Goal: Task Accomplishment & Management: Complete application form

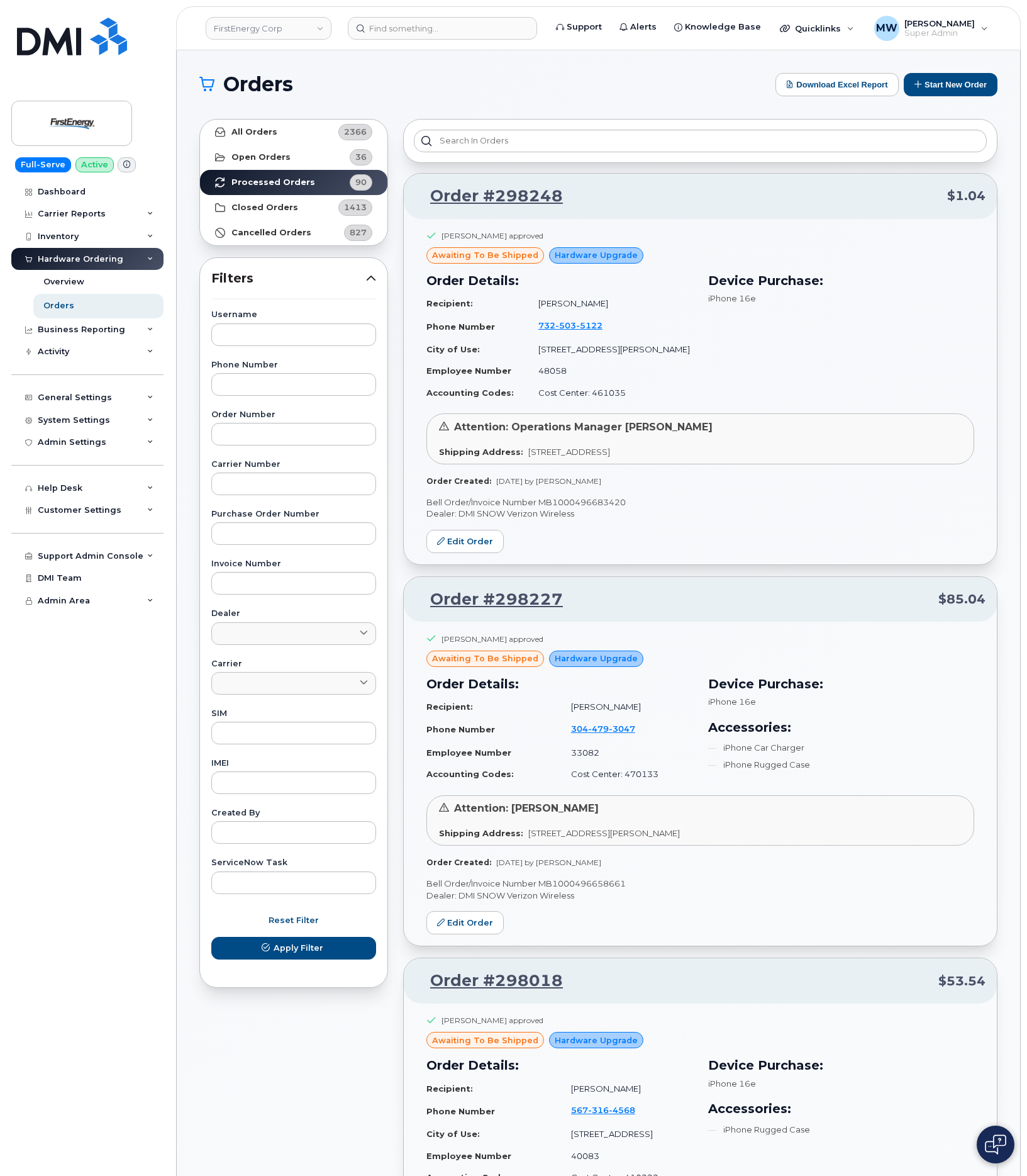
scroll to position [2241, 0]
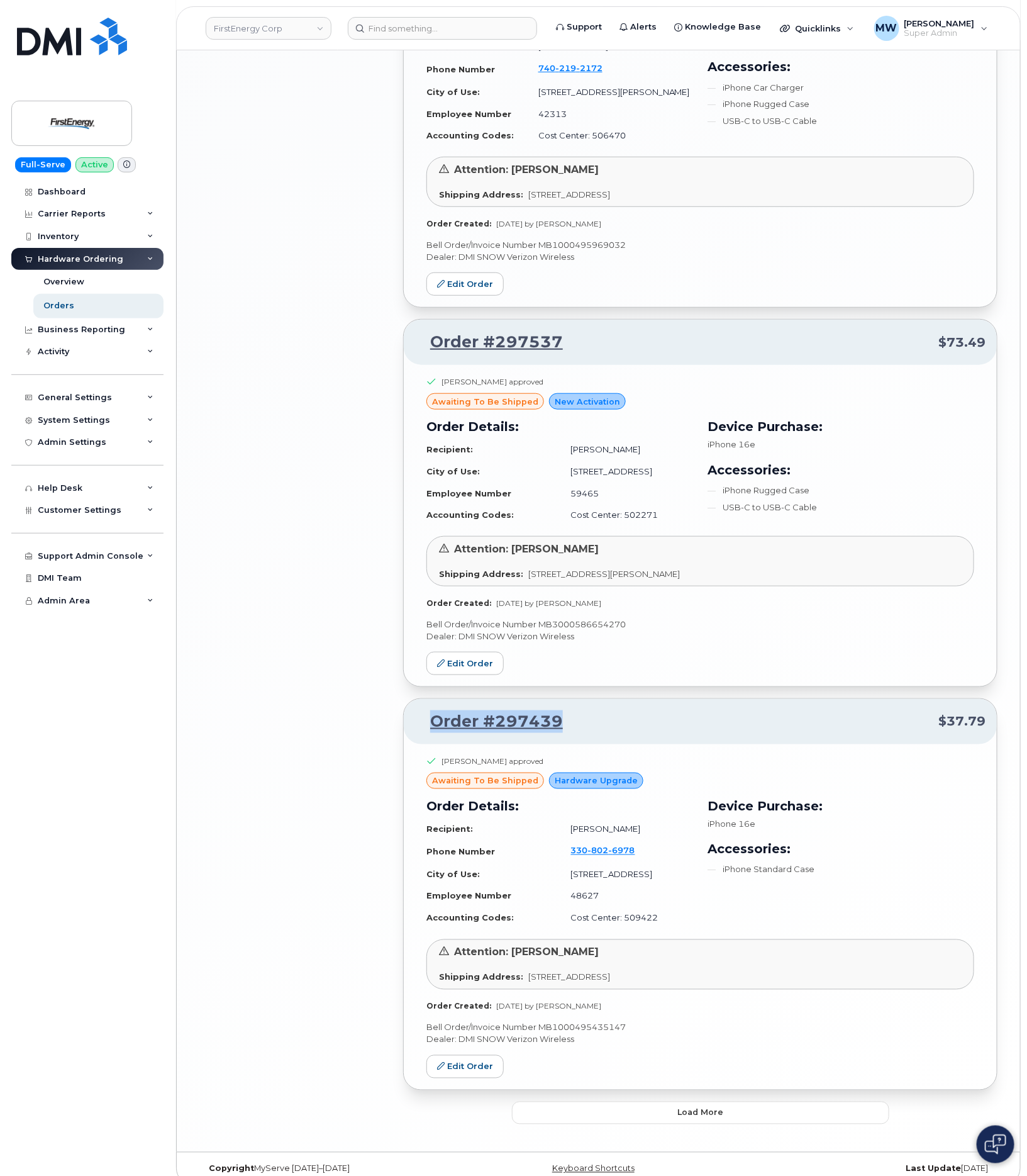
drag, startPoint x: 602, startPoint y: 701, endPoint x: 404, endPoint y: 713, distance: 198.4
click at [404, 713] on div "Order #297439 $37.79 Christina Todd approved awaiting to be shipped Hardware Up…" at bounding box center [701, 894] width 594 height 392
copy link "Order #297439"
click at [656, 1103] on button "Load more" at bounding box center [701, 1113] width 377 height 23
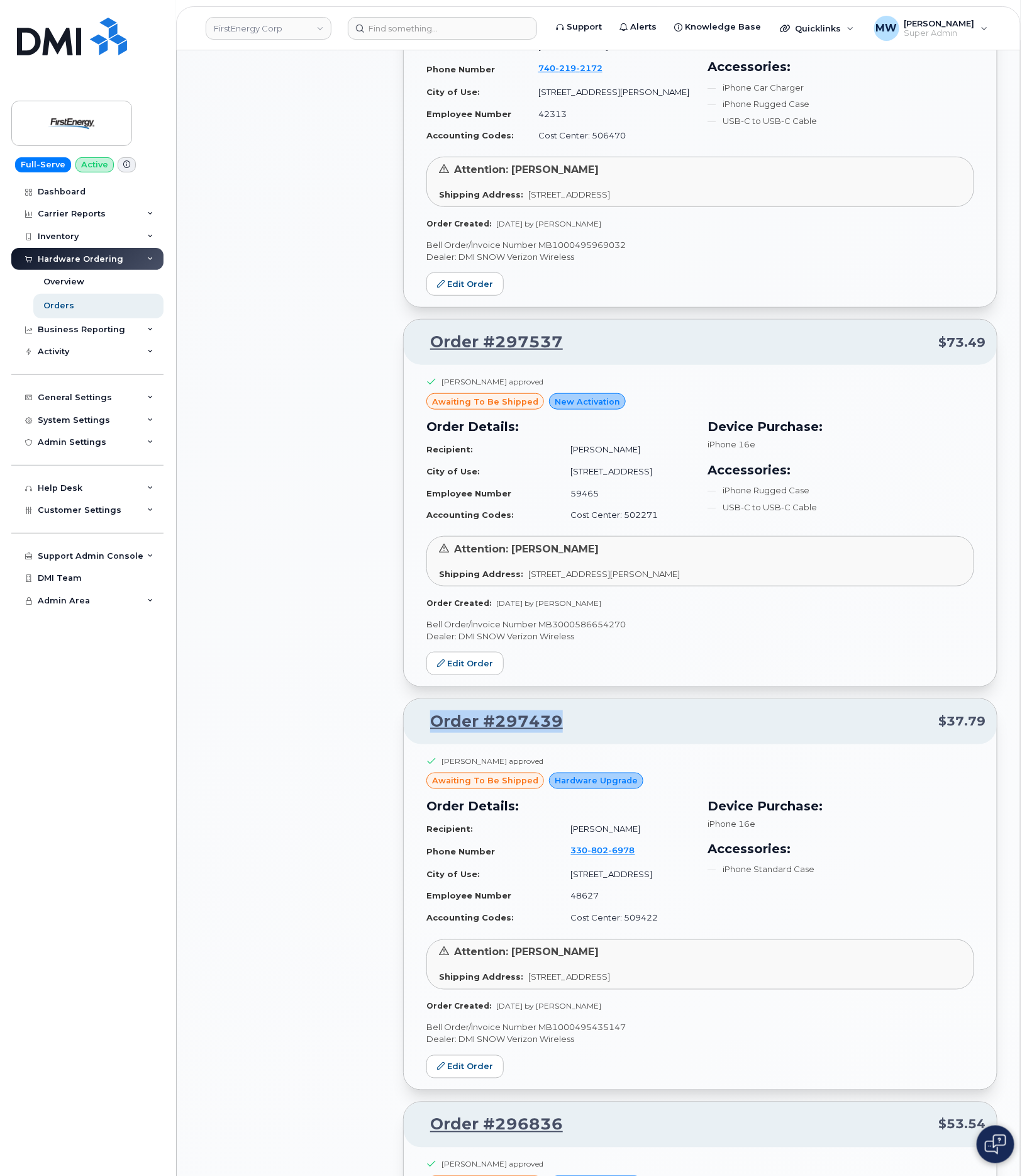
click at [590, 711] on p "Order #297439 $37.79" at bounding box center [700, 722] width 570 height 23
drag, startPoint x: 595, startPoint y: 698, endPoint x: 422, endPoint y: 712, distance: 173.6
click at [422, 712] on p "Order #297439 $37.79" at bounding box center [700, 722] width 570 height 23
copy link "Order #297439"
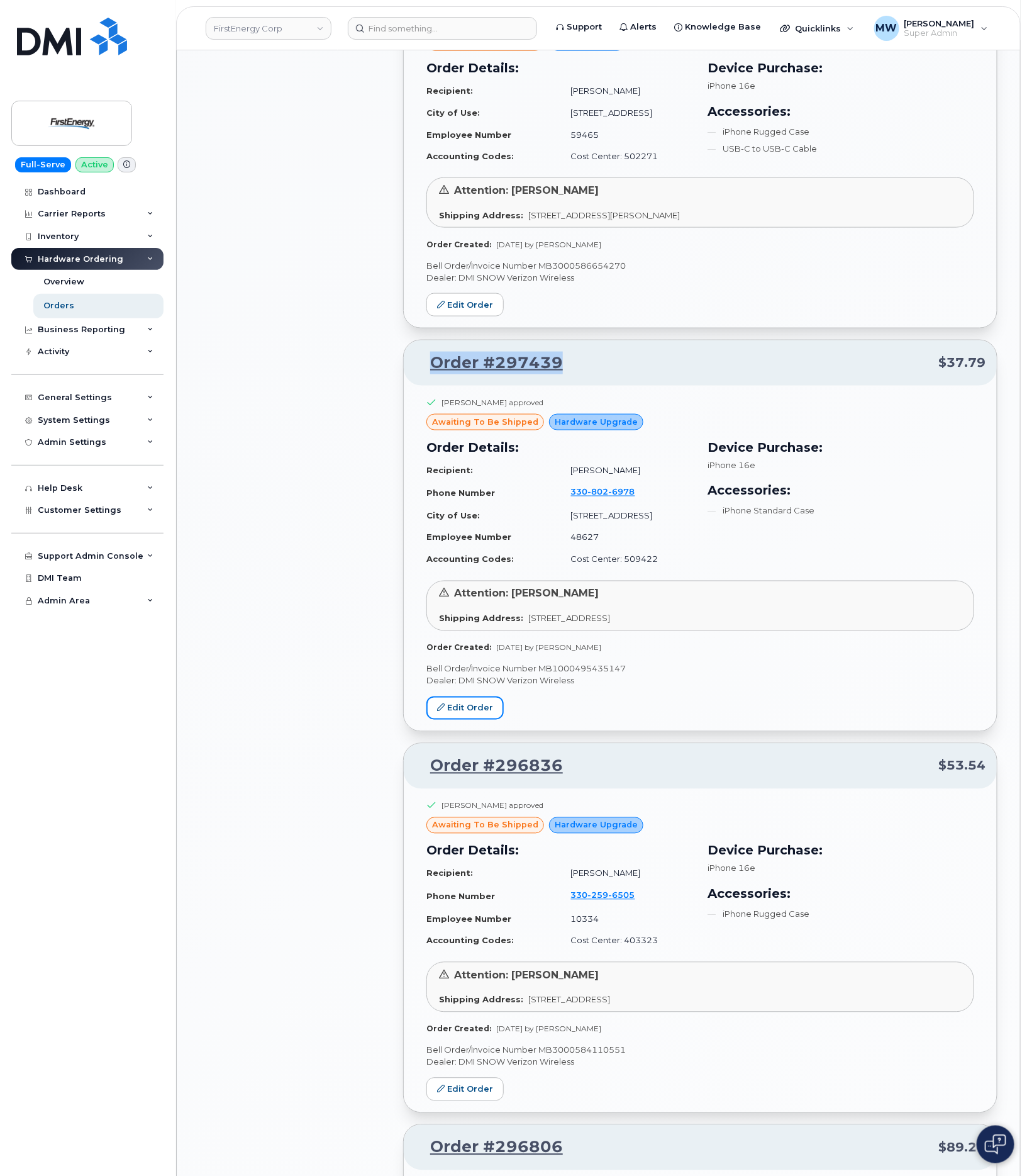
scroll to position [2619, 0]
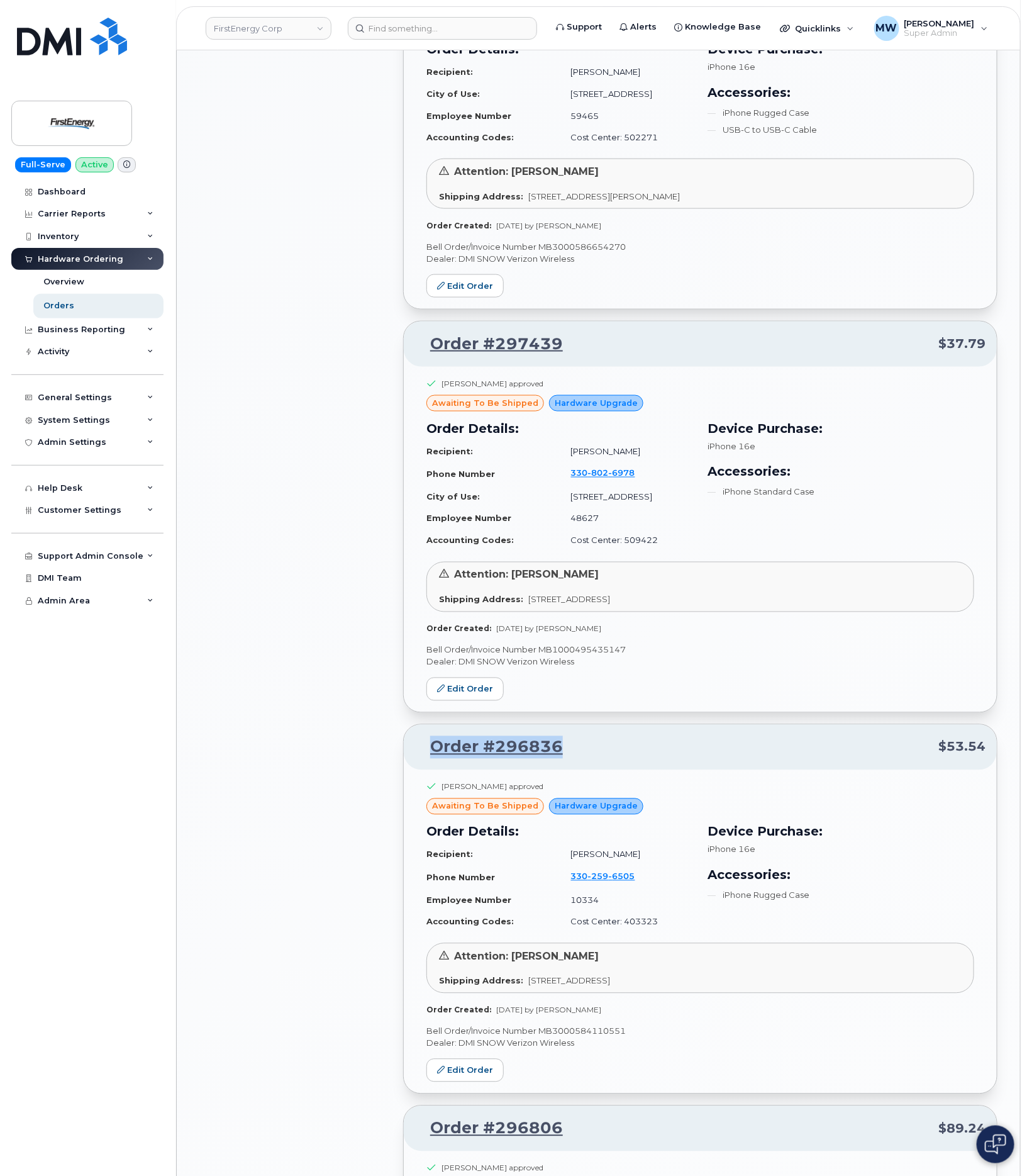
drag, startPoint x: 582, startPoint y: 736, endPoint x: 428, endPoint y: 738, distance: 154.0
click at [428, 738] on p "Order #296836 $53.54" at bounding box center [700, 747] width 570 height 23
copy link "Order #296836"
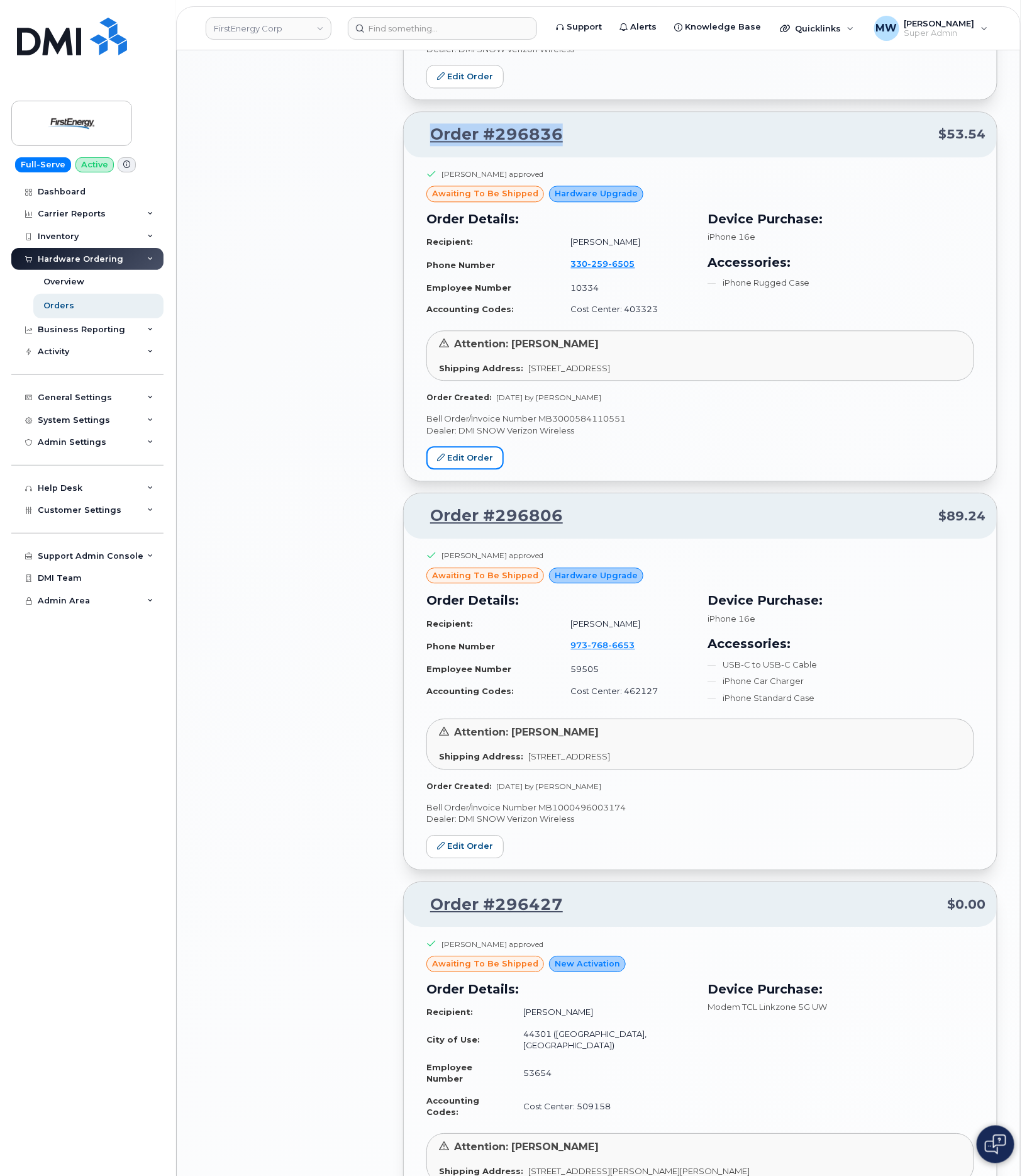
scroll to position [3279, 0]
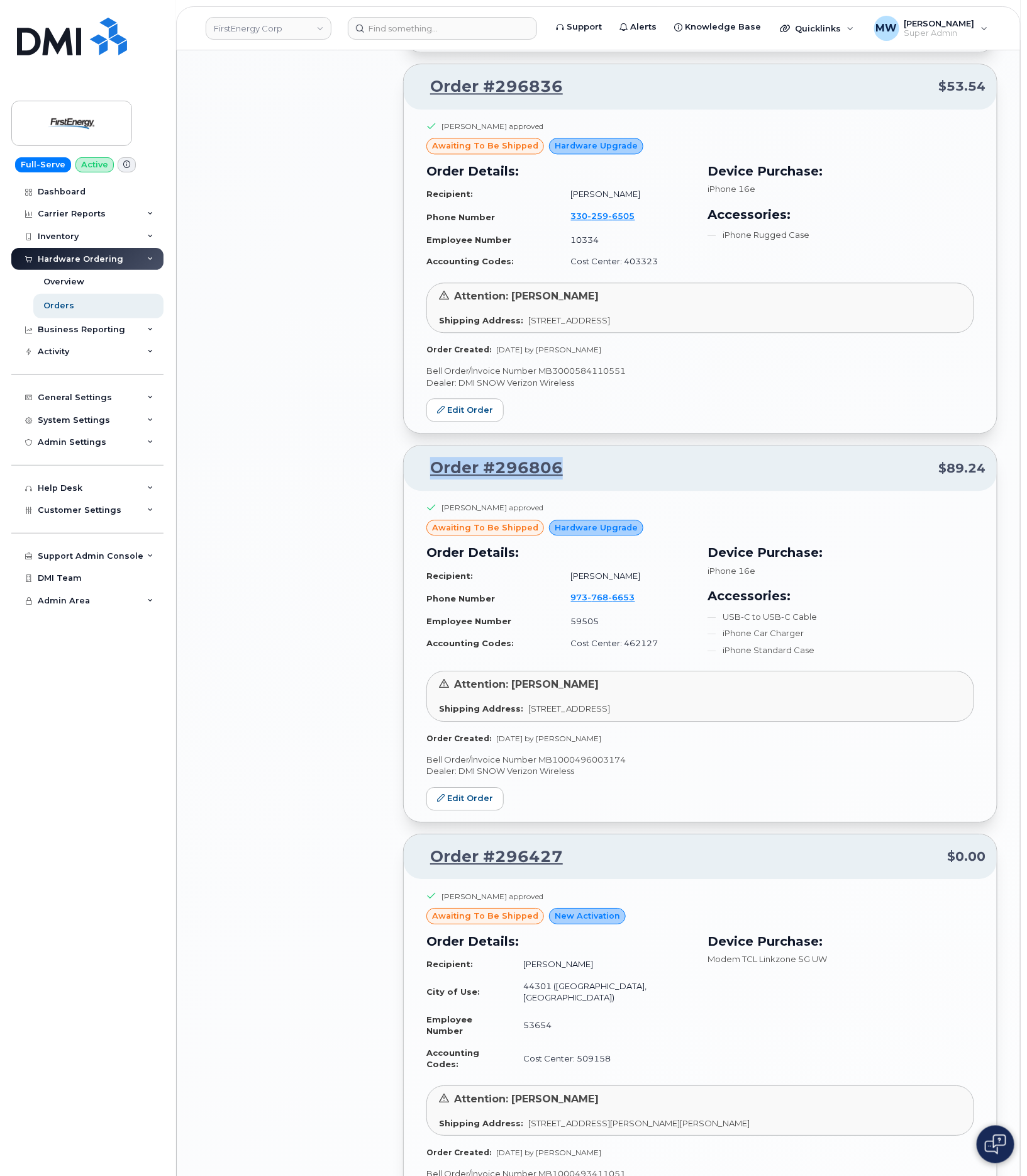
drag, startPoint x: 586, startPoint y: 458, endPoint x: 415, endPoint y: 460, distance: 171.0
click at [415, 460] on p "Order #296806 $89.24" at bounding box center [700, 468] width 570 height 23
copy link "Order #296806"
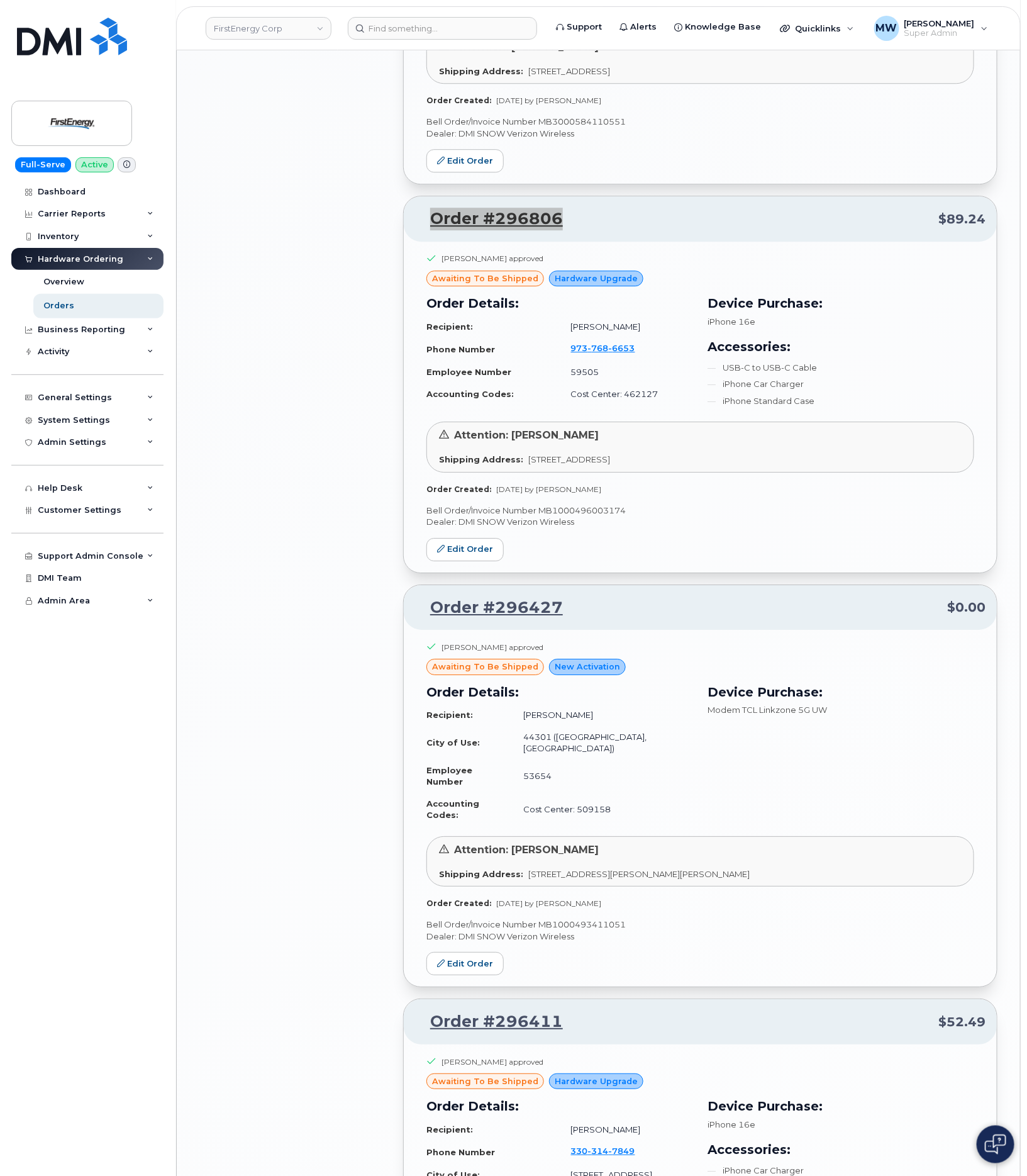
scroll to position [3562, 0]
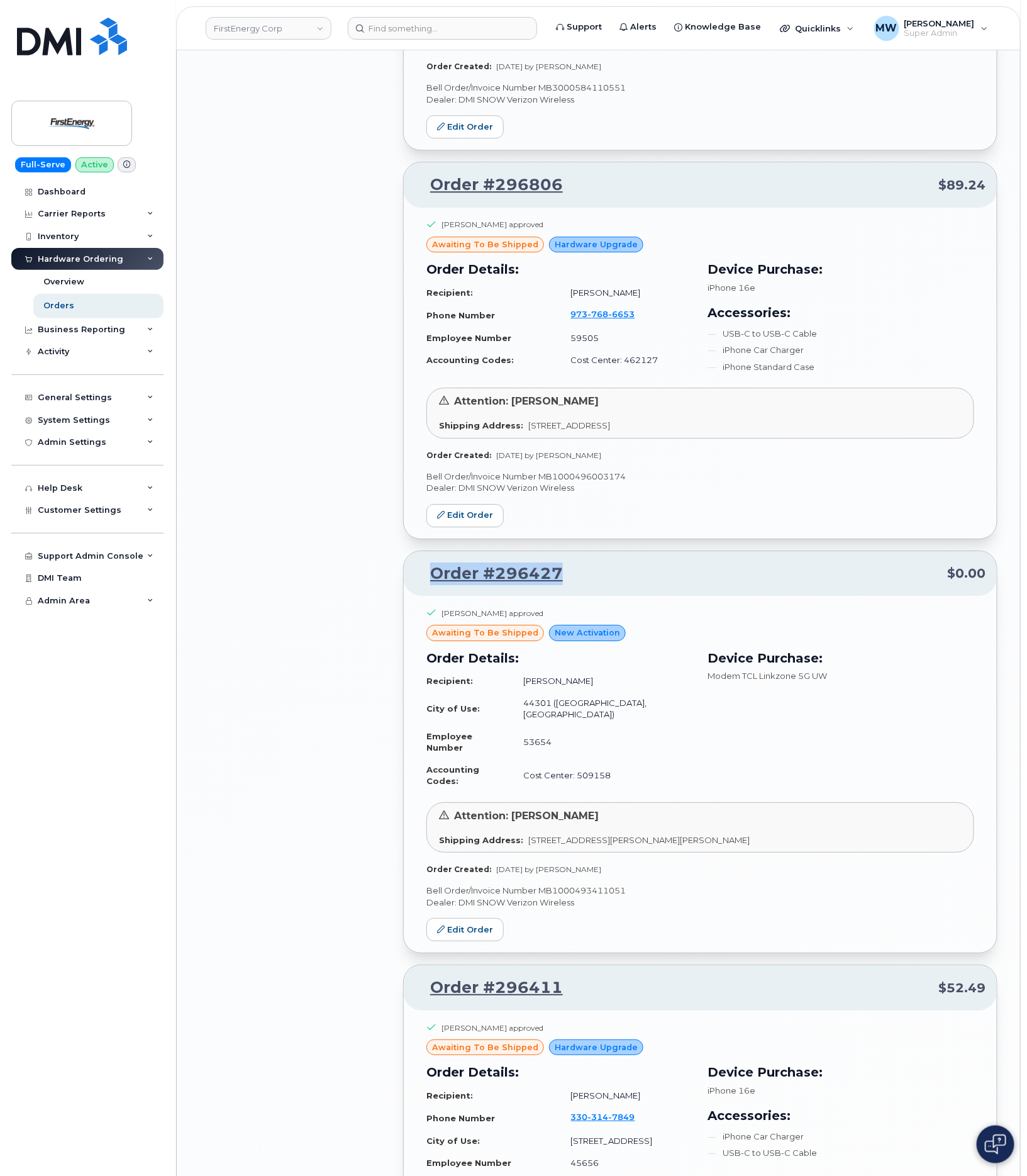
drag, startPoint x: 577, startPoint y: 561, endPoint x: 426, endPoint y: 566, distance: 151.1
click at [427, 565] on p "Order #296427 $0.00" at bounding box center [700, 574] width 570 height 23
copy link "Order #296427"
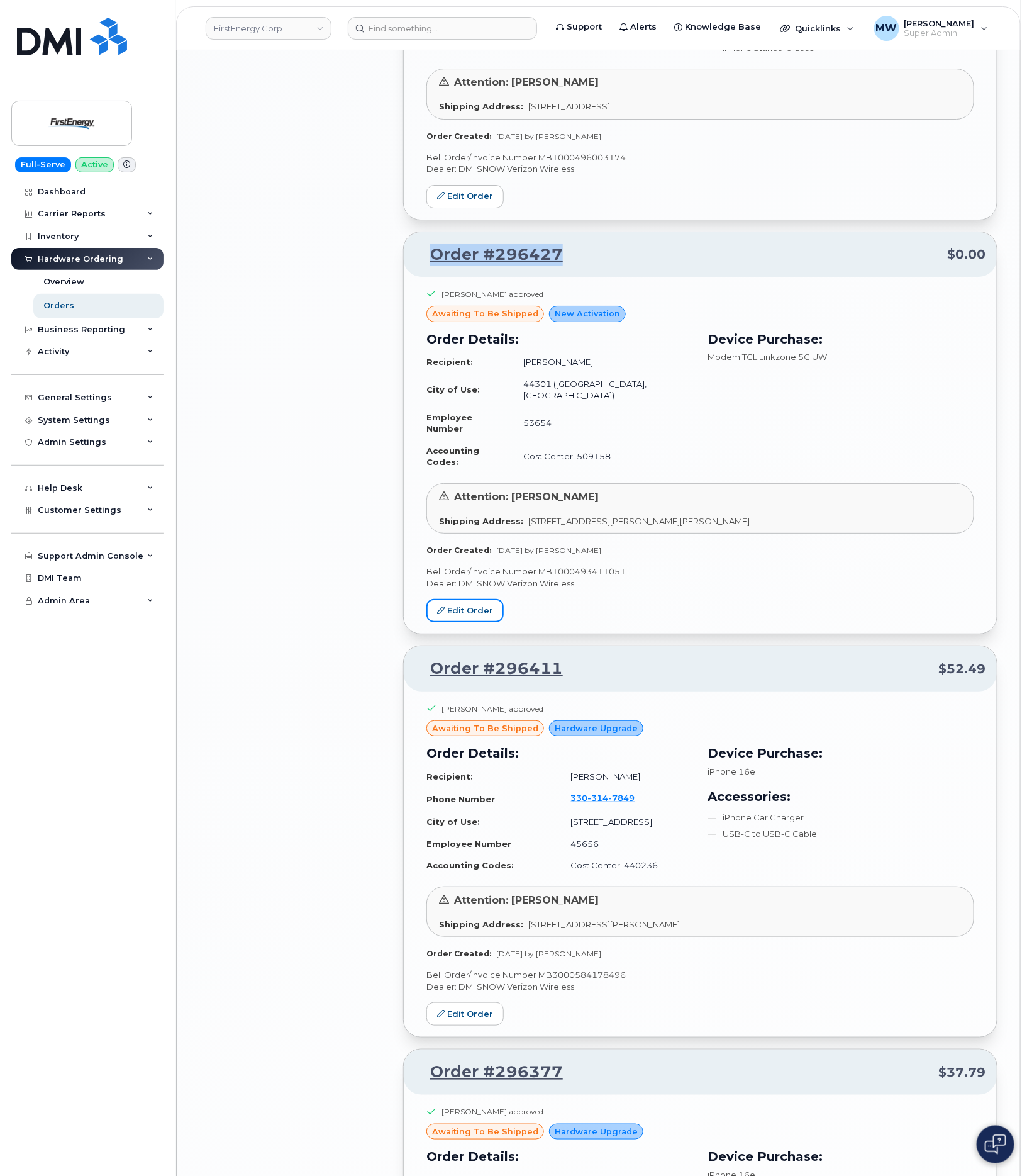
scroll to position [4034, 0]
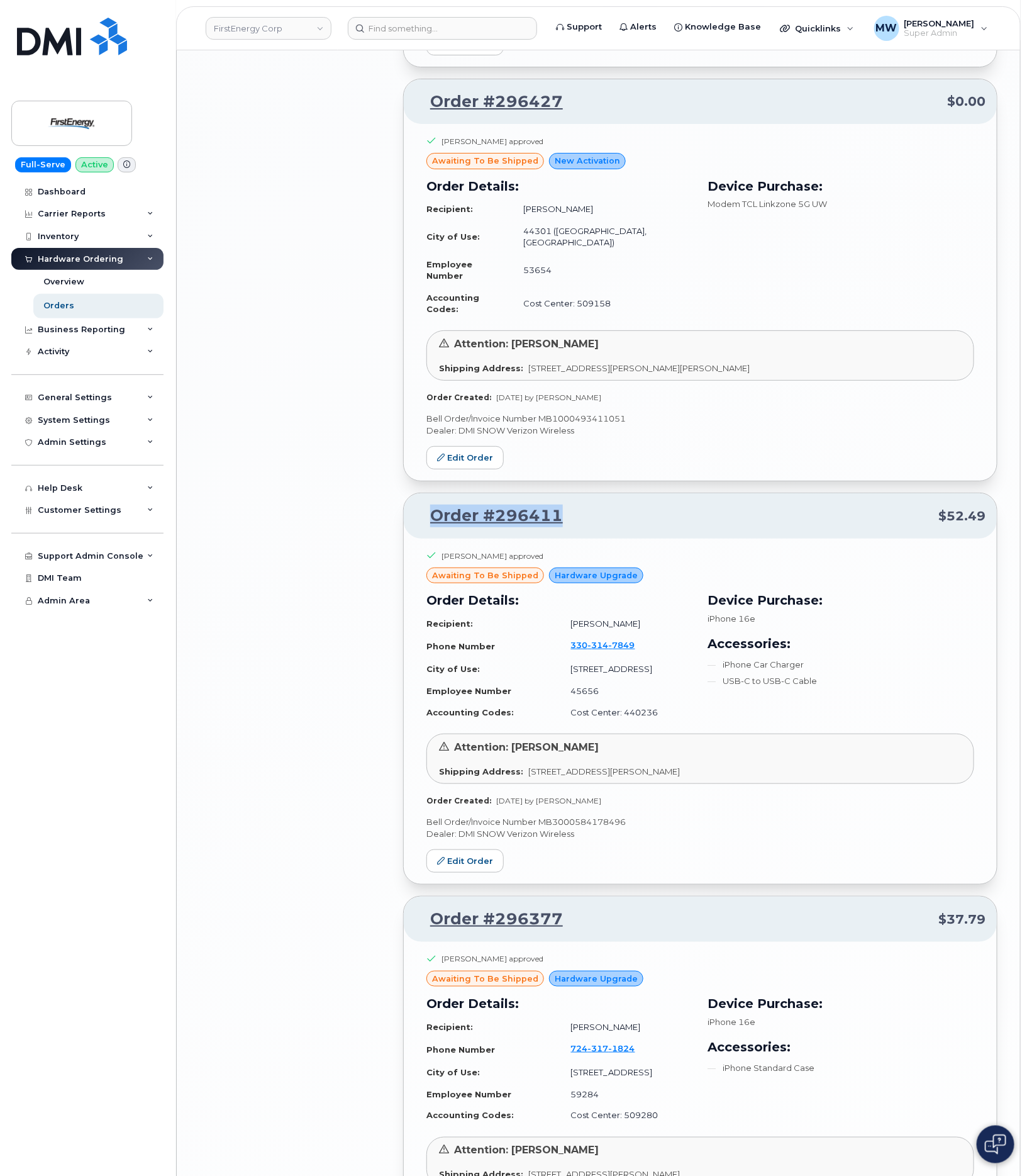
drag, startPoint x: 601, startPoint y: 470, endPoint x: 423, endPoint y: 472, distance: 178.0
click at [423, 505] on p "Order #296411 $52.49" at bounding box center [700, 516] width 570 height 23
copy link "Order #296411"
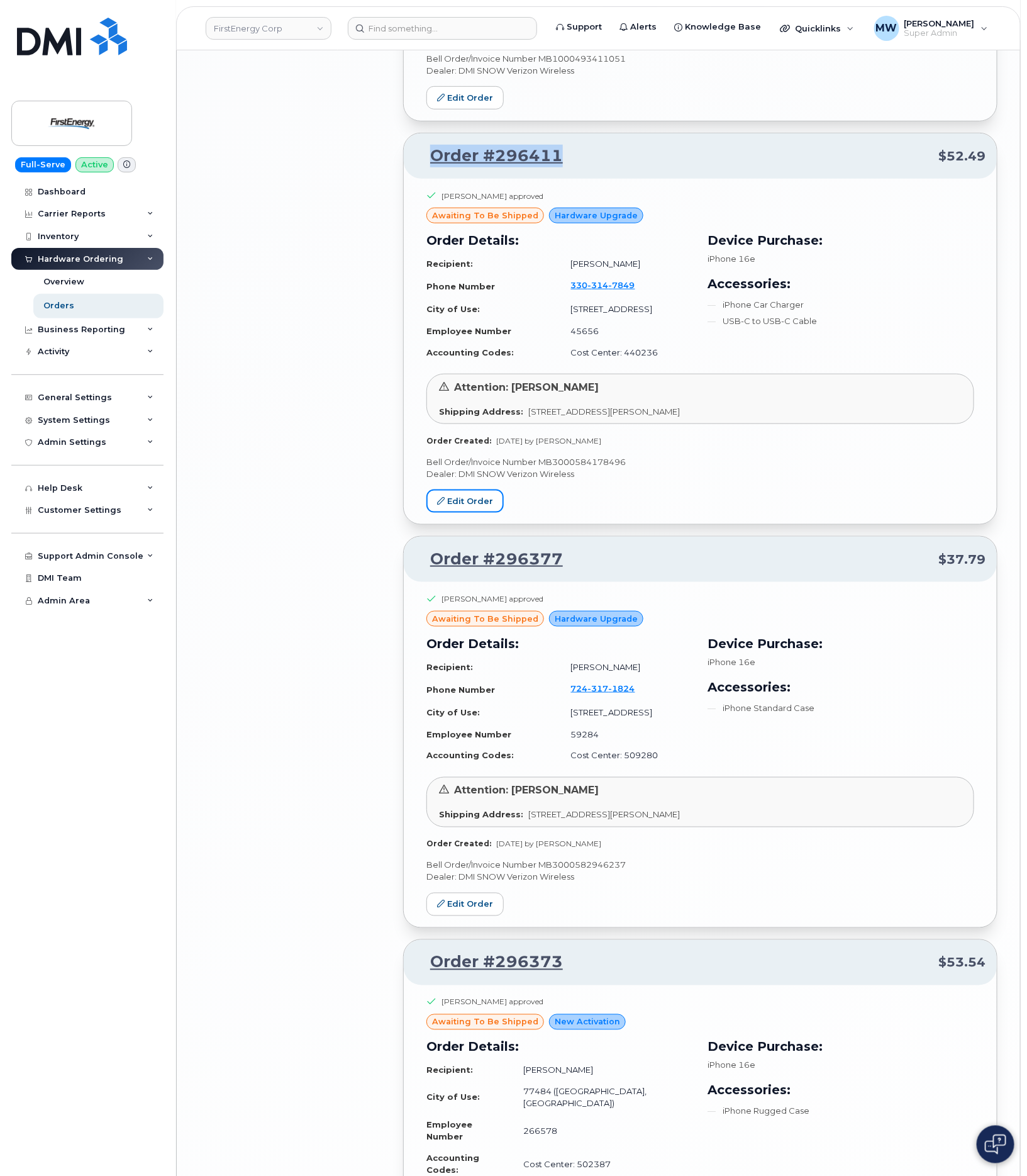
scroll to position [4411, 0]
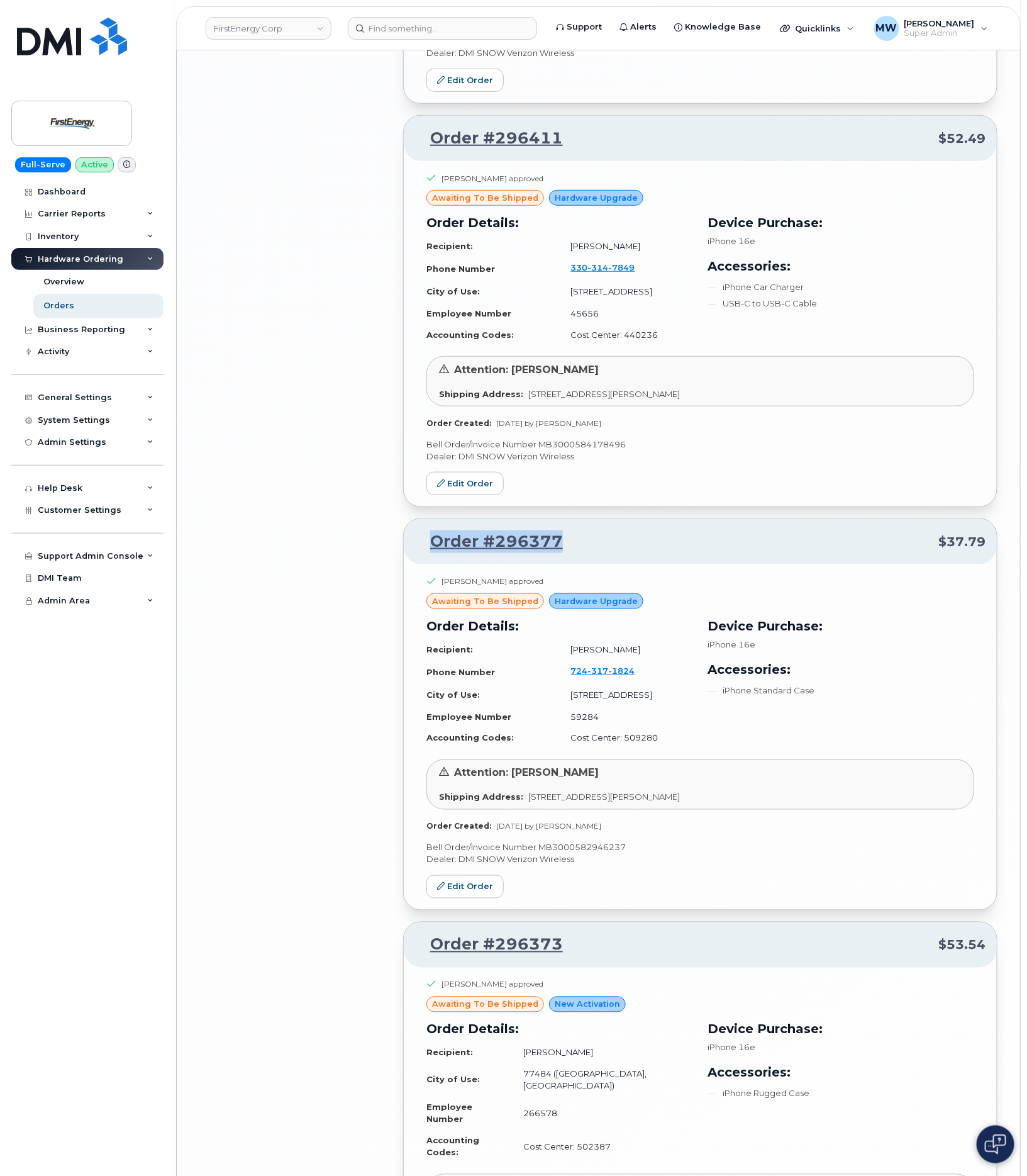
drag, startPoint x: 592, startPoint y: 495, endPoint x: 430, endPoint y: 503, distance: 162.2
click at [430, 531] on p "Order #296377 $37.79" at bounding box center [700, 542] width 570 height 23
copy link "Order #296377"
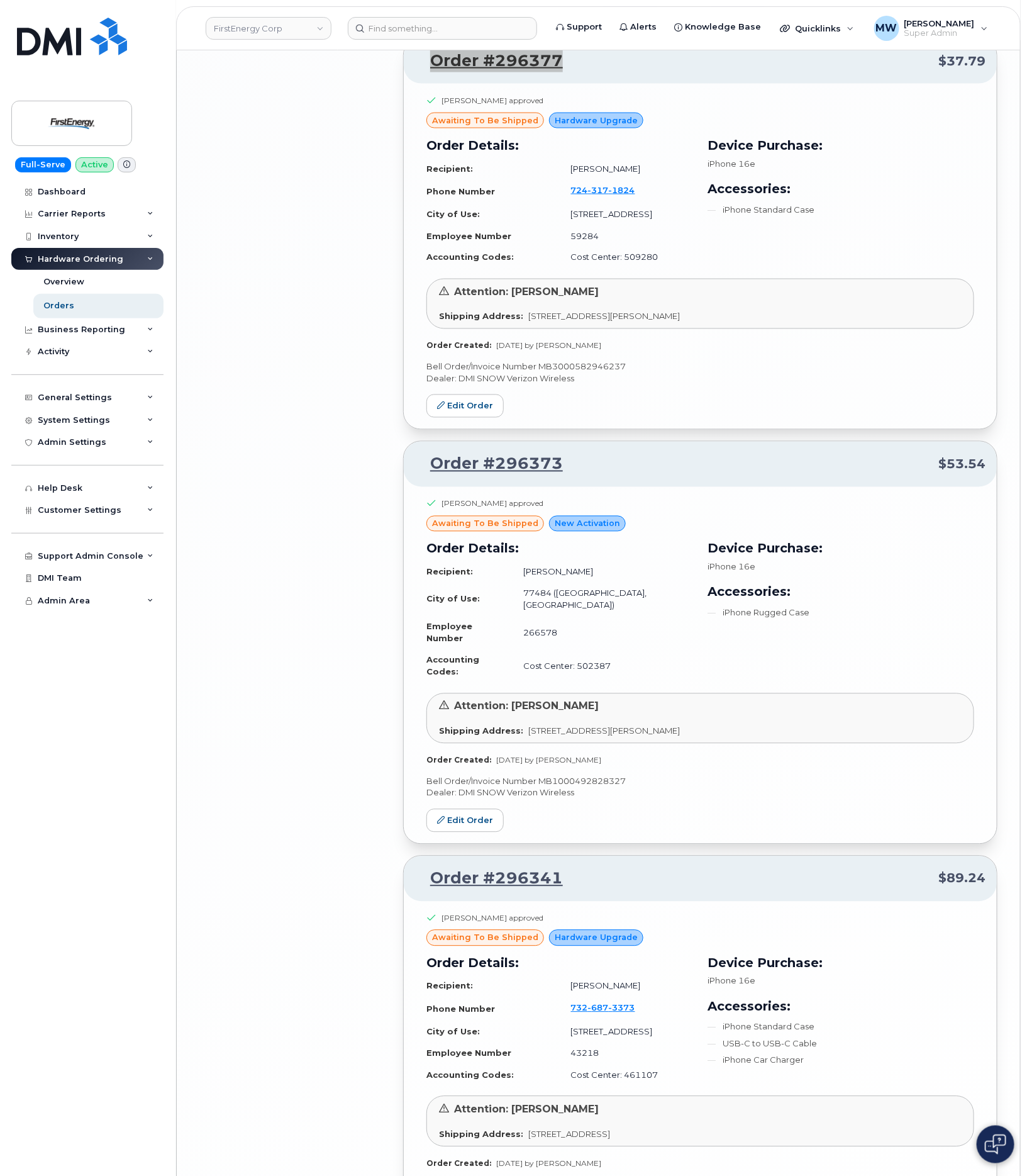
scroll to position [5072, 0]
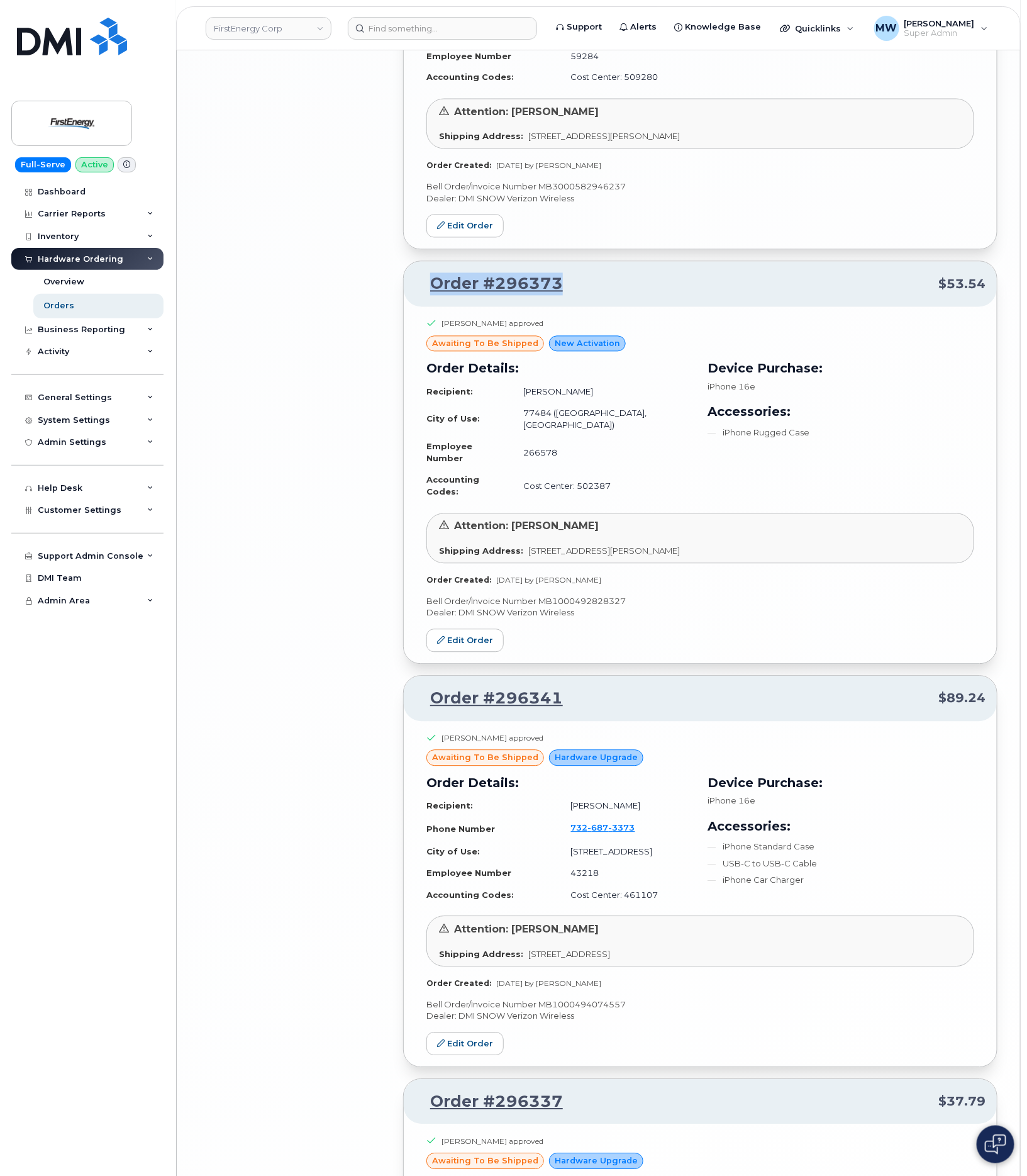
drag, startPoint x: 574, startPoint y: 238, endPoint x: 419, endPoint y: 251, distance: 155.5
click at [419, 273] on p "Order #296373 $53.54" at bounding box center [700, 284] width 570 height 23
copy link "Order #296373"
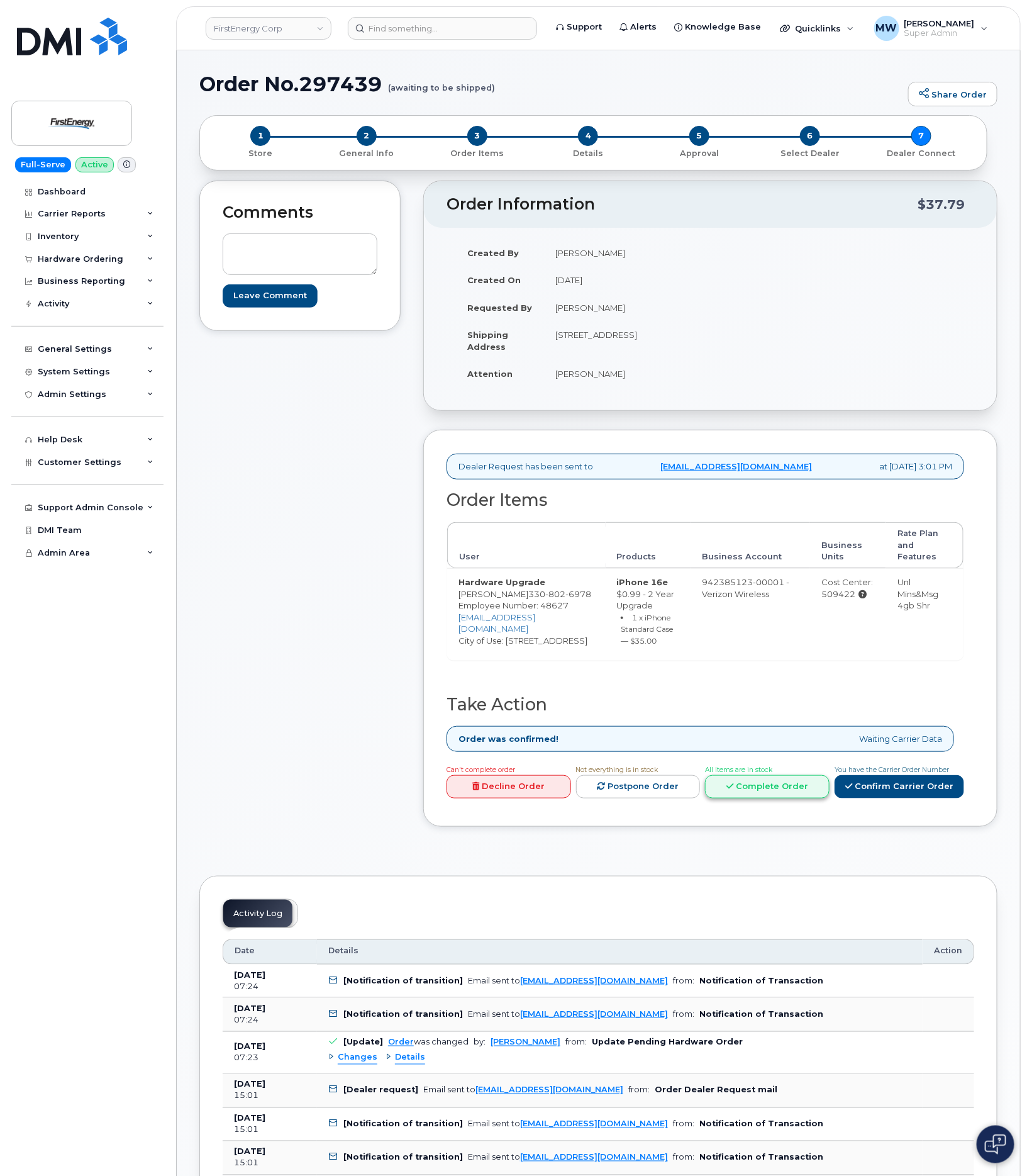
click at [778, 789] on link "Complete Order" at bounding box center [767, 787] width 124 height 23
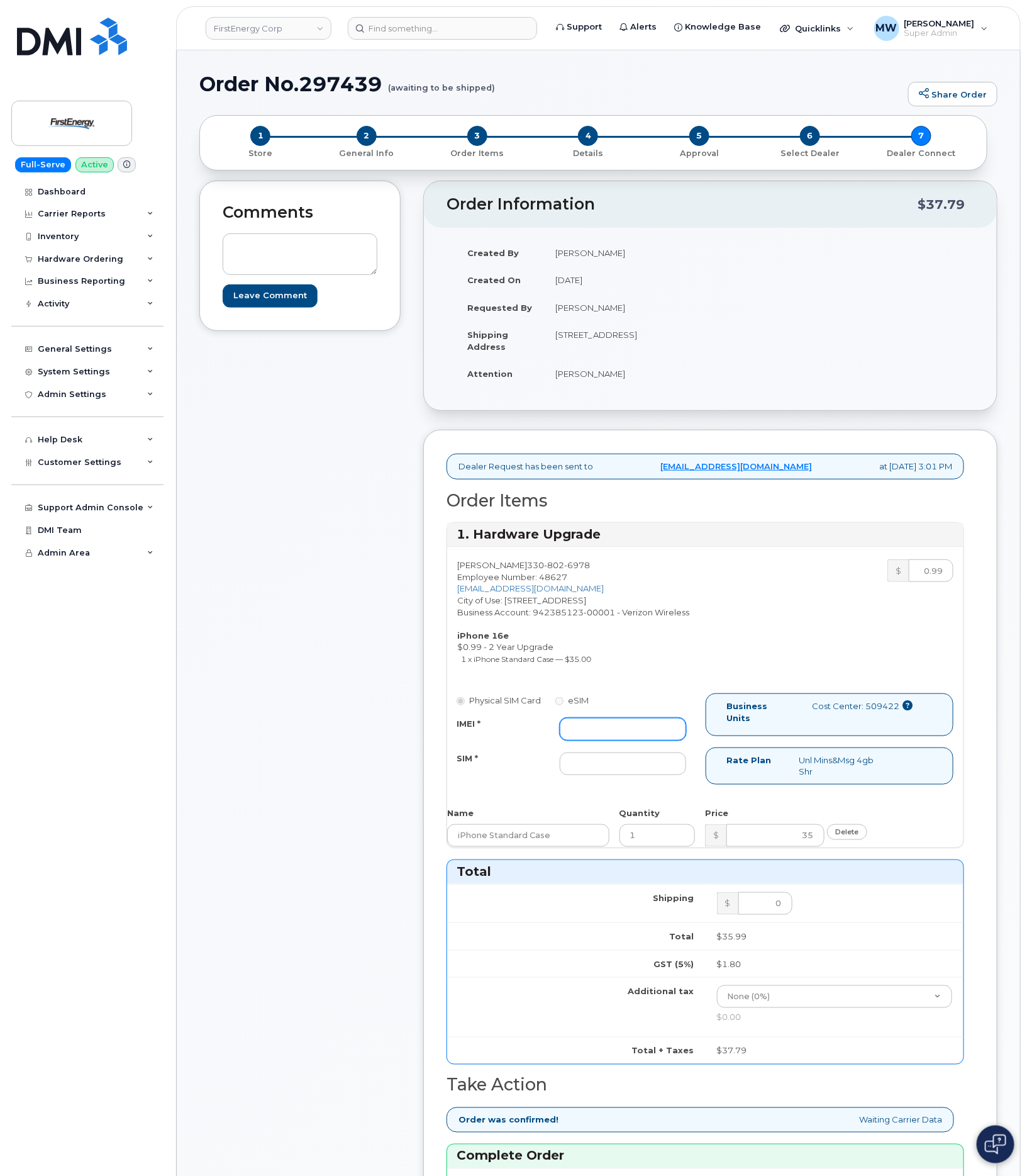
drag, startPoint x: 624, startPoint y: 734, endPoint x: 525, endPoint y: 729, distance: 99.1
click at [623, 734] on input "IMEI *" at bounding box center [622, 729] width 126 height 23
paste input "350304970049039"
type input "350304970049039"
click at [649, 765] on input "SIM *" at bounding box center [622, 763] width 126 height 23
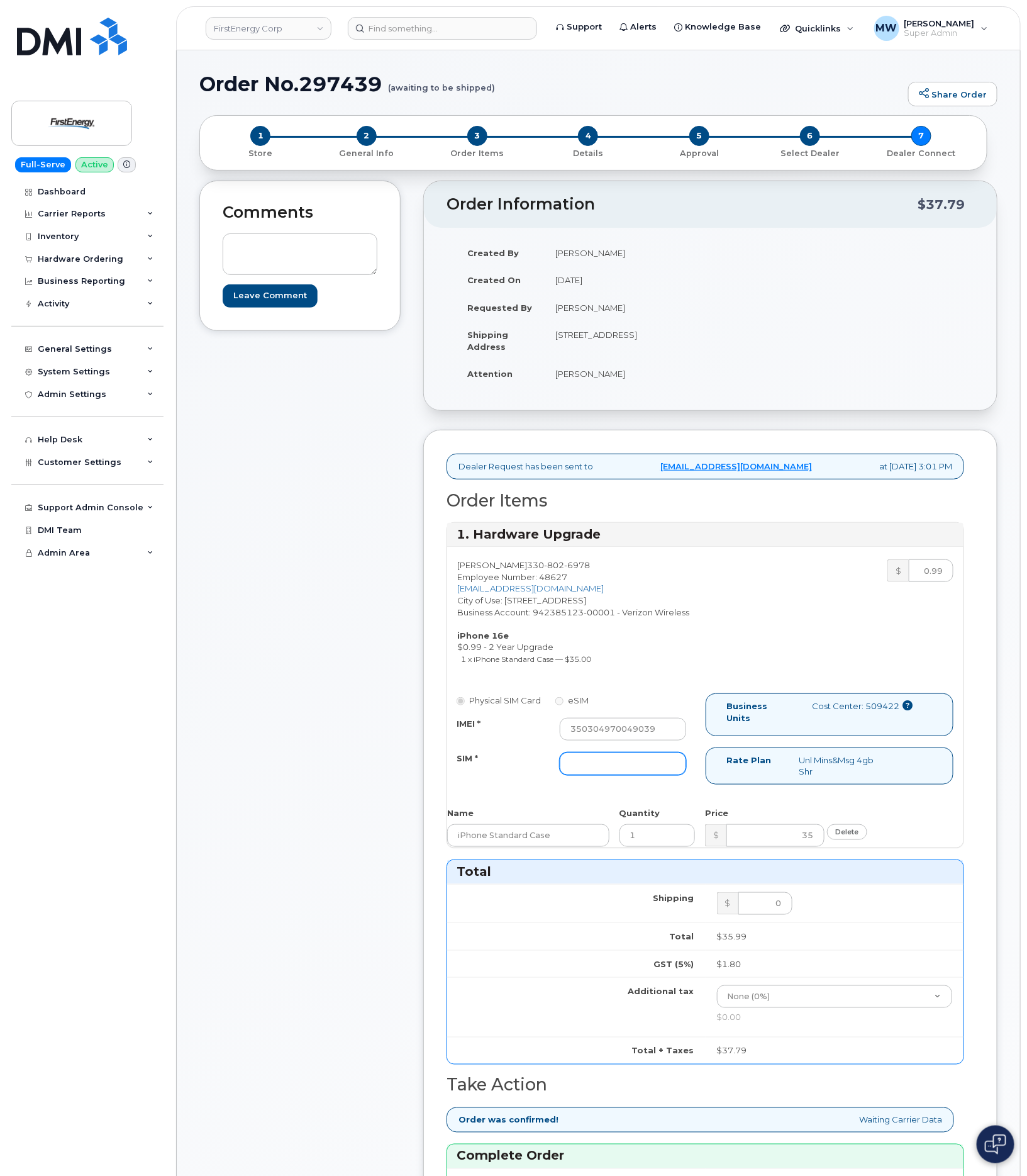
type input "NA"
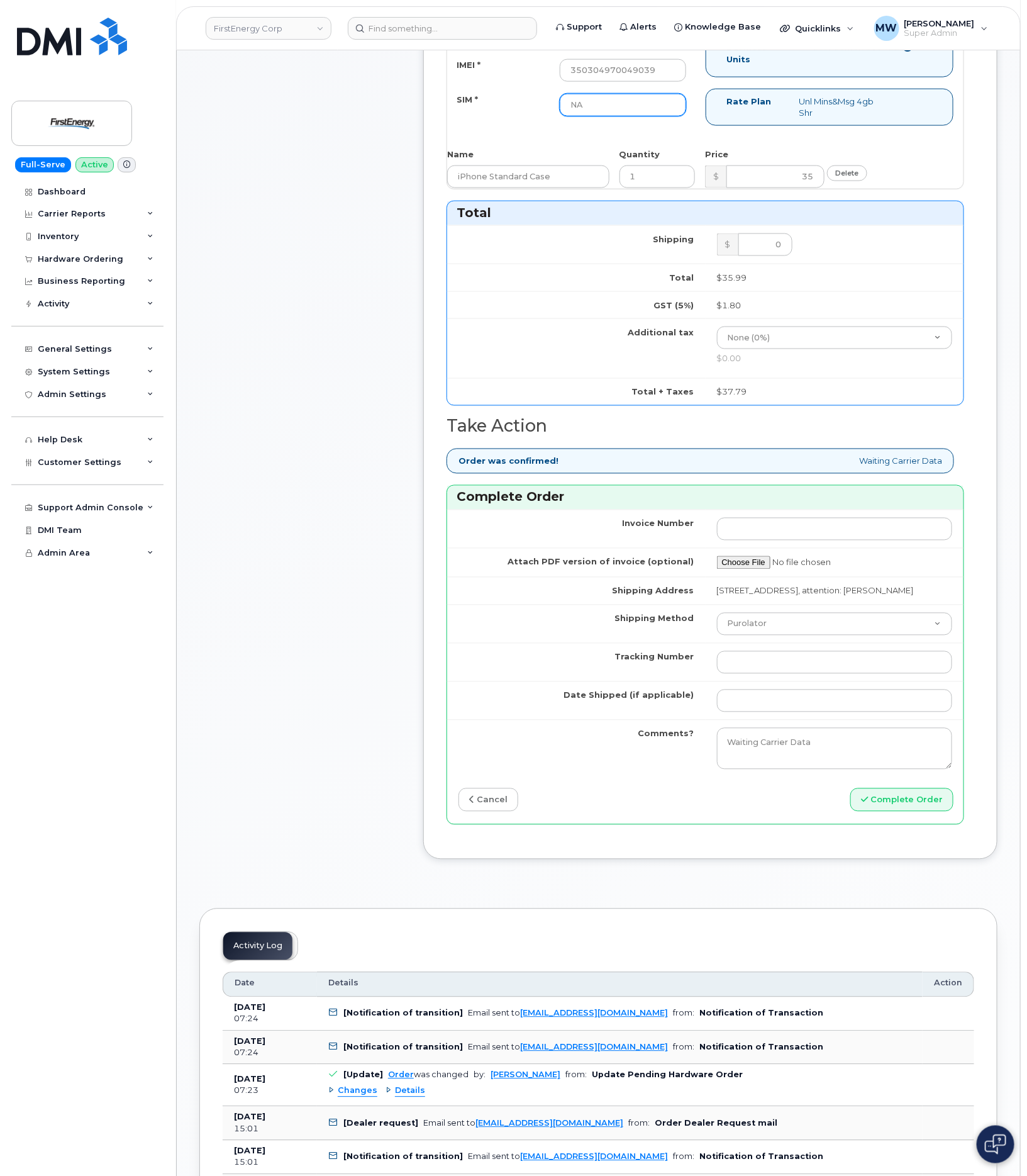
scroll to position [660, 0]
click at [774, 634] on select "Purolator UPS FedEx Canada Post Courier Other Drop Off Pick Up" at bounding box center [835, 622] width 236 height 23
select select "UPS"
click at [717, 627] on select "Purolator UPS FedEx Canada Post Courier Other Drop Off Pick Up" at bounding box center [835, 622] width 236 height 23
click at [768, 679] on td at bounding box center [835, 660] width 259 height 38
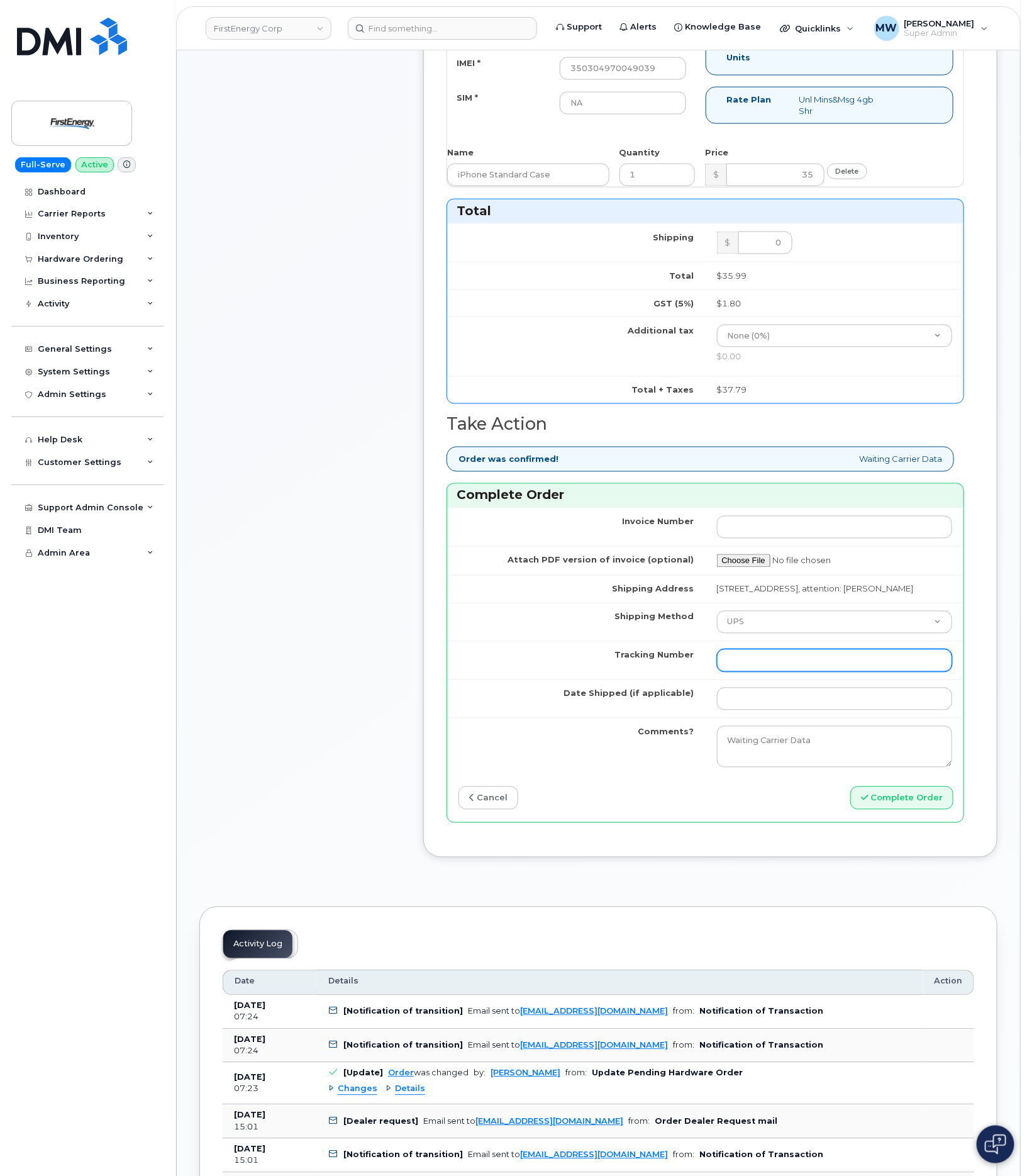
click at [768, 672] on input "Tracking Number" at bounding box center [835, 660] width 236 height 23
paste input "1ZHF11964222149985"
type input "1ZHF11964222149985"
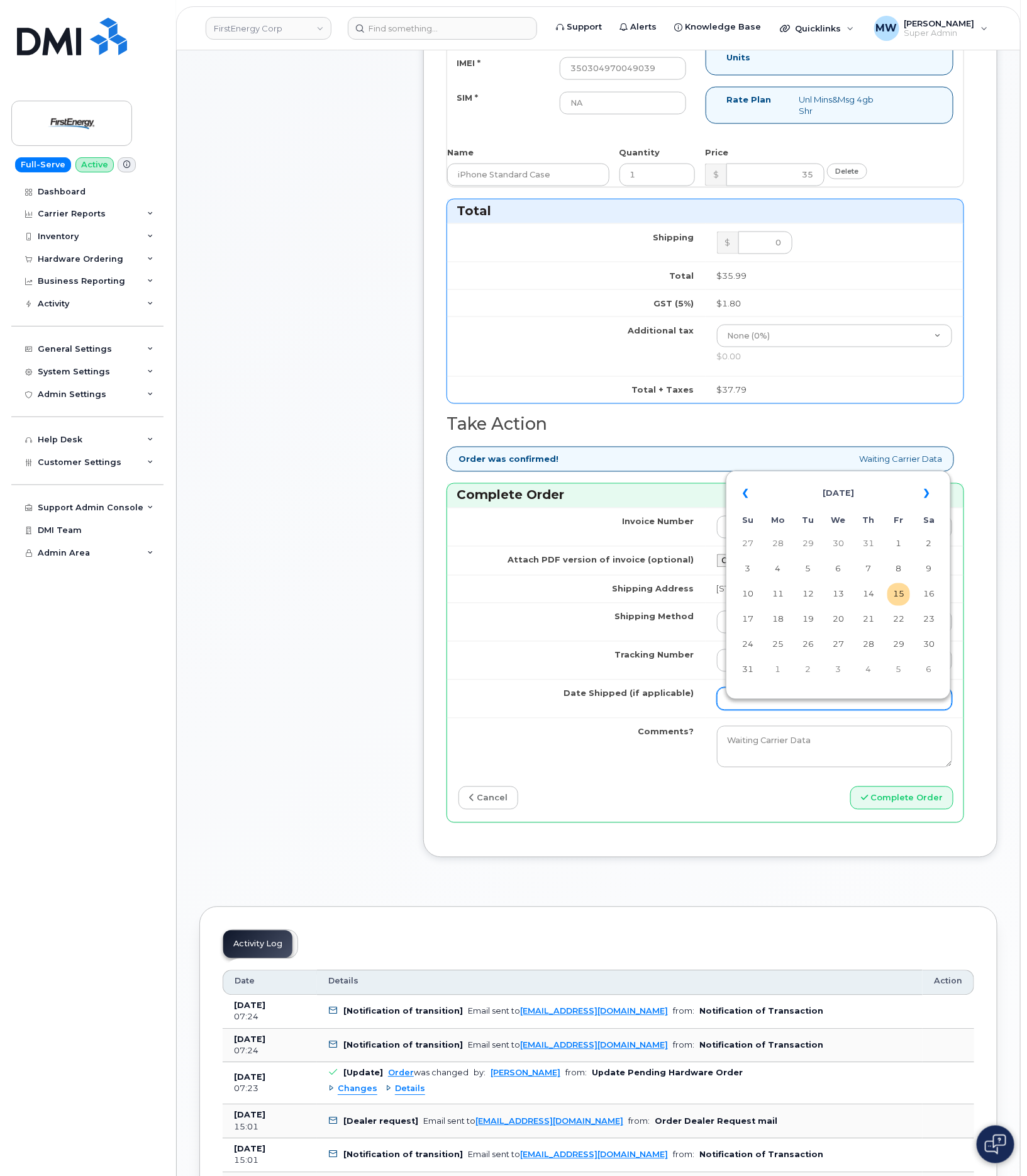
click at [853, 711] on input "Date Shipped (if applicable)" at bounding box center [835, 699] width 236 height 23
click at [896, 576] on td "8" at bounding box center [899, 569] width 23 height 23
type input "2025-08-08"
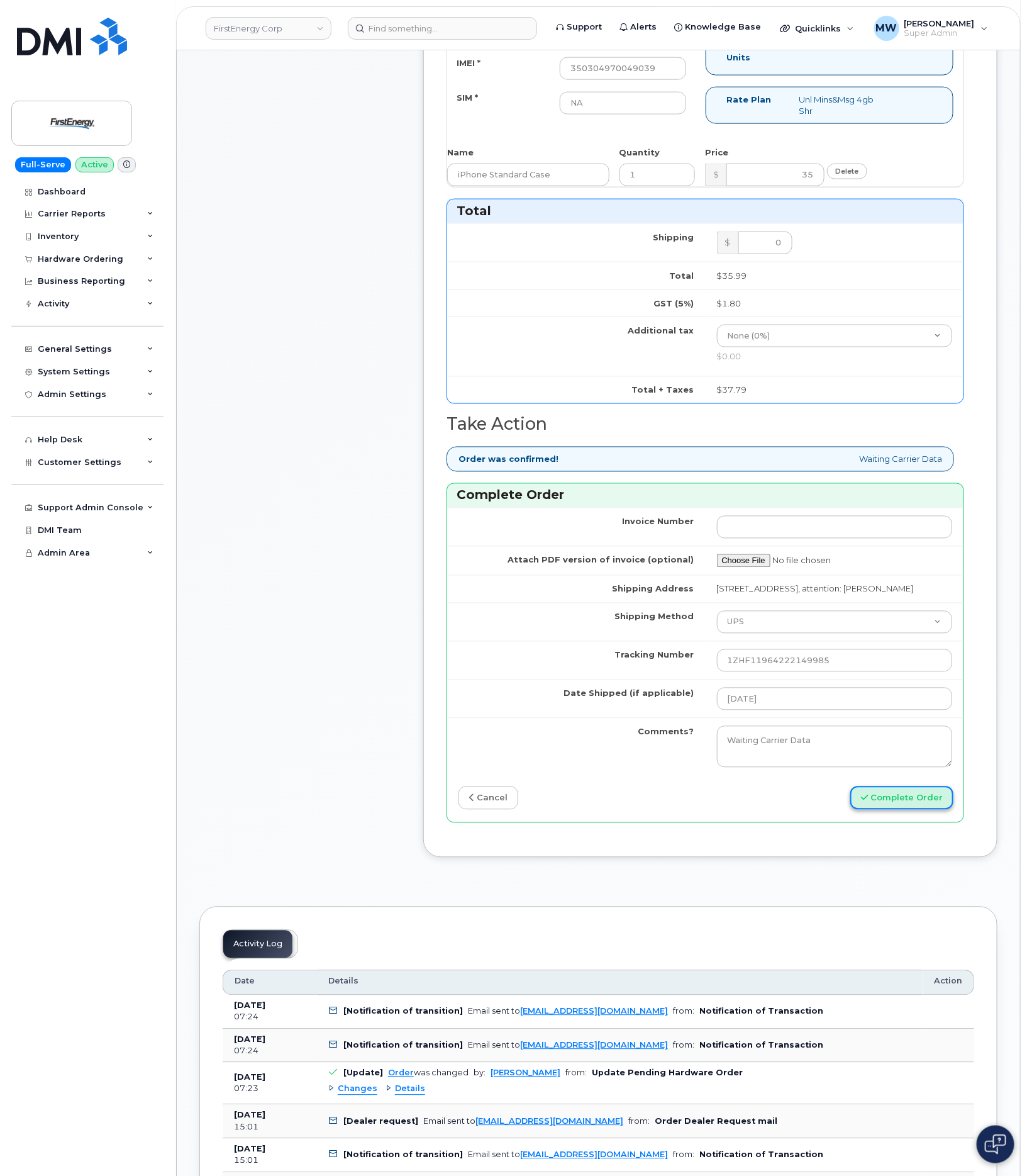
click at [914, 810] on button "Complete Order" at bounding box center [902, 798] width 103 height 23
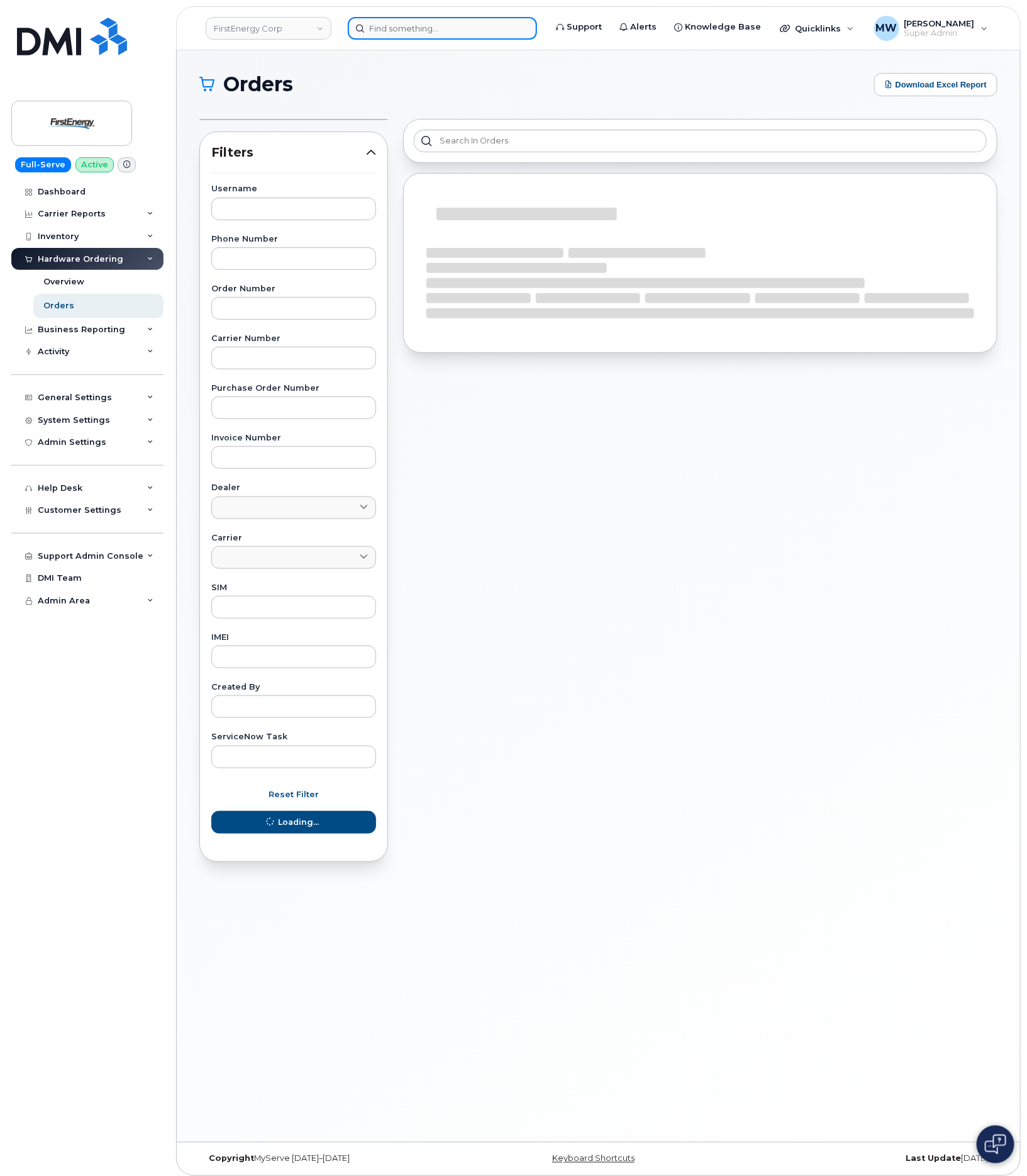
click at [389, 23] on input at bounding box center [442, 28] width 189 height 23
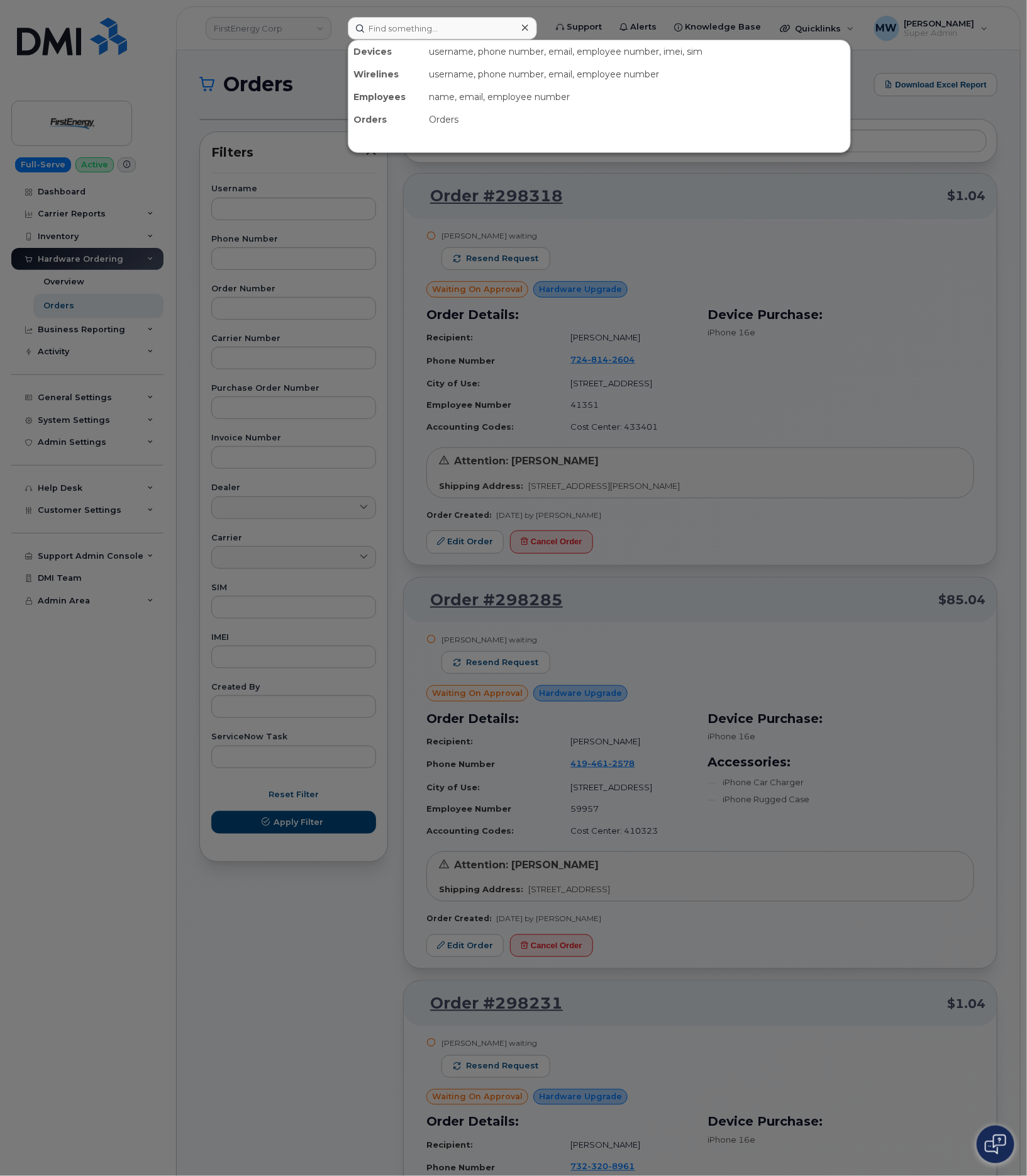
click at [240, 353] on div at bounding box center [514, 588] width 1027 height 1176
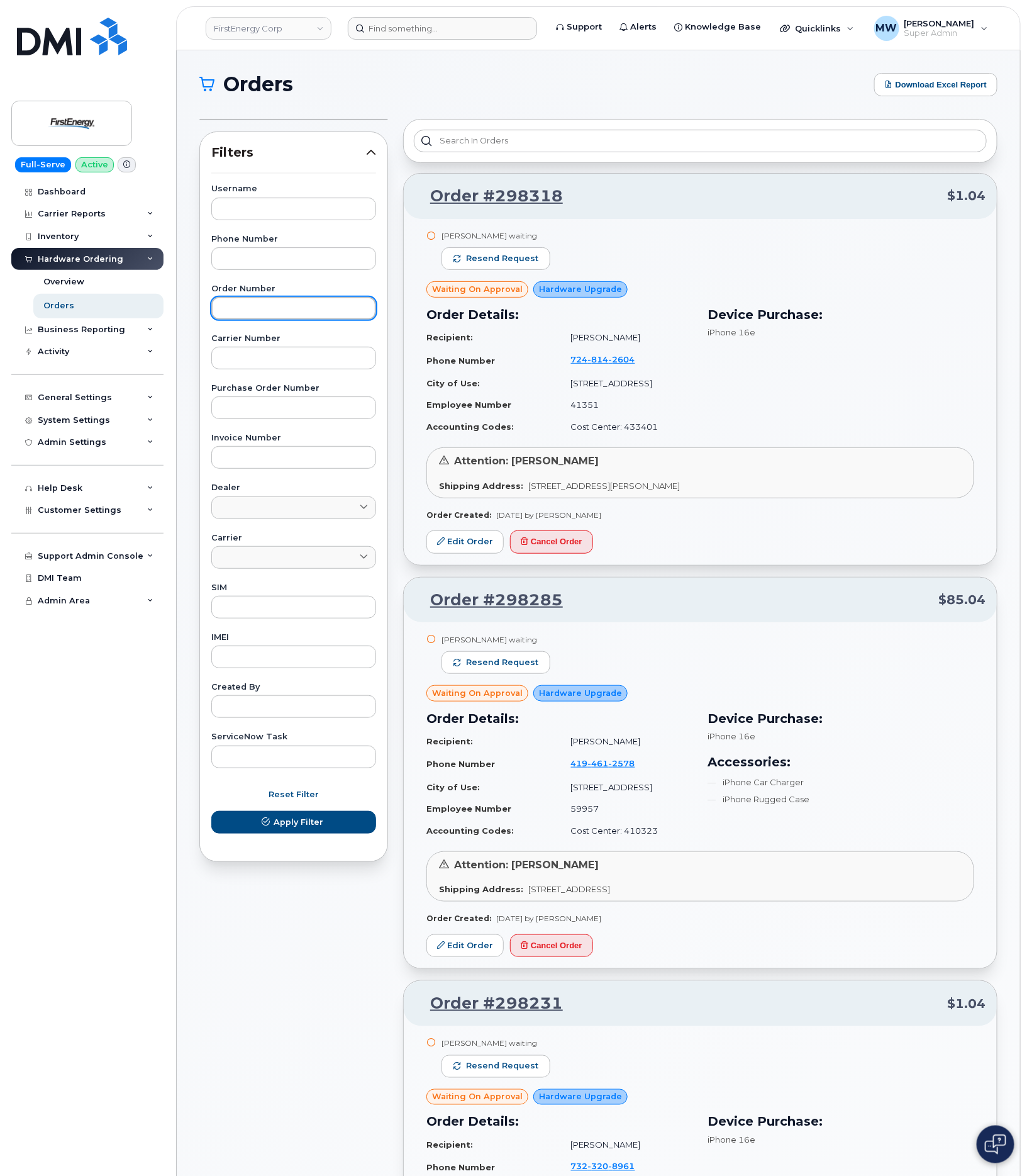
click at [250, 306] on input "text" at bounding box center [293, 308] width 165 height 23
paste input "294487"
type input "294487"
click at [300, 821] on span "Apply Filter" at bounding box center [298, 822] width 50 height 12
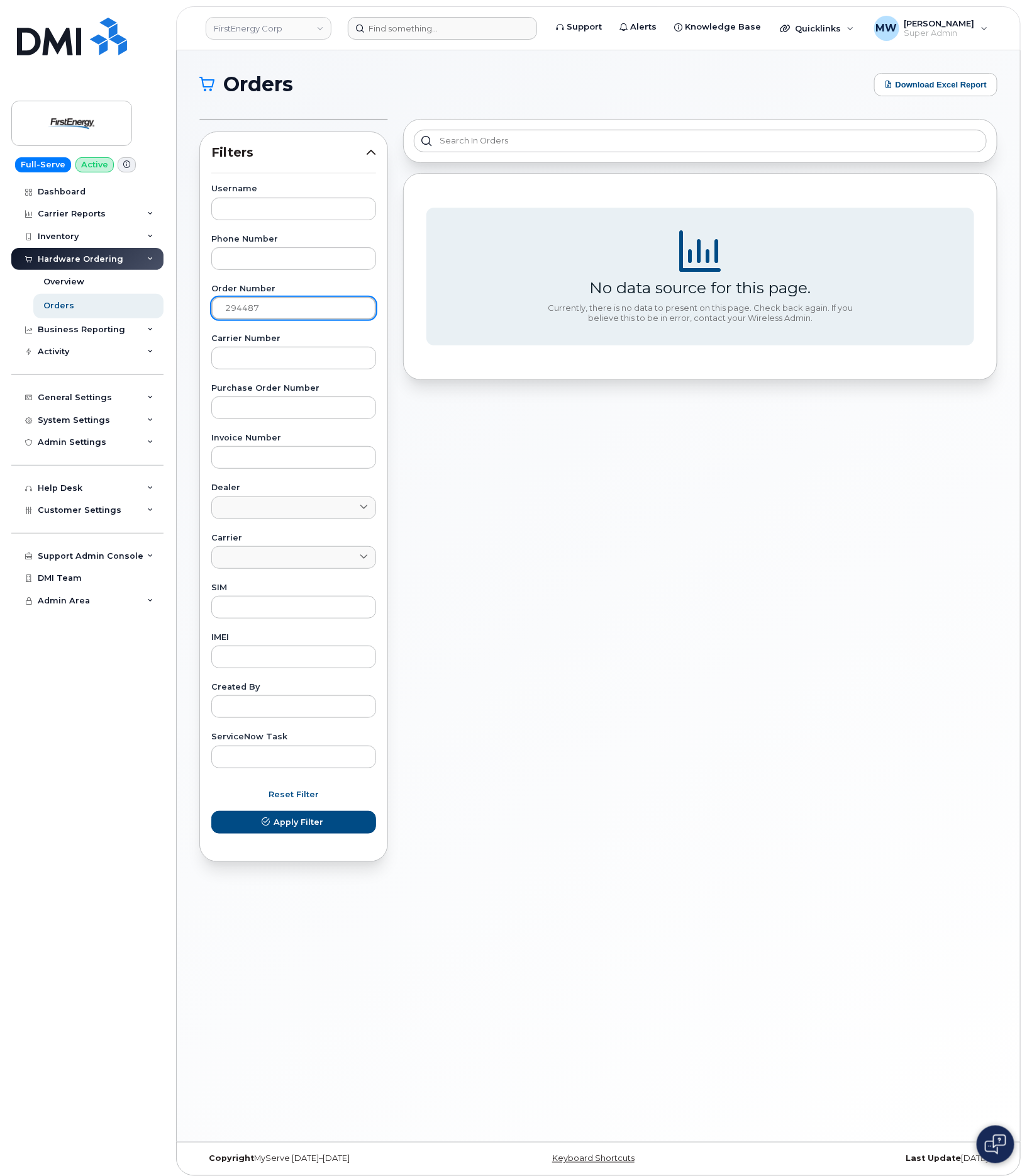
click at [270, 308] on input "294487" at bounding box center [293, 308] width 165 height 23
click at [211, 811] on button "Apply Filter" at bounding box center [293, 822] width 165 height 23
click at [431, 601] on div "No data source for this page. Currently, there is no data to present on this pa…" at bounding box center [700, 490] width 609 height 758
click at [97, 314] on link "Orders" at bounding box center [98, 306] width 130 height 24
click at [293, 791] on span "Reset Filter" at bounding box center [293, 794] width 50 height 12
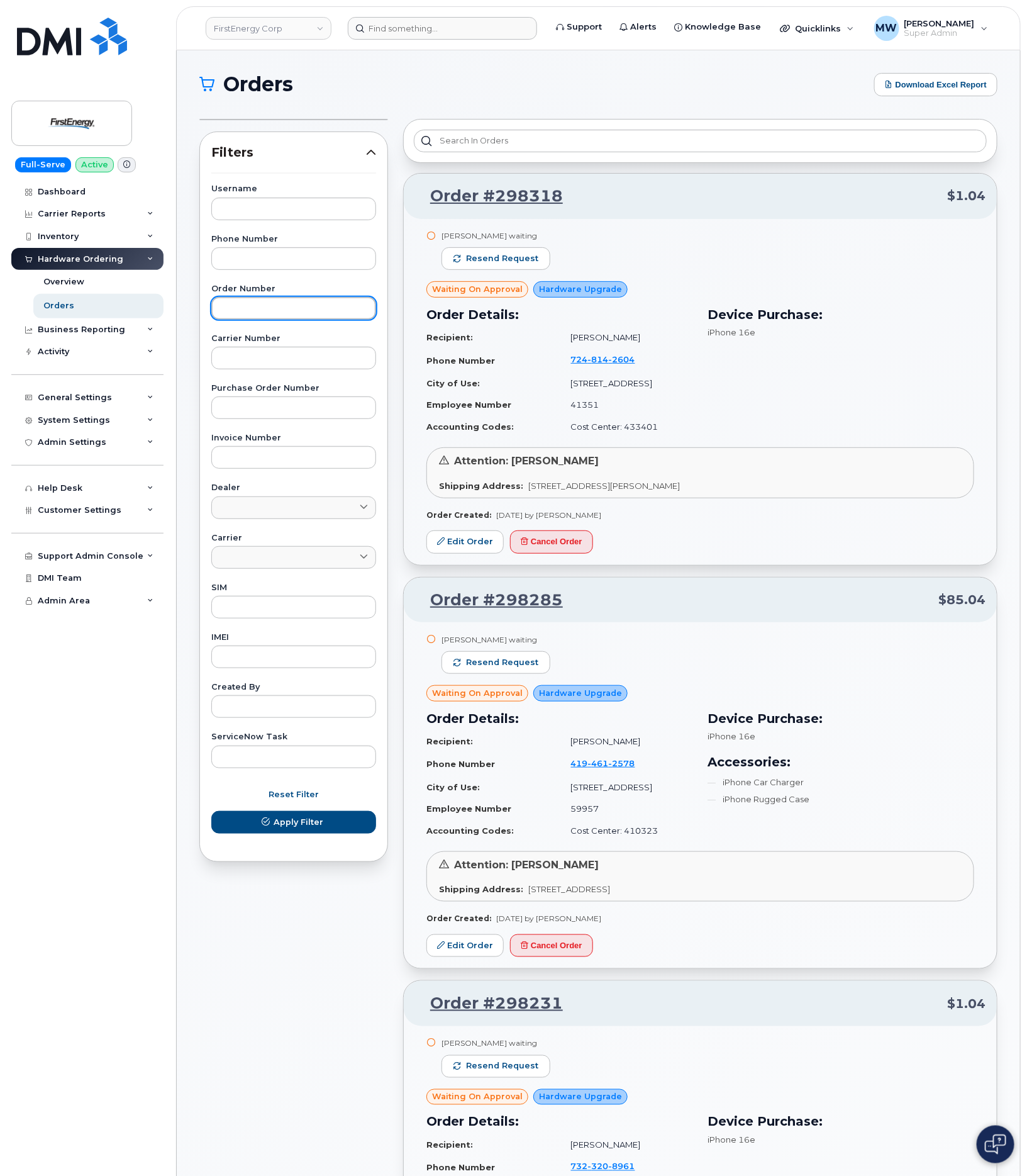
click at [244, 308] on input "text" at bounding box center [293, 308] width 165 height 23
paste input "294487"
type input "294487"
click at [211, 811] on button "Apply Filter" at bounding box center [293, 822] width 165 height 23
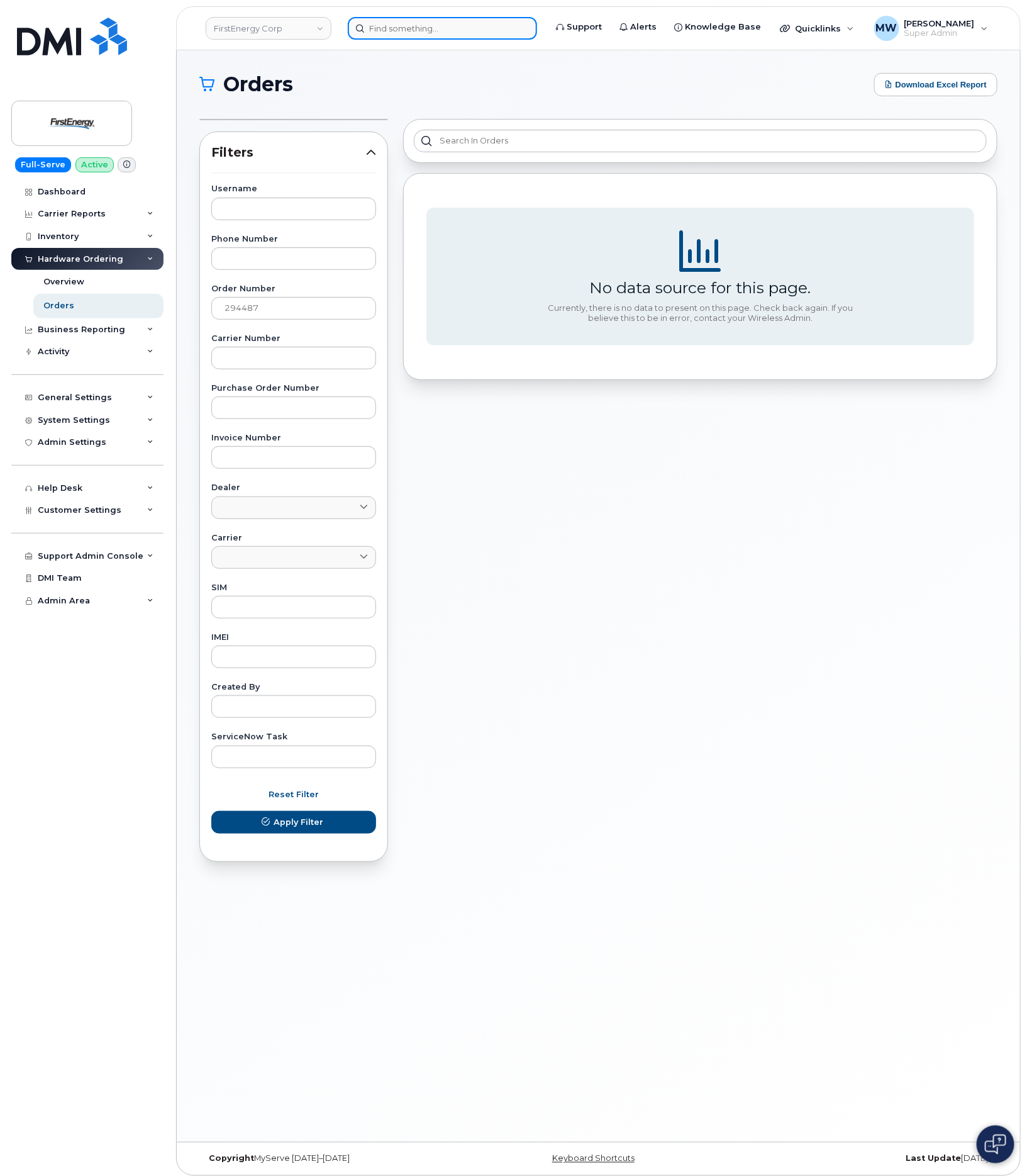
click at [418, 29] on input at bounding box center [442, 28] width 189 height 23
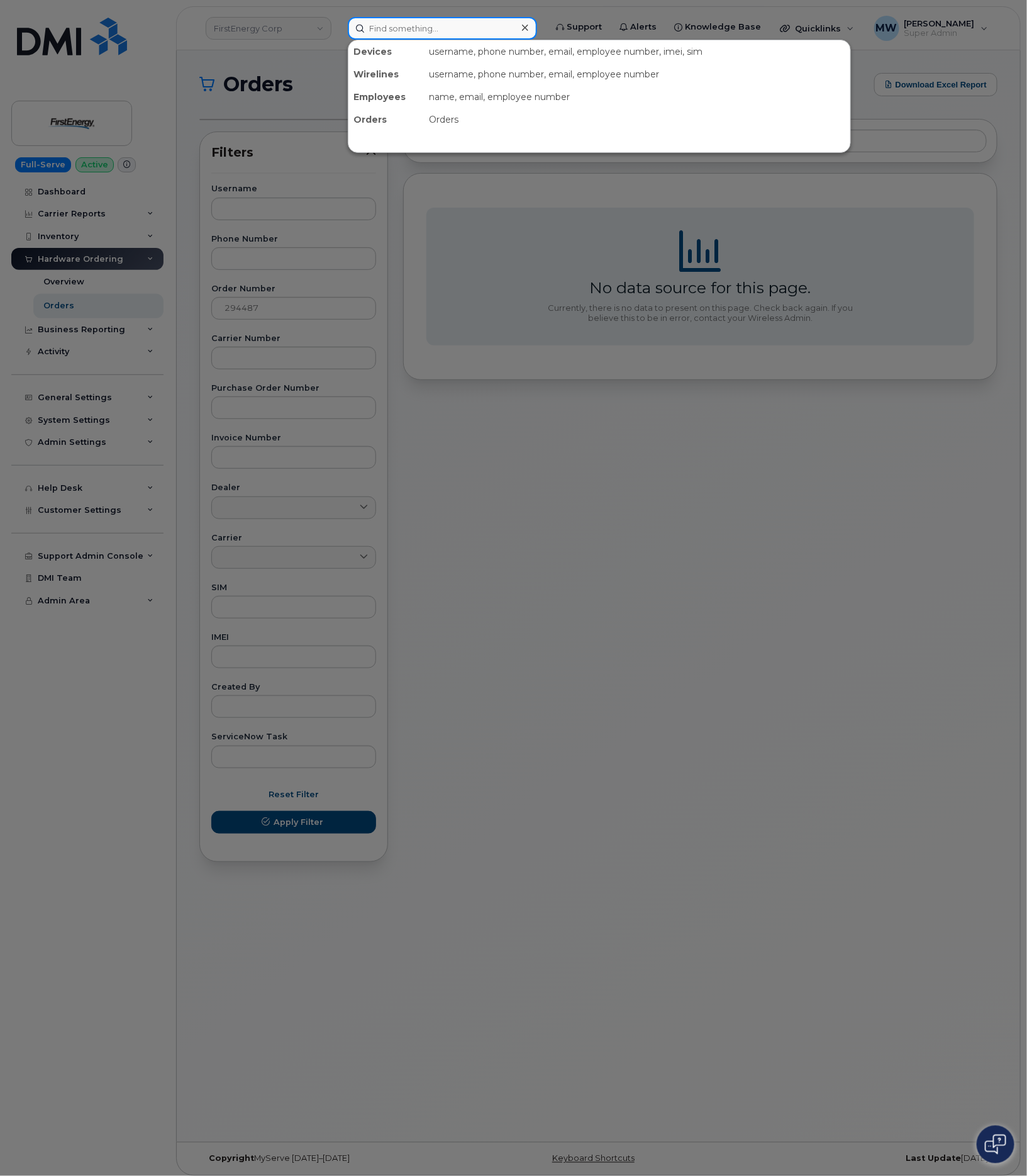
paste input "294487"
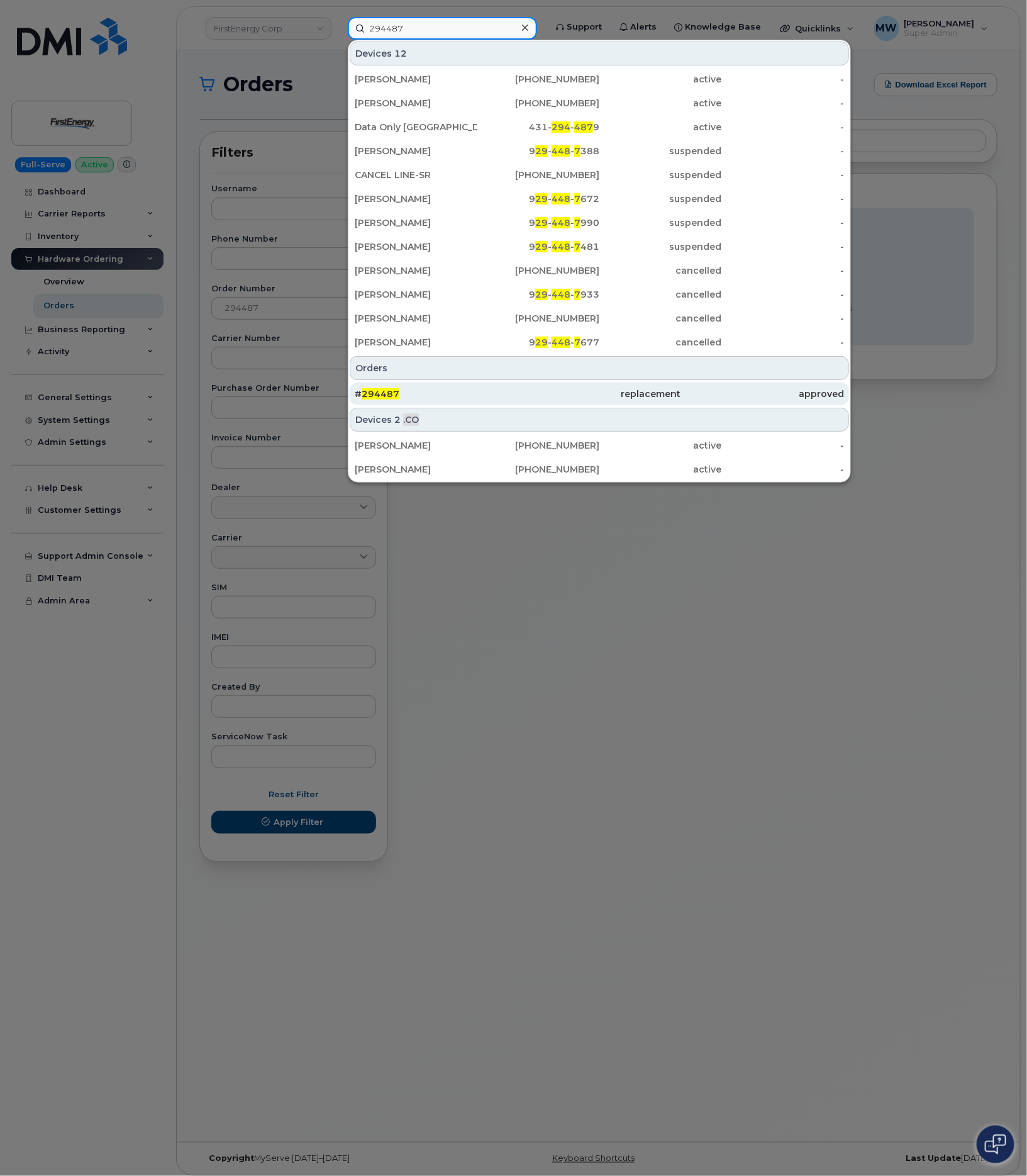
type input "294487"
click at [517, 386] on div "# 294487" at bounding box center [599, 394] width 163 height 23
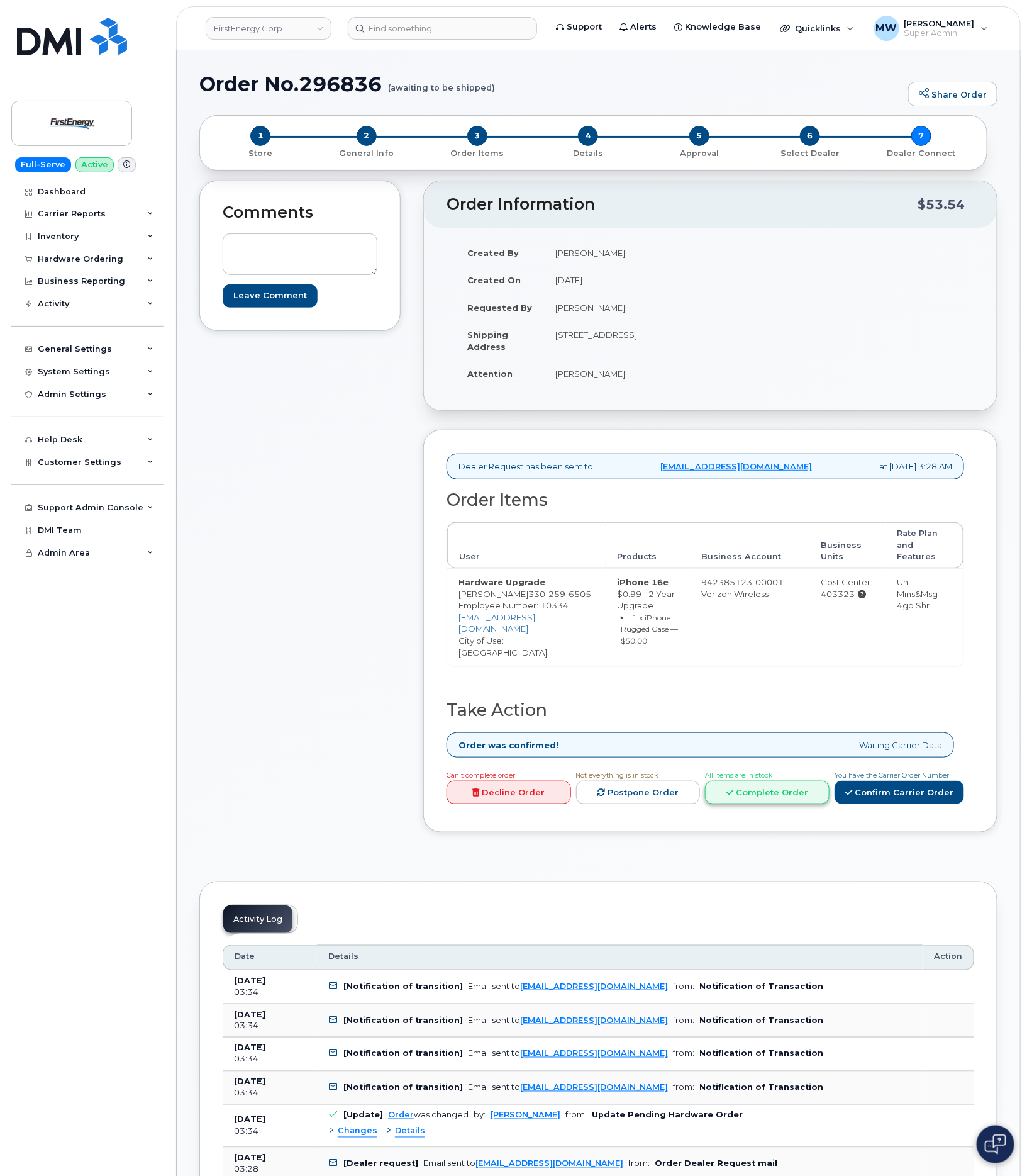
click at [757, 791] on link "Complete Order" at bounding box center [767, 793] width 124 height 23
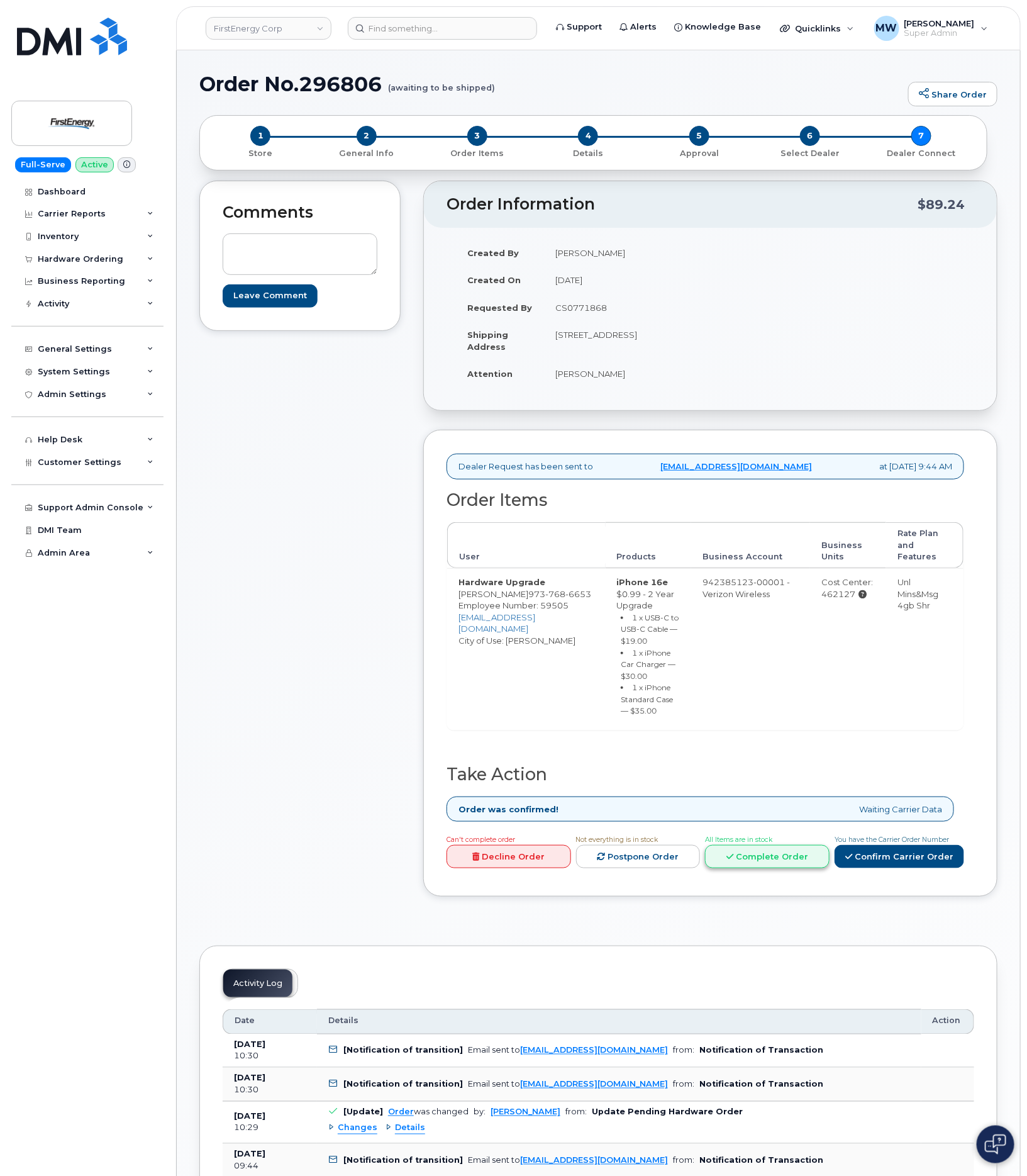
click at [763, 862] on link "Complete Order" at bounding box center [767, 857] width 124 height 23
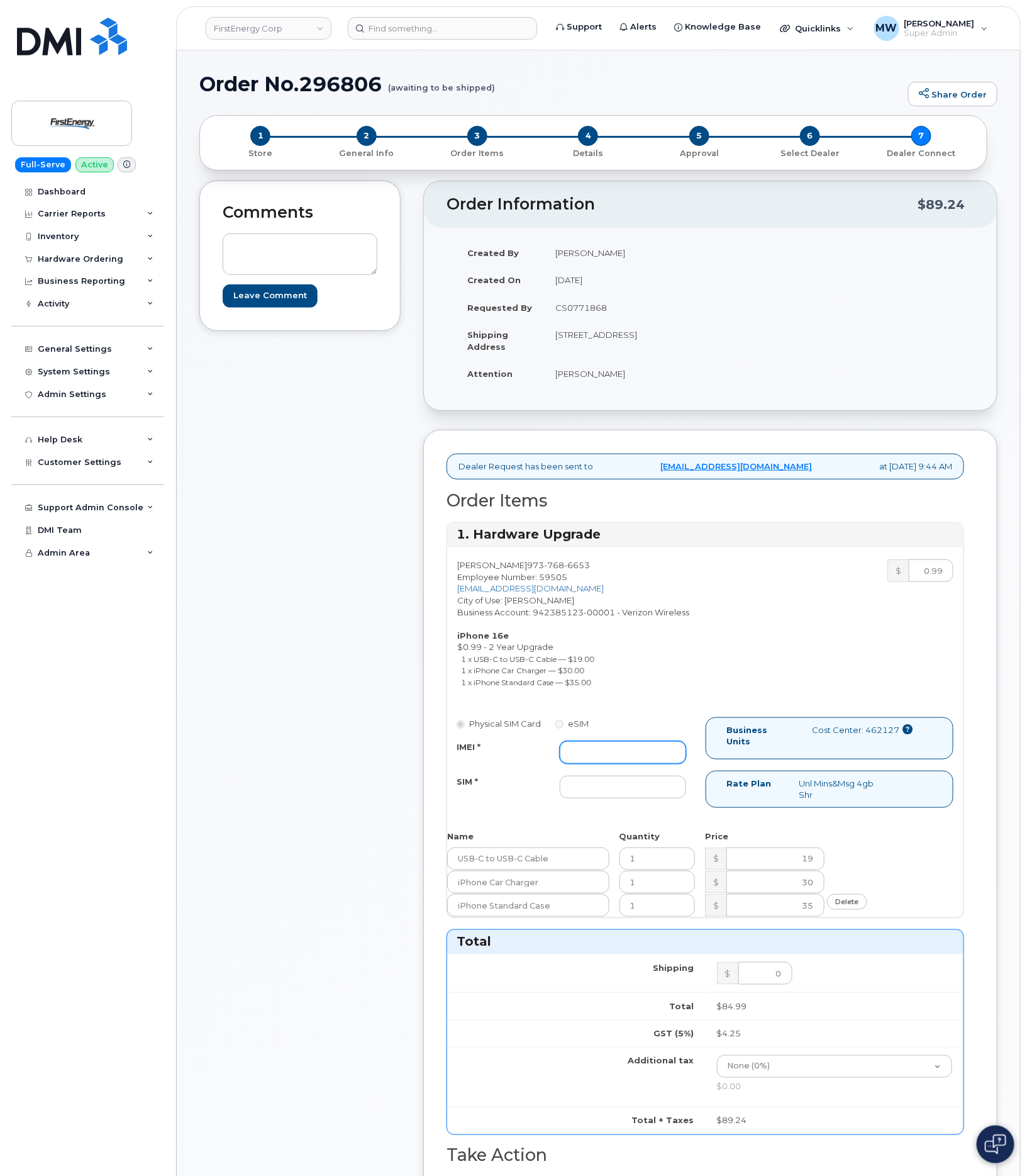
click at [645, 764] on input "IMEI *" at bounding box center [622, 752] width 126 height 23
paste input "355852810764311"
type input "355852810764311"
drag, startPoint x: 607, startPoint y: 806, endPoint x: 589, endPoint y: 810, distance: 18.4
click at [603, 799] on input "SIM *" at bounding box center [622, 787] width 126 height 23
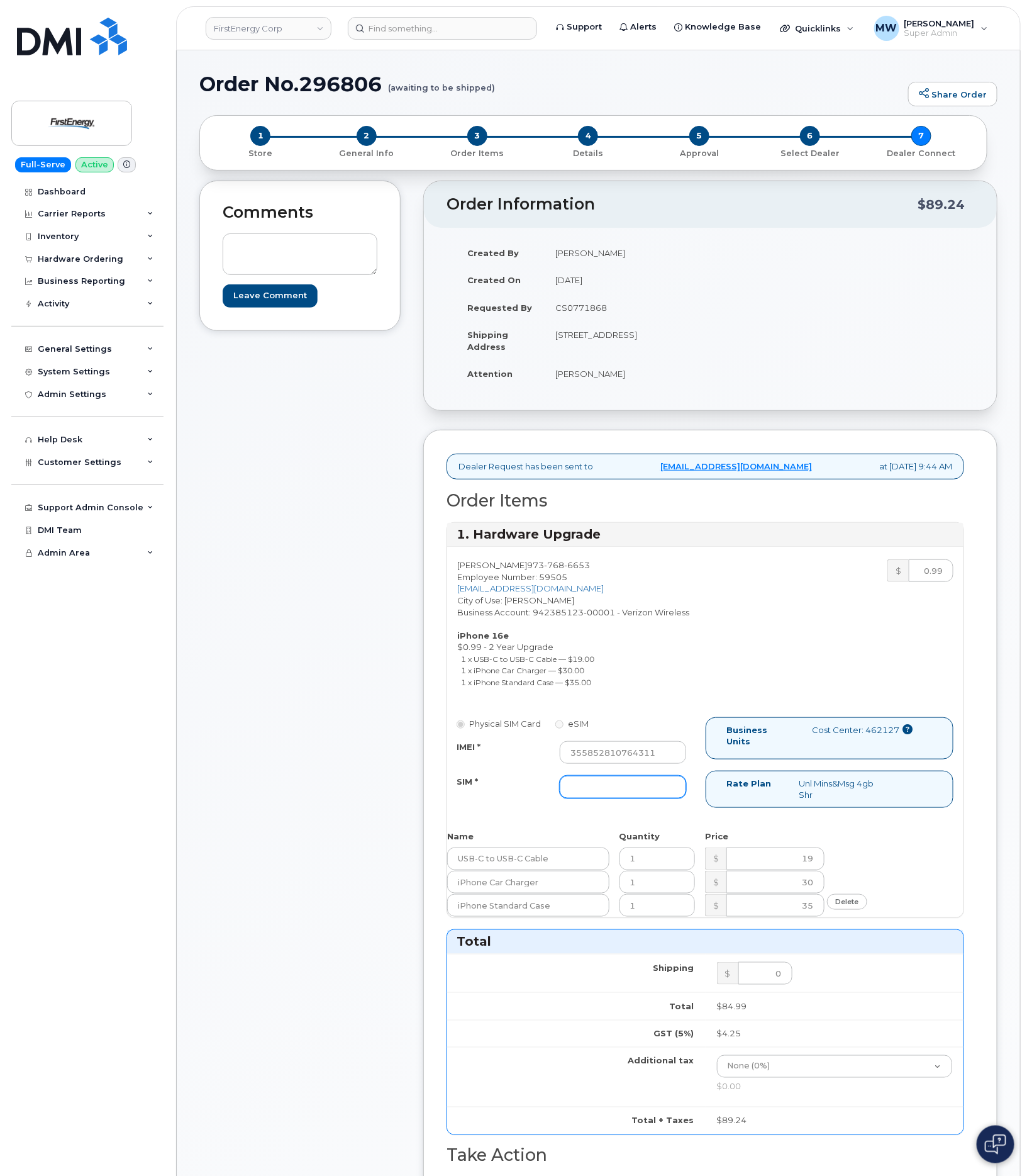
type input "NA"
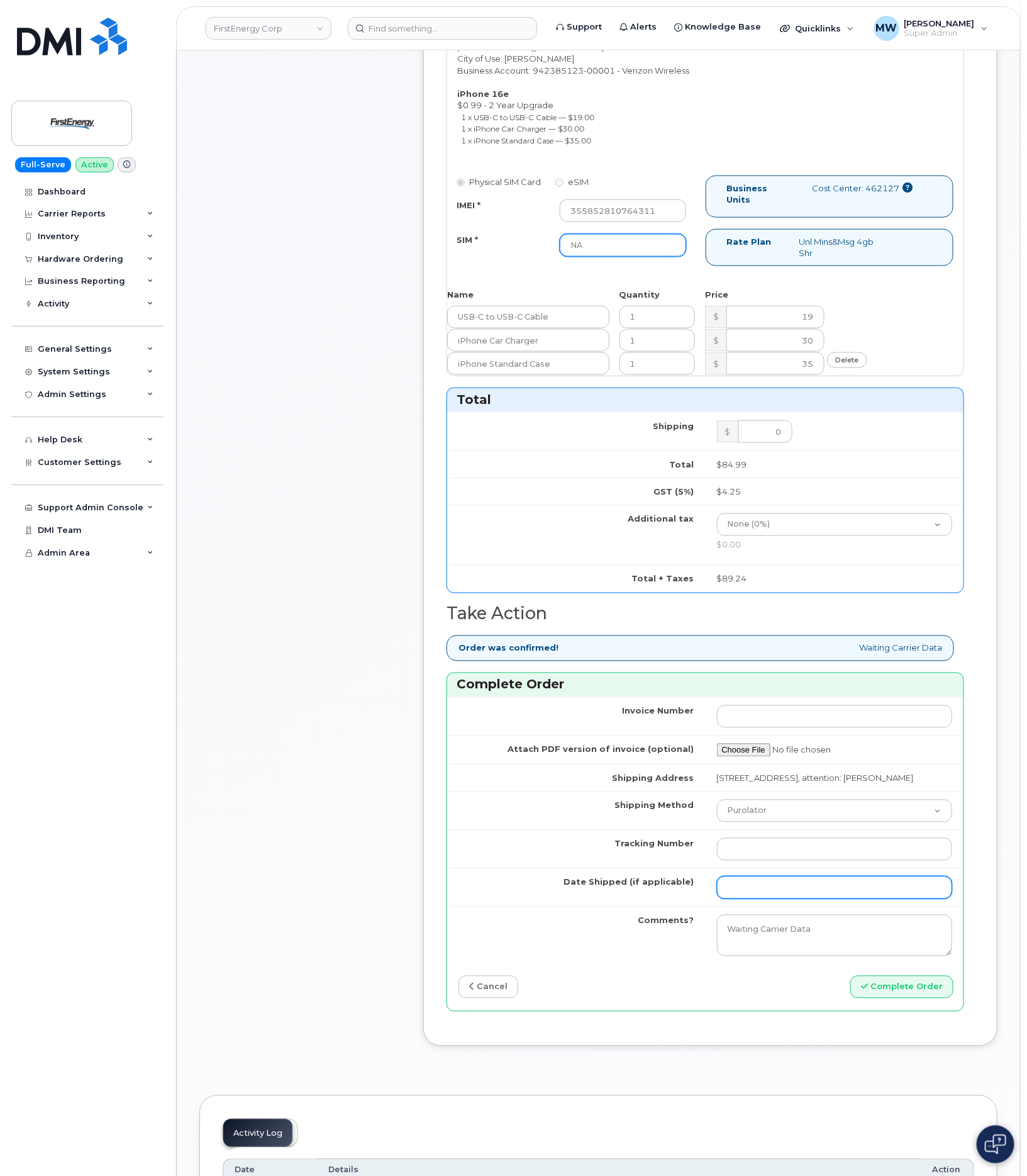
scroll to position [660, 0]
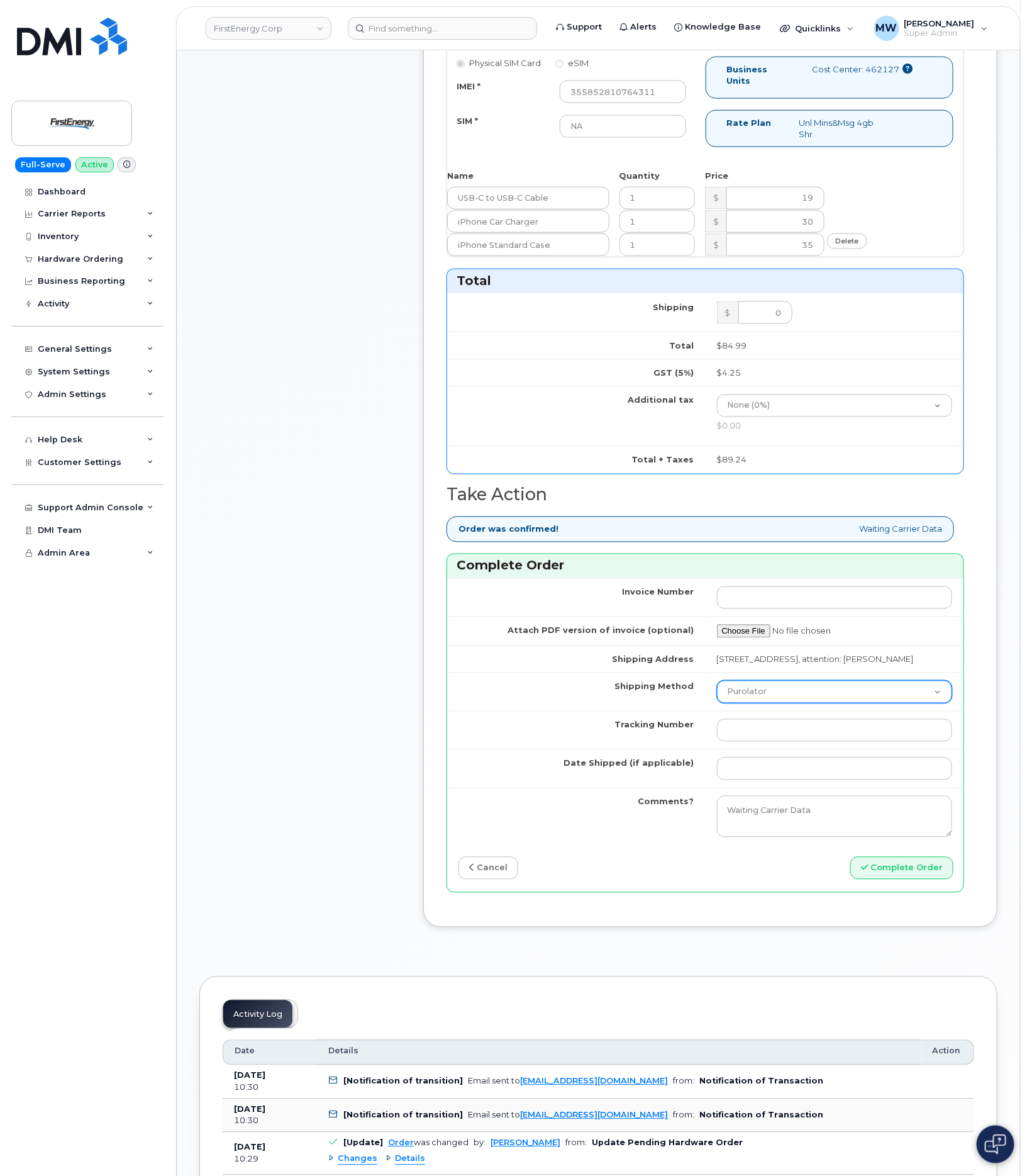
drag, startPoint x: 783, startPoint y: 712, endPoint x: 781, endPoint y: 742, distance: 30.1
click at [783, 703] on select "Purolator UPS FedEx Canada Post Courier Other Drop Off Pick Up" at bounding box center [835, 692] width 236 height 23
drag, startPoint x: 765, startPoint y: 717, endPoint x: 761, endPoint y: 731, distance: 14.6
click at [765, 703] on select "Purolator UPS FedEx Canada Post Courier Other Drop Off Pick Up" at bounding box center [835, 692] width 236 height 23
select select "UPS"
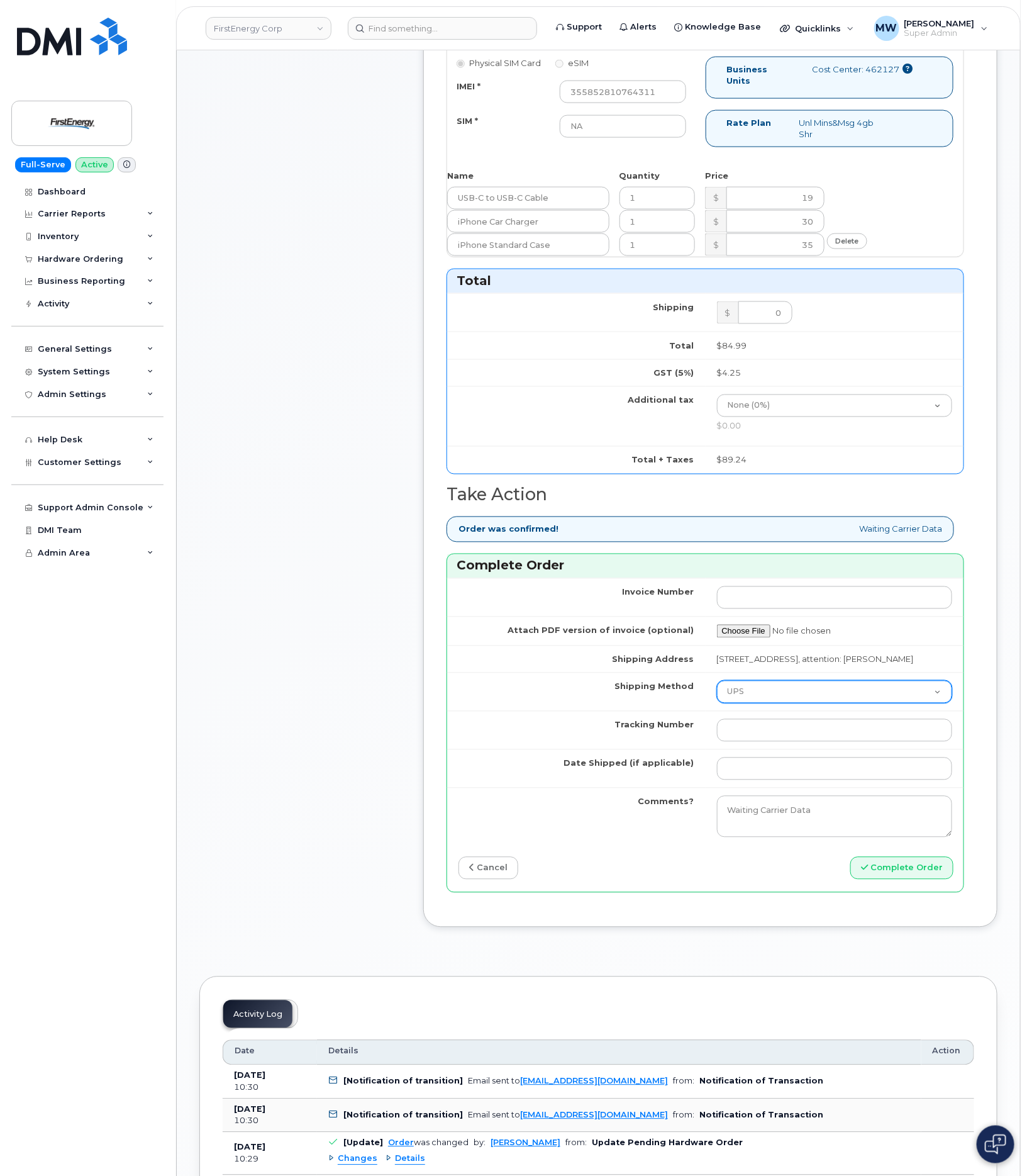
click at [717, 703] on select "Purolator UPS FedEx Canada Post Courier Other Drop Off Pick Up" at bounding box center [835, 692] width 236 height 23
drag, startPoint x: 762, startPoint y: 749, endPoint x: 765, endPoint y: 757, distance: 8.5
click at [763, 742] on input "Tracking Number" at bounding box center [835, 730] width 236 height 23
paste input "1Z3W39X62953209349"
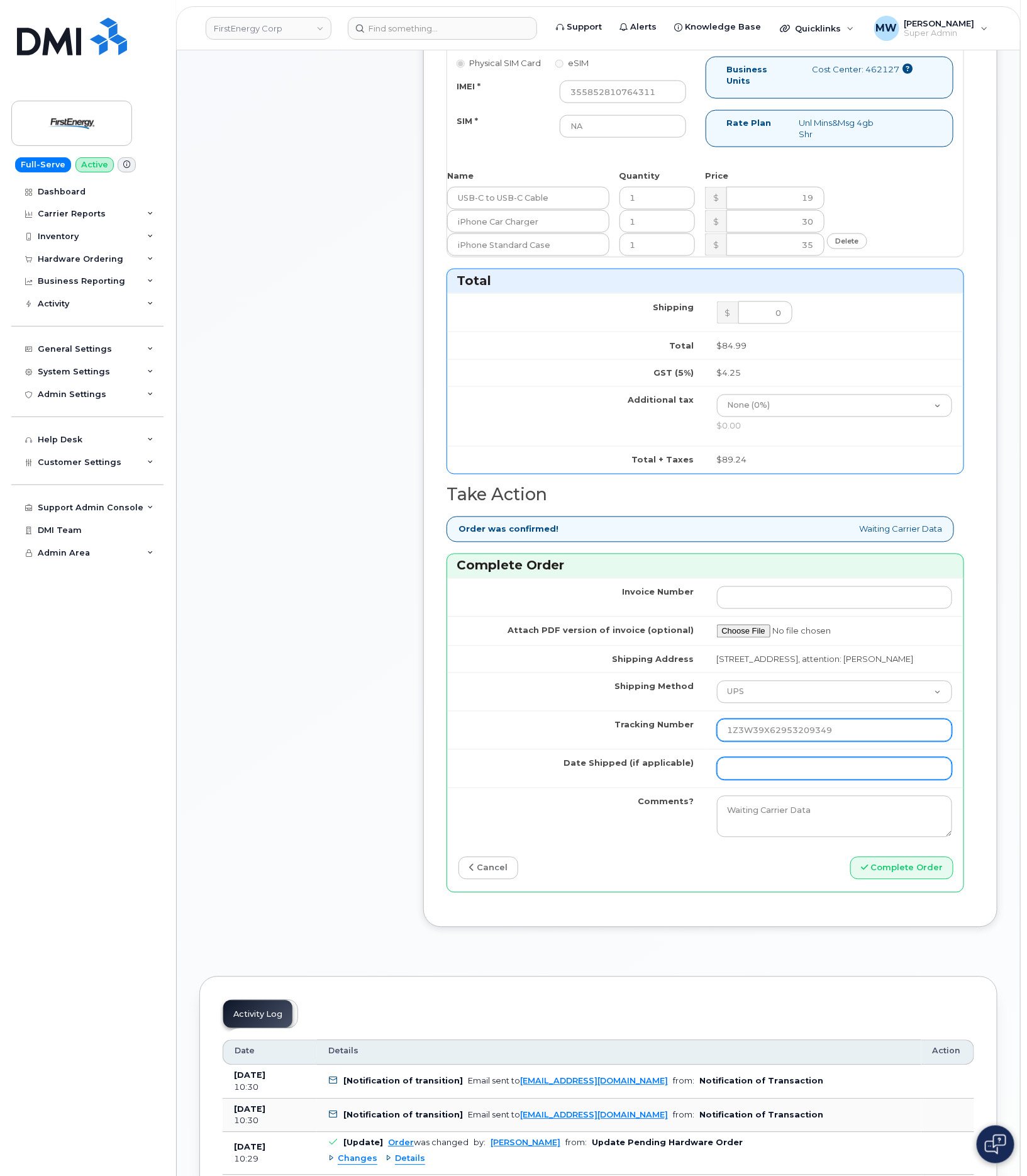
type input "1Z3W39X62953209349"
click at [850, 780] on input "Date Shipped (if applicable)" at bounding box center [835, 769] width 236 height 23
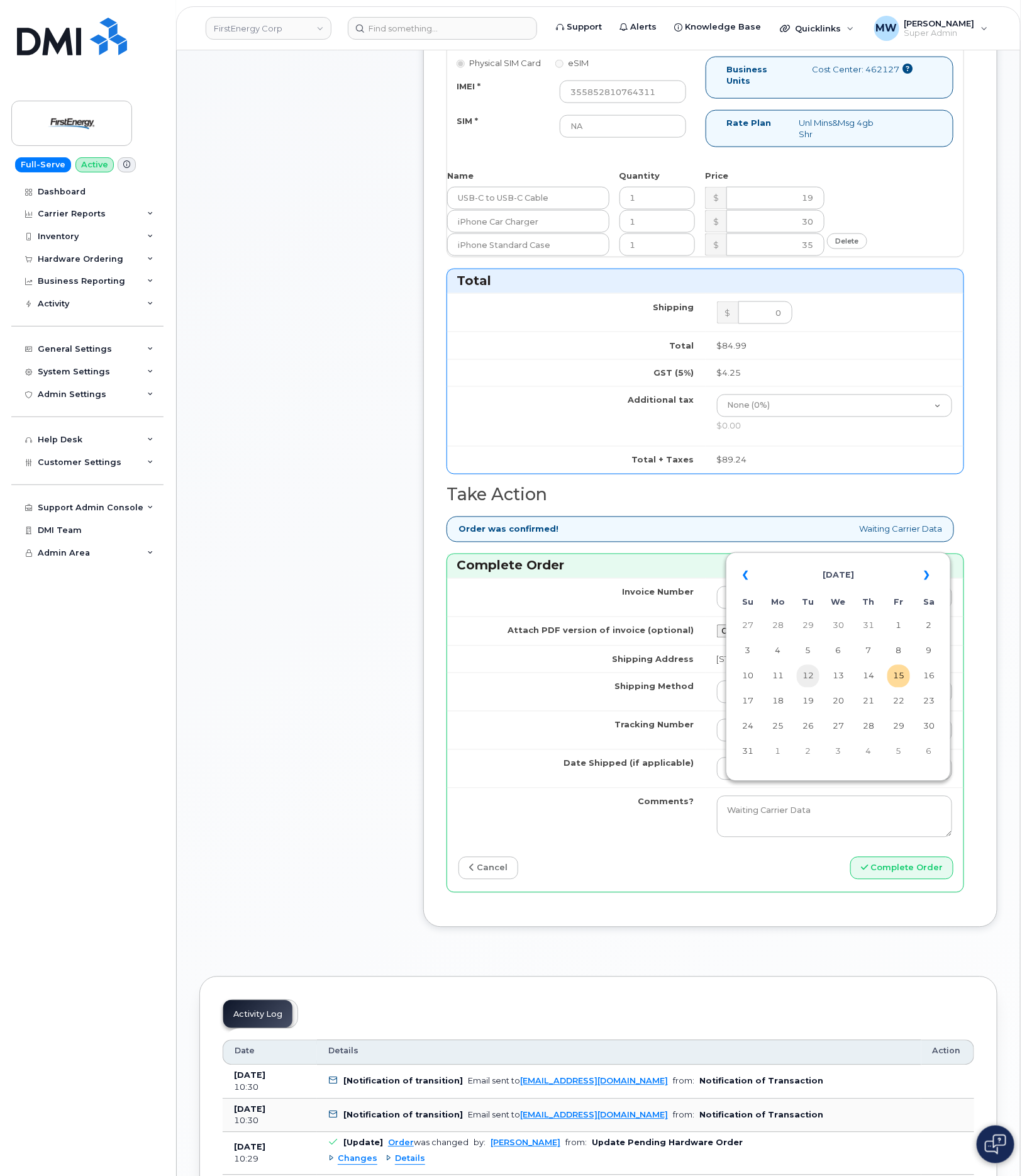
click at [812, 673] on td "12" at bounding box center [808, 676] width 23 height 23
type input "2025-08-12"
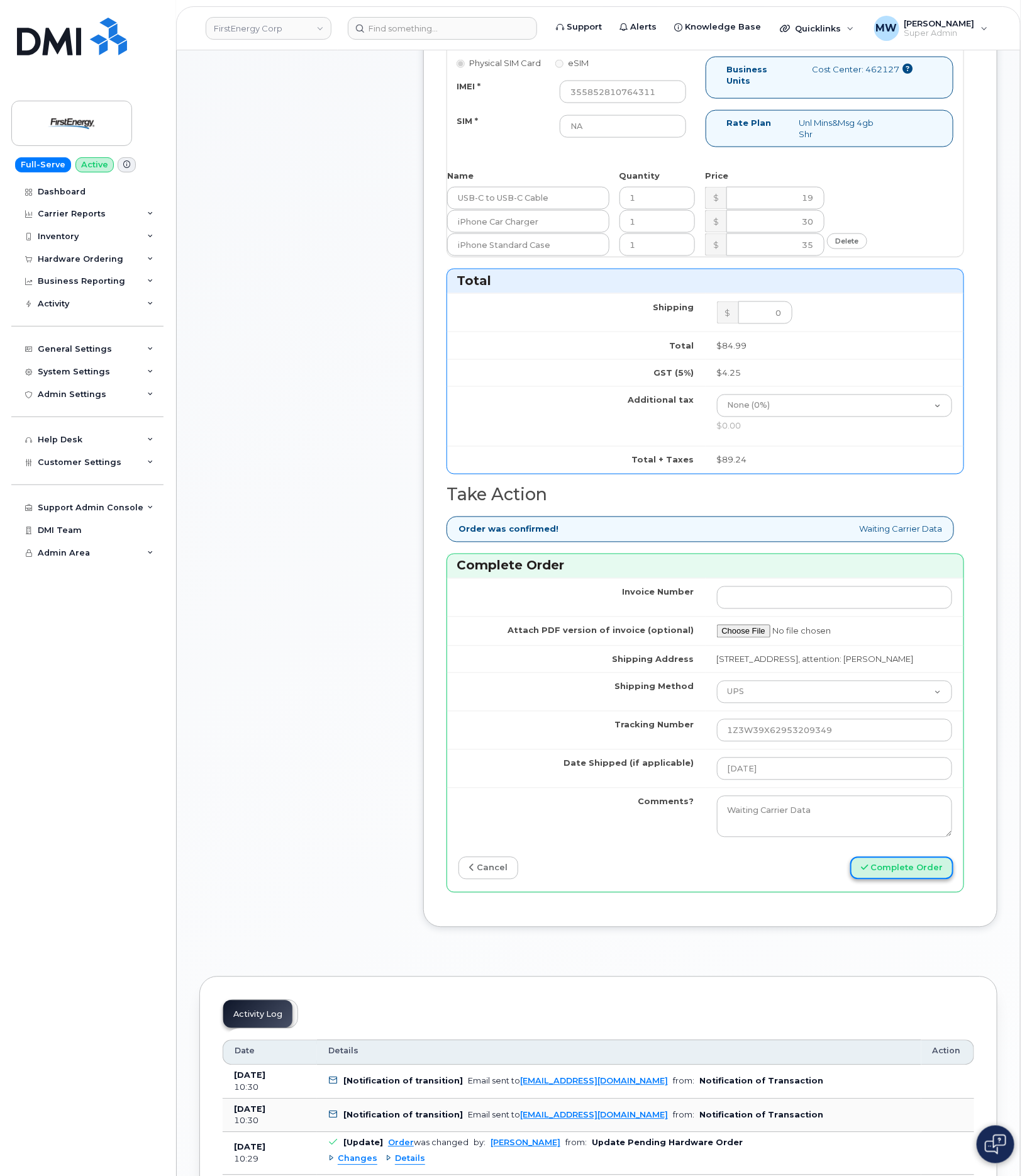
click at [904, 880] on button "Complete Order" at bounding box center [902, 868] width 103 height 23
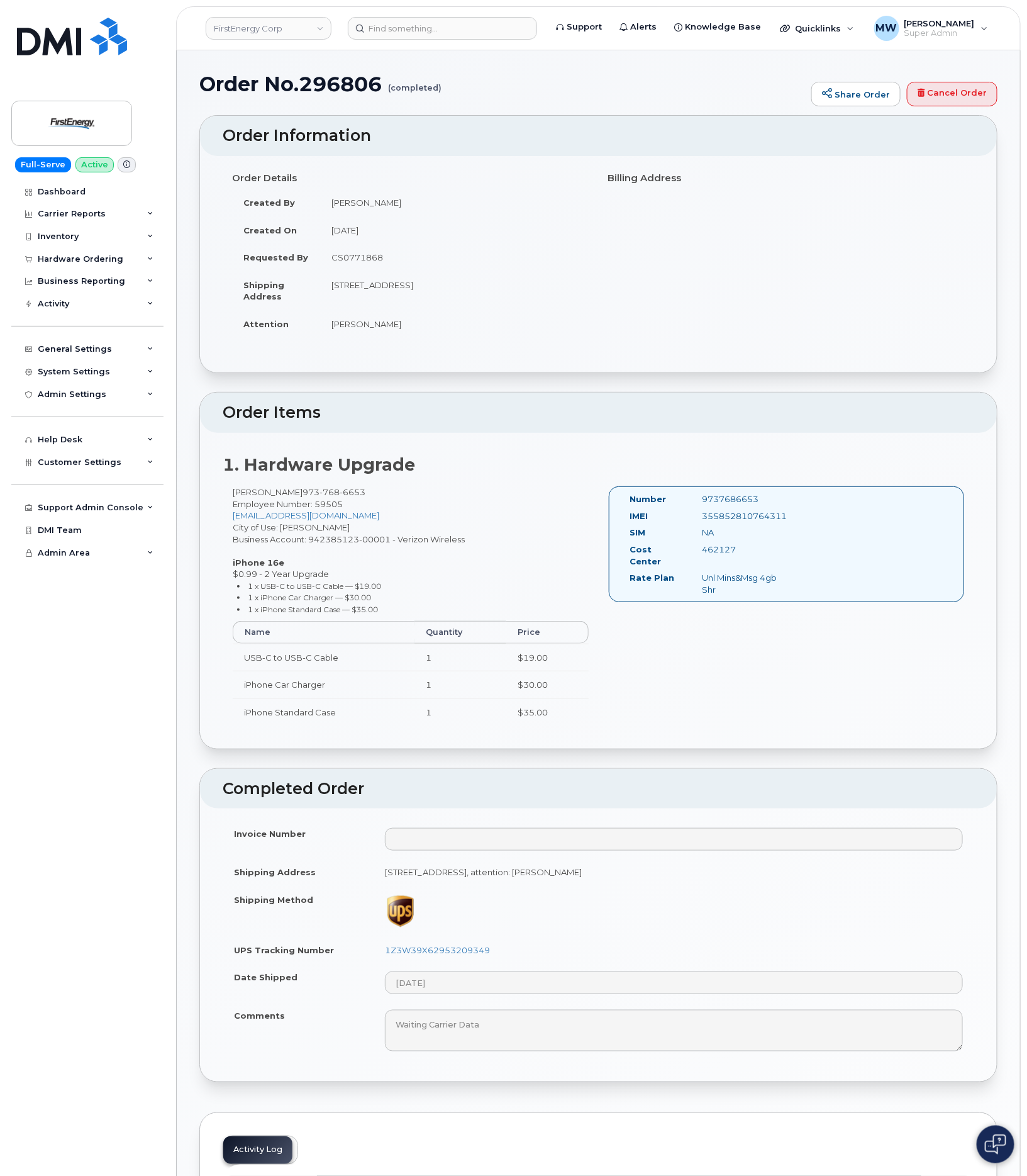
click at [740, 520] on div "355852810764311" at bounding box center [743, 516] width 100 height 12
copy div "355852810764311"
drag, startPoint x: 496, startPoint y: 966, endPoint x: 382, endPoint y: 959, distance: 114.2
click at [382, 959] on td "1Z3W39X62953209349" at bounding box center [674, 950] width 601 height 27
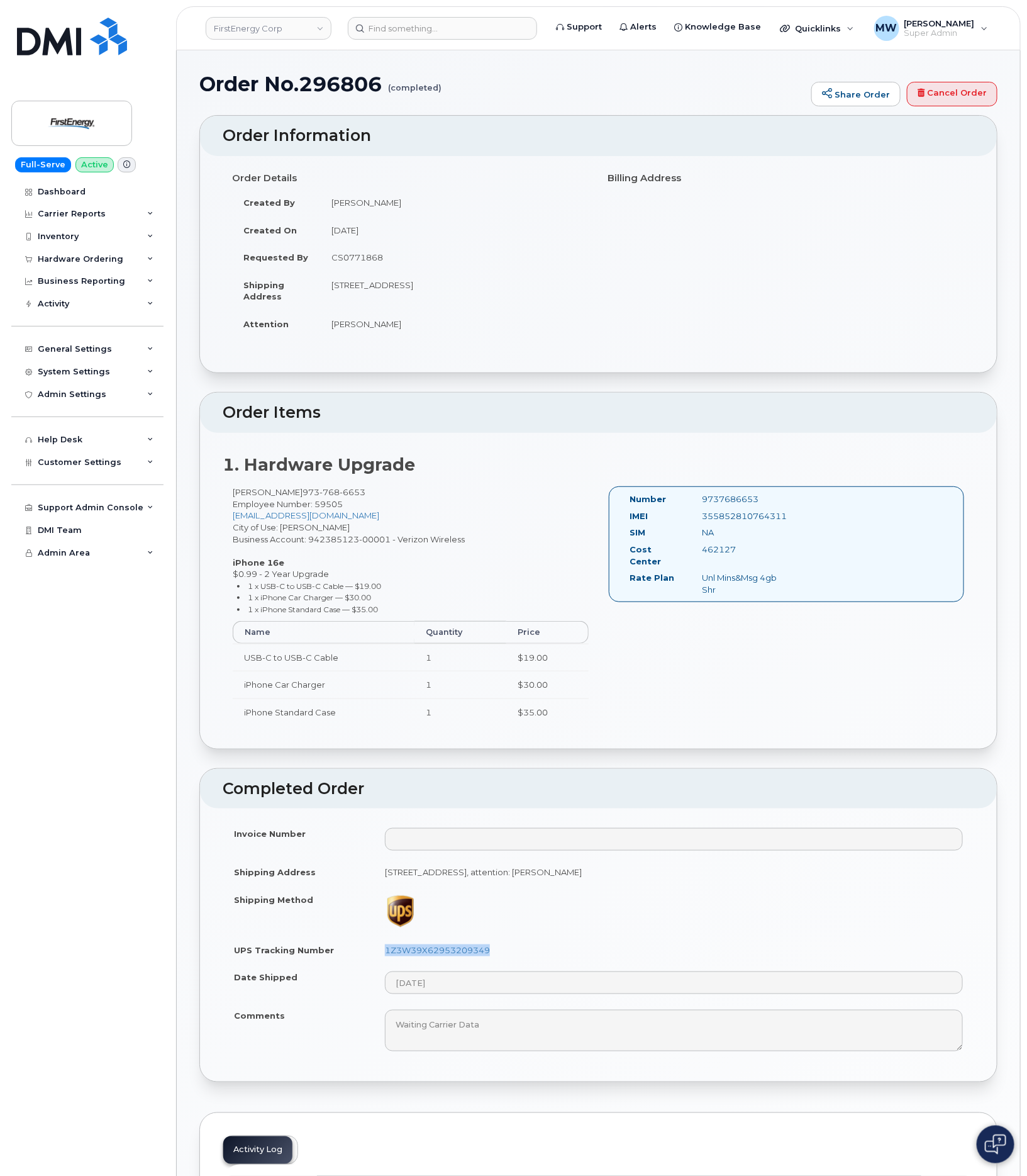
copy link "1Z3W39X62953209349"
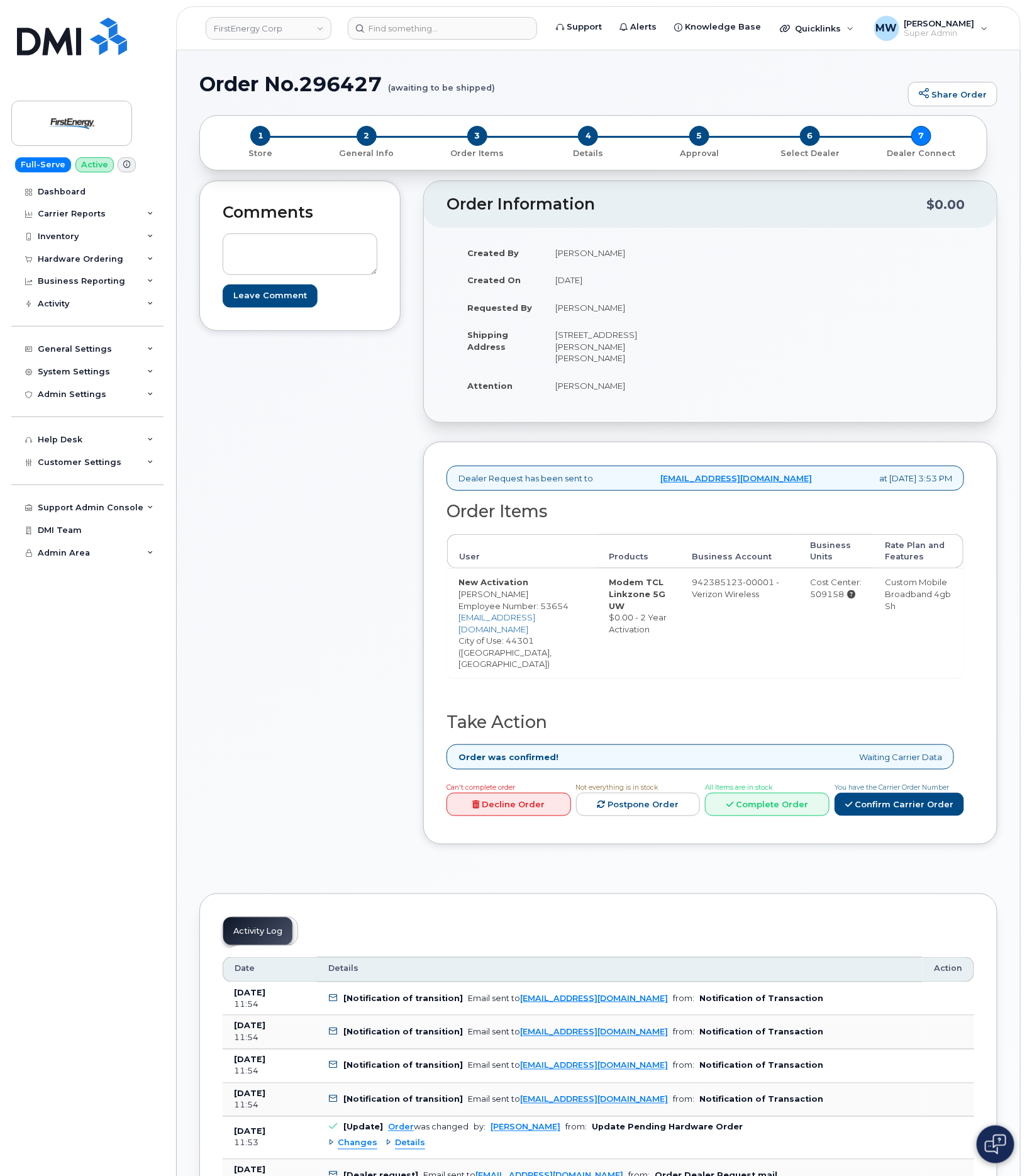
click at [768, 782] on div "Dealer Request has been sent to [EMAIL_ADDRESS][DOMAIN_NAME] at [DATE] 3:53 PM …" at bounding box center [710, 643] width 574 height 403
click at [762, 793] on link "Complete Order" at bounding box center [767, 804] width 124 height 23
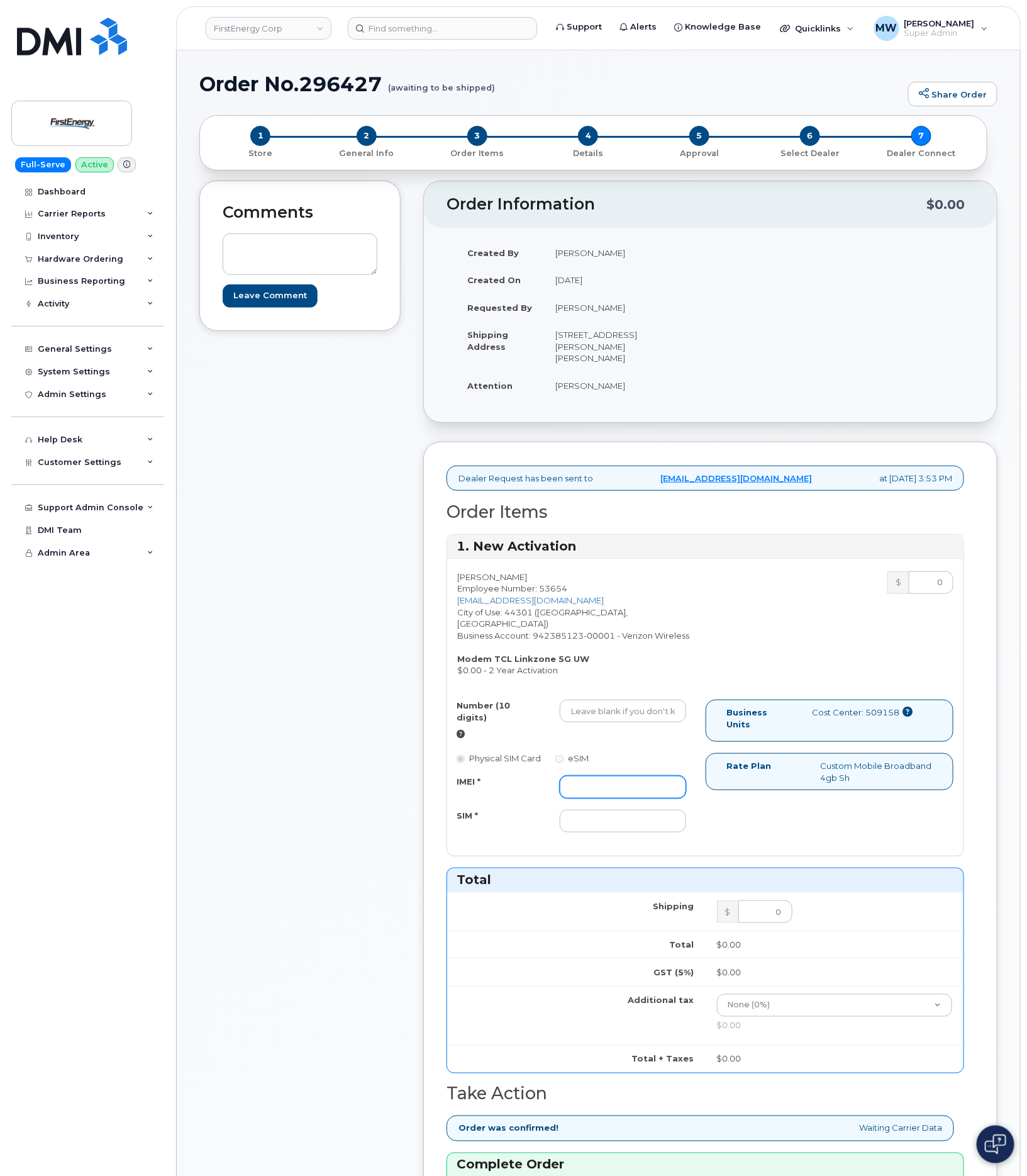
drag, startPoint x: 633, startPoint y: 756, endPoint x: 314, endPoint y: 801, distance: 322.2
click at [629, 776] on input "IMEI *" at bounding box center [622, 787] width 126 height 23
paste input "352950942443169"
type input "352950942443169"
drag, startPoint x: 622, startPoint y: 690, endPoint x: 615, endPoint y: 694, distance: 8.1
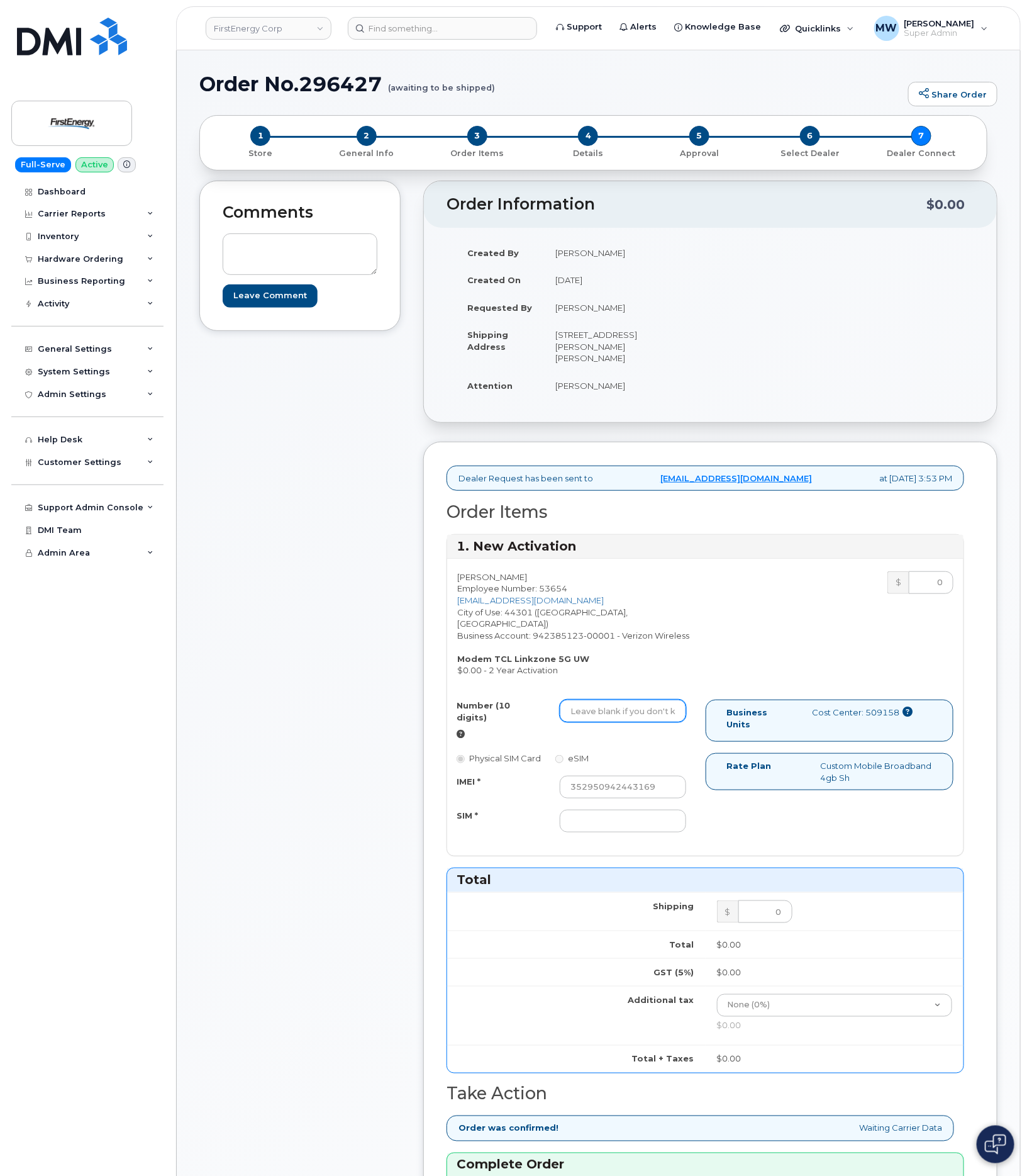
click at [622, 699] on input "Number (10 digits)" at bounding box center [622, 711] width 126 height 23
paste input "3308427453"
type input "3308427453"
drag, startPoint x: 645, startPoint y: 793, endPoint x: 640, endPoint y: 799, distance: 7.8
click at [645, 810] on input "SIM *" at bounding box center [622, 821] width 126 height 23
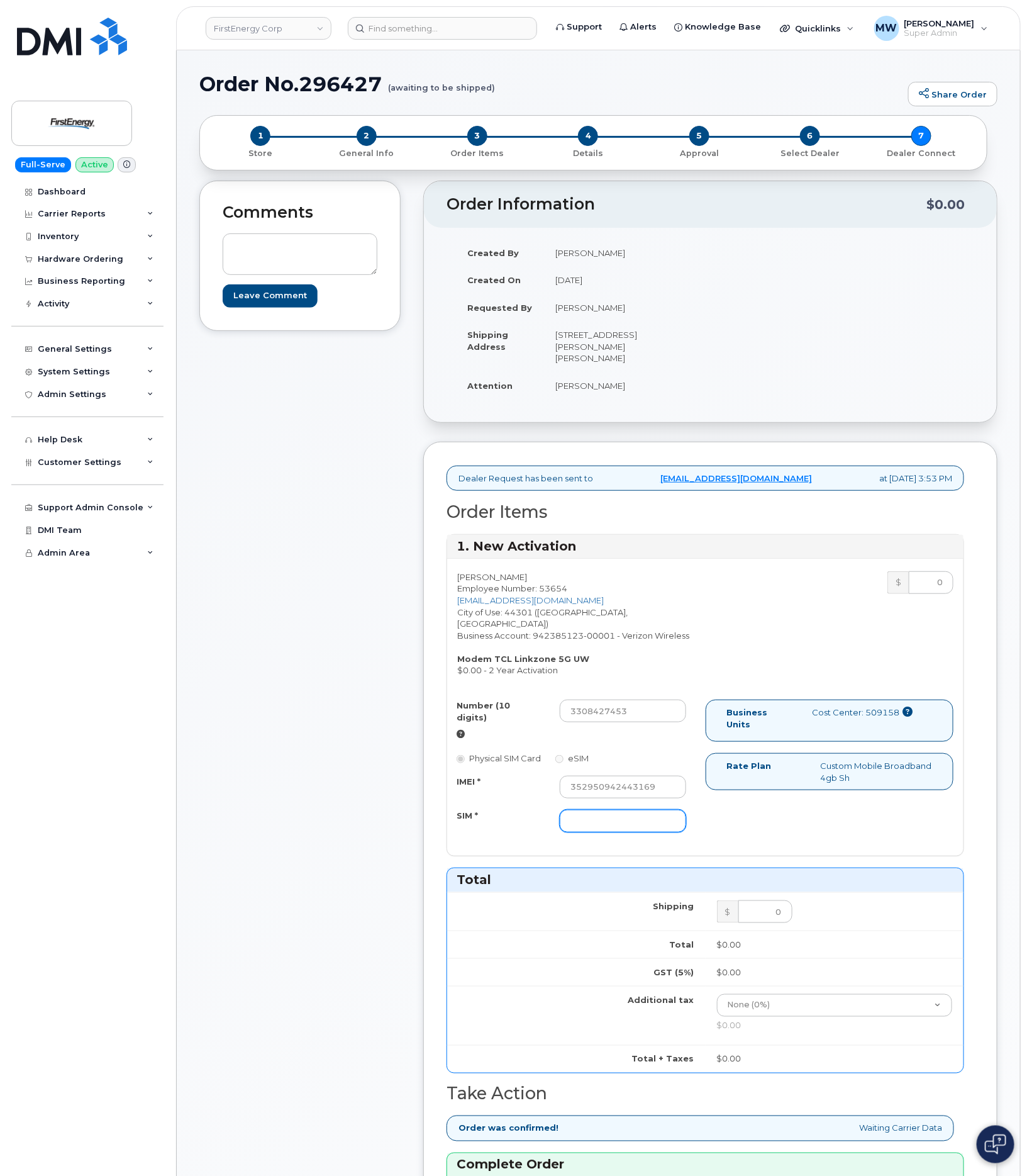
paste input "89148000011380974525"
type input "89148000011380974525"
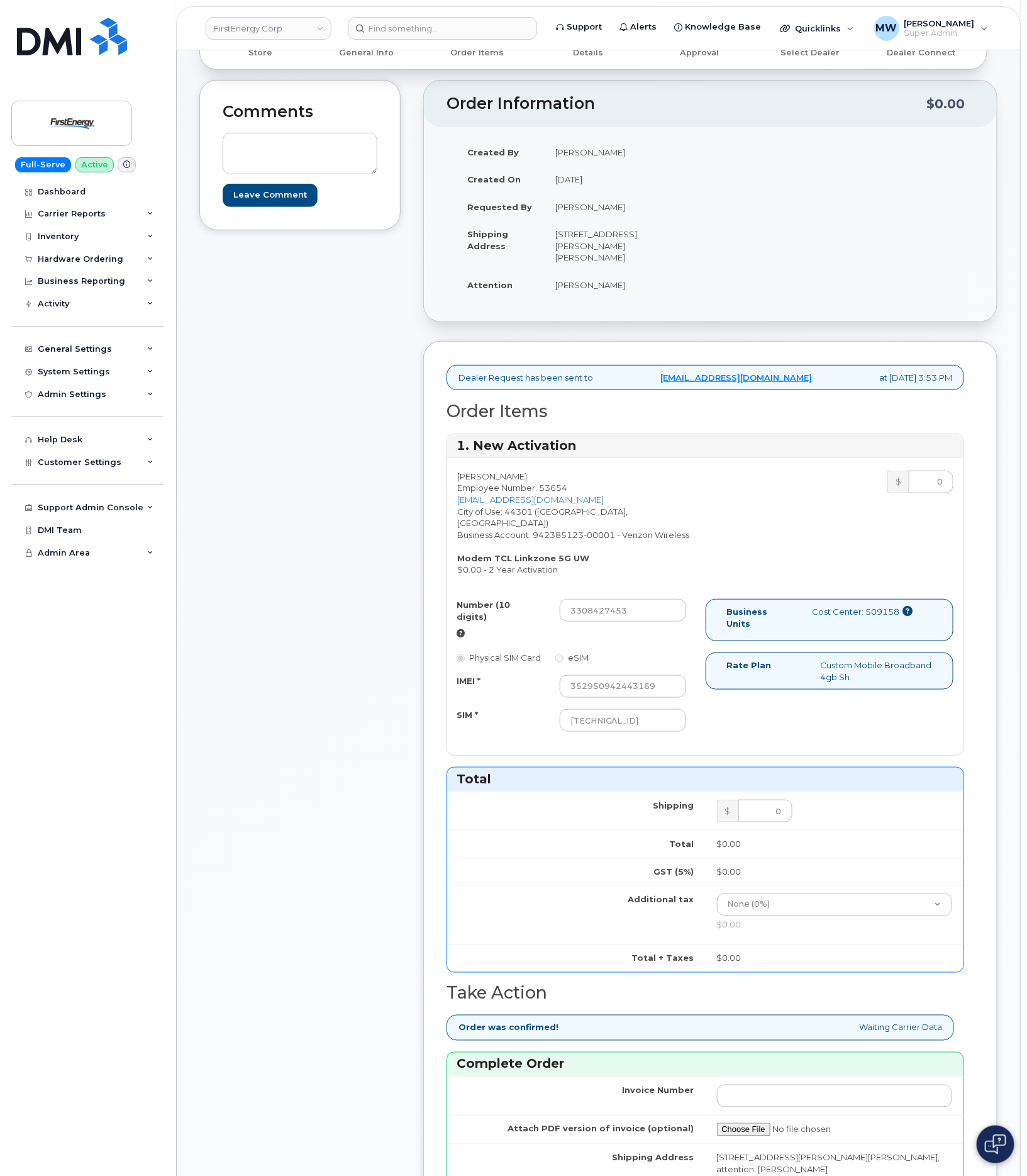
scroll to position [566, 0]
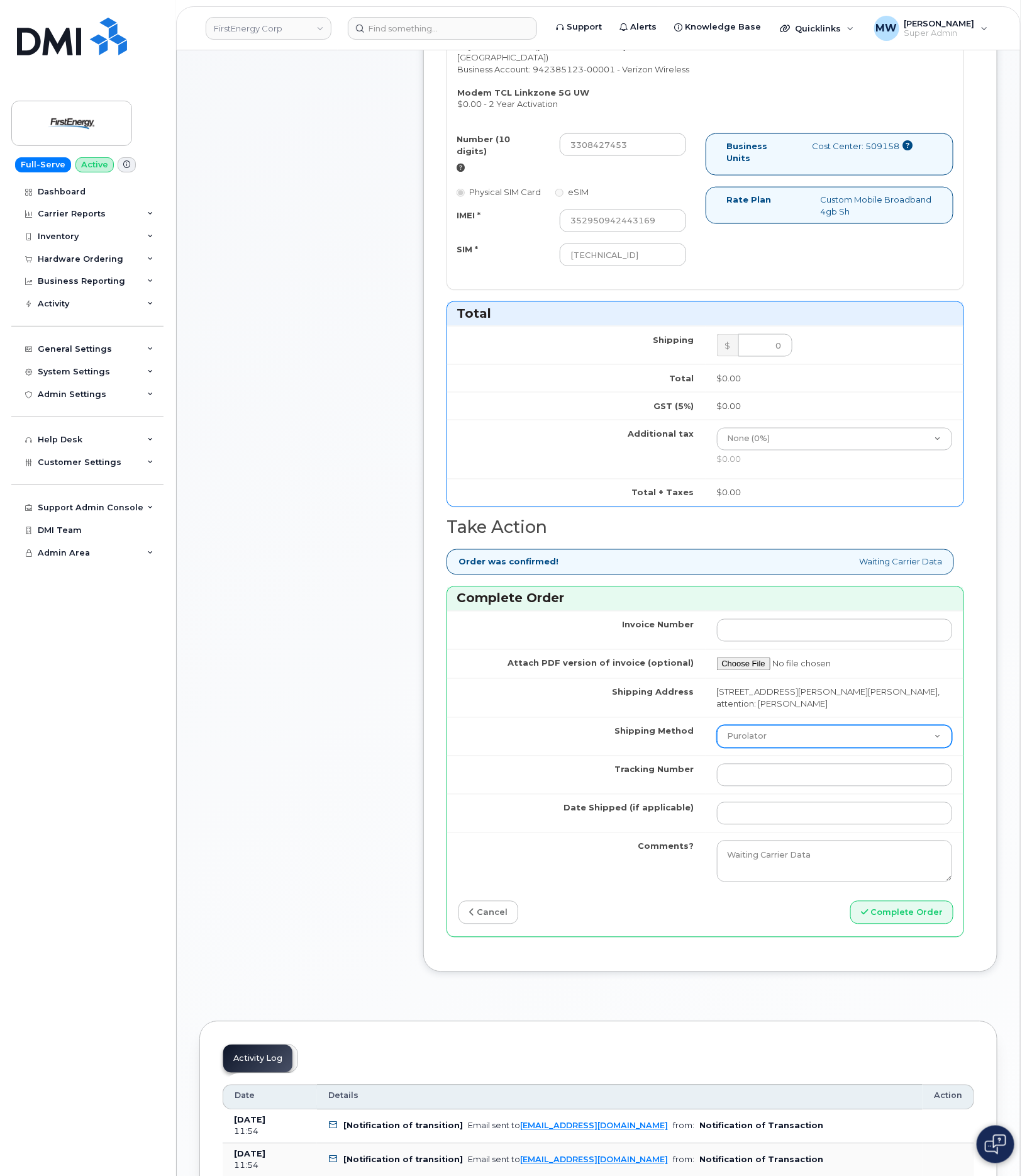
drag, startPoint x: 790, startPoint y: 712, endPoint x: 765, endPoint y: 721, distance: 26.6
click at [790, 726] on select "Purolator UPS FedEx Canada Post Courier Other Drop Off Pick Up" at bounding box center [835, 737] width 236 height 23
click at [717, 726] on select "Purolator UPS FedEx Canada Post Courier Other Drop Off Pick Up" at bounding box center [835, 737] width 236 height 23
drag, startPoint x: 775, startPoint y: 713, endPoint x: 777, endPoint y: 721, distance: 8.2
click at [776, 726] on select "Purolator UPS FedEx Canada Post Courier Other Drop Off Pick Up" at bounding box center [835, 737] width 236 height 23
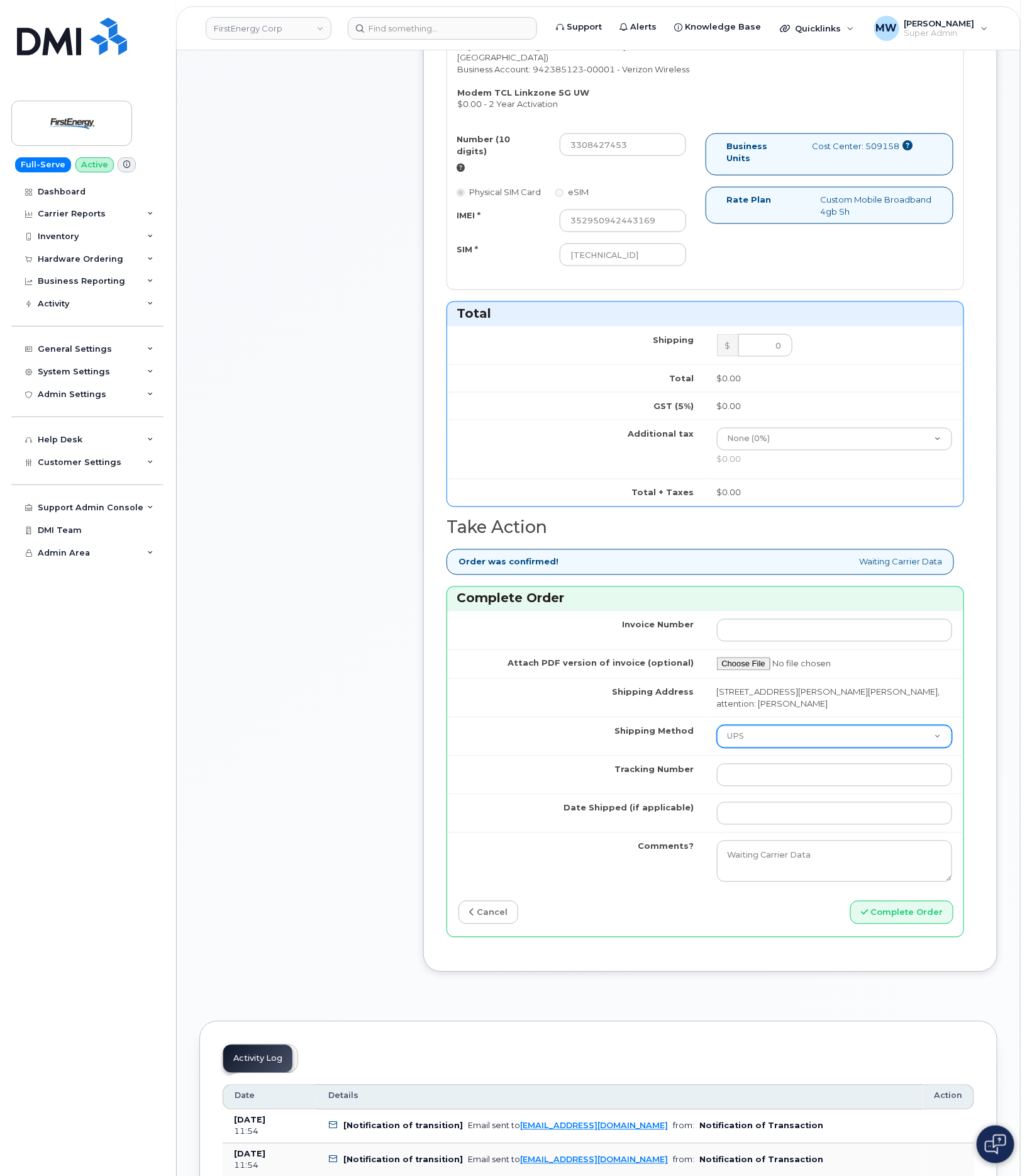
select select "FedEx"
click at [717, 726] on select "Purolator UPS FedEx Canada Post Courier Other Drop Off Pick Up" at bounding box center [835, 737] width 236 height 23
click at [787, 763] on td at bounding box center [835, 774] width 259 height 38
click at [785, 764] on input "Tracking Number" at bounding box center [835, 775] width 236 height 23
paste input "472163323555"
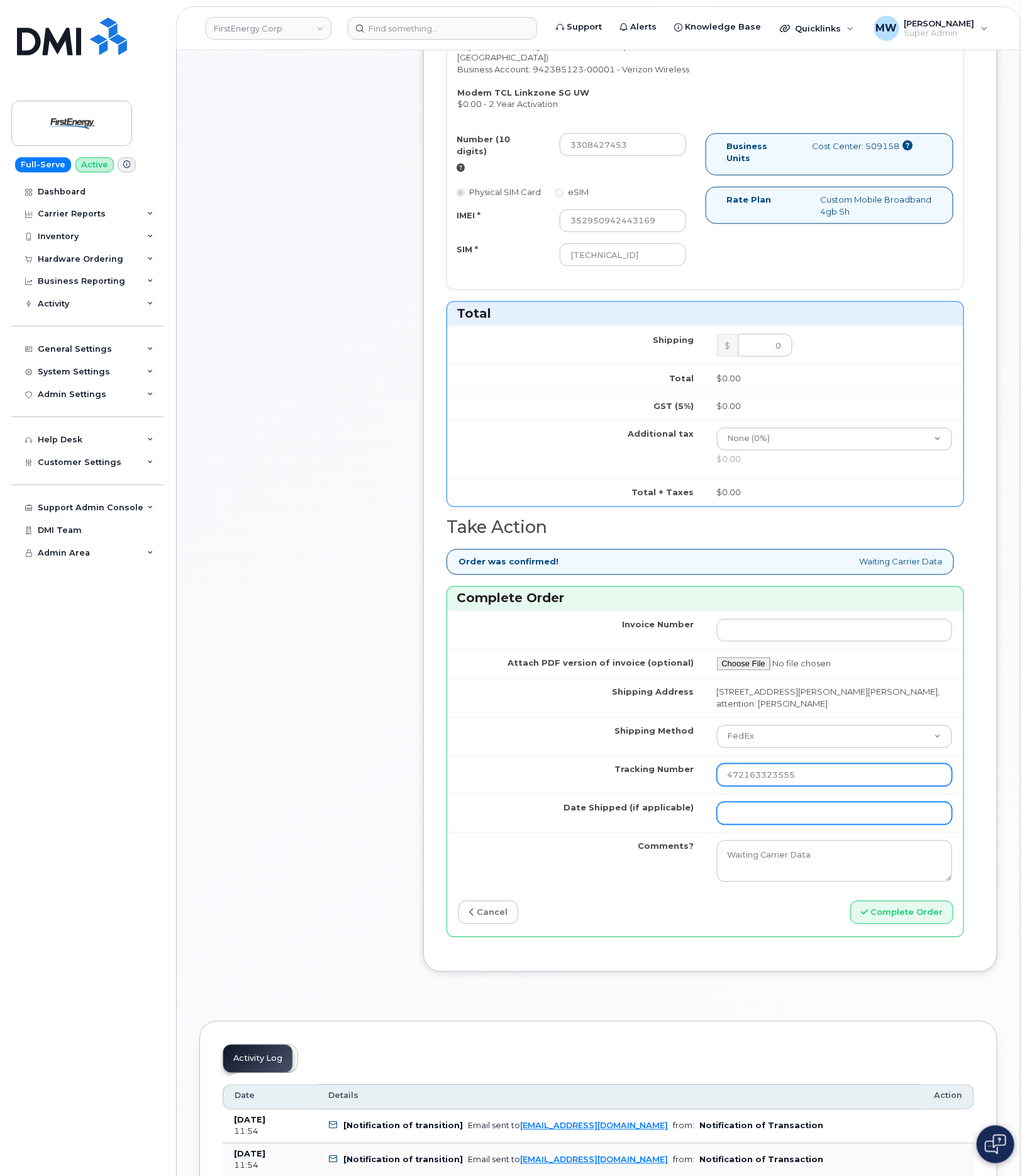
type input "472163323555"
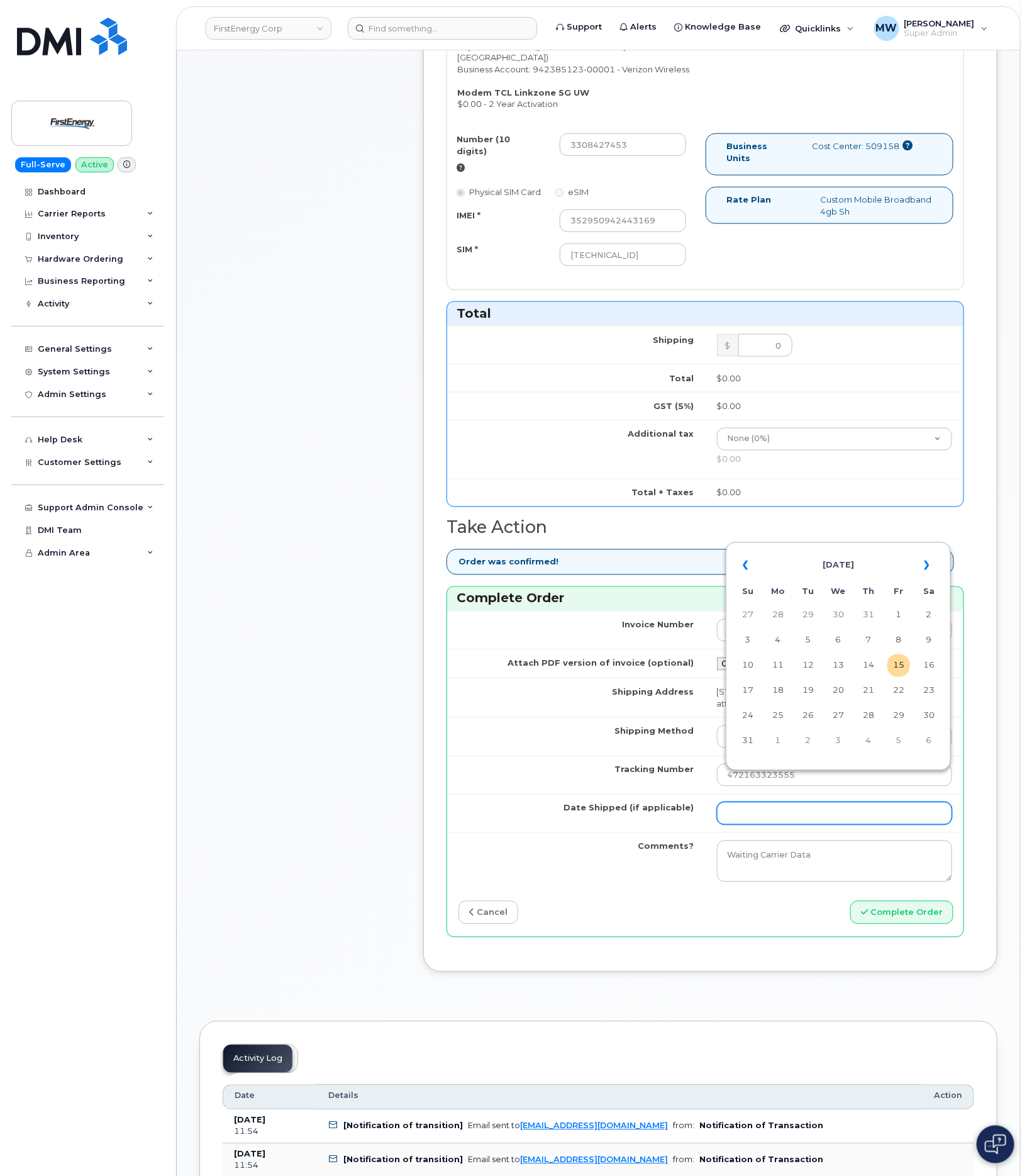
click at [811, 802] on input "Date Shipped (if applicable)" at bounding box center [835, 813] width 236 height 23
drag, startPoint x: 744, startPoint y: 570, endPoint x: 783, endPoint y: 583, distance: 41.1
click at [744, 570] on th "«" at bounding box center [747, 565] width 23 height 30
click at [923, 701] on td "26" at bounding box center [929, 690] width 23 height 23
type input "2025-07-26"
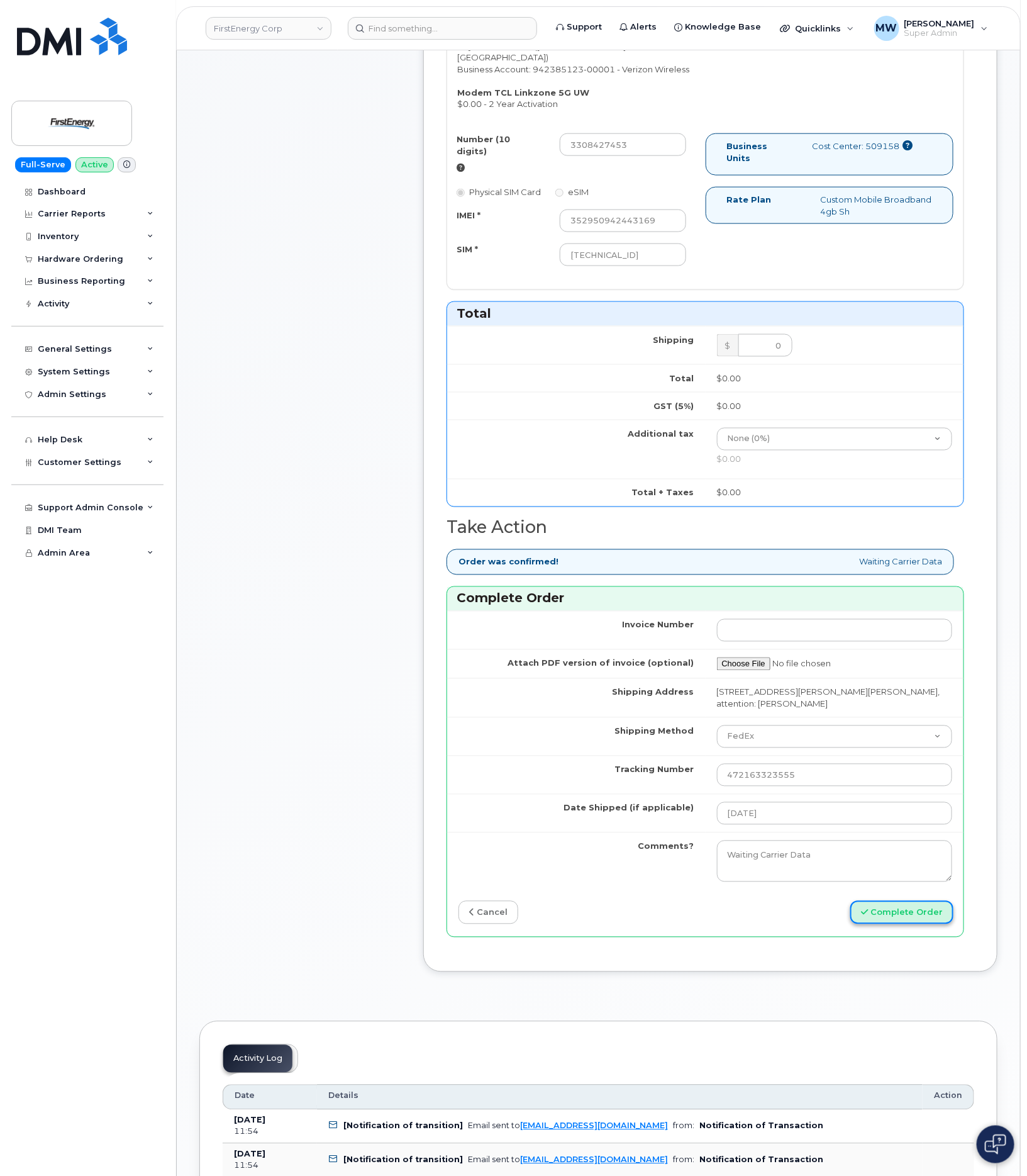
click at [934, 901] on button "Complete Order" at bounding box center [902, 913] width 103 height 23
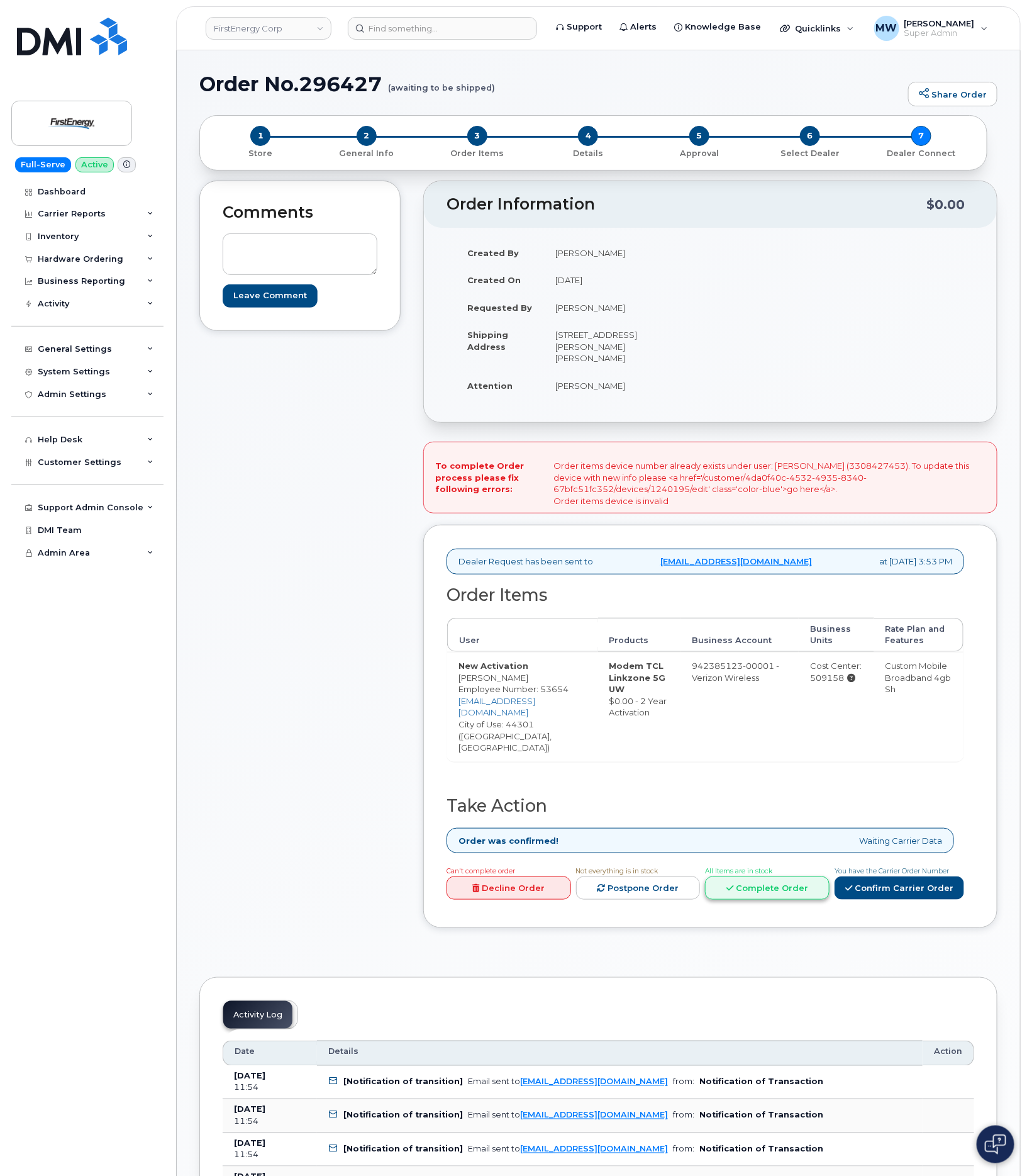
click at [740, 876] on link "Complete Order" at bounding box center [767, 888] width 124 height 23
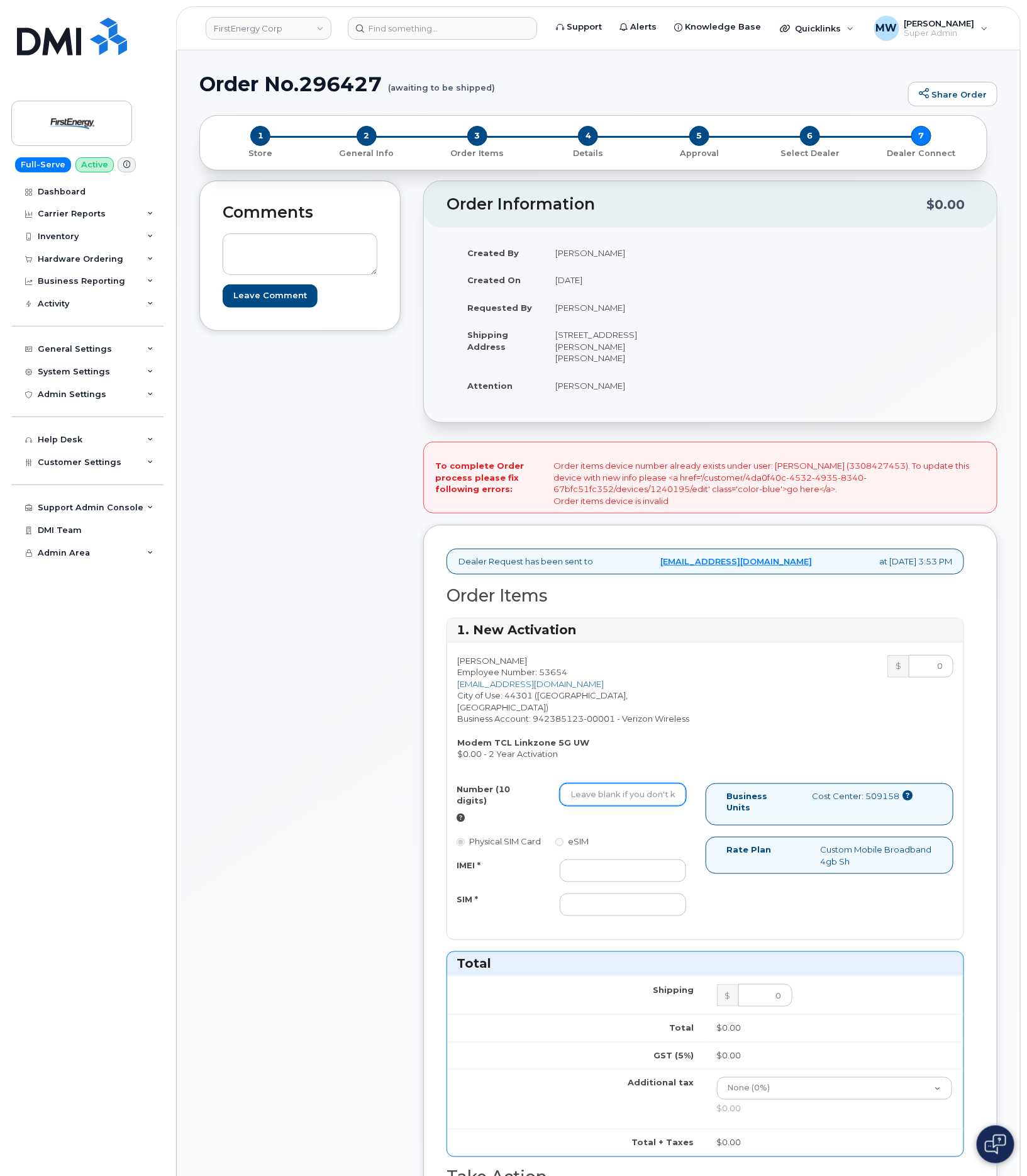
drag, startPoint x: 602, startPoint y: 778, endPoint x: 525, endPoint y: 772, distance: 77.2
click at [602, 784] on input "Number (10 digits)" at bounding box center [622, 795] width 126 height 23
paste input "3308427453"
type input "3308427453"
drag, startPoint x: 608, startPoint y: 833, endPoint x: 585, endPoint y: 837, distance: 23.3
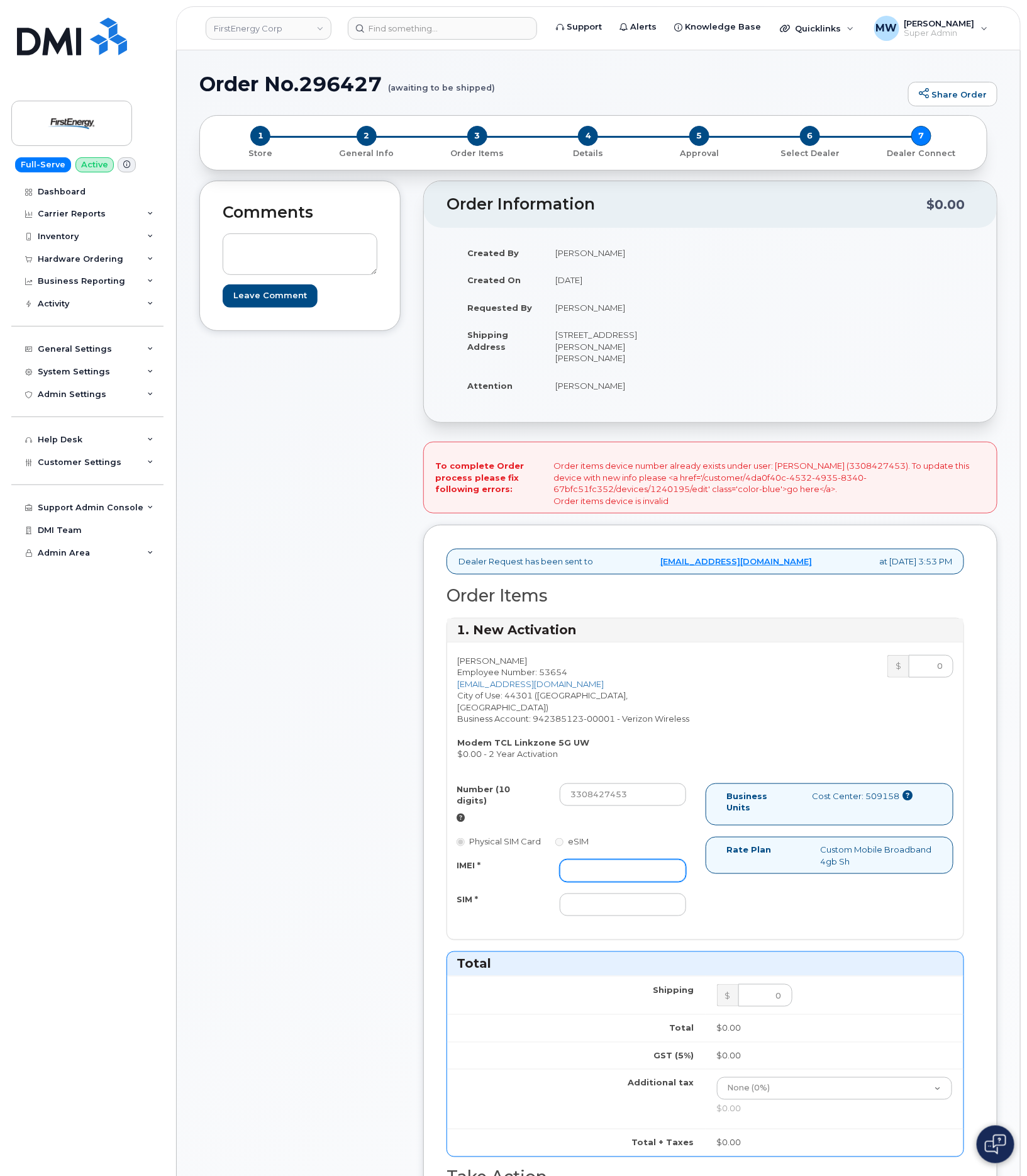
click at [608, 859] on input "IMEI *" at bounding box center [622, 870] width 126 height 23
paste input "352950942443169"
type input "352950942443169"
click at [635, 893] on input "SIM *" at bounding box center [622, 904] width 126 height 23
paste input "[TECHNICAL_ID]"
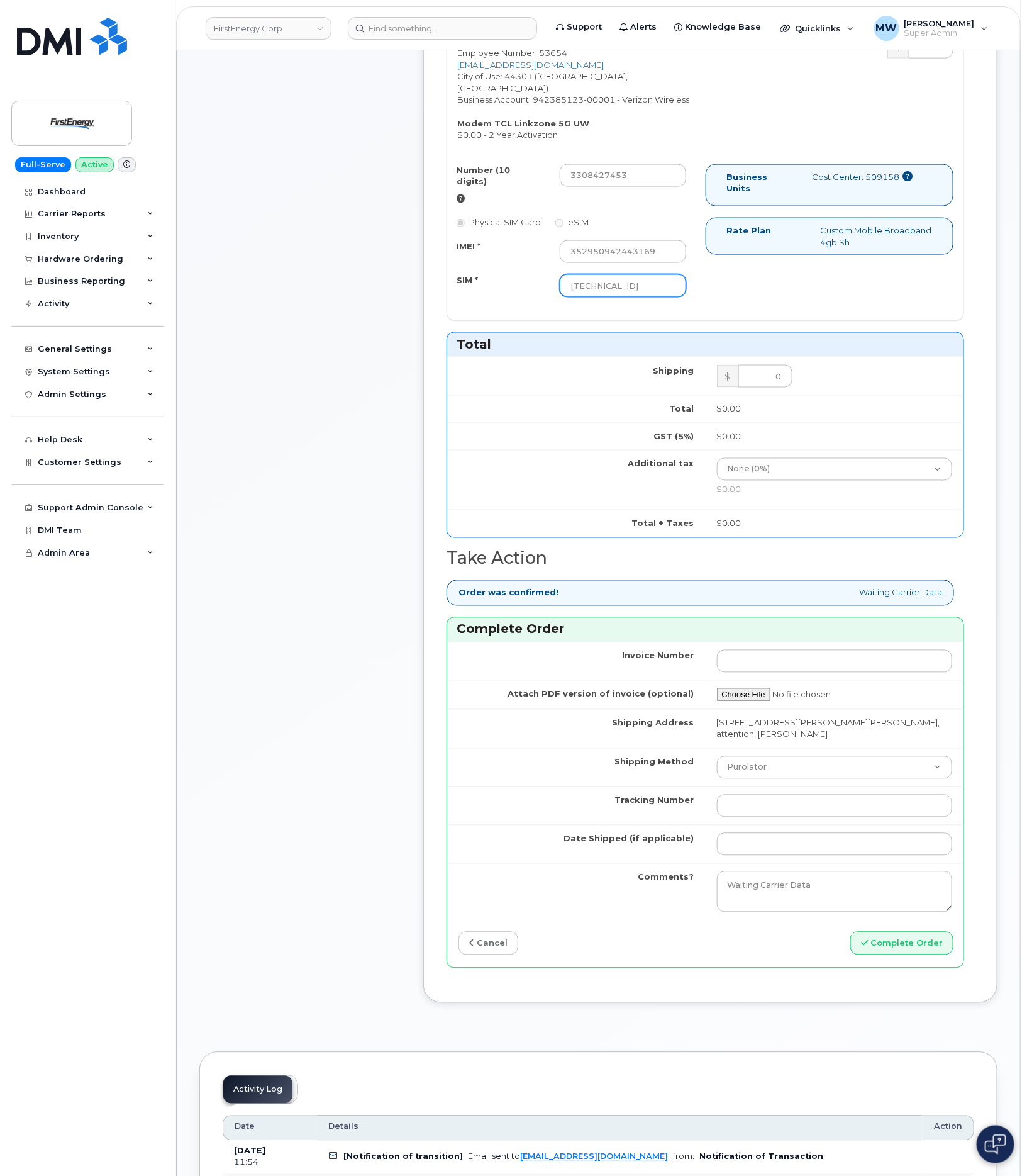
scroll to position [660, 0]
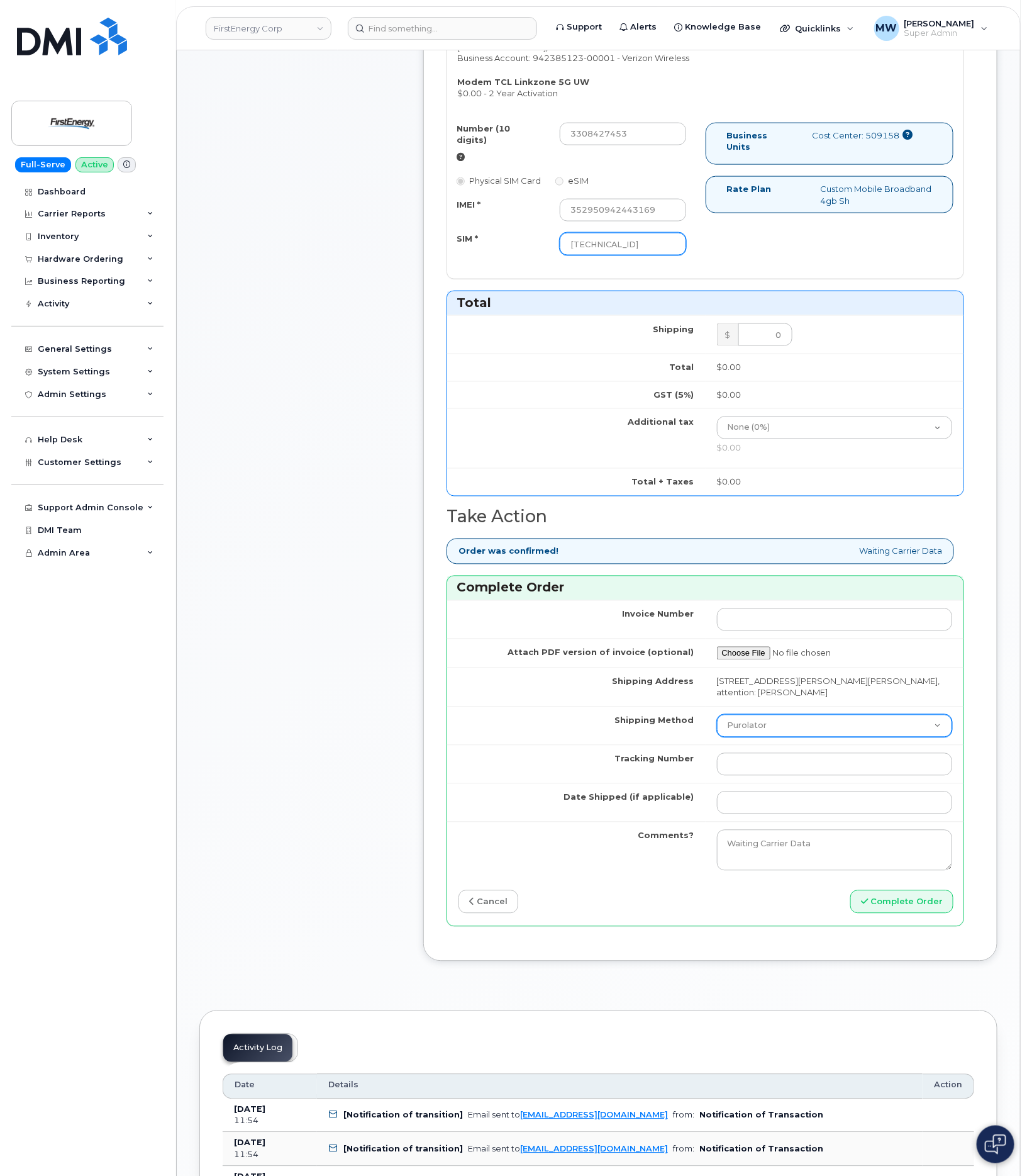
type input "[TECHNICAL_ID]"
drag, startPoint x: 792, startPoint y: 703, endPoint x: 792, endPoint y: 711, distance: 8.0
click at [792, 714] on select "Purolator UPS FedEx Canada Post Courier Other Drop Off Pick Up" at bounding box center [835, 726] width 236 height 23
click at [717, 714] on select "Purolator UPS FedEx Canada Post Courier Other Drop Off Pick Up" at bounding box center [835, 726] width 236 height 23
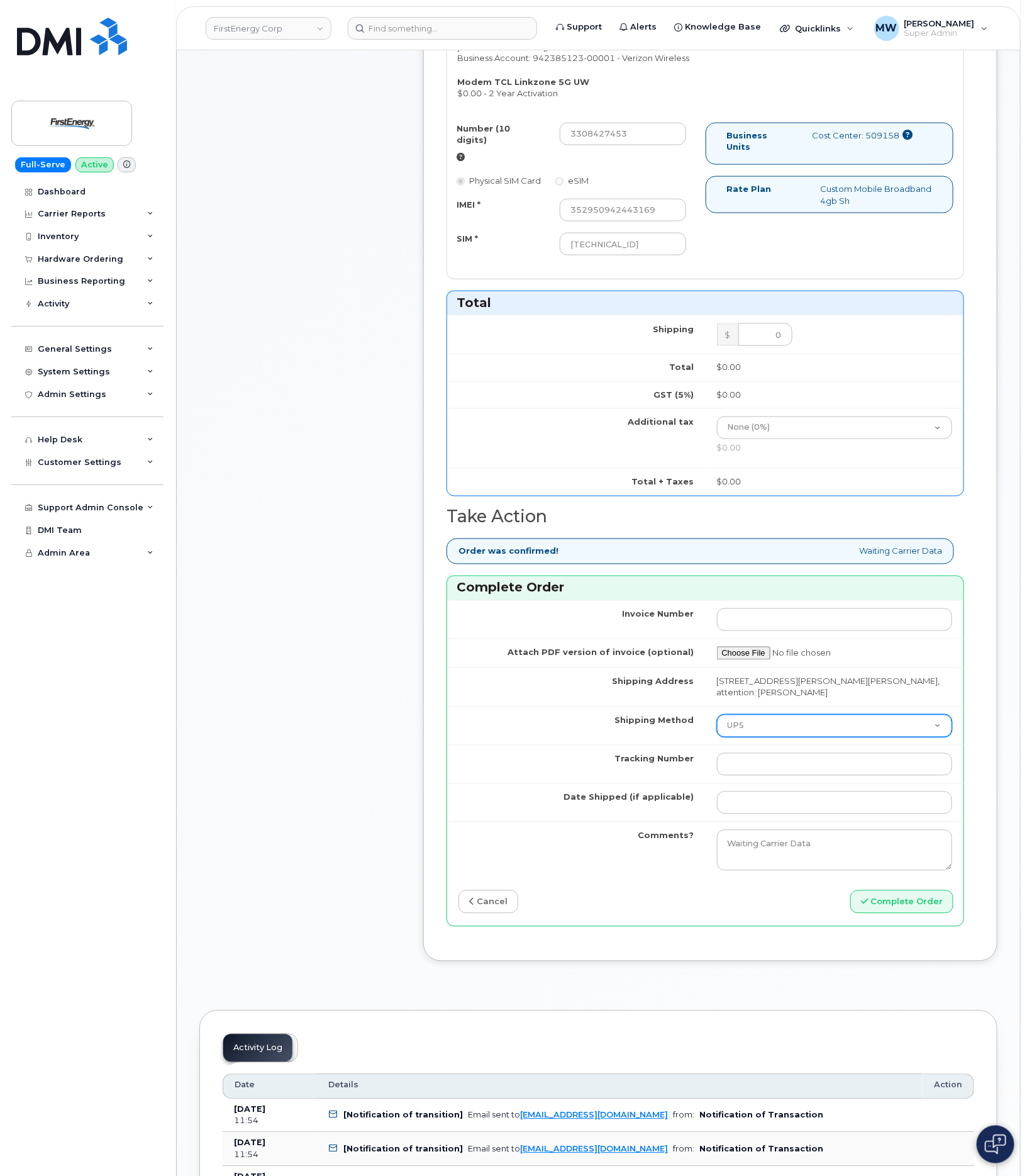
drag, startPoint x: 782, startPoint y: 708, endPoint x: 777, endPoint y: 716, distance: 9.4
click at [777, 716] on td "Purolator UPS FedEx Canada Post Courier Other Drop Off Pick Up" at bounding box center [835, 726] width 259 height 38
select select "FedEx"
click at [717, 714] on select "Purolator UPS FedEx Canada Post Courier Other Drop Off Pick Up" at bounding box center [835, 726] width 236 height 23
click at [789, 745] on td at bounding box center [835, 764] width 259 height 38
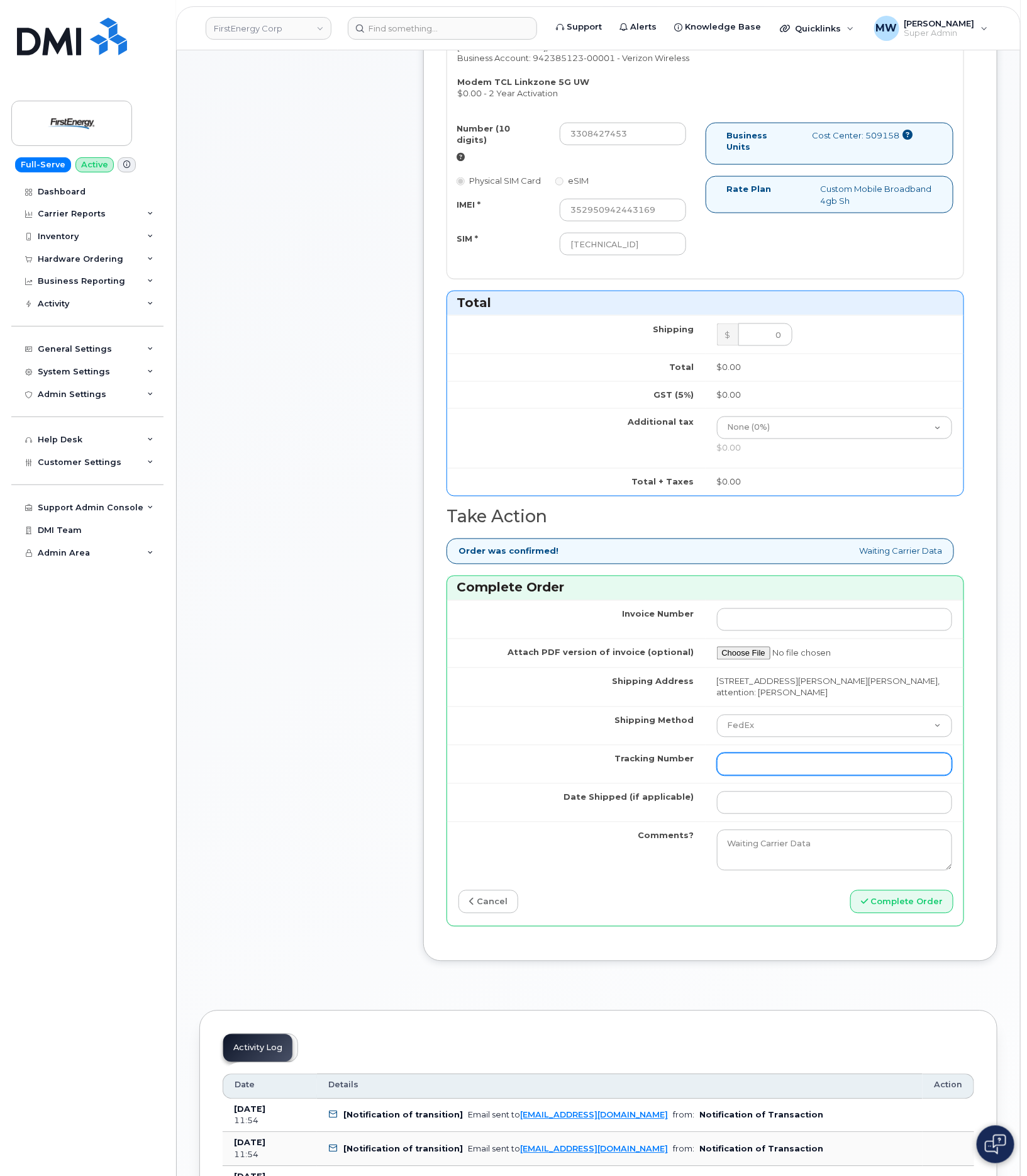
click at [787, 753] on input "Tracking Number" at bounding box center [835, 764] width 236 height 23
paste input "472163323555"
type input "472163323555"
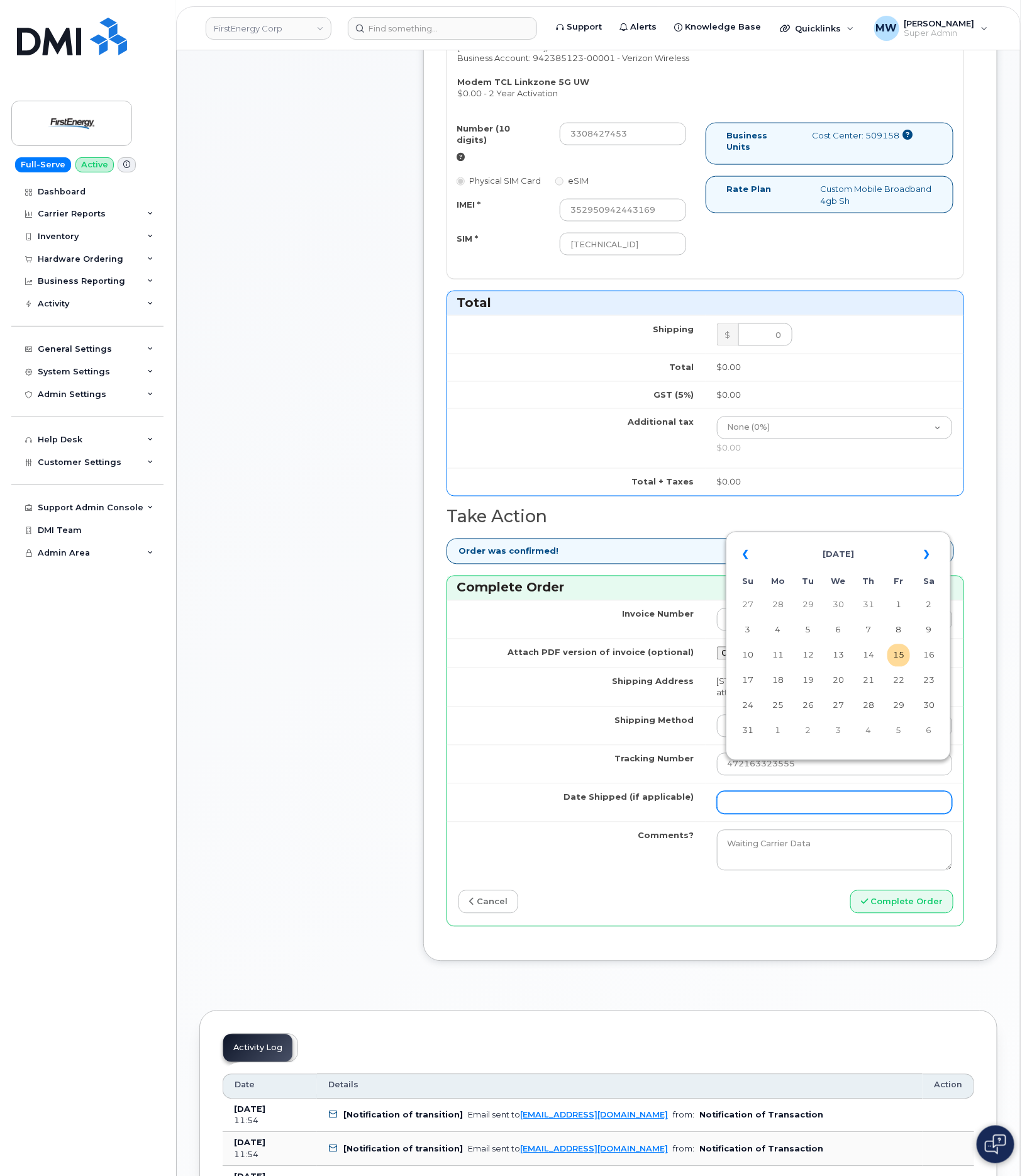
click at [782, 791] on input "Date Shipped (if applicable)" at bounding box center [835, 802] width 236 height 23
click at [751, 561] on th "«" at bounding box center [747, 555] width 23 height 30
click at [927, 676] on td "26" at bounding box center [929, 681] width 23 height 23
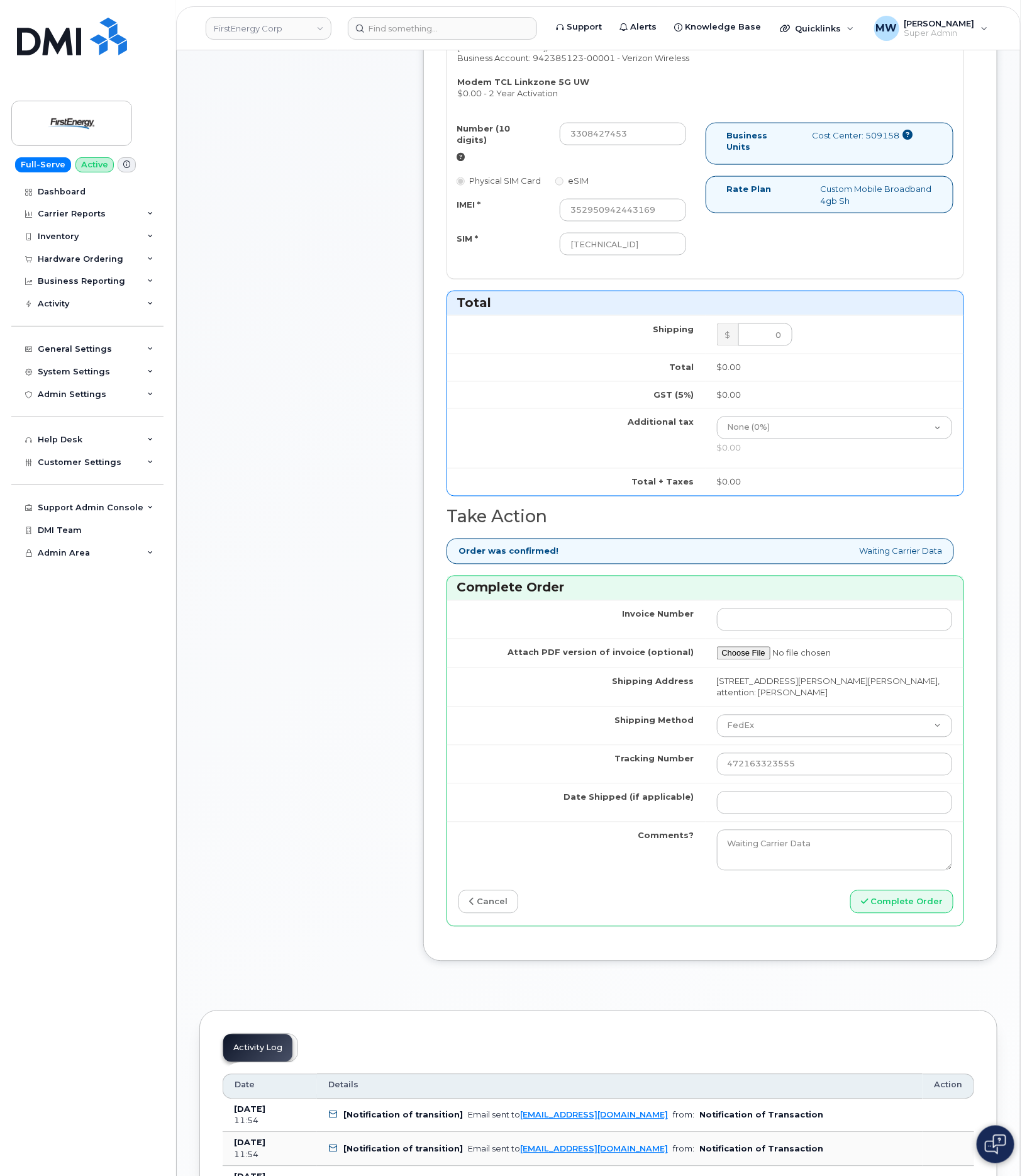
type input "2025-07-26"
click at [903, 890] on button "Complete Order" at bounding box center [902, 902] width 103 height 23
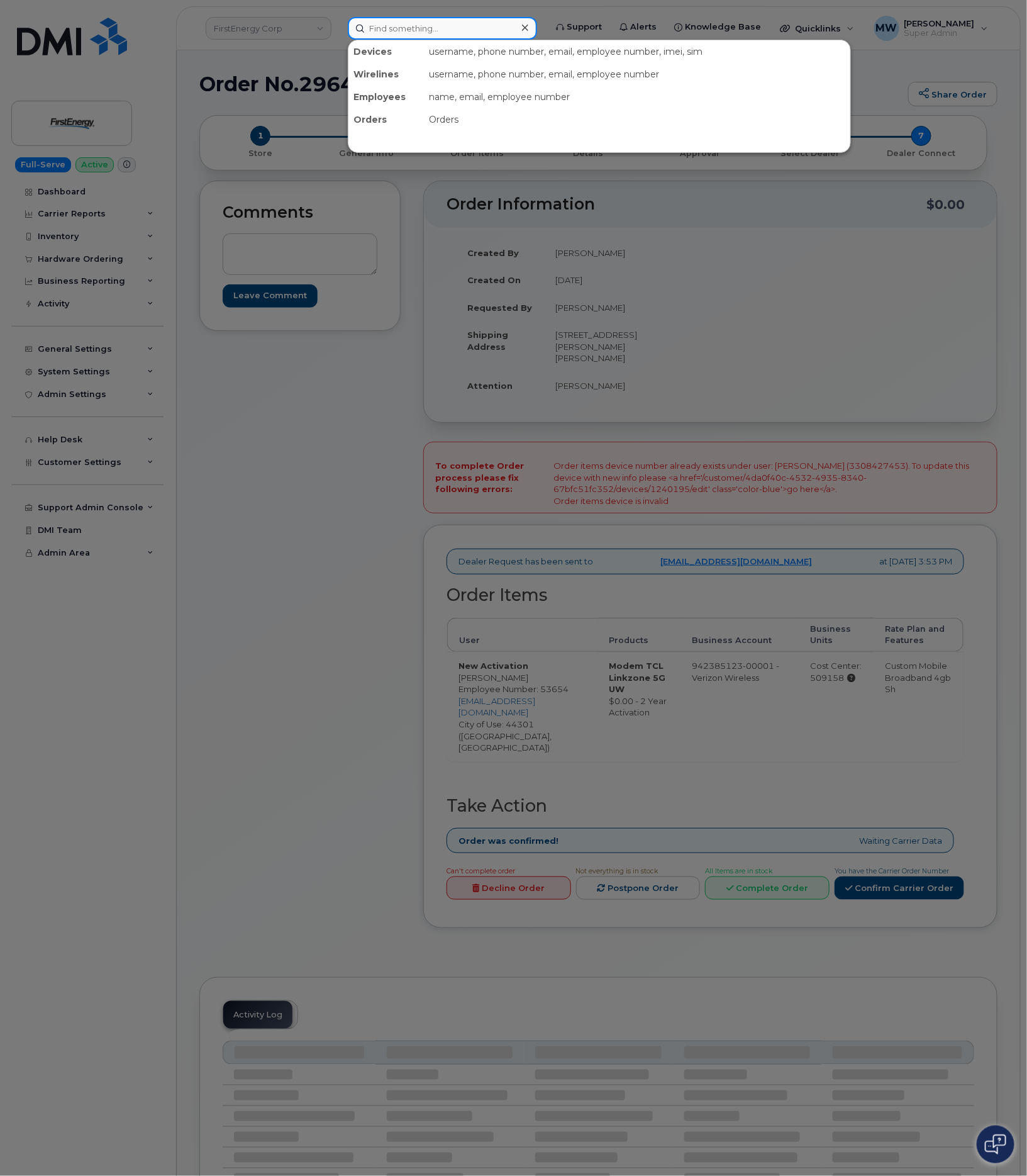
click at [489, 27] on input at bounding box center [442, 28] width 189 height 23
paste input "3308427453"
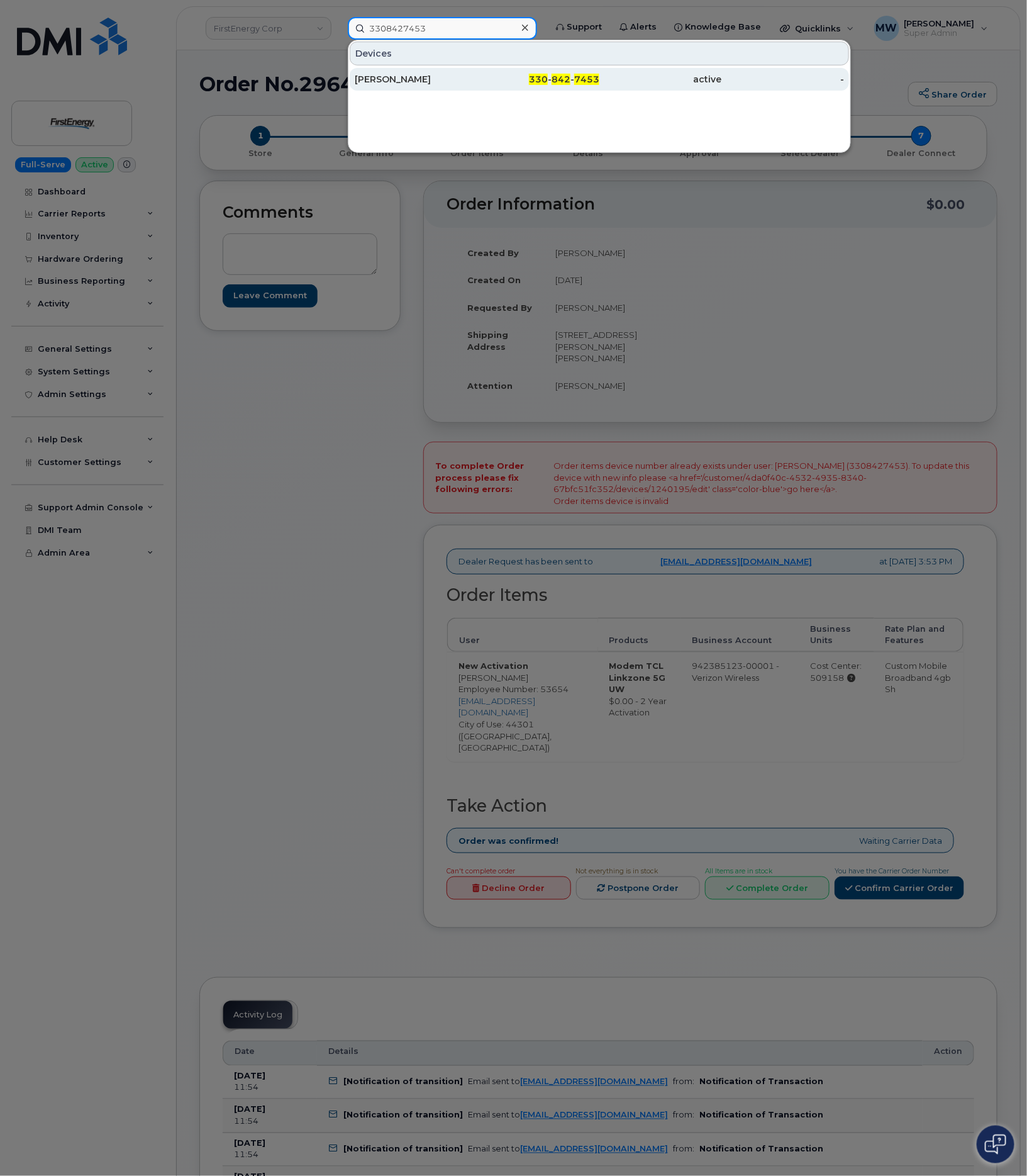
type input "3308427453"
click at [548, 83] on span "330" at bounding box center [538, 79] width 19 height 11
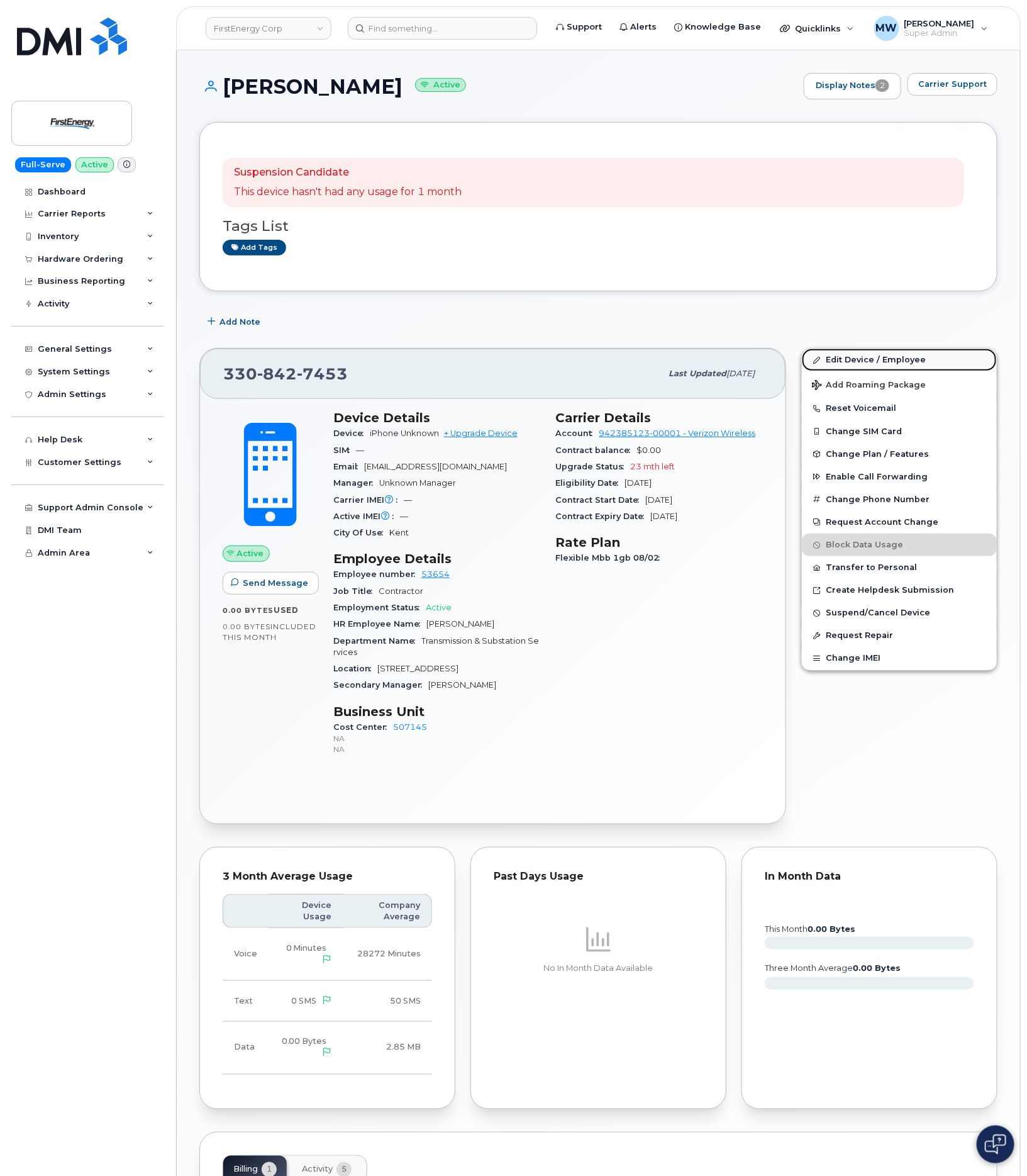
click at [866, 357] on link "Edit Device / Employee" at bounding box center [899, 360] width 195 height 23
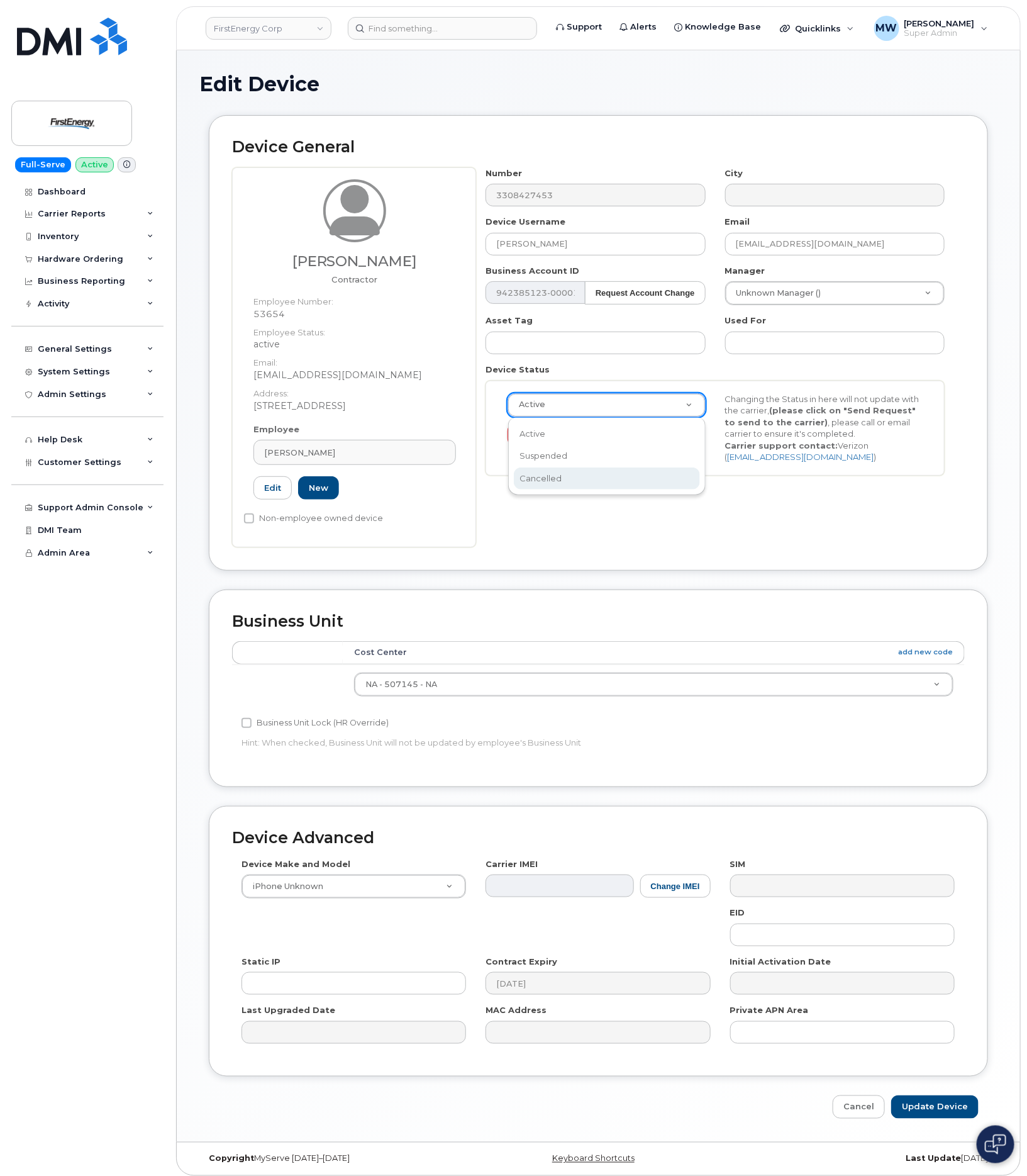
scroll to position [0, 5]
select select "cancelled"
click at [946, 1117] on input "Update Device" at bounding box center [935, 1107] width 87 height 23
type input "Saving..."
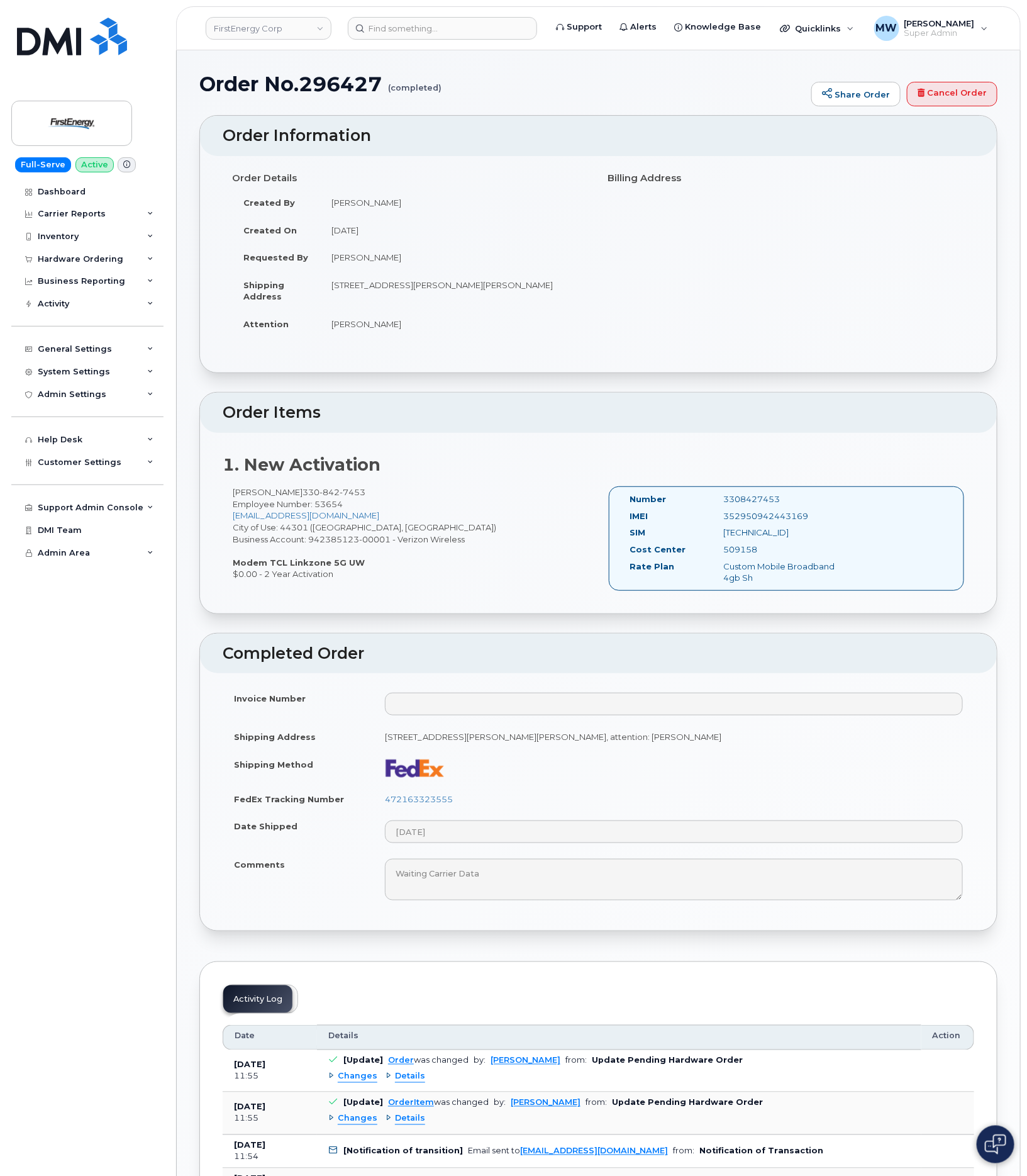
click at [778, 518] on div "352950942443169" at bounding box center [780, 516] width 132 height 12
copy div "352950942443169"
click at [817, 529] on div "[TECHNICAL_ID]" at bounding box center [780, 533] width 132 height 12
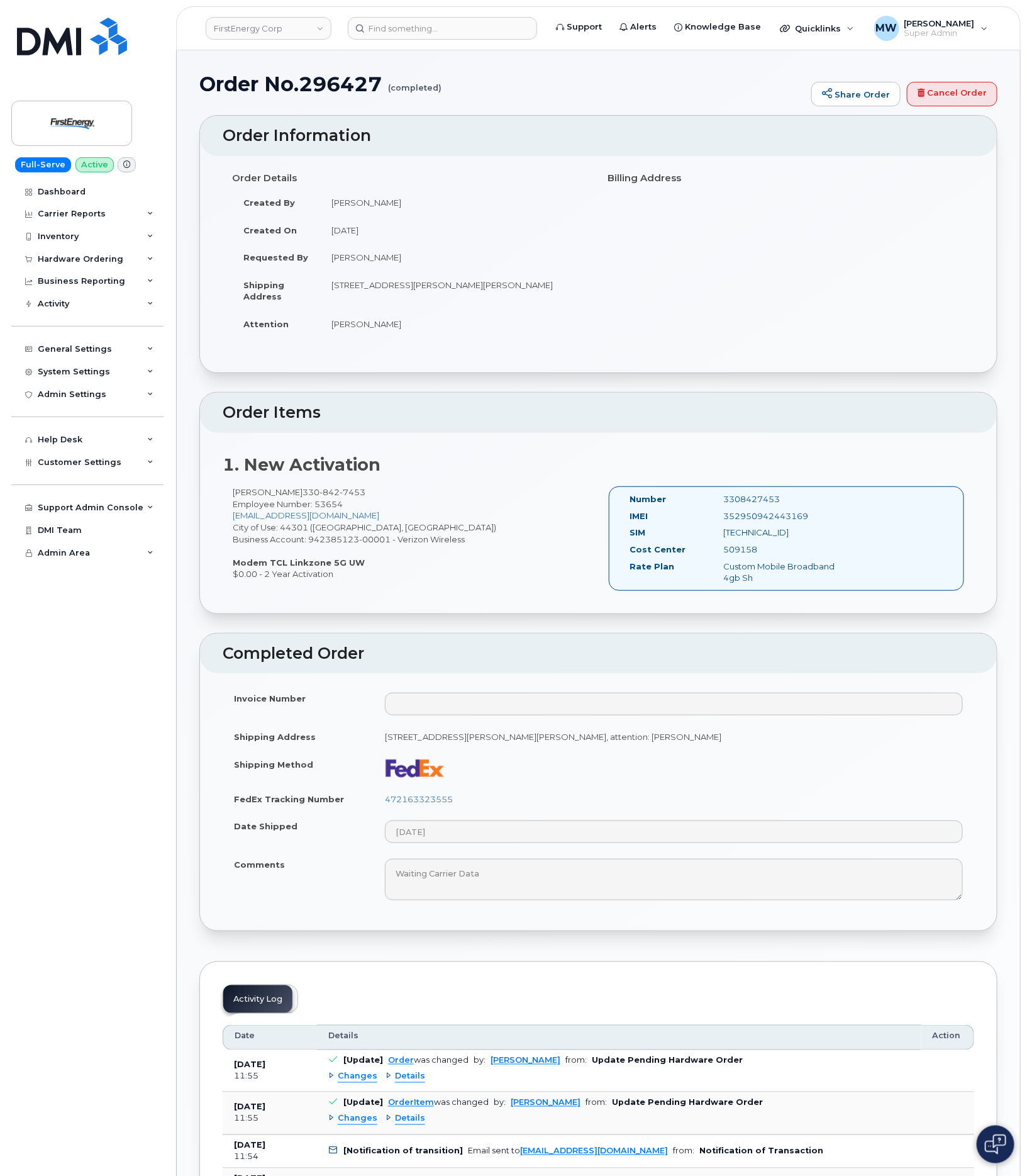
copy div "[TECHNICAL_ID]"
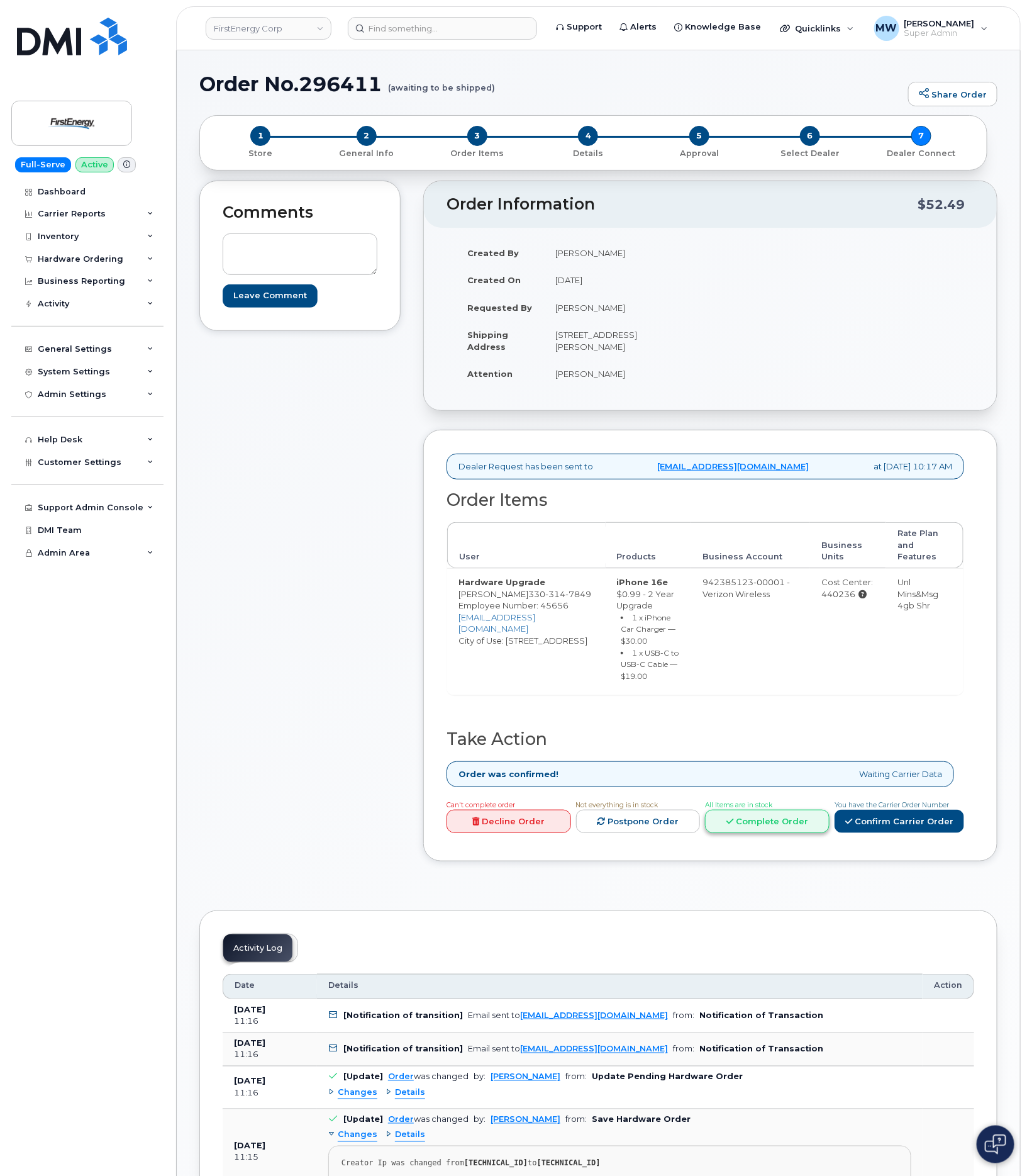
click at [759, 823] on link "Complete Order" at bounding box center [767, 821] width 124 height 23
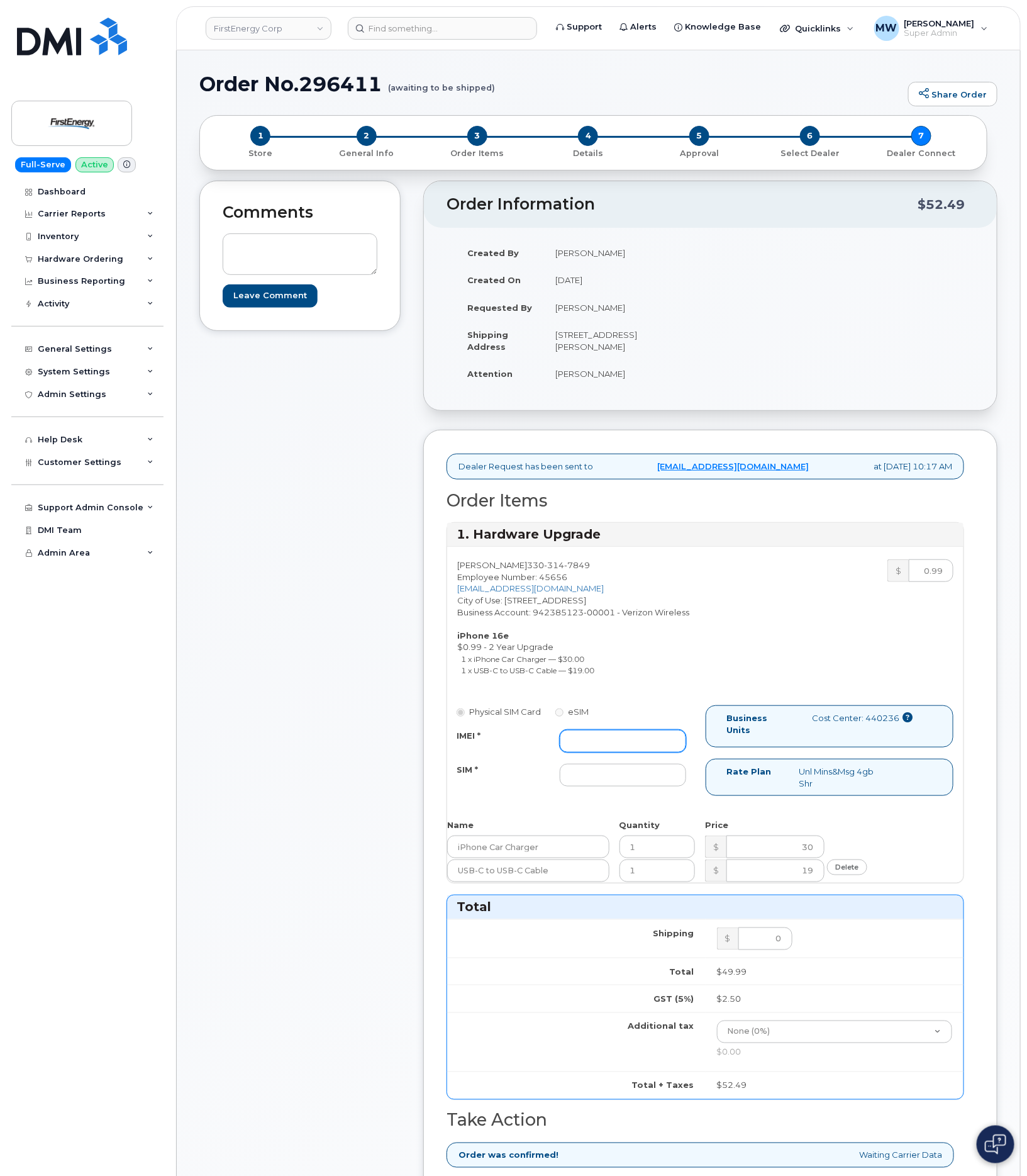
click at [634, 751] on input "IMEI *" at bounding box center [622, 741] width 126 height 23
paste input "355613398445123"
type input "355613398445123"
click at [611, 769] on input "SIM *" at bounding box center [622, 775] width 126 height 23
type input "NA"
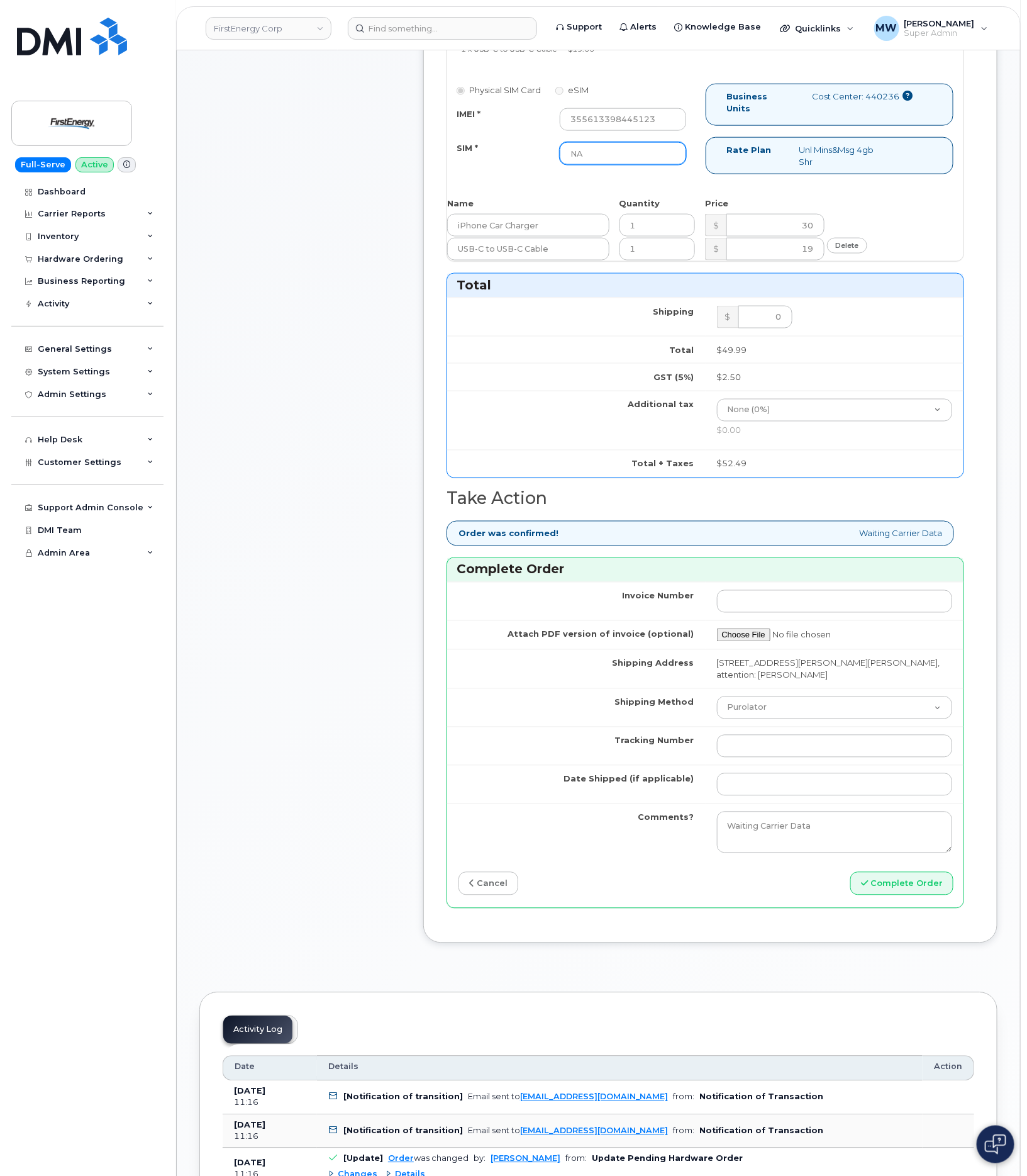
scroll to position [660, 0]
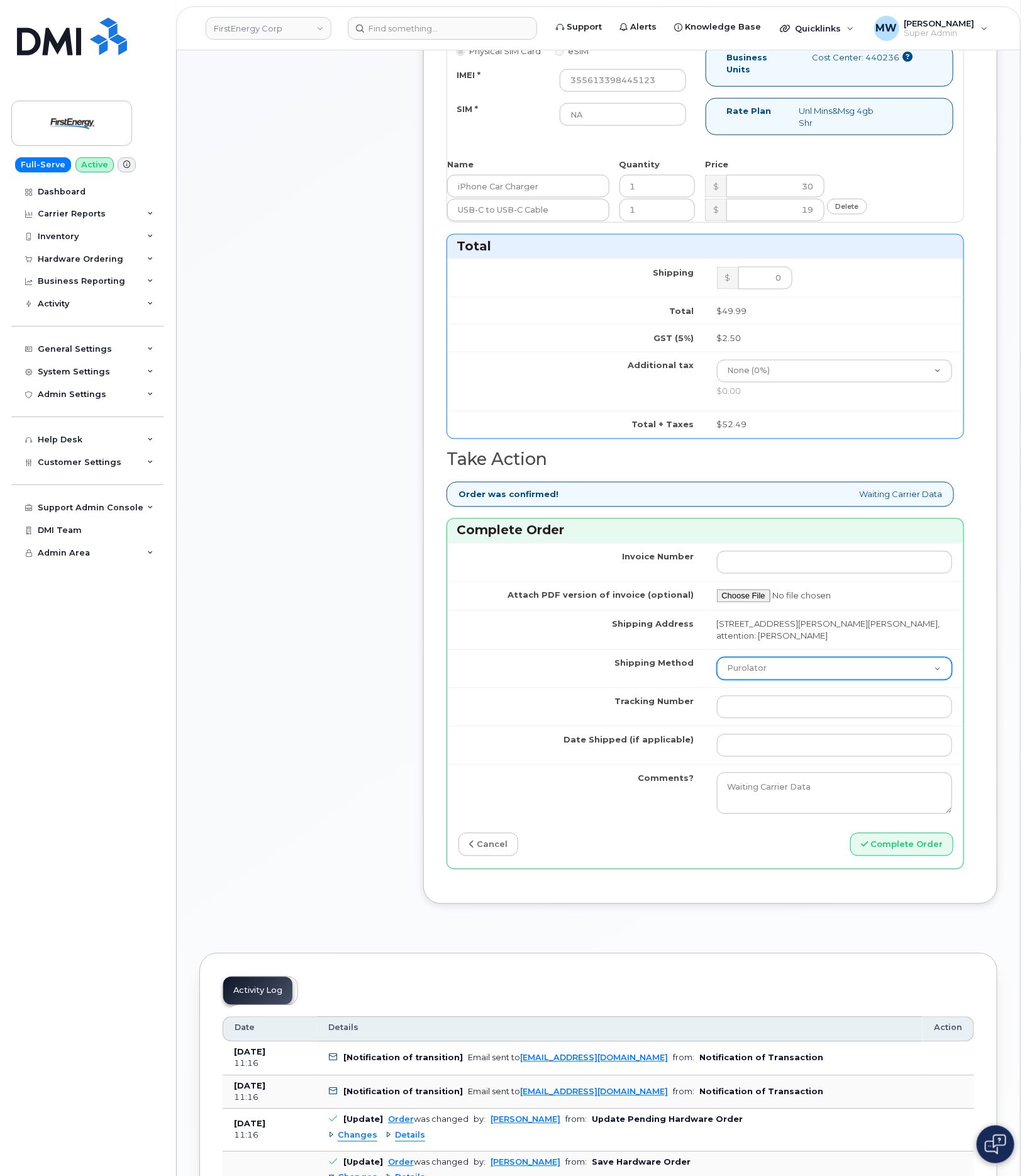
drag, startPoint x: 787, startPoint y: 676, endPoint x: 787, endPoint y: 684, distance: 8.0
click at [787, 676] on select "Purolator UPS FedEx Canada Post Courier Other Drop Off Pick Up" at bounding box center [835, 669] width 236 height 23
select select "UPS"
click at [717, 662] on select "Purolator UPS FedEx Canada Post Courier Other Drop Off Pick Up" at bounding box center [835, 669] width 236 height 23
click at [783, 709] on input "Tracking Number" at bounding box center [835, 707] width 236 height 23
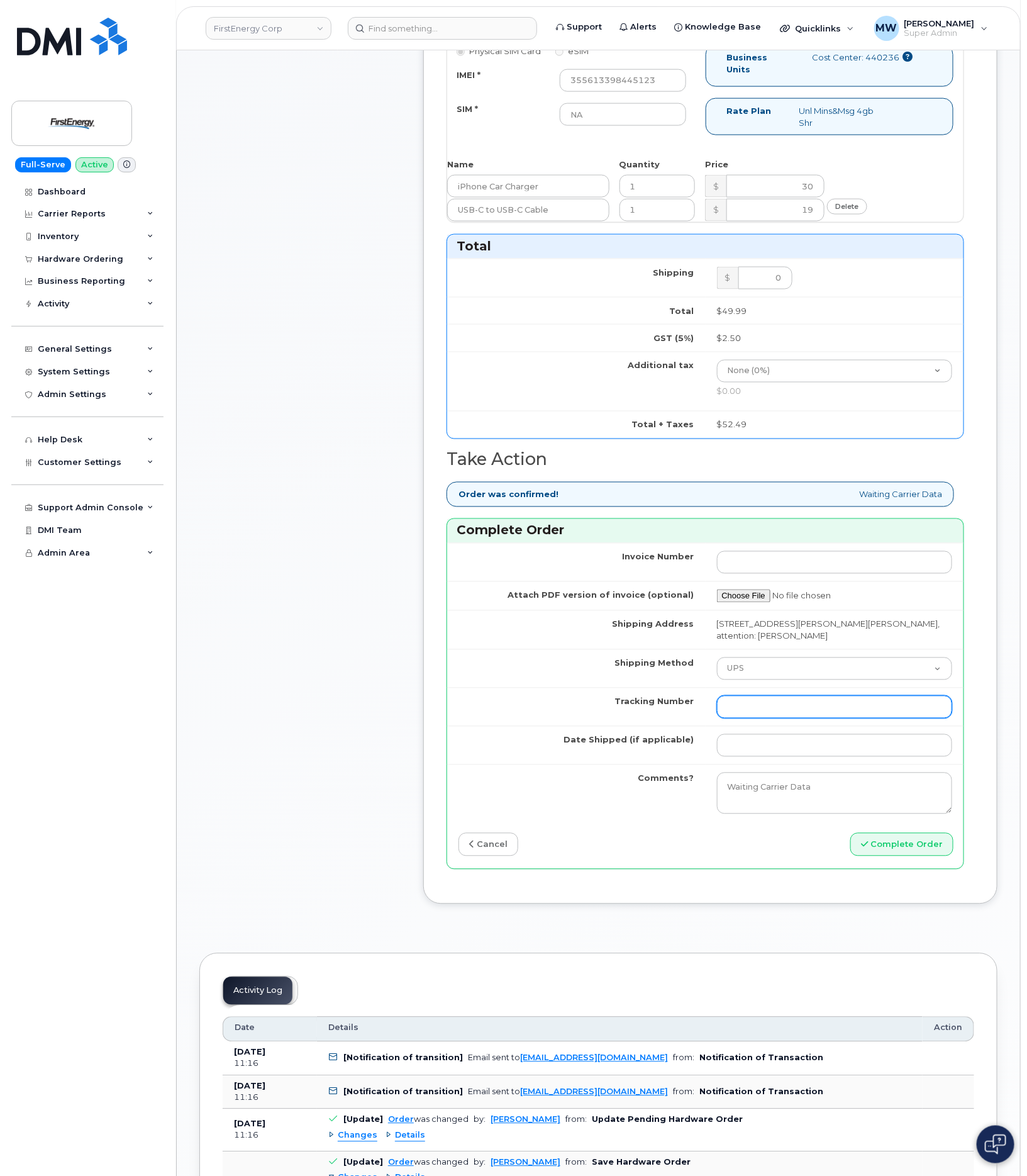
paste input "1ZHF12012913958453"
type input "1ZHF12012913958453"
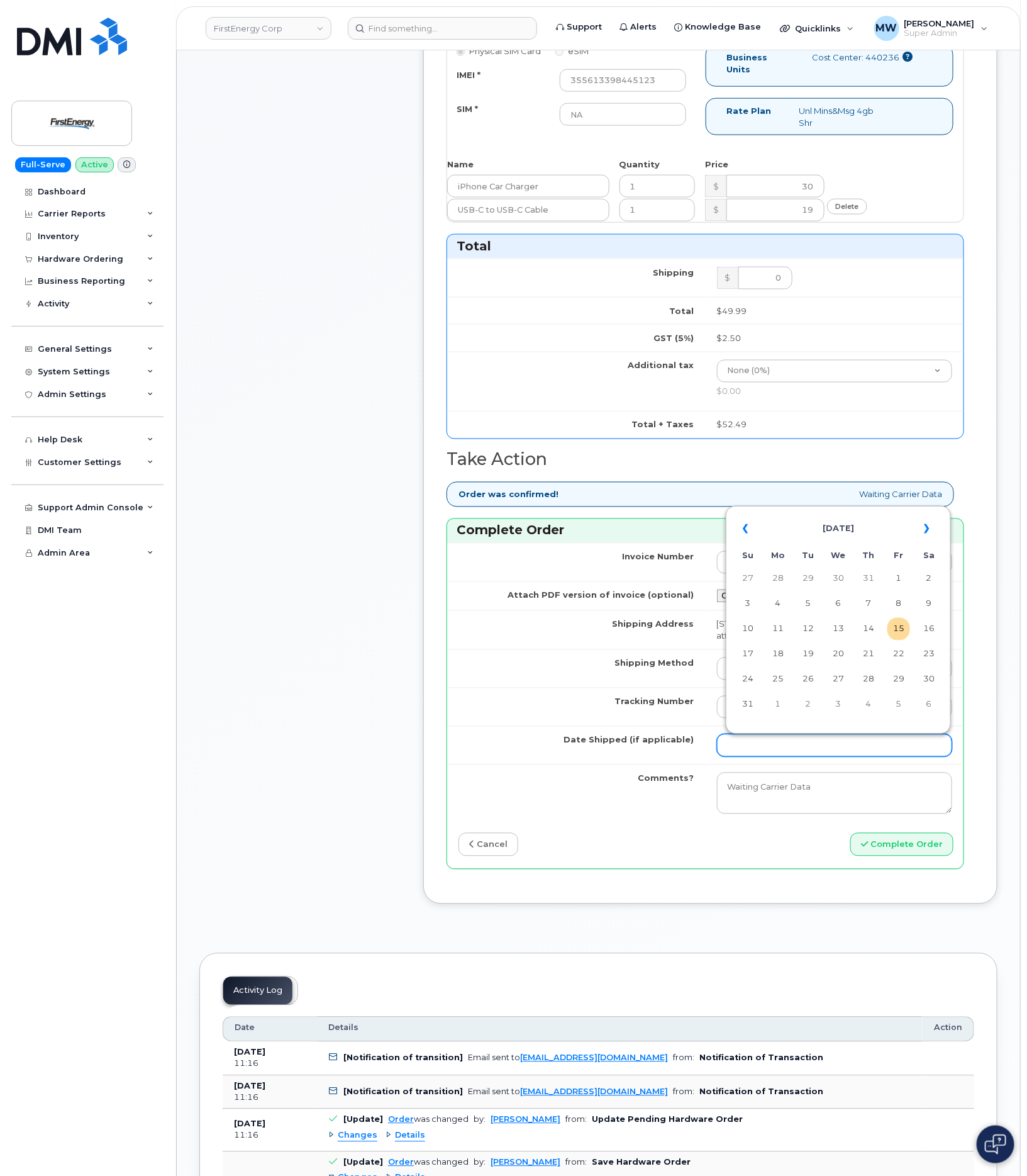
click at [820, 748] on input "Date Shipped (if applicable)" at bounding box center [835, 745] width 236 height 23
click at [908, 629] on td "15" at bounding box center [899, 629] width 23 height 23
click at [885, 756] on input "[DATE]" at bounding box center [835, 745] width 236 height 23
click at [803, 590] on td "29" at bounding box center [808, 579] width 23 height 23
type input "[DATE]"
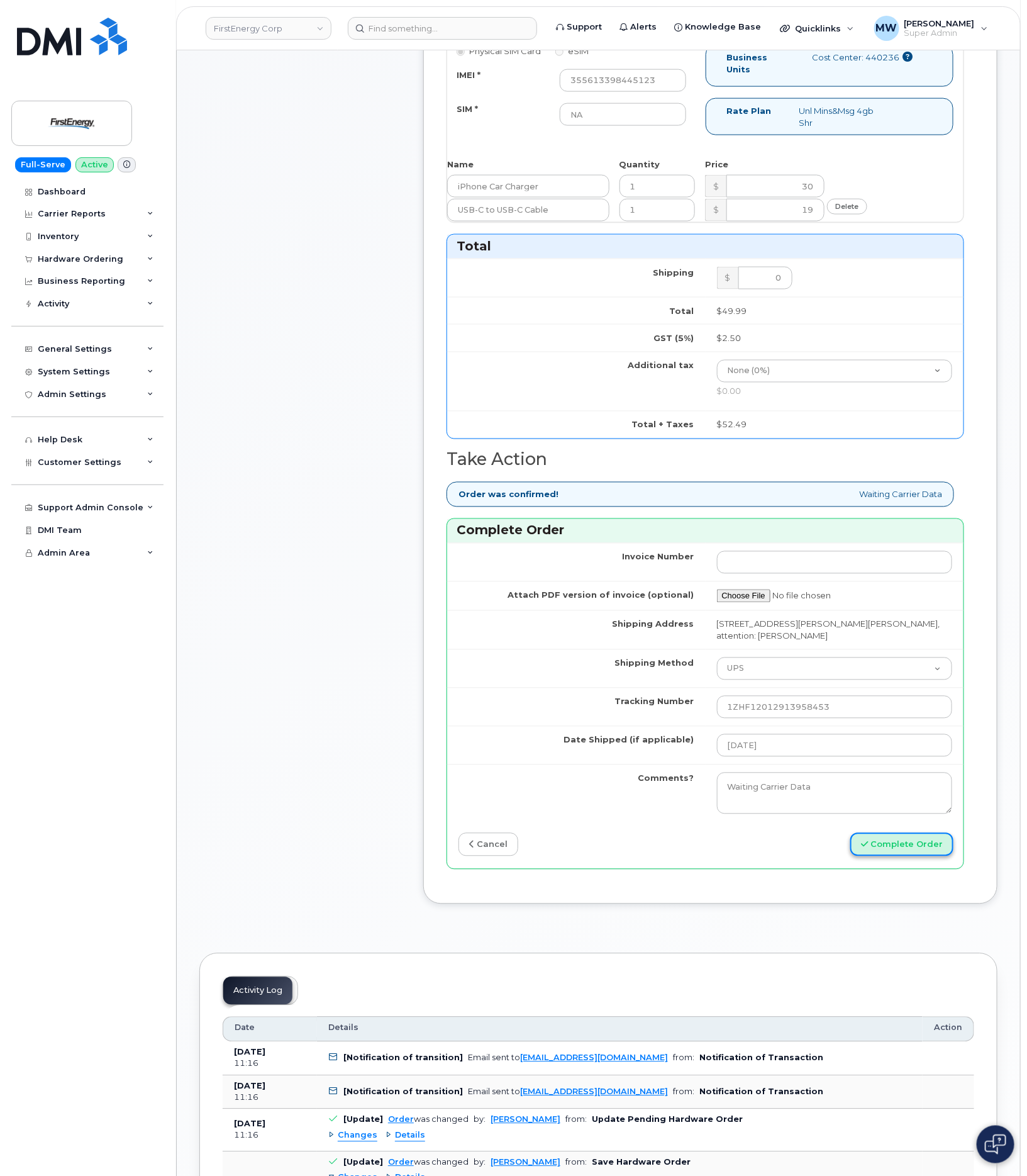
click at [904, 844] on button "Complete Order" at bounding box center [902, 845] width 103 height 23
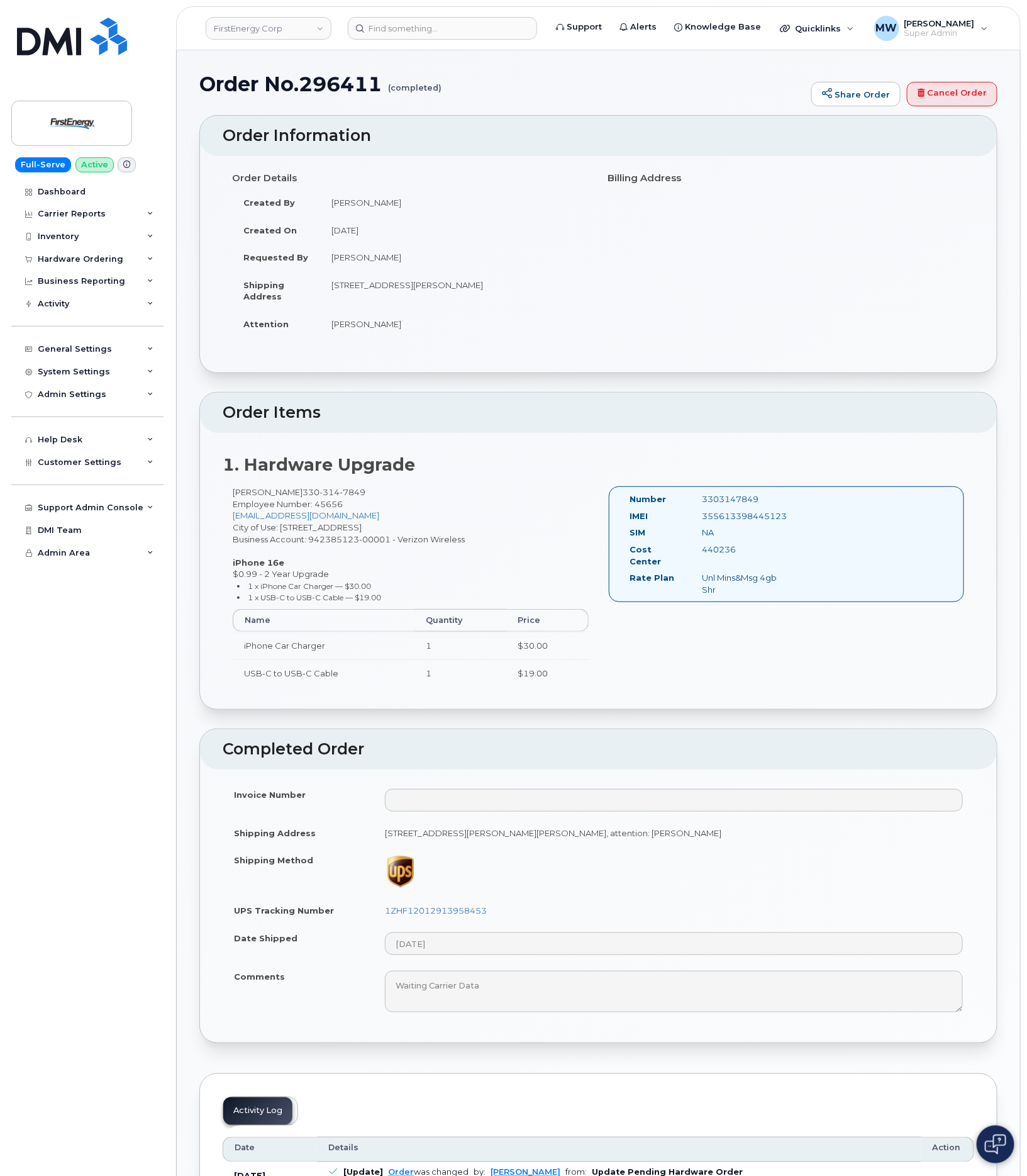
click at [725, 522] on div "355613398445123" at bounding box center [743, 516] width 100 height 12
drag, startPoint x: 725, startPoint y: 523, endPoint x: 1028, endPoint y: 431, distance: 316.7
click at [725, 522] on div "355613398445123" at bounding box center [743, 516] width 100 height 12
copy div "355613398445123"
click at [721, 521] on div "355613398445123" at bounding box center [743, 516] width 100 height 12
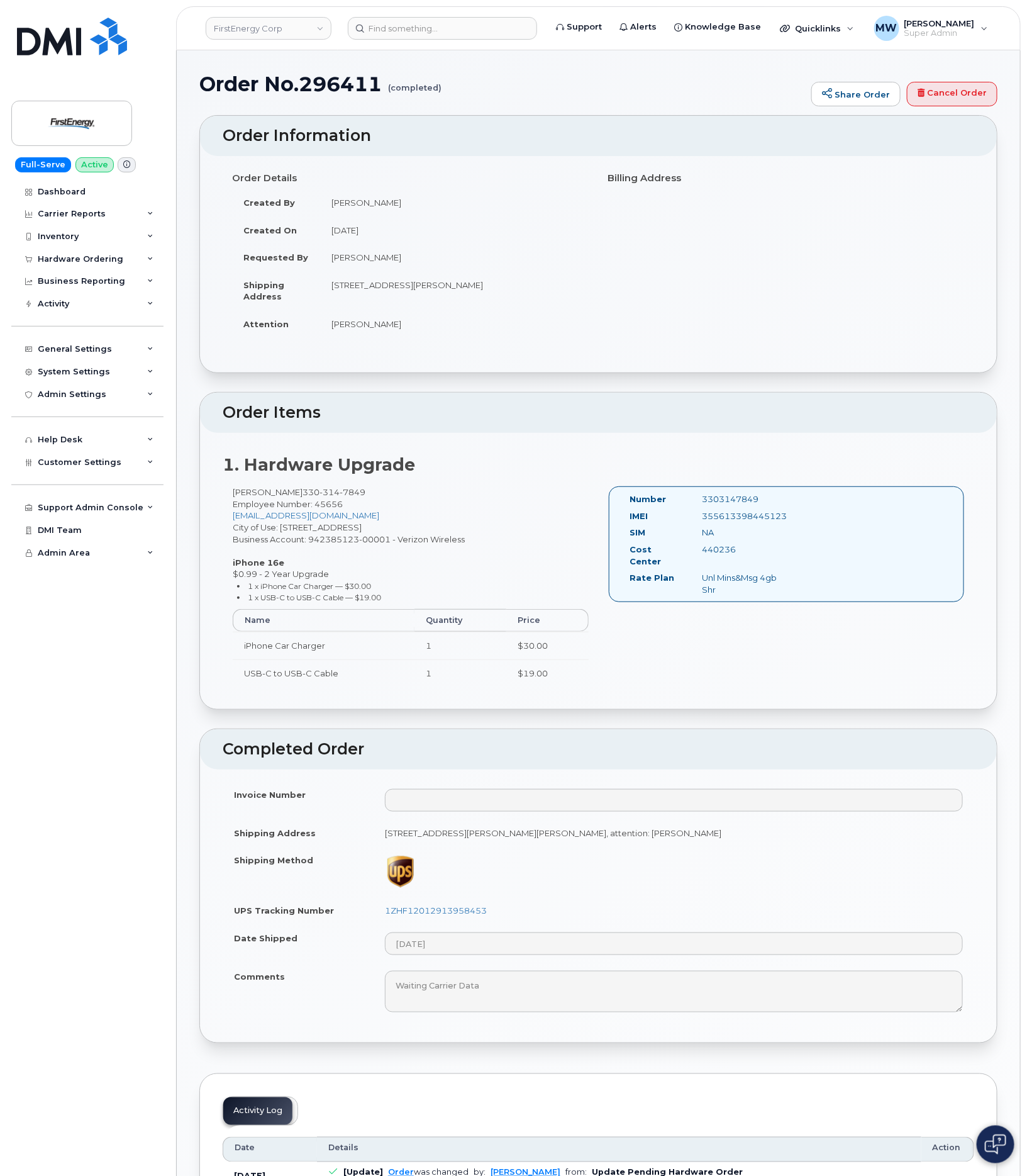
click at [721, 521] on div "355613398445123" at bounding box center [743, 516] width 100 height 12
click at [734, 505] on div "3303147849" at bounding box center [743, 499] width 100 height 12
copy div "3303147849"
drag, startPoint x: 495, startPoint y: 916, endPoint x: 412, endPoint y: 928, distance: 83.9
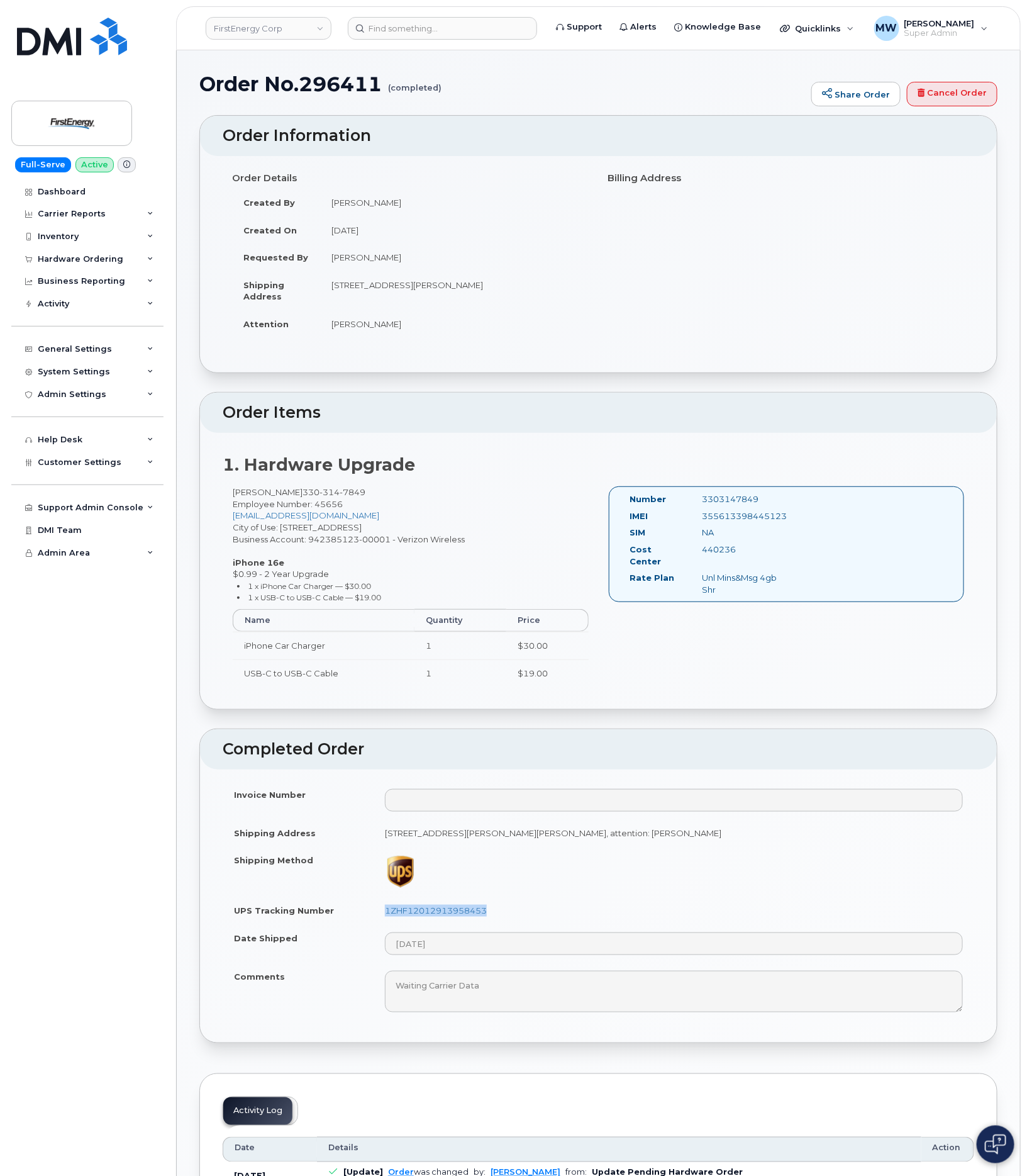
click at [386, 920] on td "1ZHF12012913958453" at bounding box center [674, 910] width 601 height 27
copy link "1ZHF12012913958453"
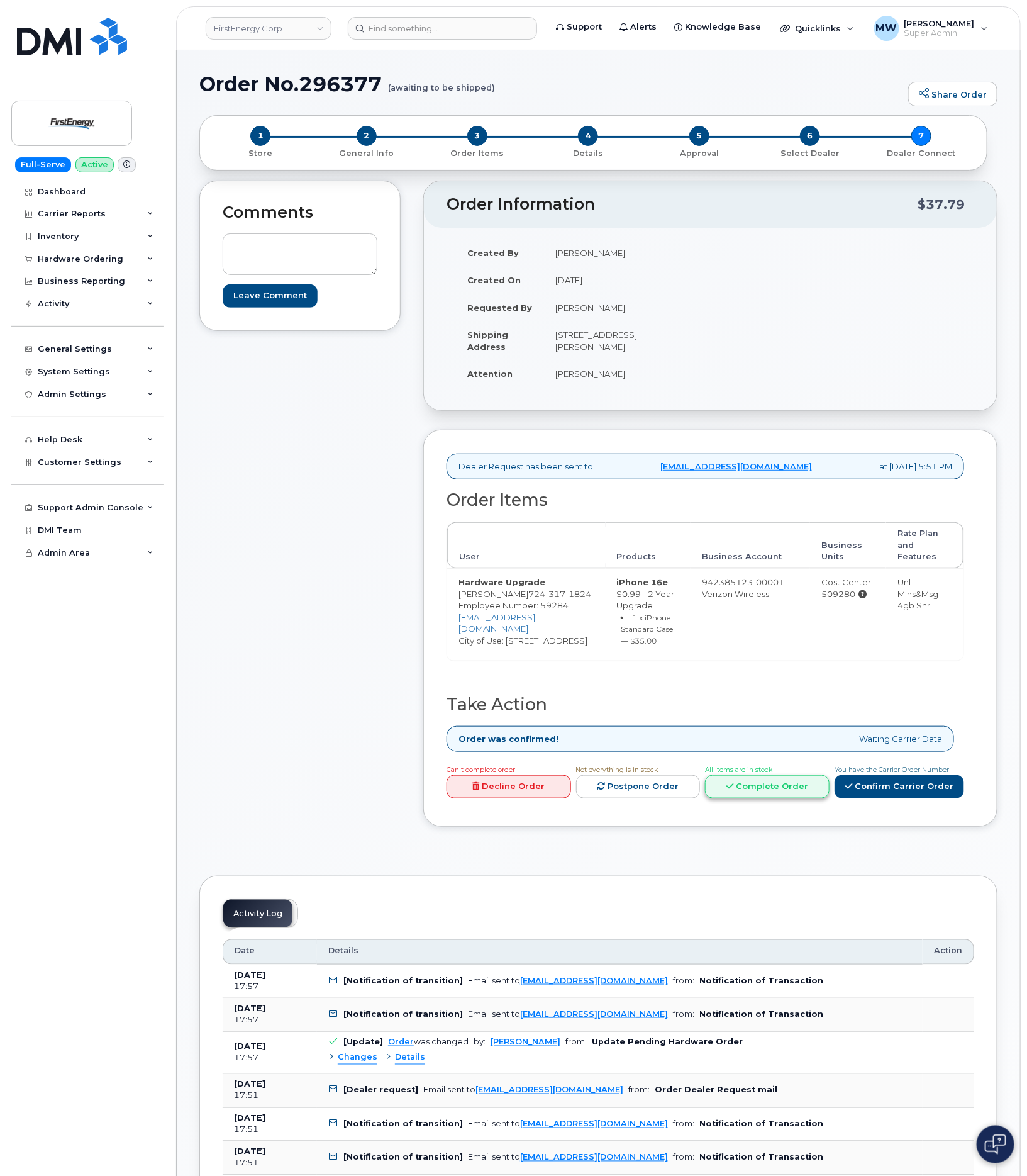
click at [761, 784] on link "Complete Order" at bounding box center [767, 787] width 124 height 23
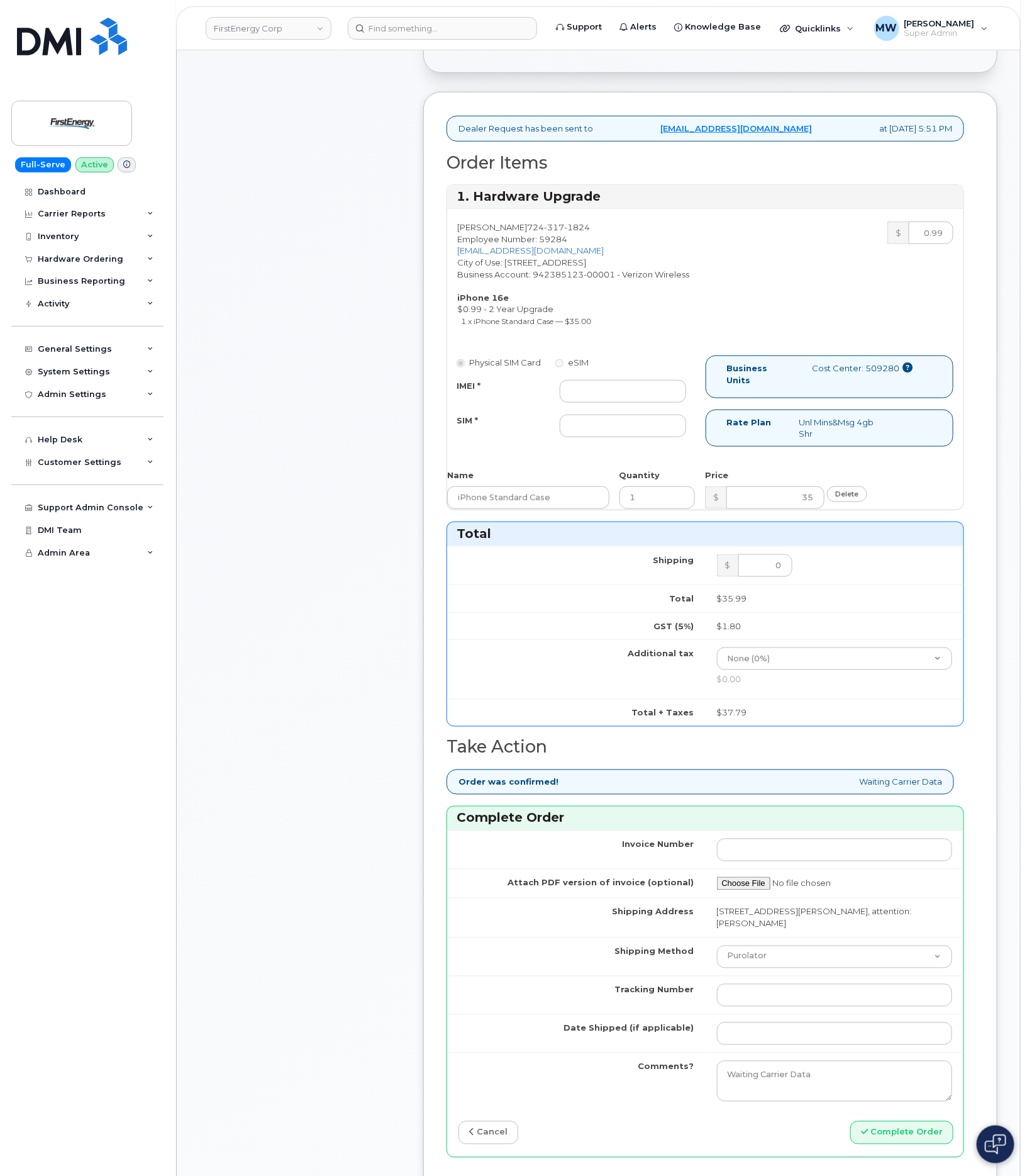
scroll to position [472, 0]
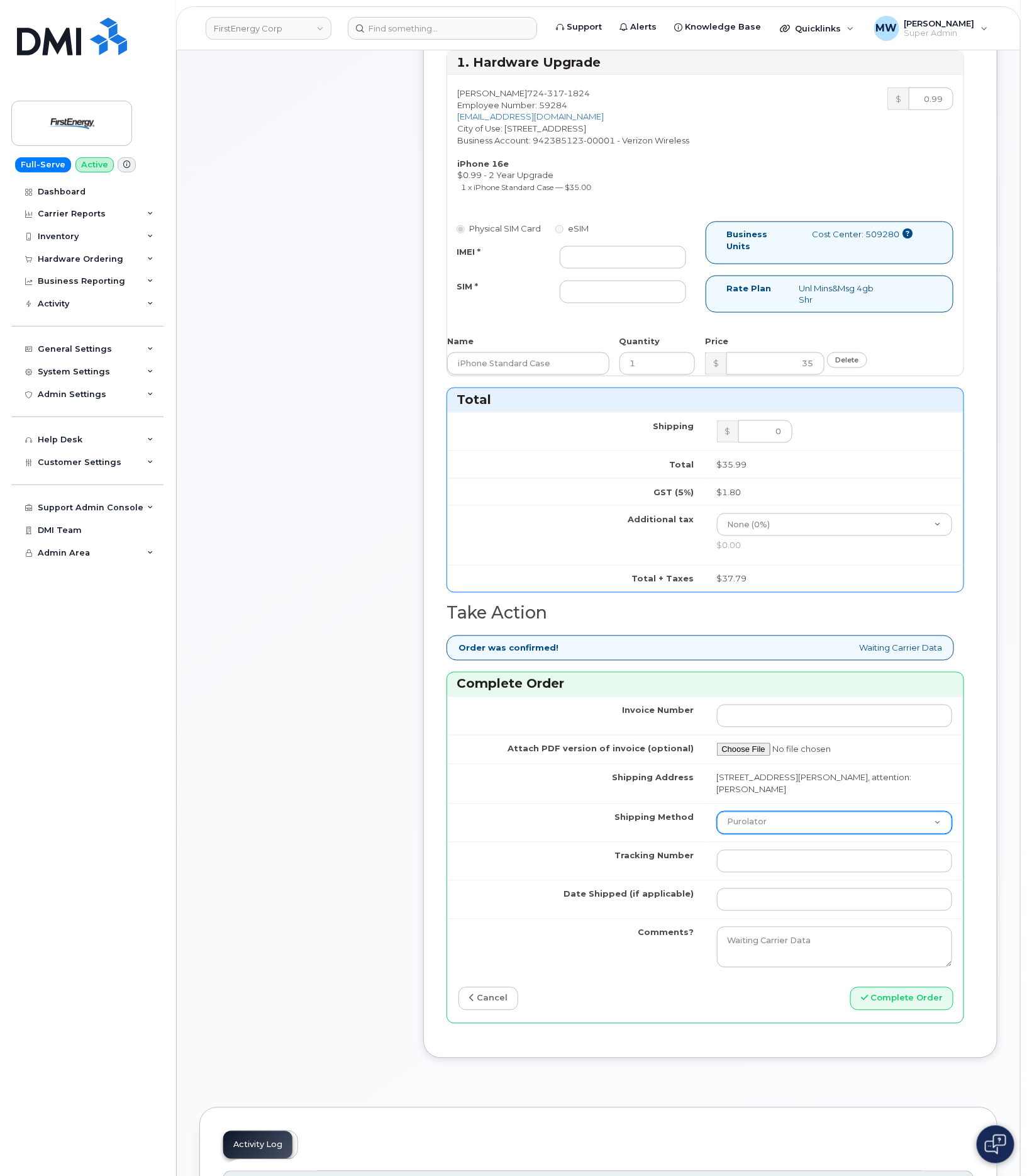
drag, startPoint x: 783, startPoint y: 831, endPoint x: 783, endPoint y: 840, distance: 9.0
click at [783, 840] on td "Purolator UPS FedEx Canada Post Courier Other Drop Off Pick Up" at bounding box center [835, 822] width 259 height 38
select select "UPS"
click at [717, 816] on select "Purolator UPS FedEx Canada Post Courier Other Drop Off Pick Up" at bounding box center [835, 823] width 236 height 23
click at [779, 873] on input "Tracking Number" at bounding box center [835, 861] width 236 height 23
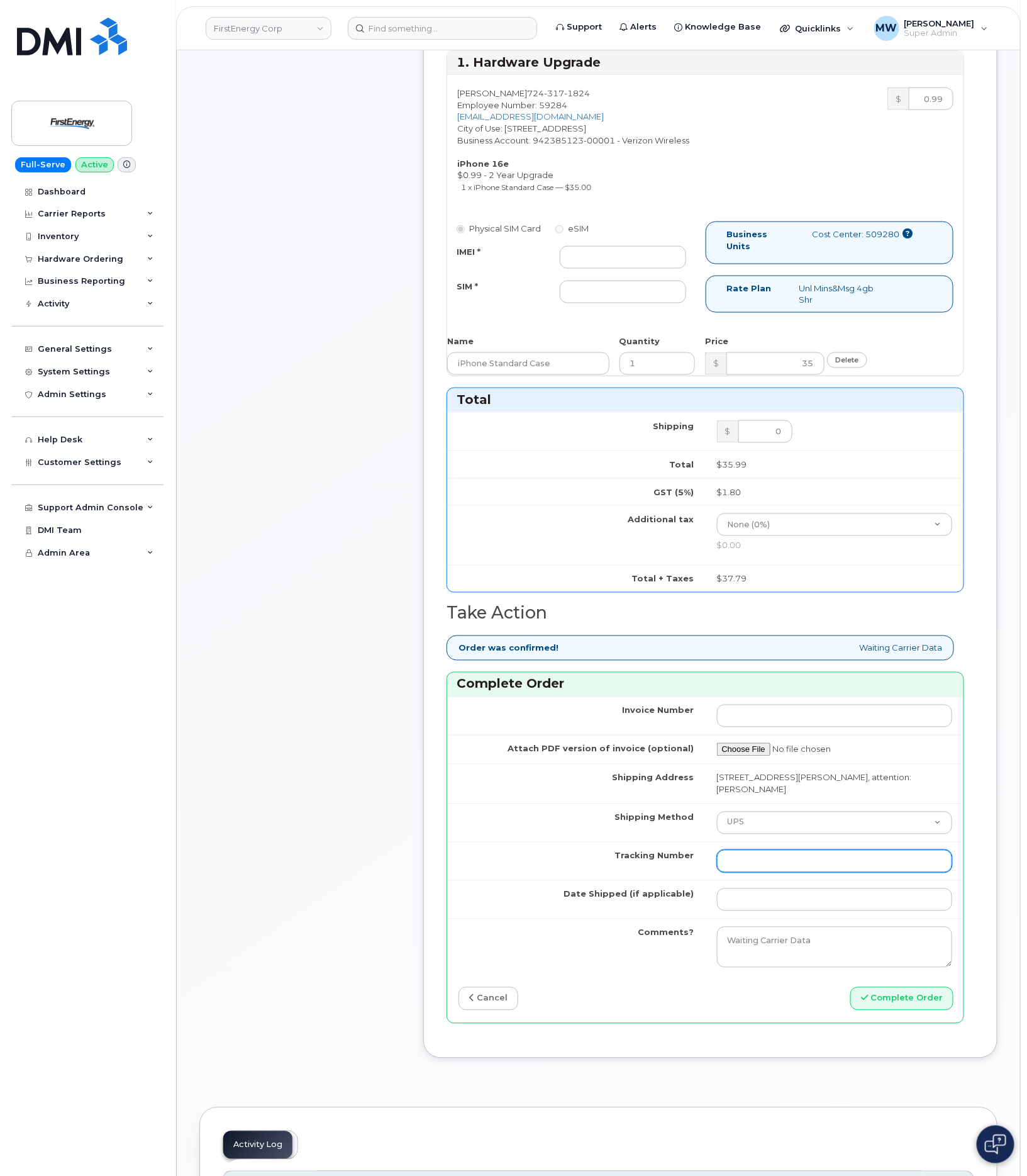
paste input "1Z4367572432612102"
type input "1Z4367572432612102"
click at [610, 276] on div "IMEI * SIM *" at bounding box center [571, 274] width 248 height 57
drag, startPoint x: 599, startPoint y: 259, endPoint x: 561, endPoint y: 259, distance: 38.0
click at [598, 259] on input "IMEI *" at bounding box center [622, 257] width 126 height 23
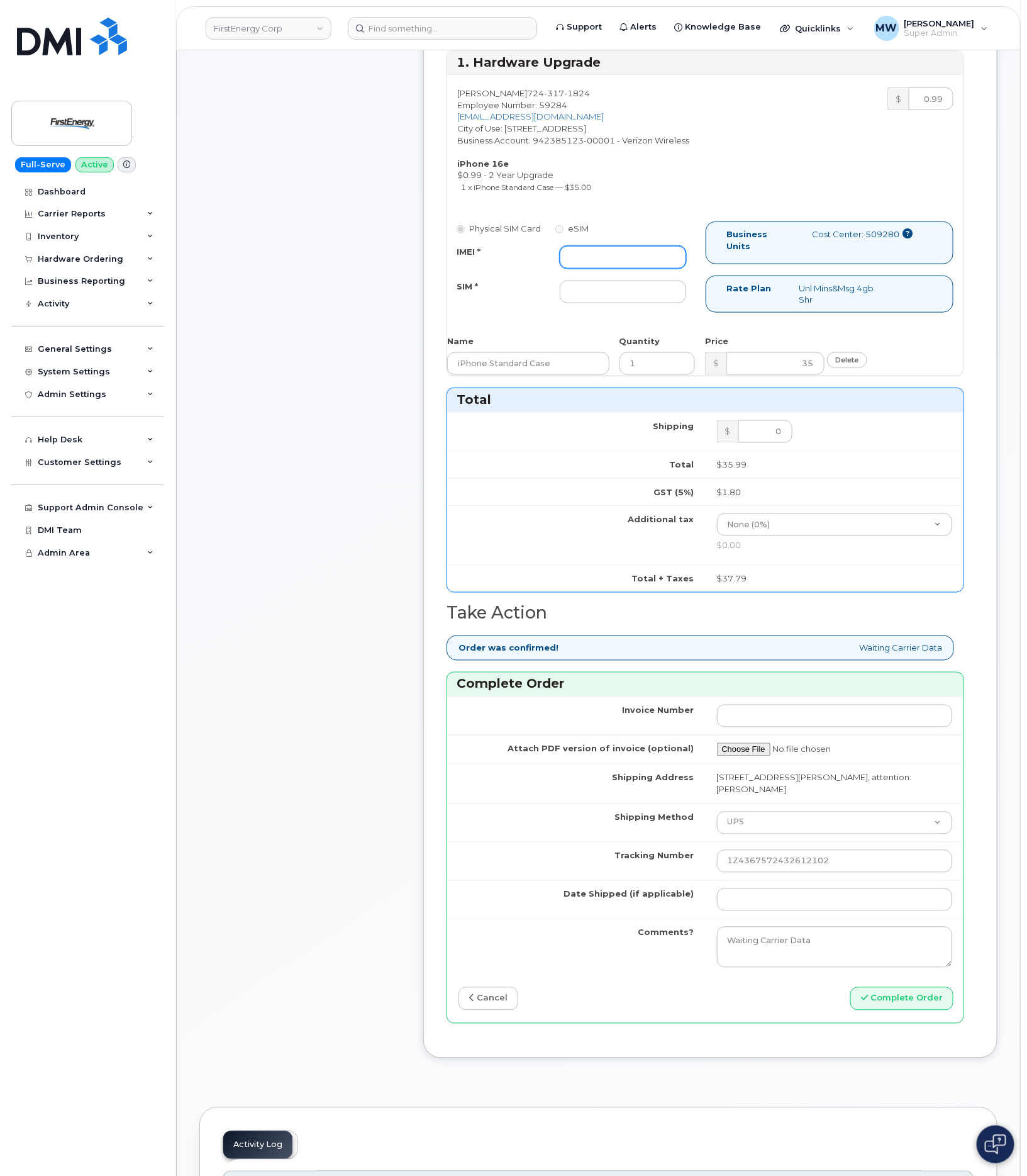
paste input "351379433784173"
type input "351379433784173"
click at [637, 306] on div "Physical SIM Card eSIM IMEI * 351379433784173 SIM *" at bounding box center [576, 268] width 259 height 93
click at [638, 300] on input "SIM *" at bounding box center [622, 291] width 126 height 23
type input "NA"
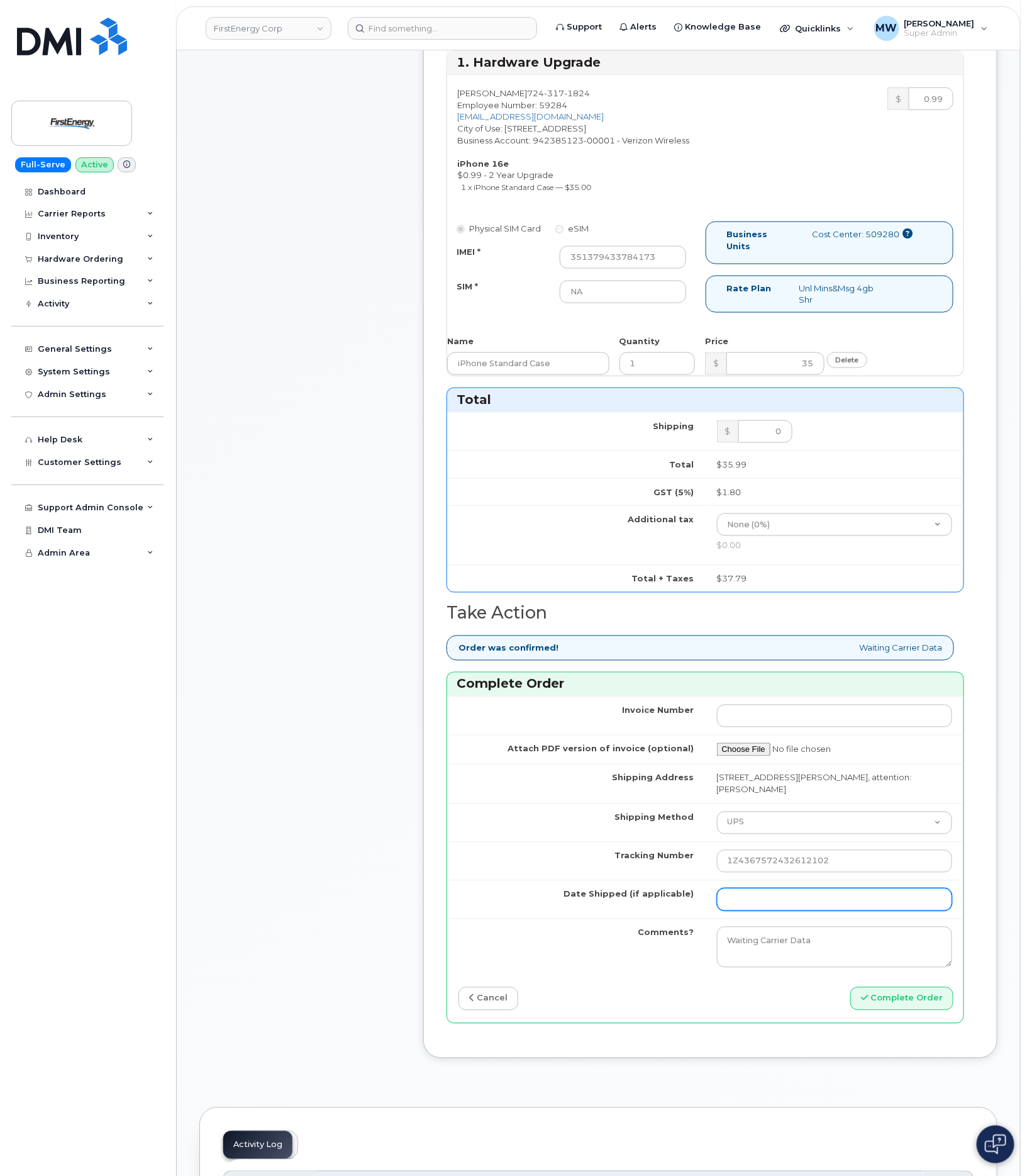
drag, startPoint x: 807, startPoint y: 910, endPoint x: 785, endPoint y: 913, distance: 22.2
click at [805, 911] on input "Date Shipped (if applicable)" at bounding box center [835, 900] width 236 height 23
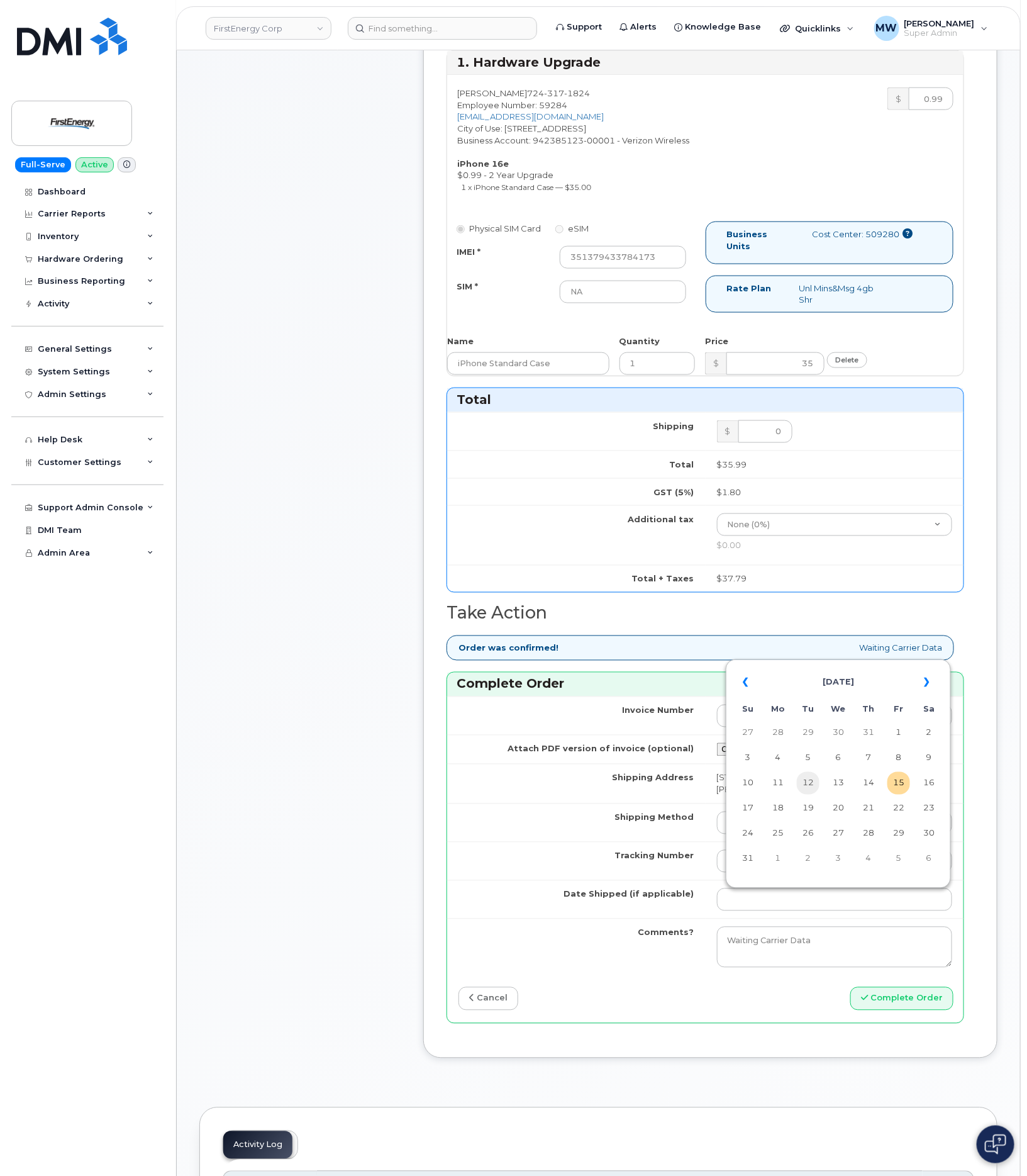
click at [804, 784] on td "12" at bounding box center [808, 783] width 23 height 23
type input "2025-08-12"
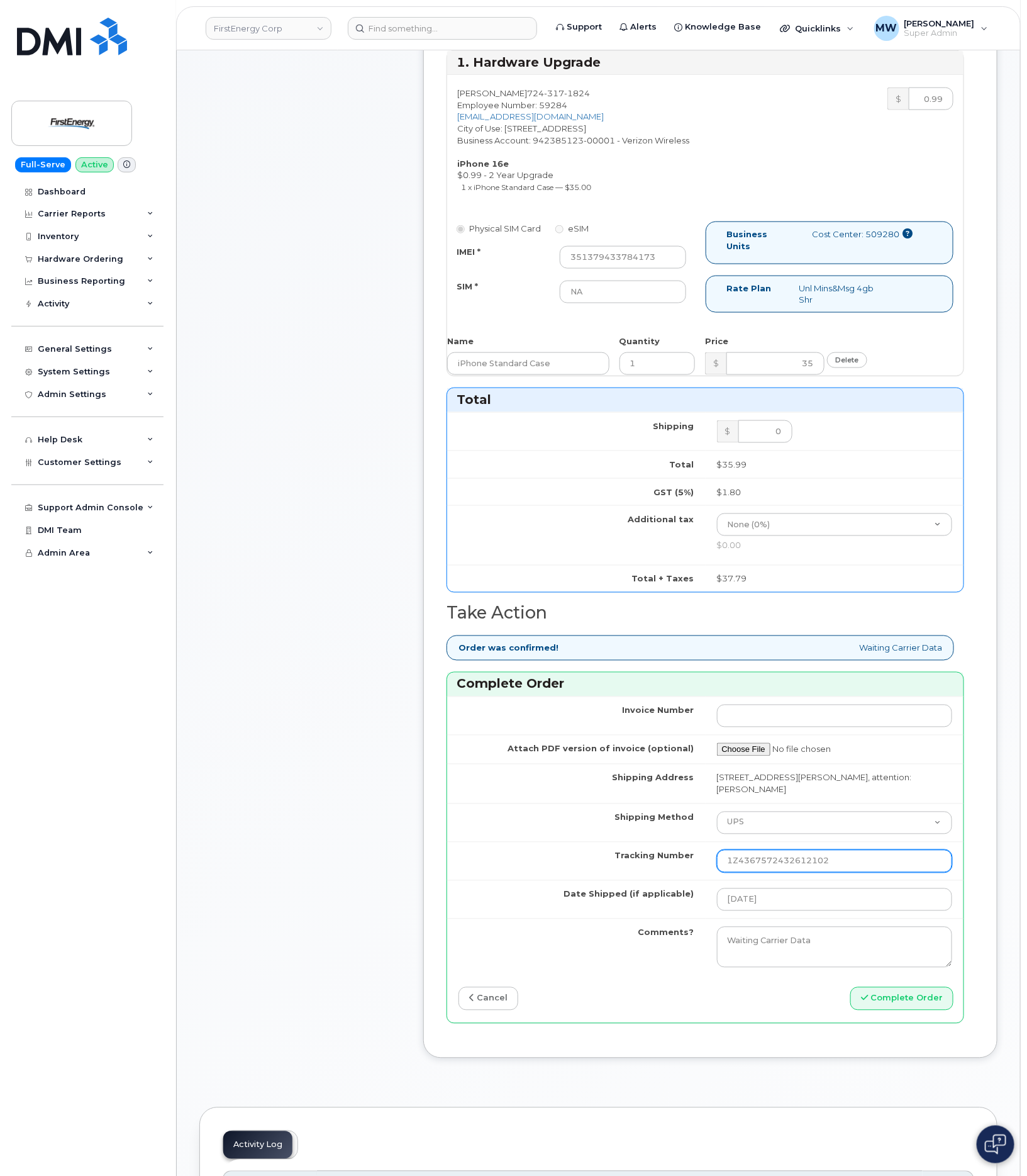
drag, startPoint x: 745, startPoint y: 868, endPoint x: 542, endPoint y: 838, distance: 205.2
click at [544, 846] on tr "Tracking Number 1Z4367572432612102" at bounding box center [705, 860] width 516 height 38
type input "1Z4367572432612102"
click at [946, 1002] on button "Complete Order" at bounding box center [902, 999] width 103 height 23
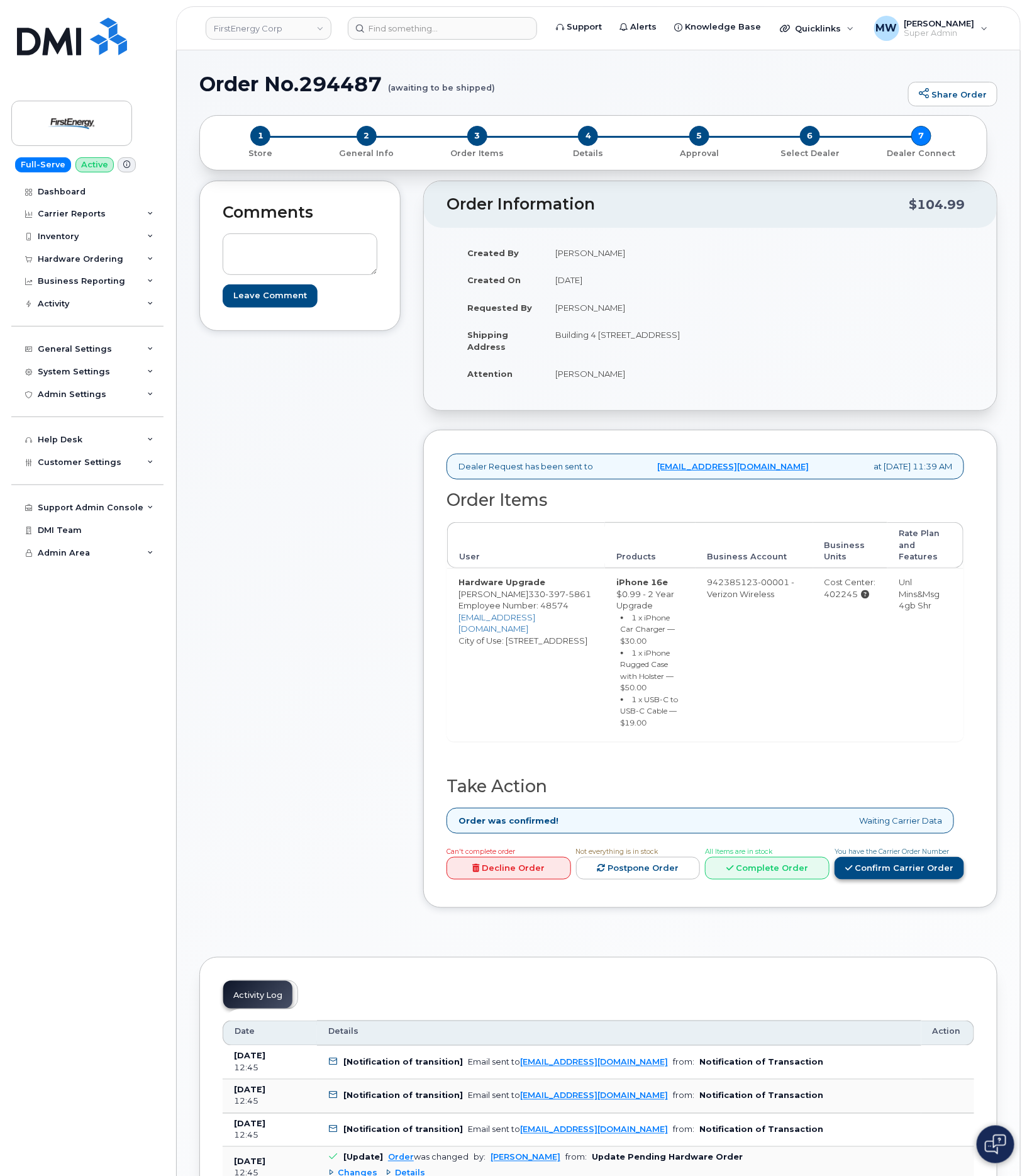
click at [940, 857] on link "Confirm Carrier Order" at bounding box center [899, 868] width 130 height 23
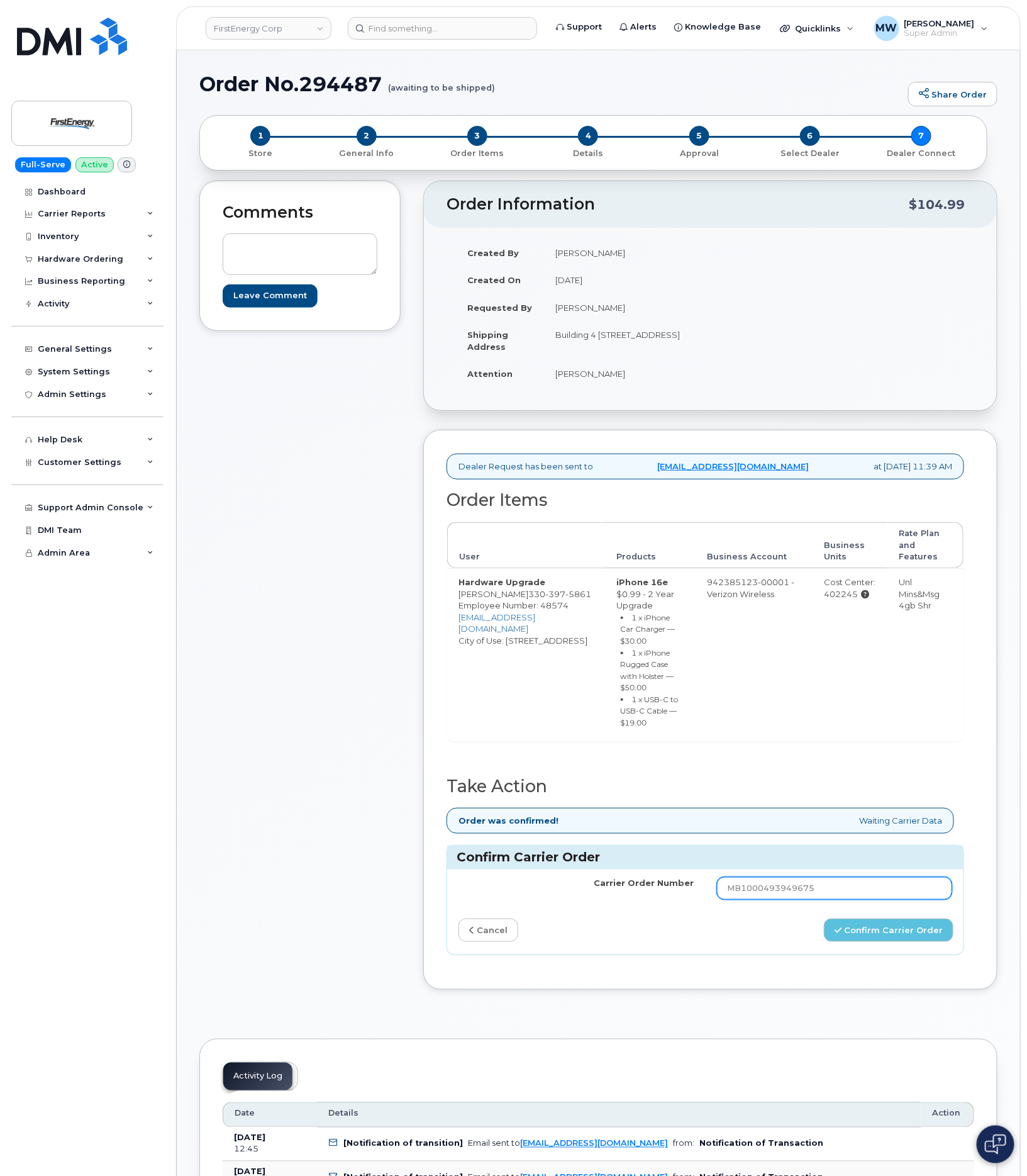
click at [783, 878] on input "MB1000493949675" at bounding box center [835, 888] width 236 height 23
paste input "6865801"
type input "MB1000496865801"
click at [893, 927] on div "Carrier Order Number MB1000496865801 cancel Confirm Carrier Order" at bounding box center [705, 912] width 516 height 85
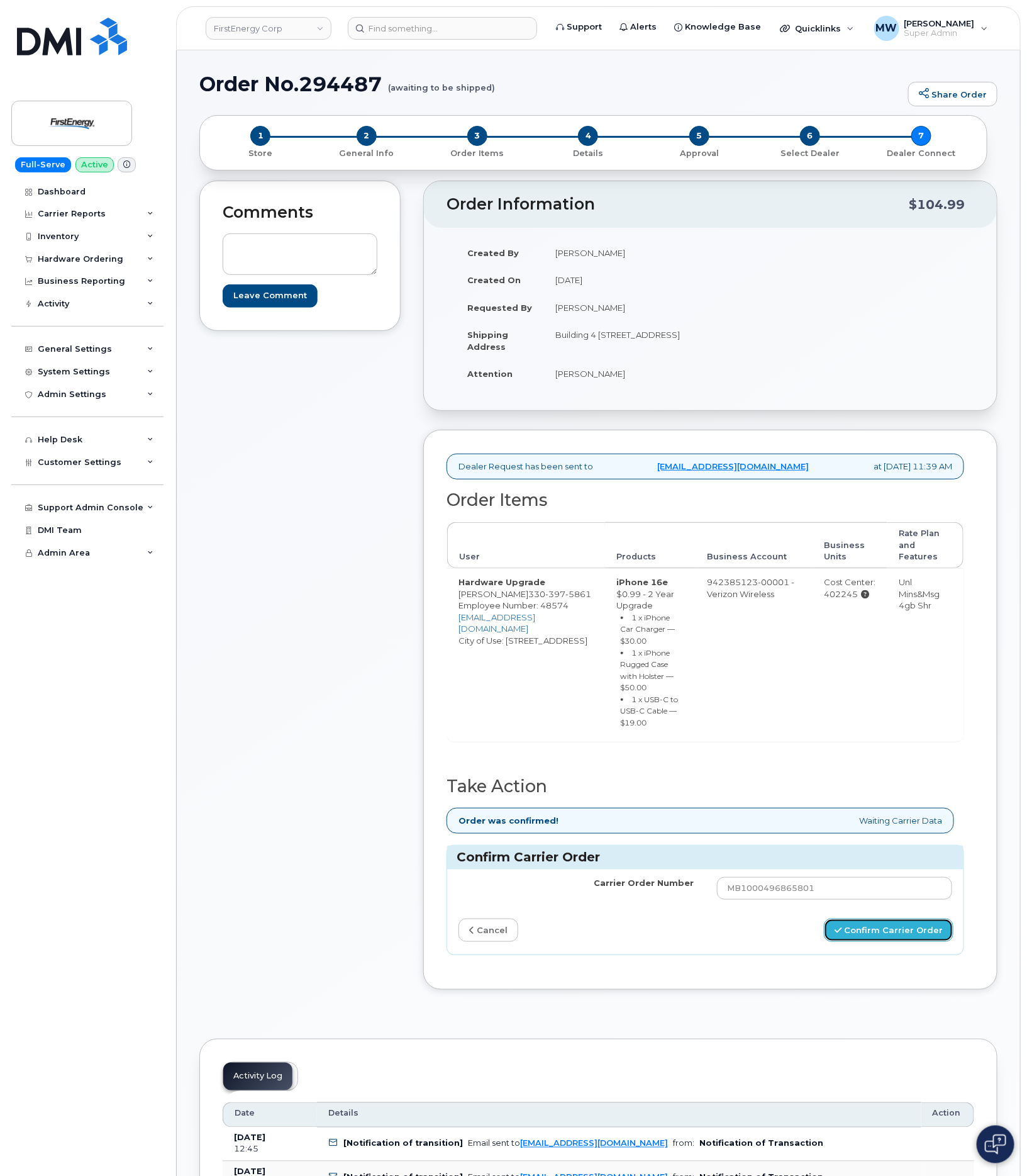
click at [887, 919] on button "Confirm Carrier Order" at bounding box center [888, 930] width 130 height 23
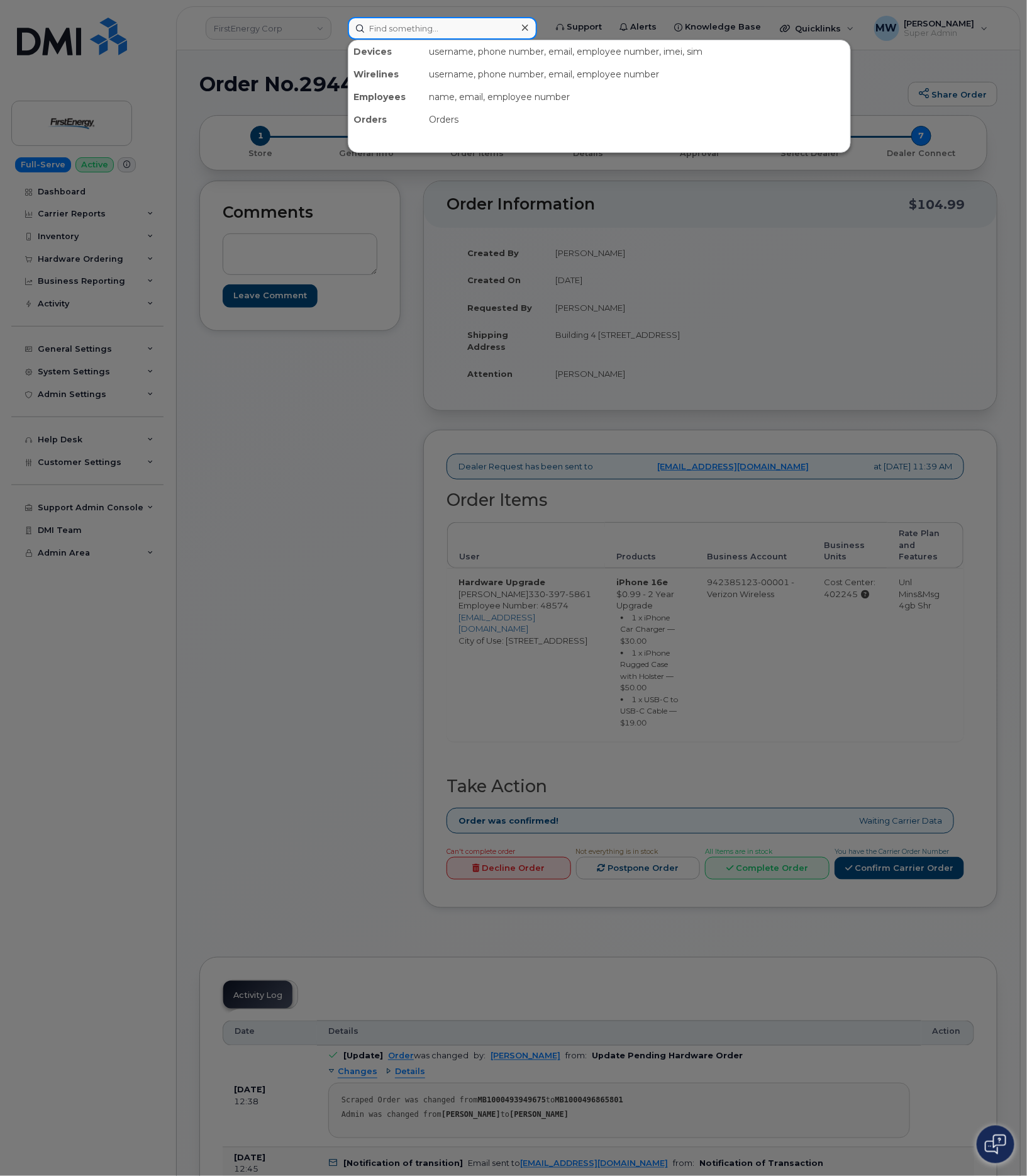
click at [413, 30] on input at bounding box center [442, 28] width 189 height 23
paste input "9738864751"
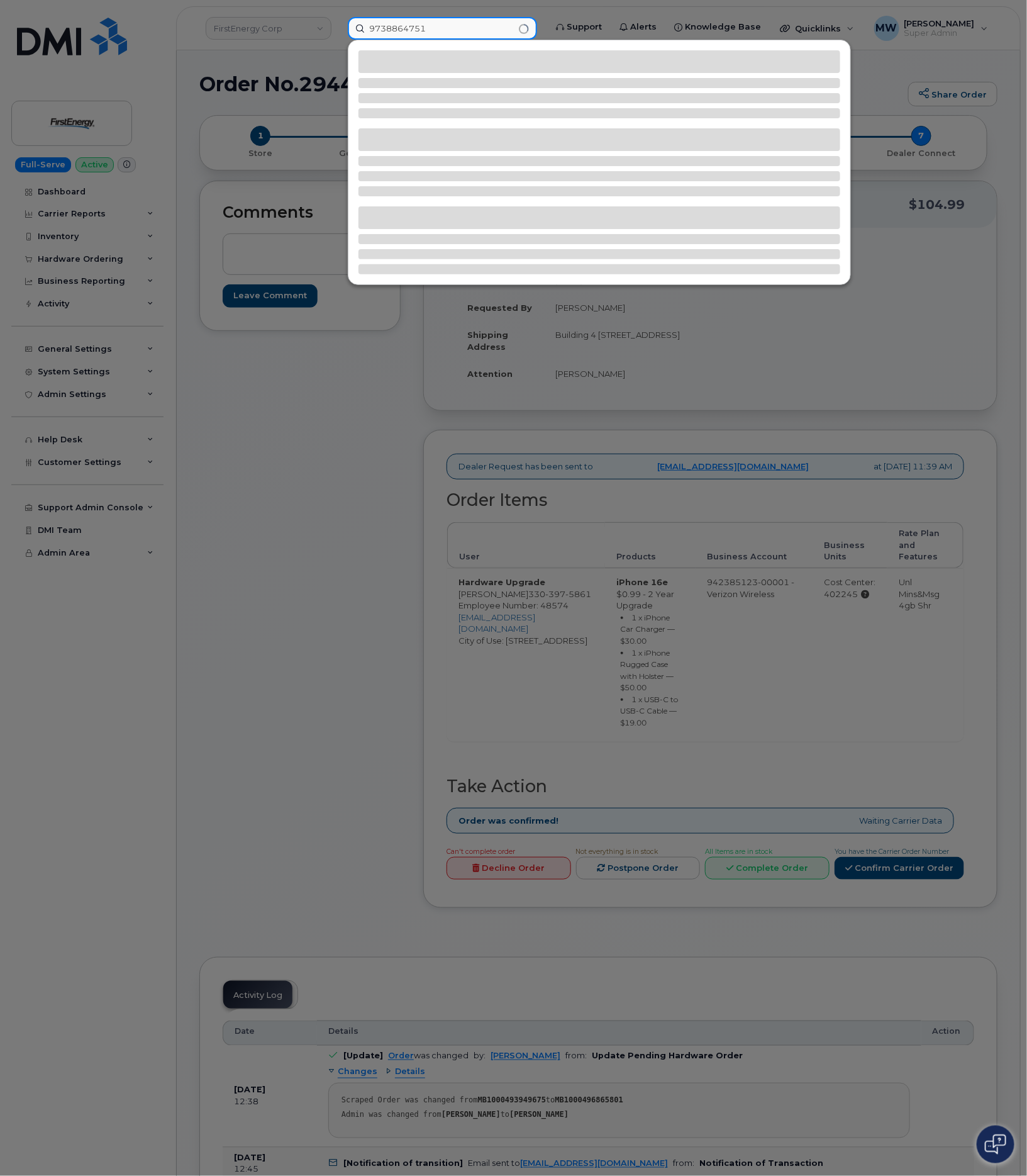
type input "9738864751"
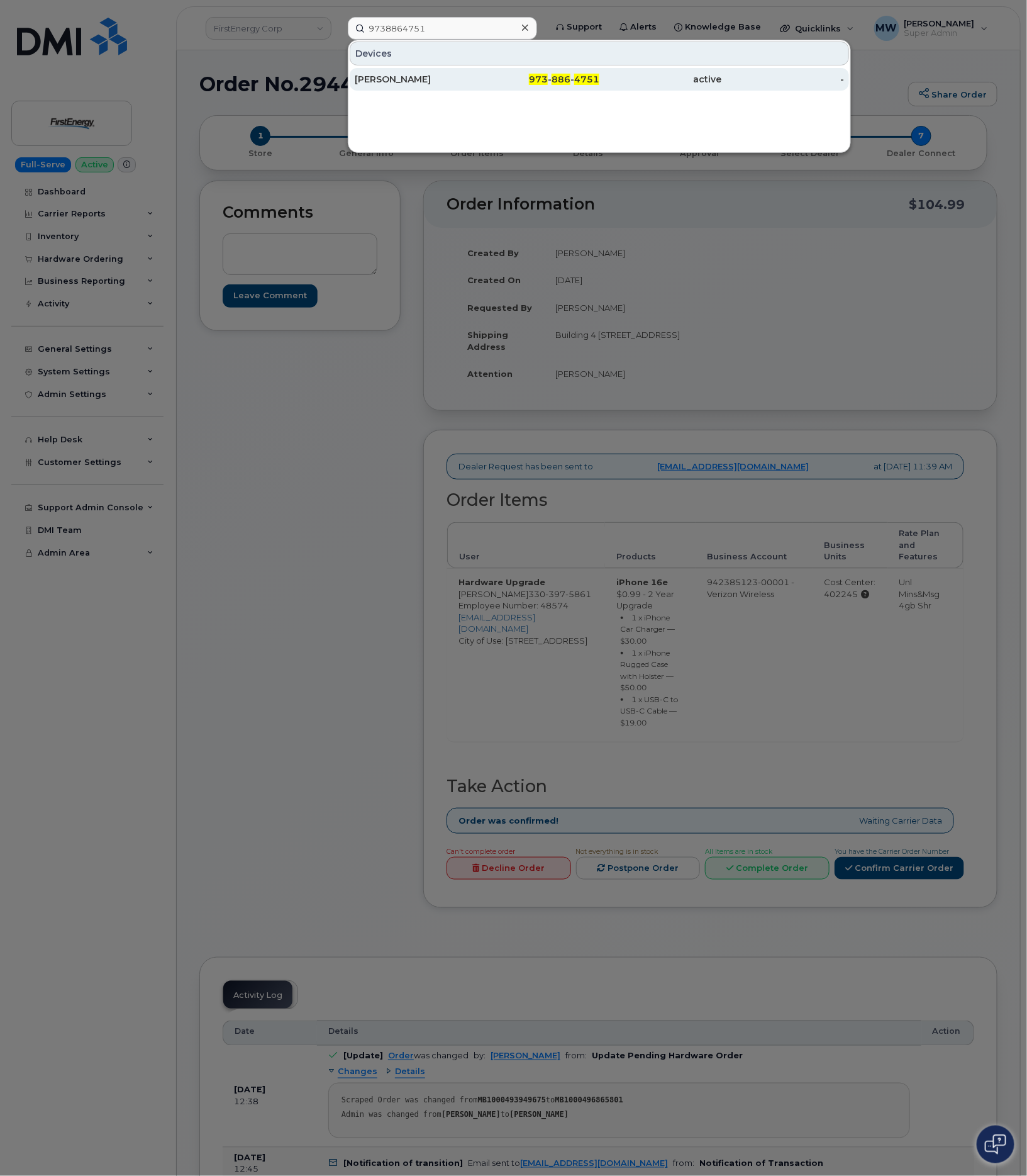
click at [415, 85] on div "Ania Neil" at bounding box center [416, 79] width 123 height 12
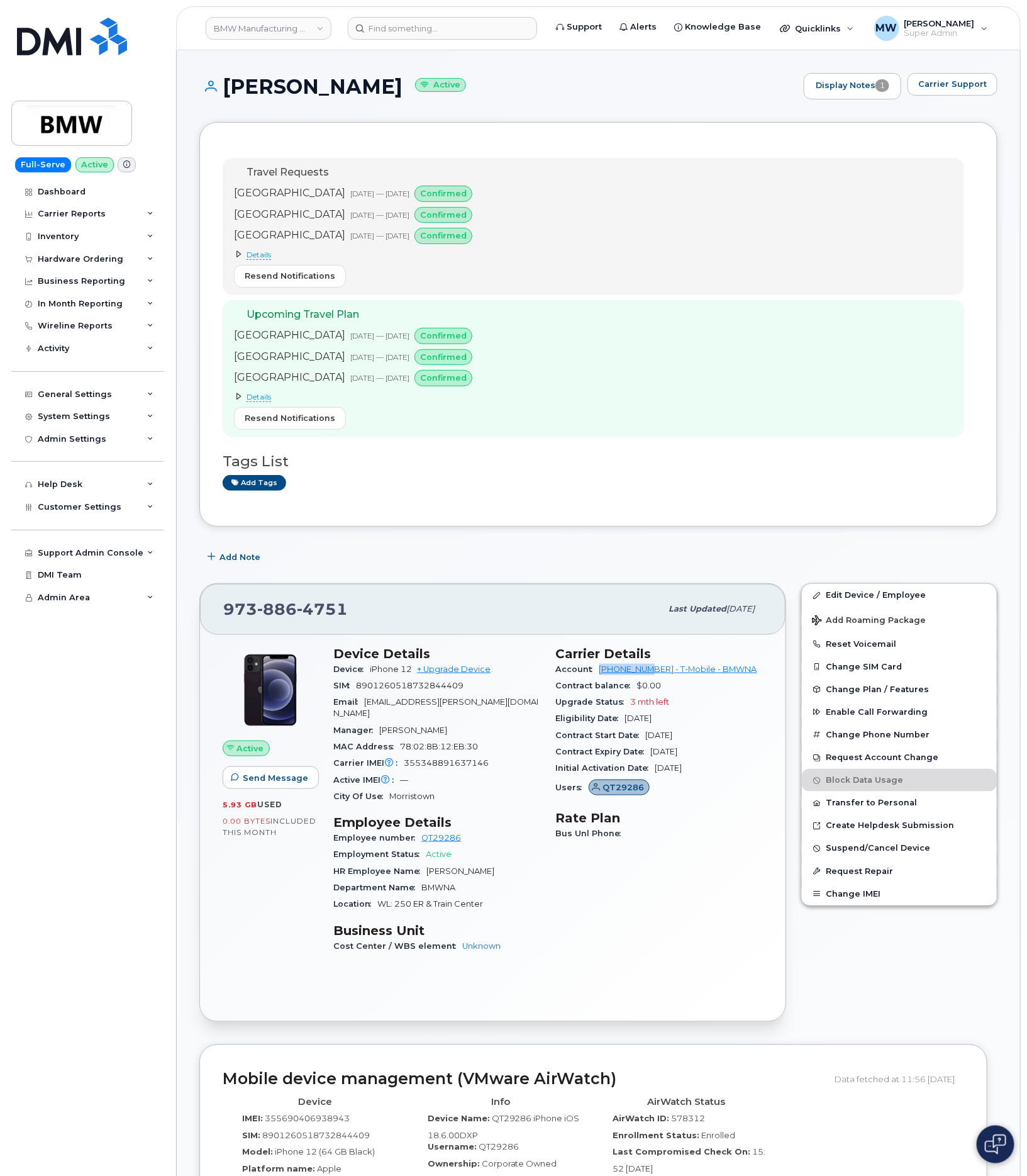
drag, startPoint x: 599, startPoint y: 680, endPoint x: 652, endPoint y: 678, distance: 53.0
click at [652, 677] on div "Account [PHONE_NUMBER] - T-Mobile - BMWNA" at bounding box center [659, 669] width 207 height 16
copy link "973767968"
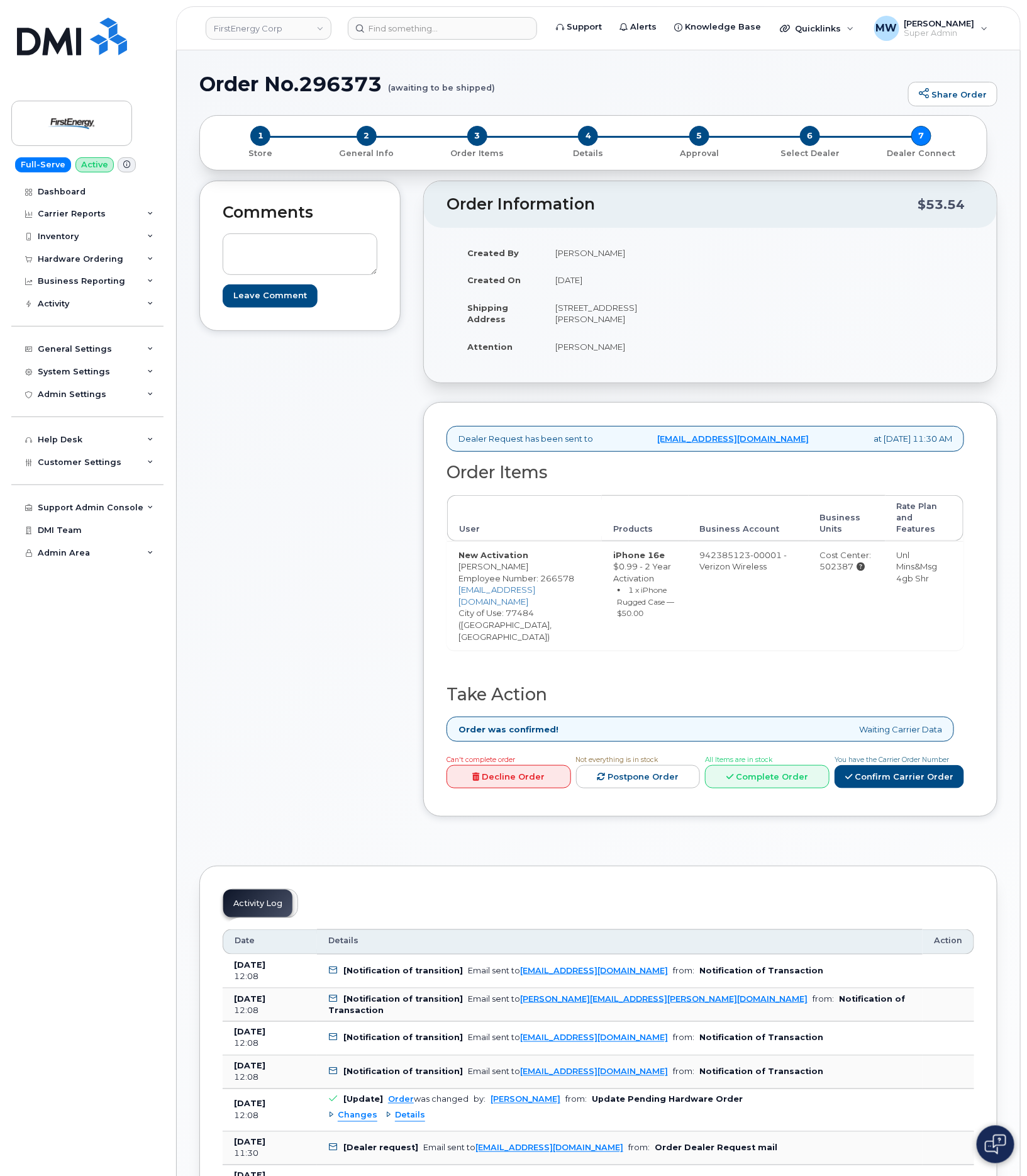
click at [800, 767] on div "Can't complete order Decline Order Not everything is in stock Postpone Order Al…" at bounding box center [702, 773] width 523 height 40
click at [798, 765] on link "Complete Order" at bounding box center [767, 777] width 124 height 23
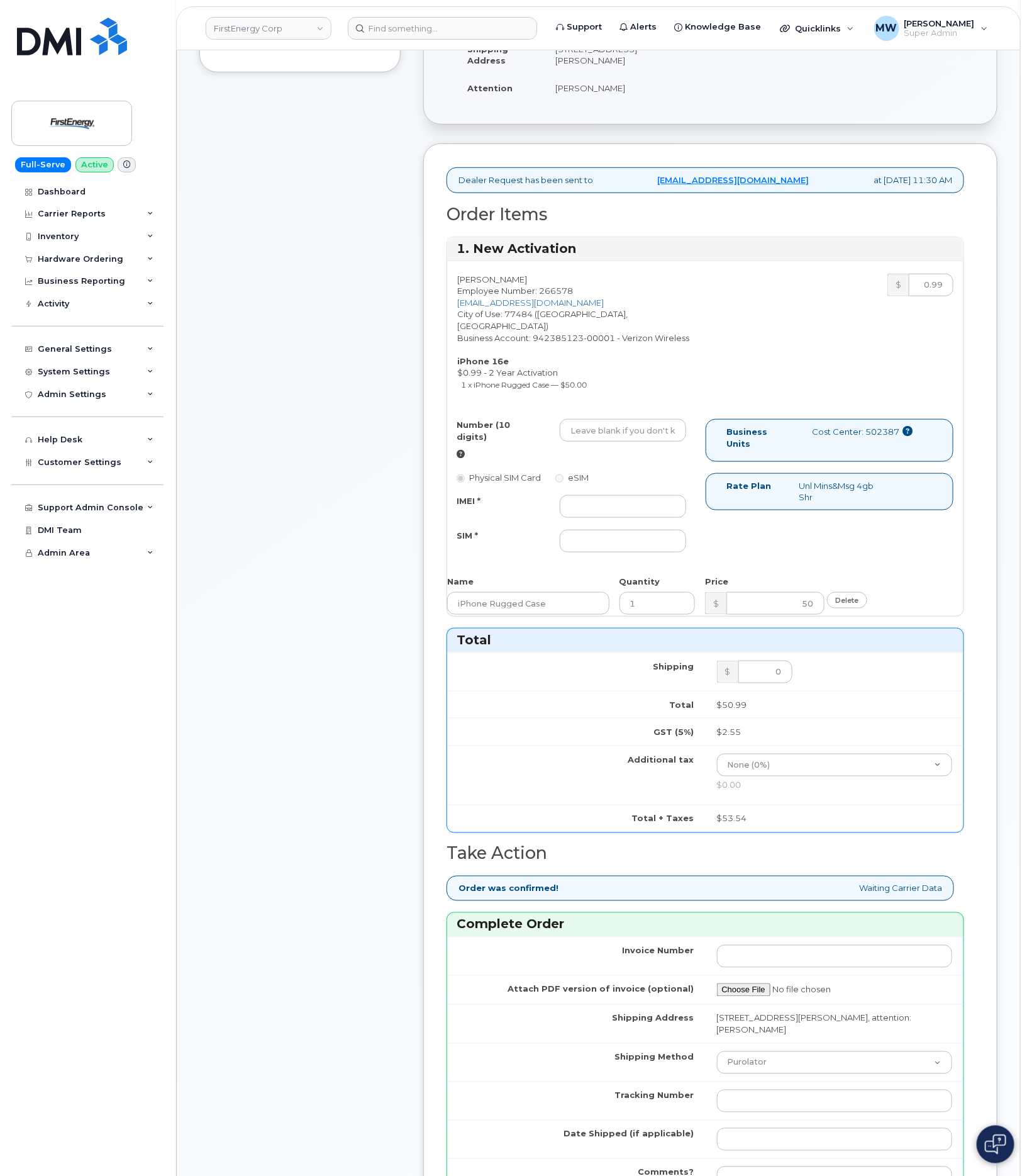
scroll to position [377, 0]
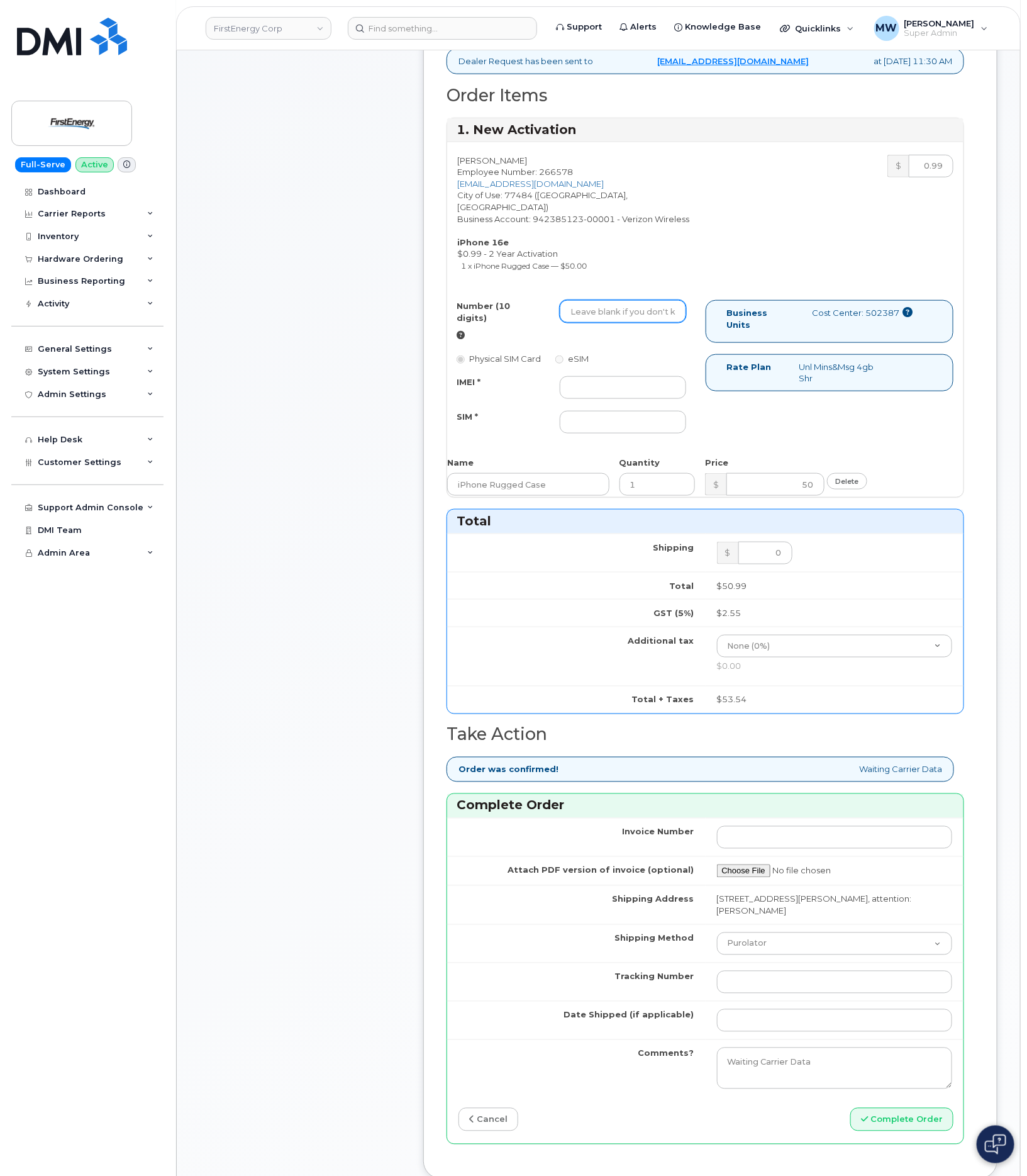
click at [622, 302] on input "Number (10 digits)" at bounding box center [622, 311] width 126 height 23
paste input "3308191806"
type input "3308191806"
click at [625, 376] on input "IMEI *" at bounding box center [622, 387] width 126 height 23
paste input "354741557129492"
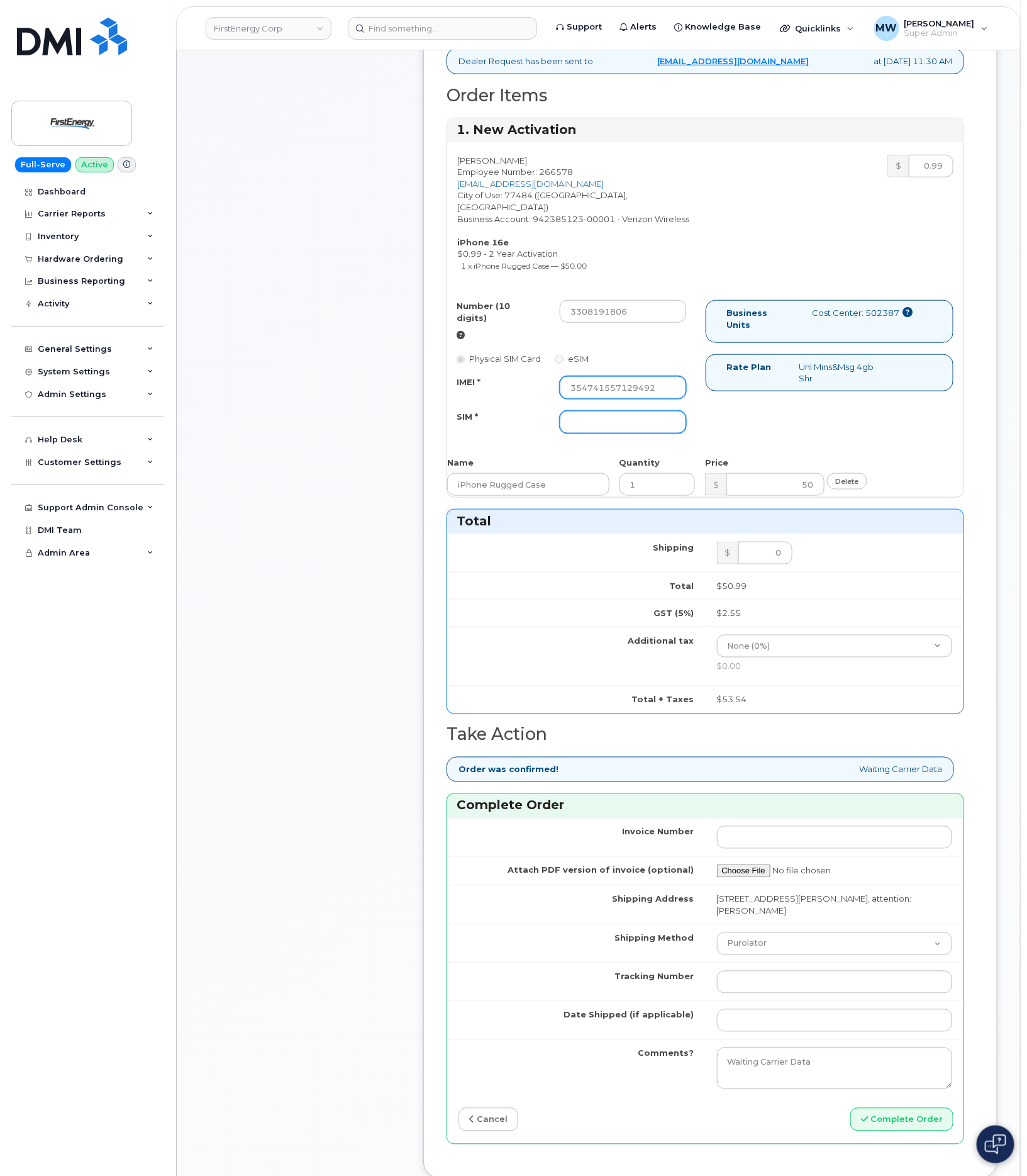
type input "354741557129492"
click at [623, 411] on input "SIM *" at bounding box center [622, 422] width 126 height 23
type input "NA"
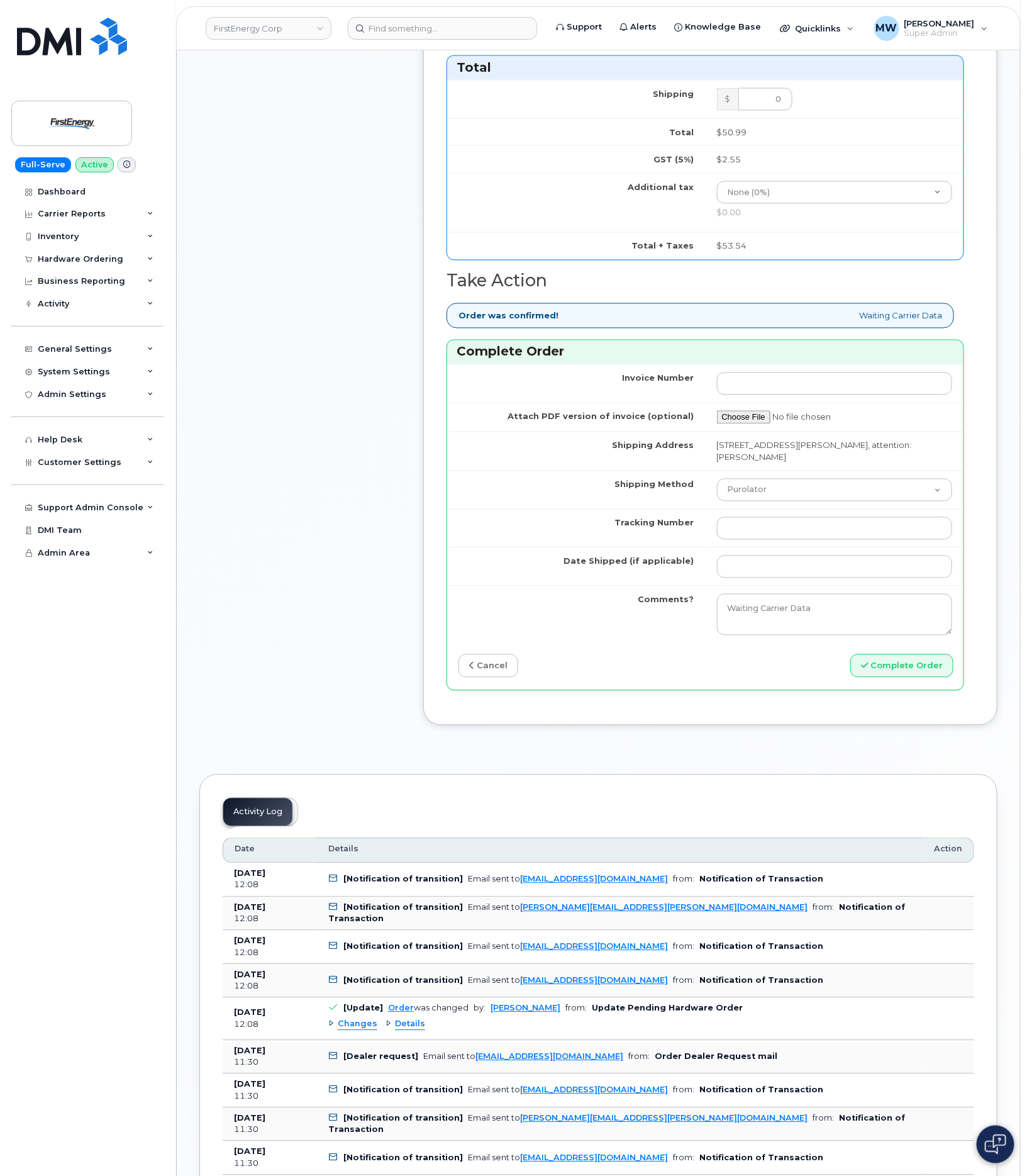
scroll to position [849, 0]
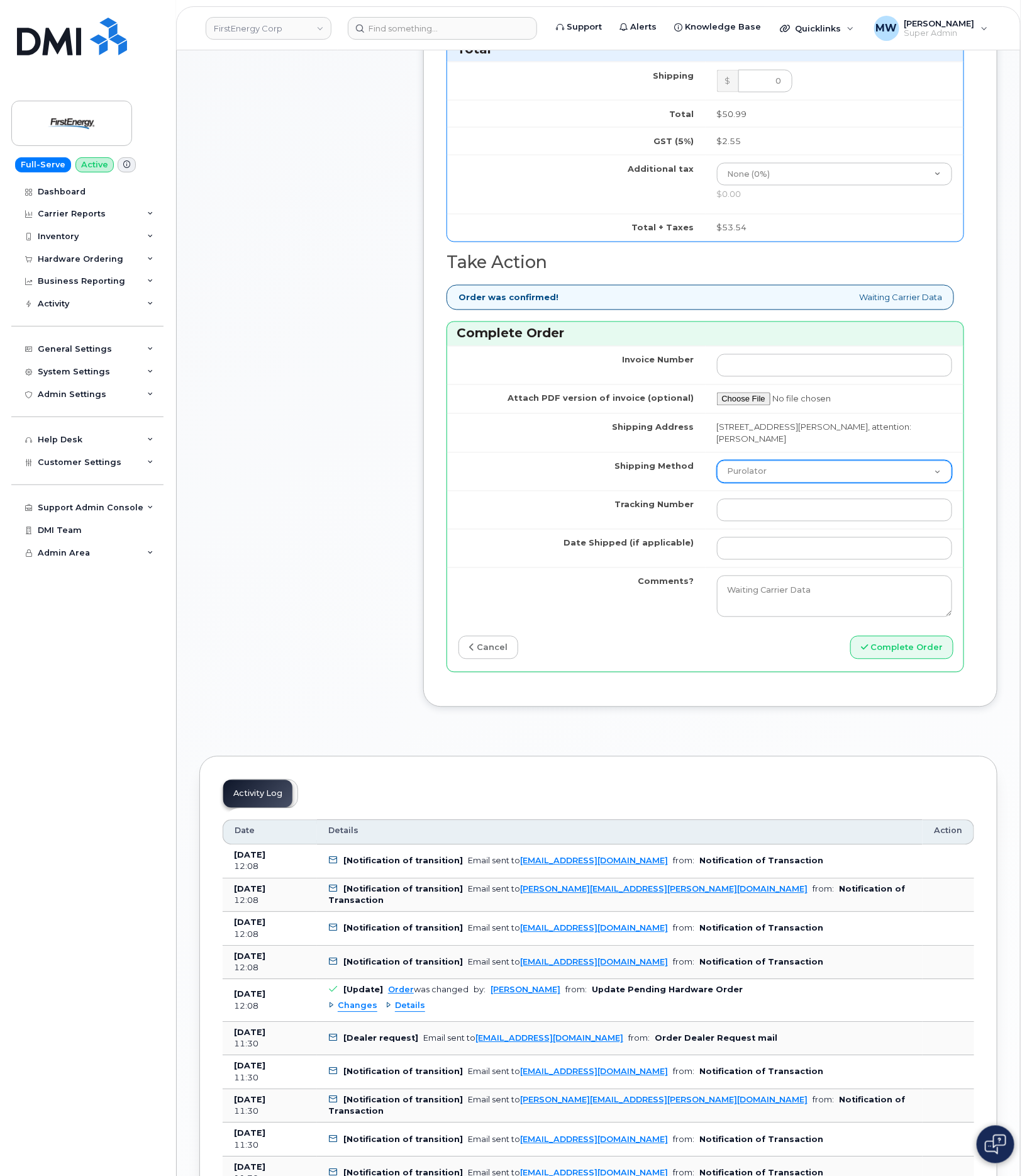
click at [824, 460] on select "Purolator UPS FedEx Canada Post Courier Other Drop Off Pick Up" at bounding box center [835, 471] width 236 height 23
select select "UPS"
click at [717, 460] on select "Purolator UPS FedEx Canada Post Courier Other Drop Off Pick Up" at bounding box center [835, 471] width 236 height 23
click at [811, 499] on input "Tracking Number" at bounding box center [835, 510] width 236 height 23
paste input "1ZHF11964221443739"
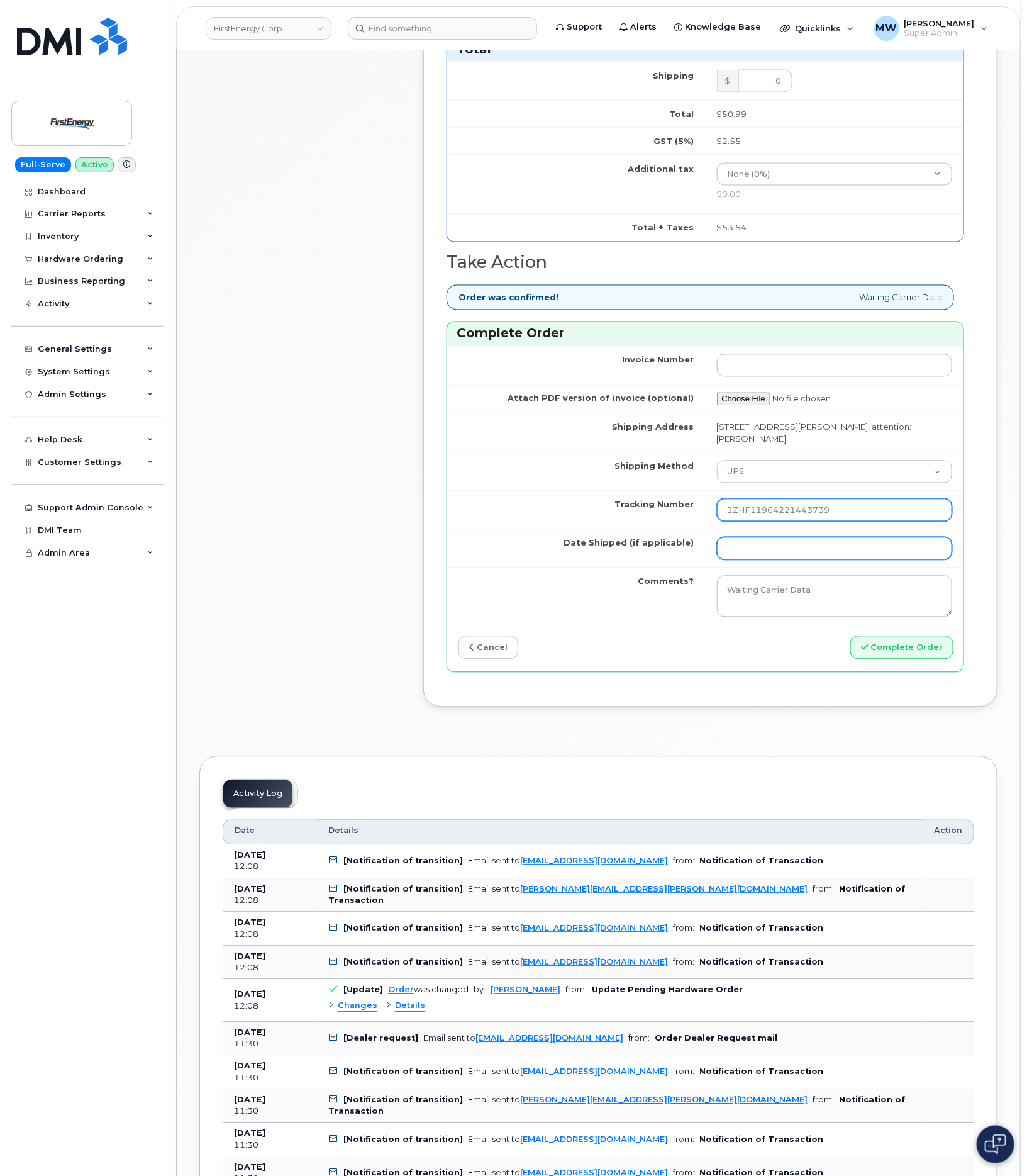
type input "1ZHF11964221443739"
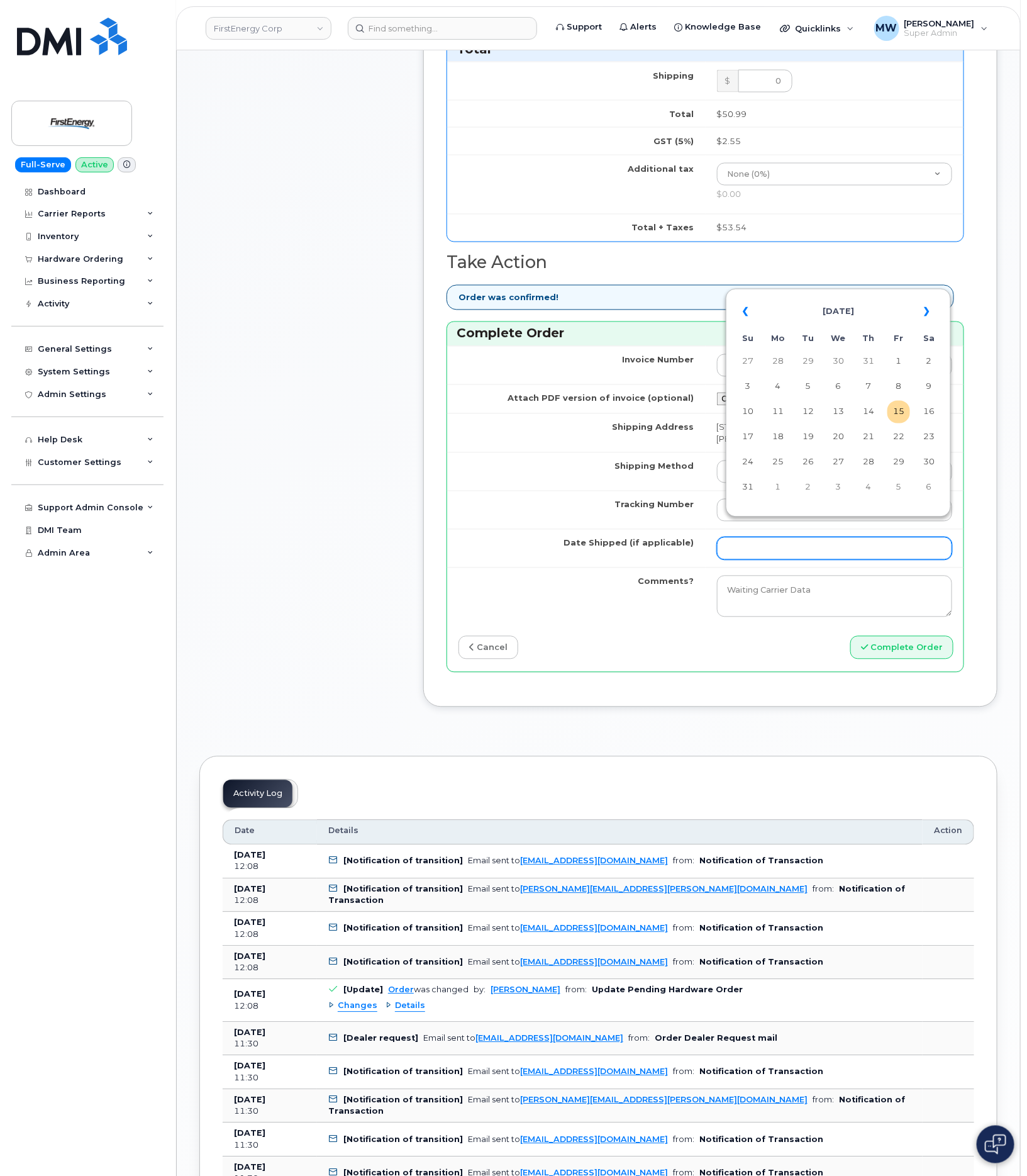
click at [760, 538] on input "Date Shipped (if applicable)" at bounding box center [835, 548] width 236 height 23
click at [747, 314] on th "«" at bounding box center [747, 312] width 23 height 30
click at [858, 438] on td "24" at bounding box center [868, 437] width 23 height 23
type input "[DATE]"
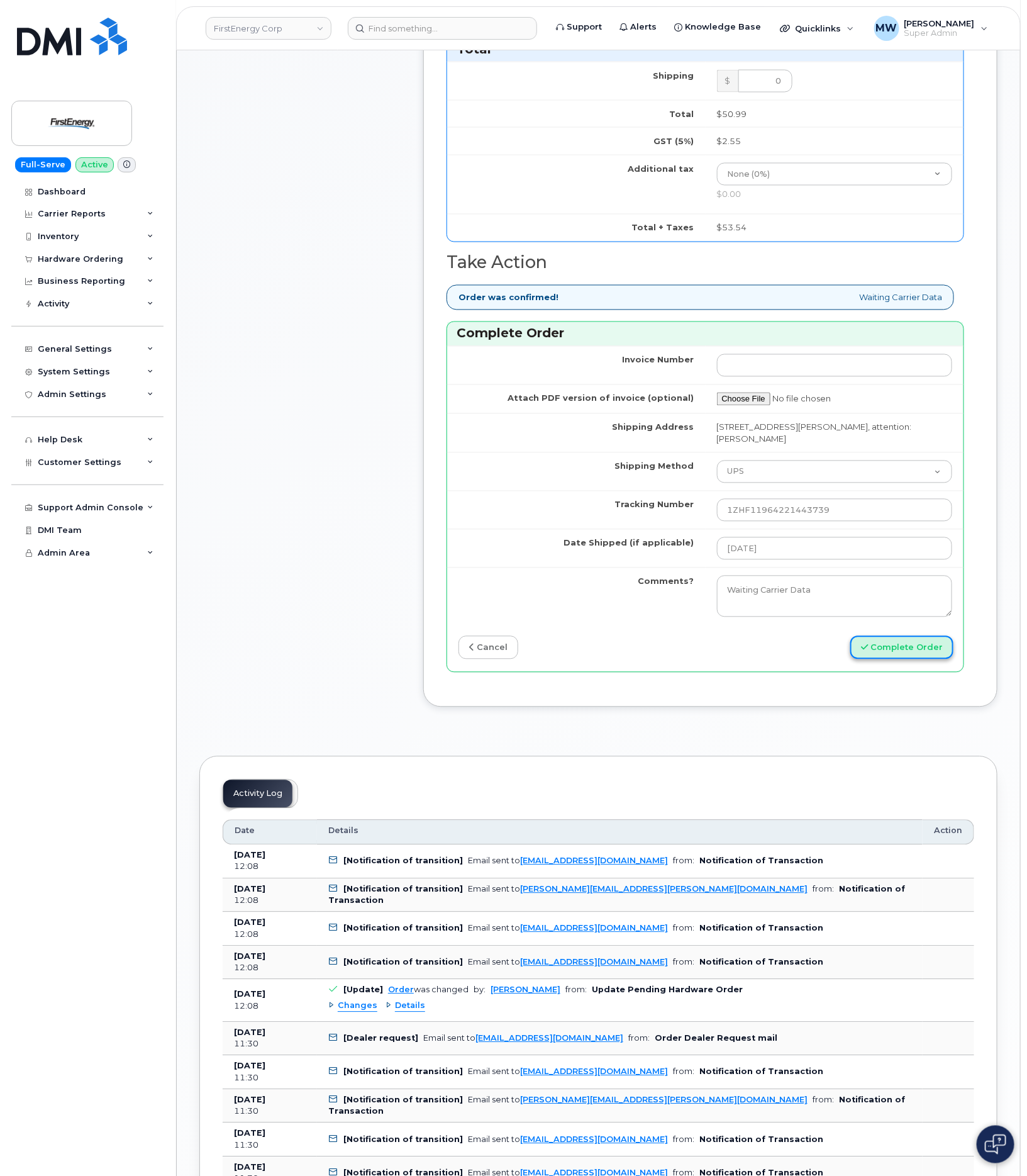
click at [919, 636] on button "Complete Order" at bounding box center [902, 648] width 103 height 23
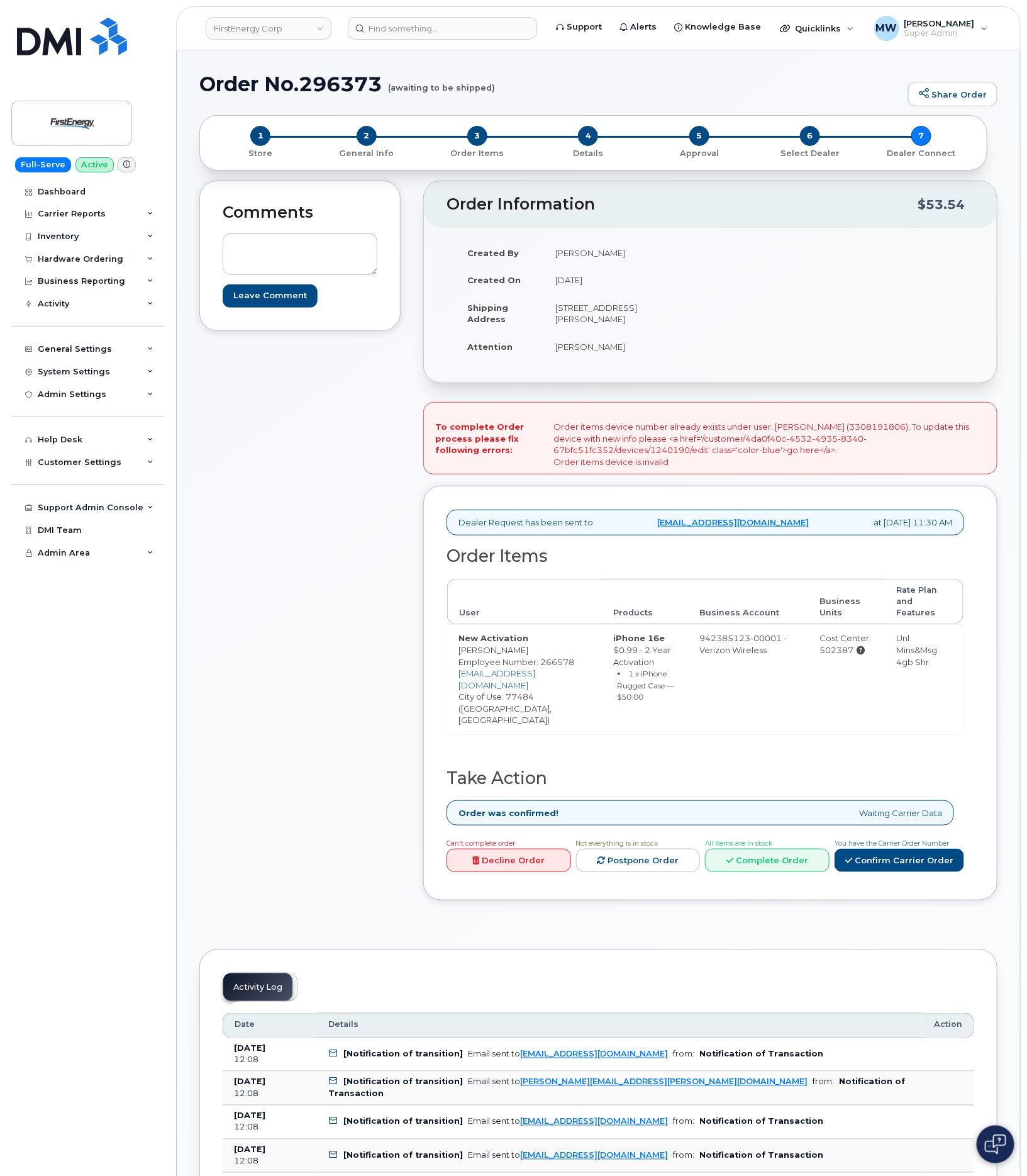
click at [747, 851] on div "Can't complete order Decline Order Not everything is in stock Postpone Order Al…" at bounding box center [702, 857] width 523 height 40
click at [747, 849] on link "Complete Order" at bounding box center [767, 860] width 124 height 23
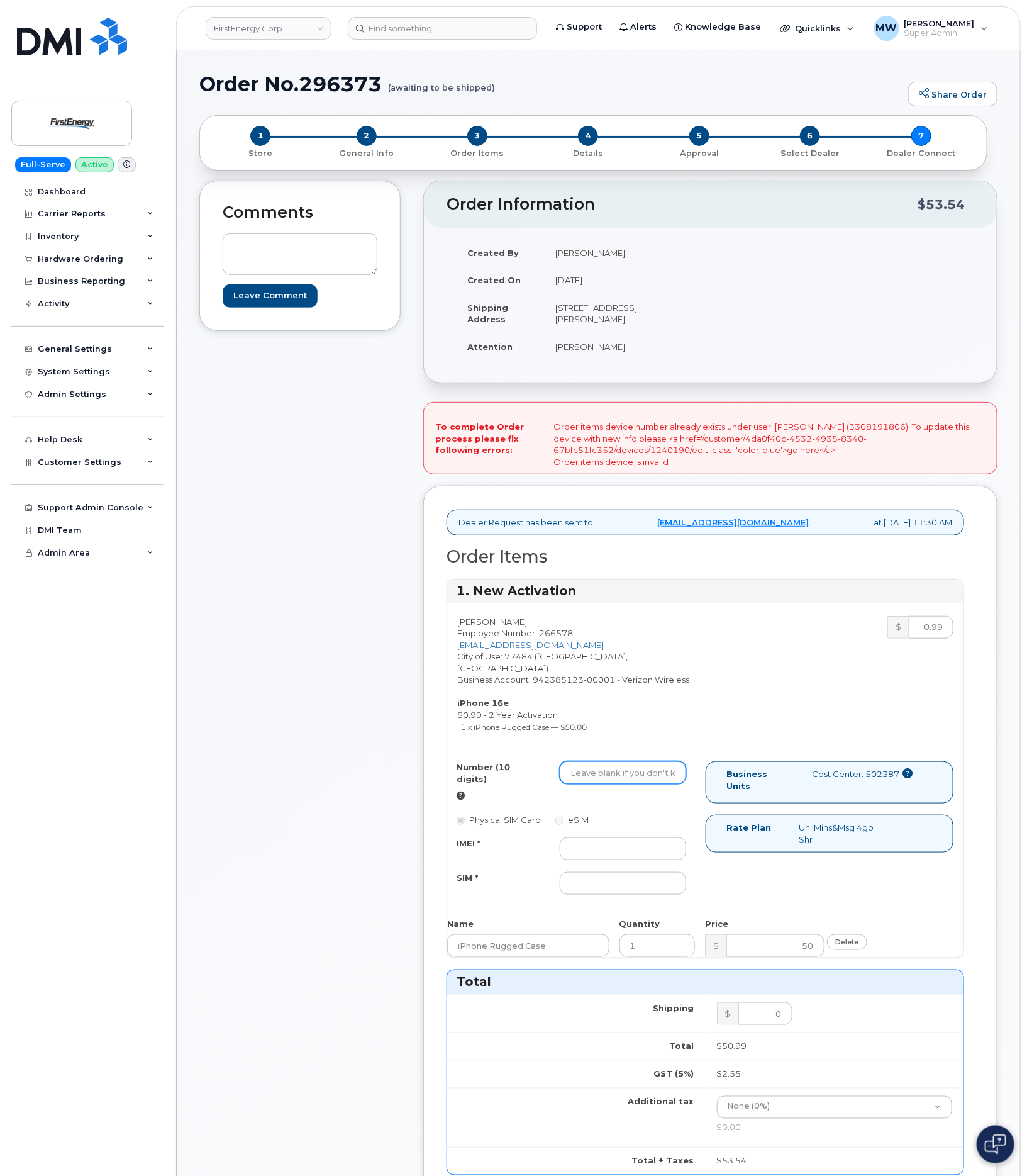
click at [666, 765] on input "Number (10 digits)" at bounding box center [622, 772] width 126 height 23
paste input "3308191806"
type input "3308191806"
click at [633, 838] on input "IMEI *" at bounding box center [622, 849] width 126 height 23
paste input "354741557129492"
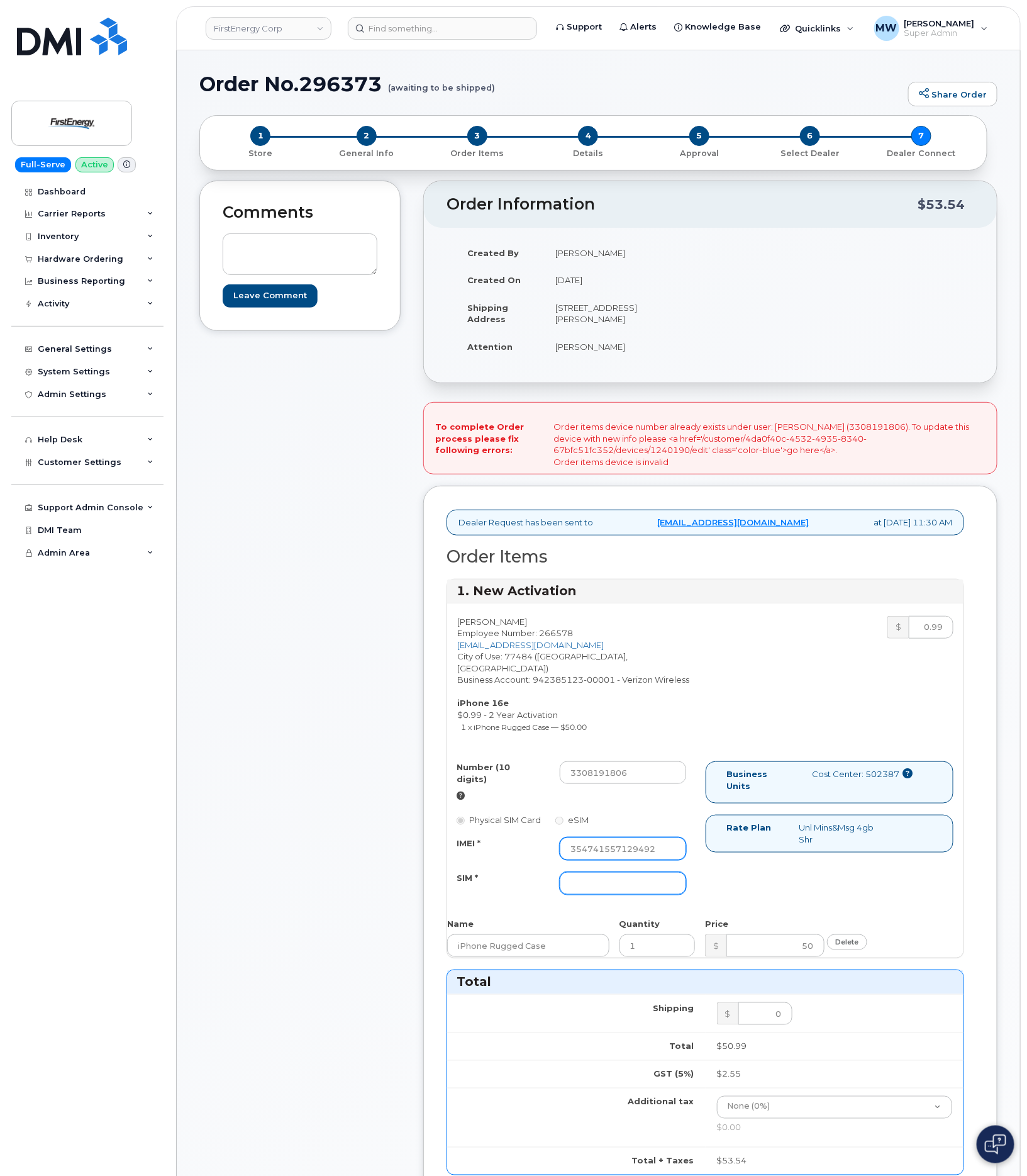
type input "354741557129492"
click at [623, 872] on input "SIM *" at bounding box center [622, 883] width 126 height 23
type input "NA"
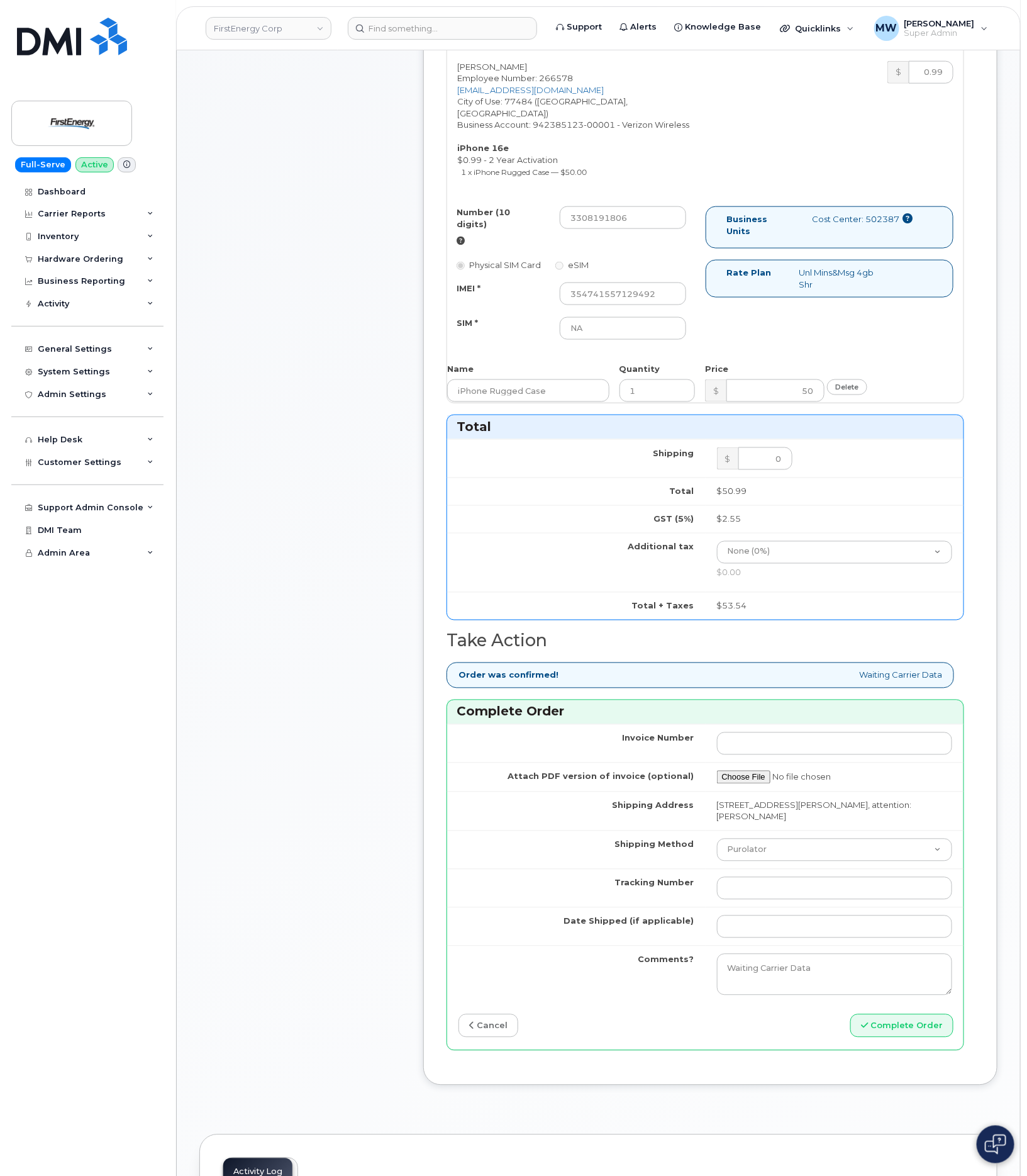
scroll to position [566, 0]
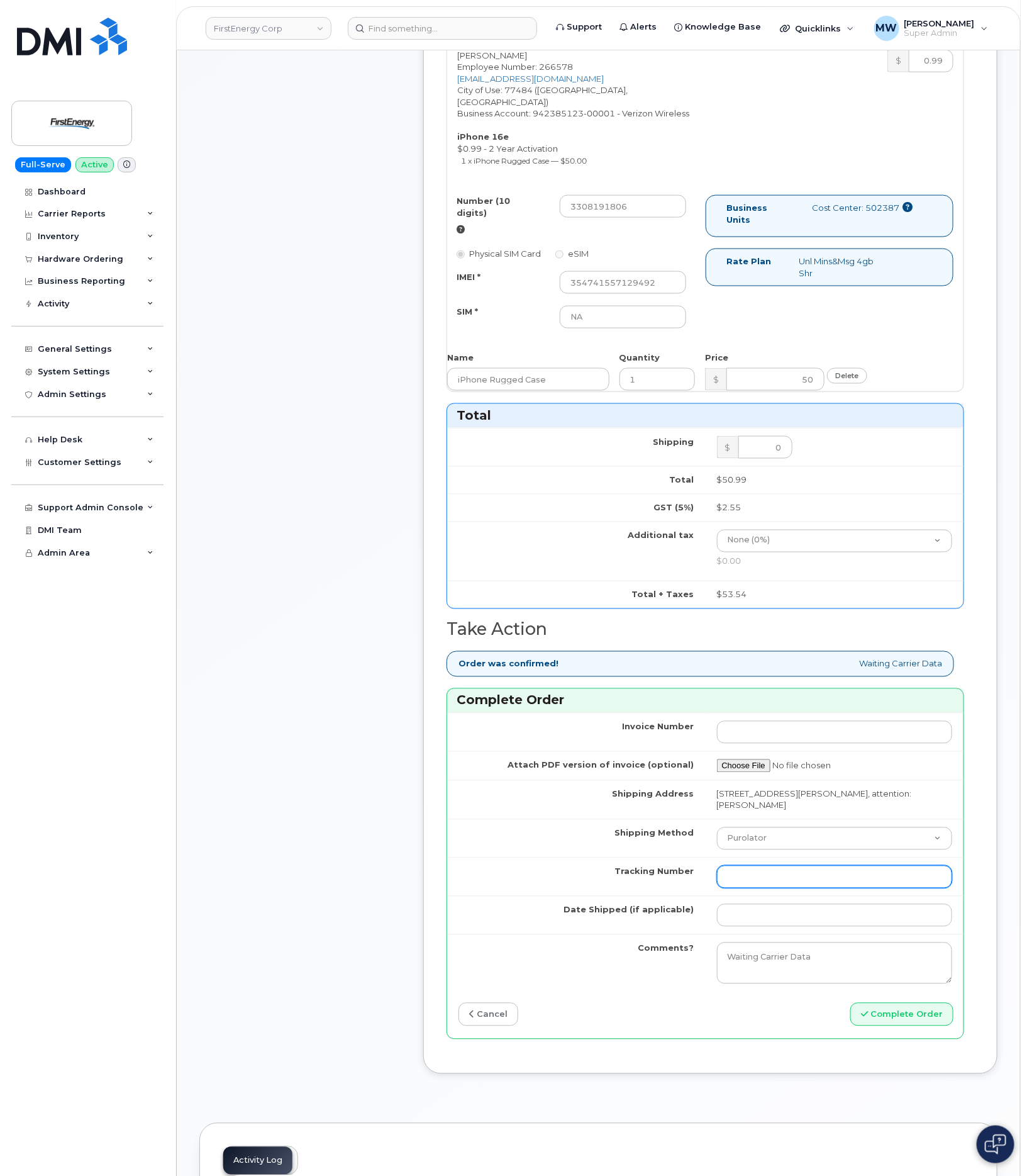
drag, startPoint x: 802, startPoint y: 840, endPoint x: 802, endPoint y: 857, distance: 17.0
click at [802, 847] on tbody "Invoice Number Attach PDF version of invoice (optional) Shipping Address 341 Wh…" at bounding box center [705, 852] width 516 height 279
click at [787, 840] on td "Purolator UPS FedEx Canada Post Courier Other Drop Off Pick Up" at bounding box center [835, 838] width 259 height 38
drag, startPoint x: 763, startPoint y: 818, endPoint x: 765, endPoint y: 834, distance: 16.1
click at [763, 827] on select "Purolator UPS FedEx Canada Post Courier Other Drop Off Pick Up" at bounding box center [835, 838] width 236 height 23
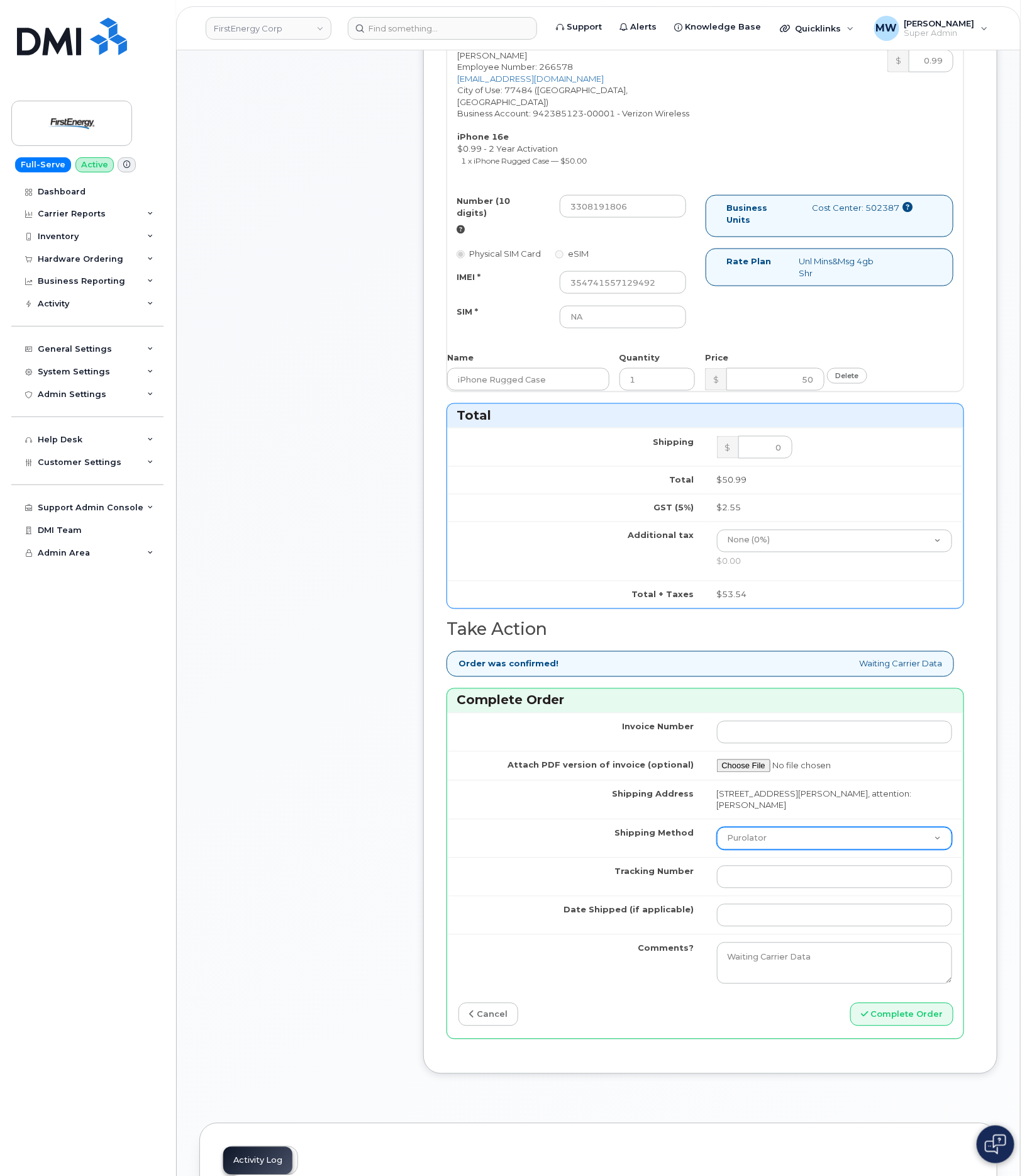
select select "UPS"
click at [717, 827] on select "Purolator UPS FedEx Canada Post Courier Other Drop Off Pick Up" at bounding box center [835, 838] width 236 height 23
click at [770, 869] on input "Tracking Number" at bounding box center [835, 877] width 236 height 23
paste input "1ZHF11964221443739"
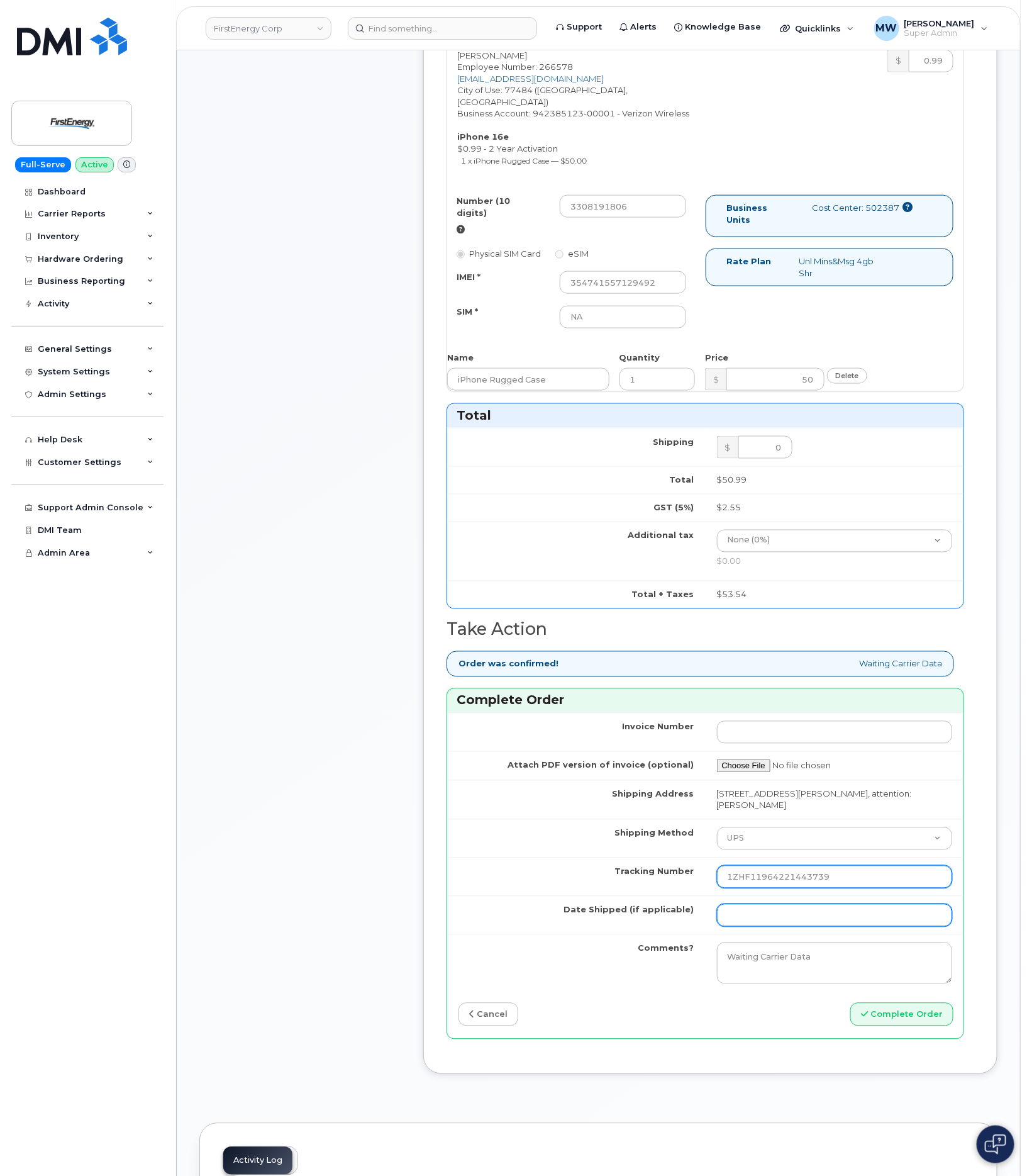
type input "1ZHF11964221443739"
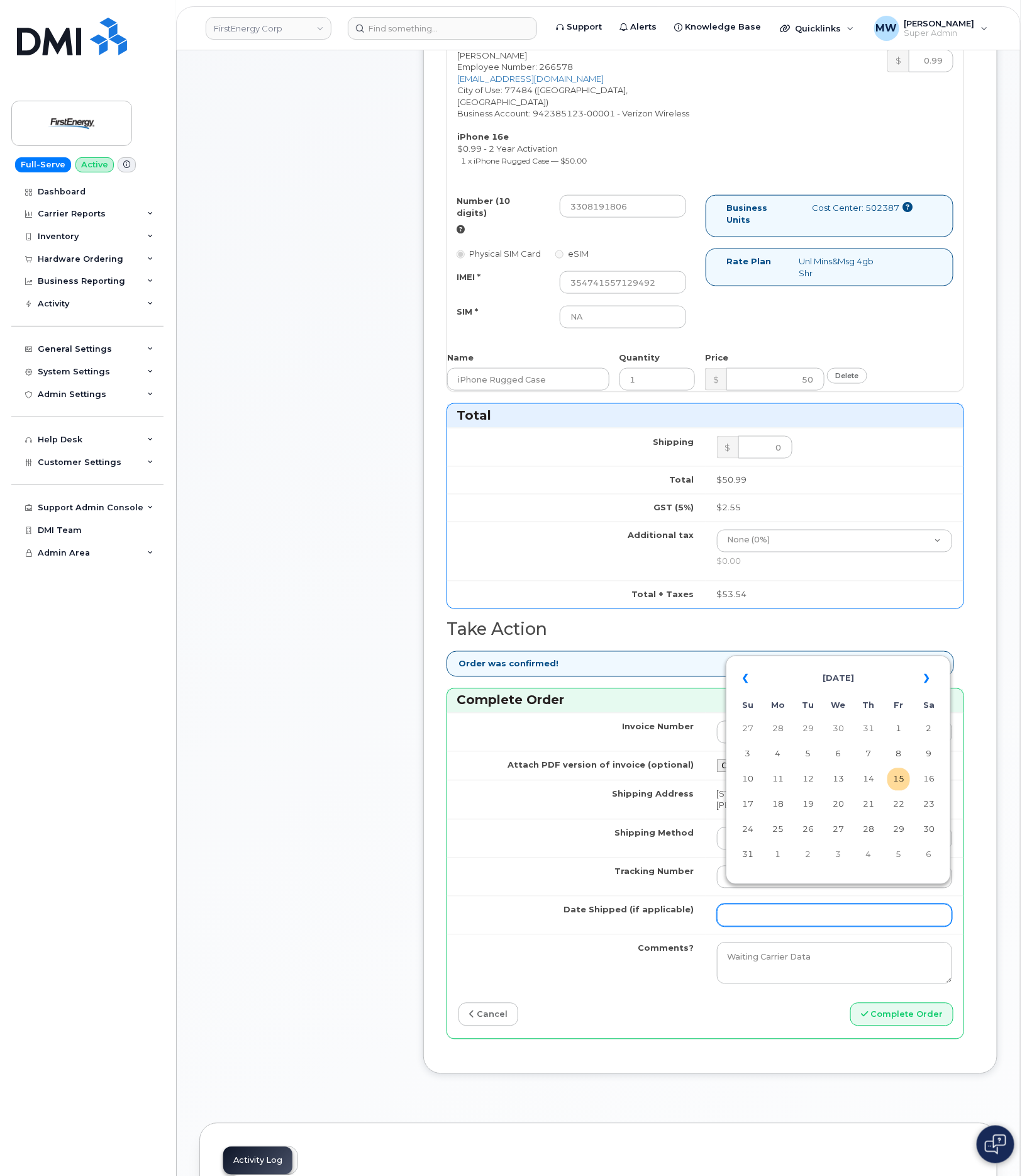
click at [774, 904] on input "Date Shipped (if applicable)" at bounding box center [835, 915] width 236 height 23
click at [744, 679] on th "«" at bounding box center [747, 679] width 23 height 30
click at [875, 806] on td "24" at bounding box center [868, 804] width 23 height 23
type input "2025-07-24"
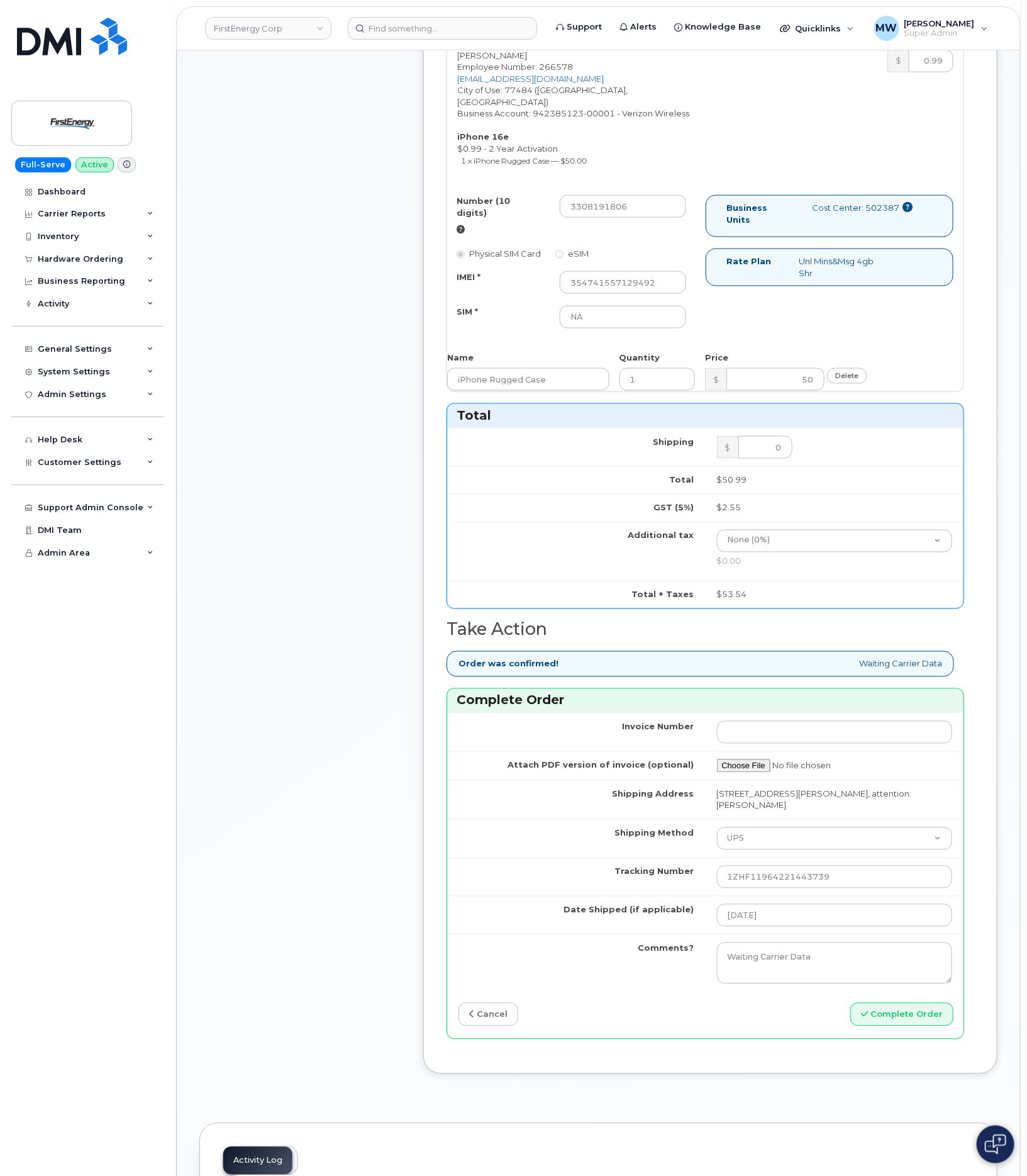
click at [919, 1016] on div "Invoice Number Attach PDF version of invoice (optional) Shipping Address 341 Wh…" at bounding box center [705, 875] width 516 height 326
click at [914, 1006] on button "Complete Order" at bounding box center [902, 1014] width 103 height 23
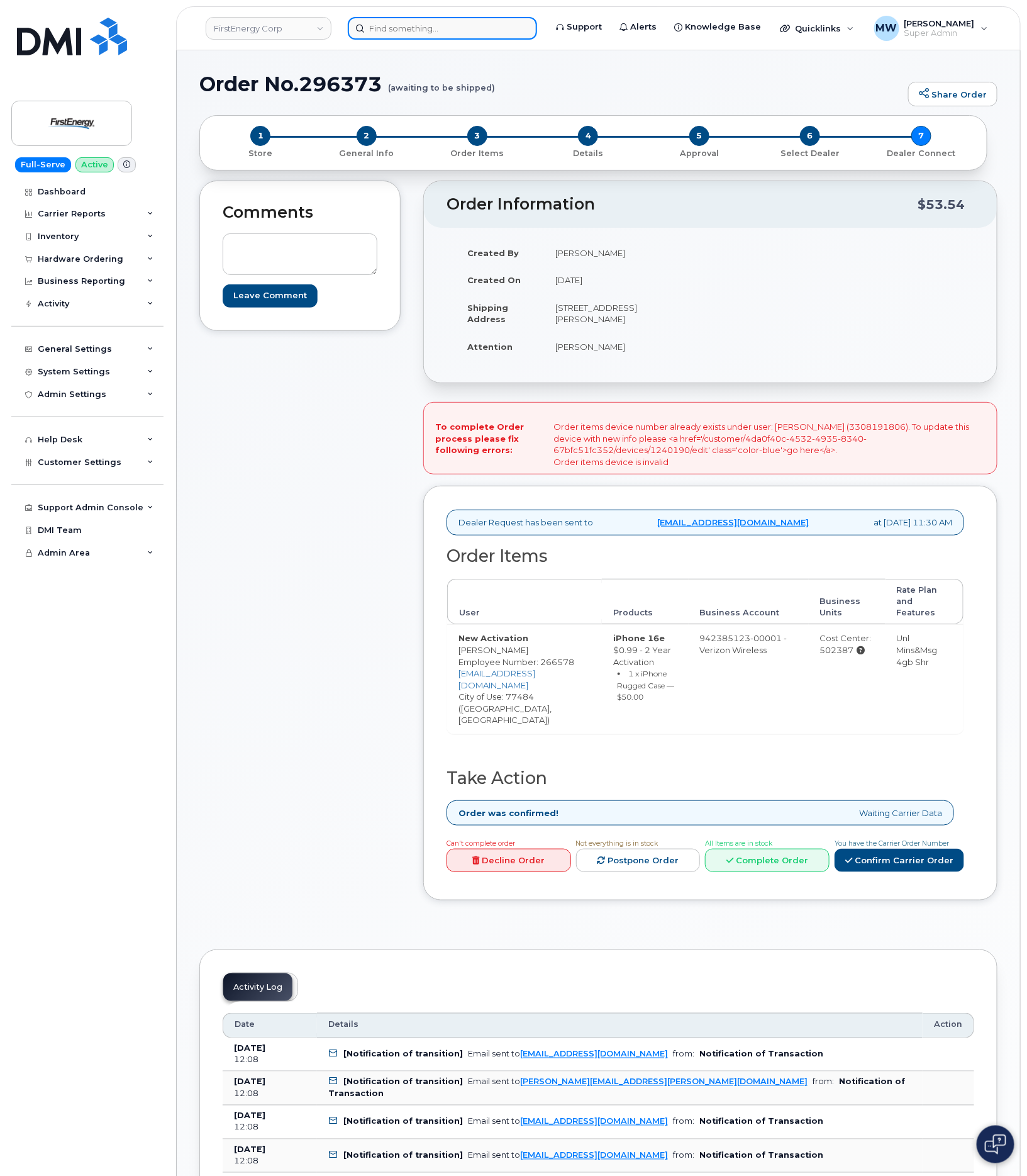
click at [398, 29] on input at bounding box center [442, 28] width 189 height 23
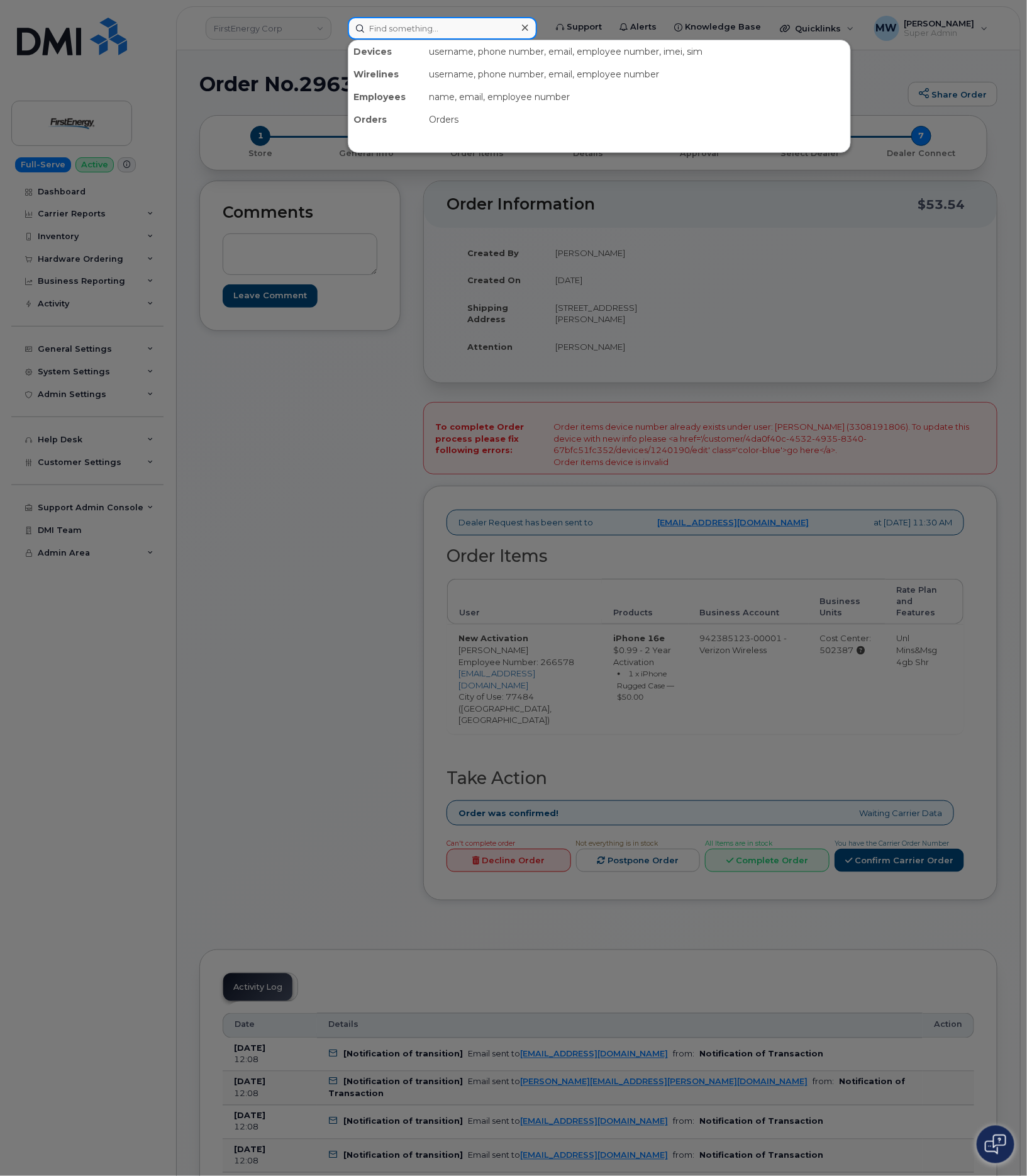
paste input "3308191806"
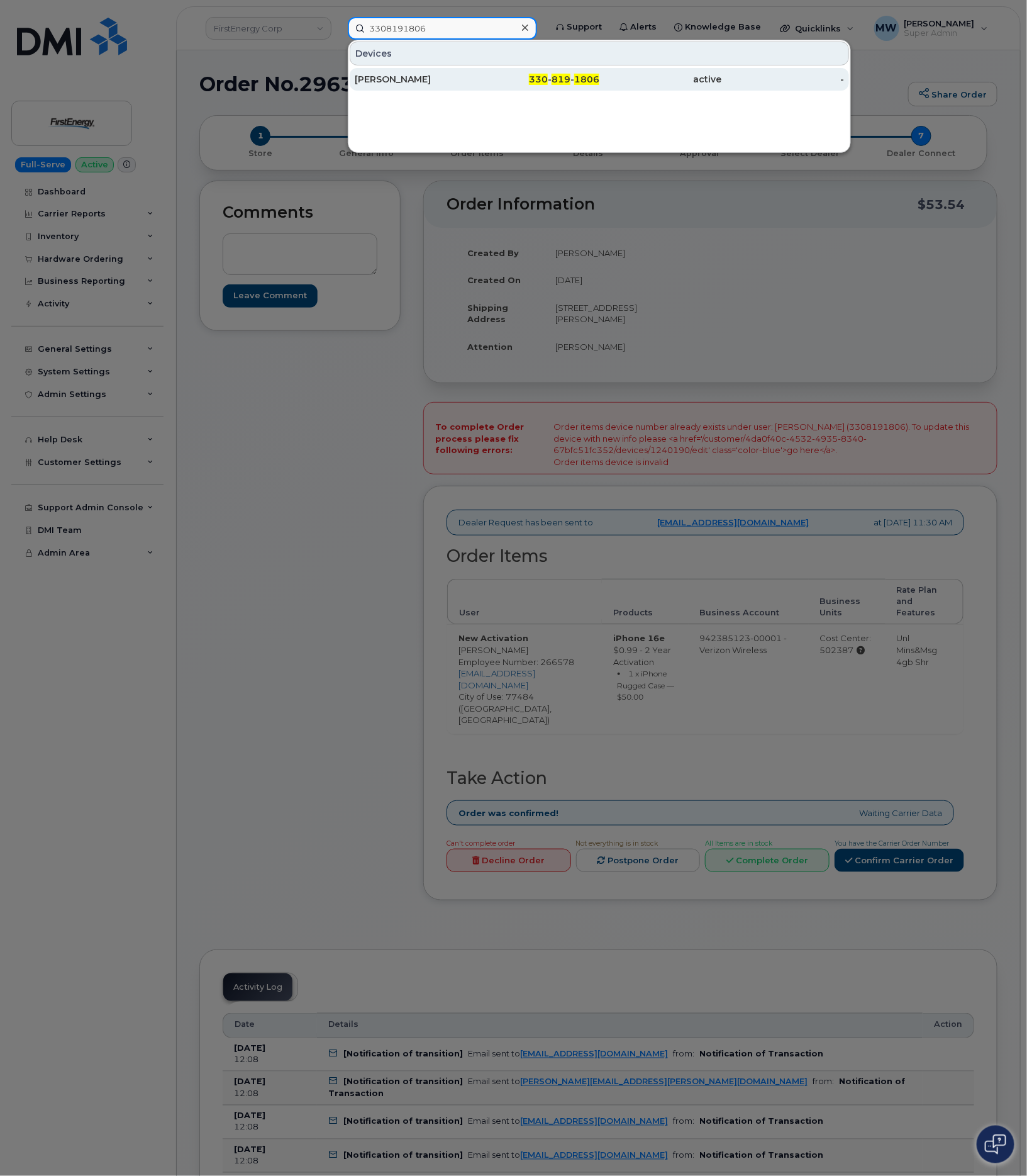
type input "3308191806"
click at [555, 81] on span "819" at bounding box center [560, 79] width 19 height 11
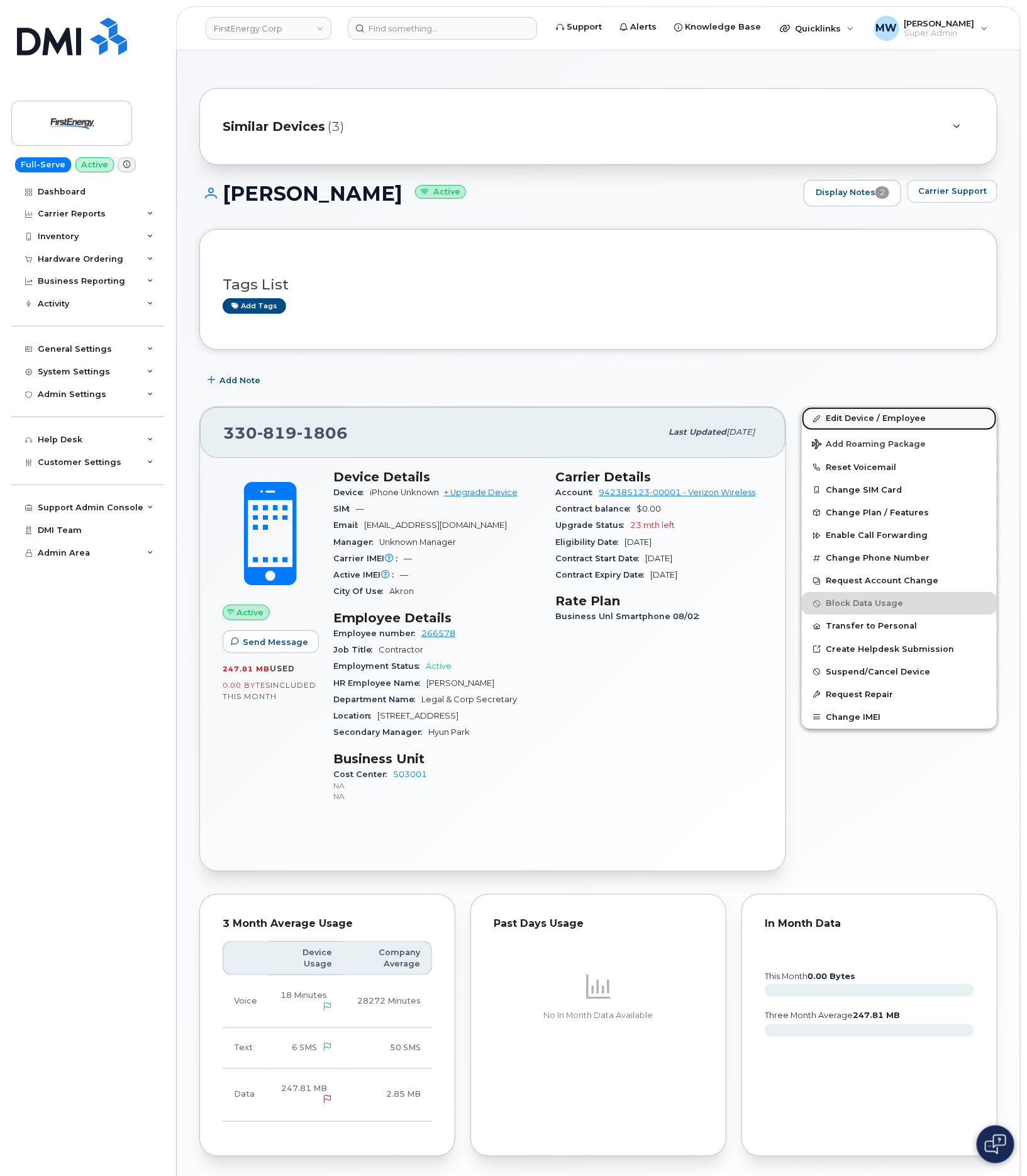
click at [835, 418] on link "Edit Device / Employee" at bounding box center [899, 418] width 195 height 23
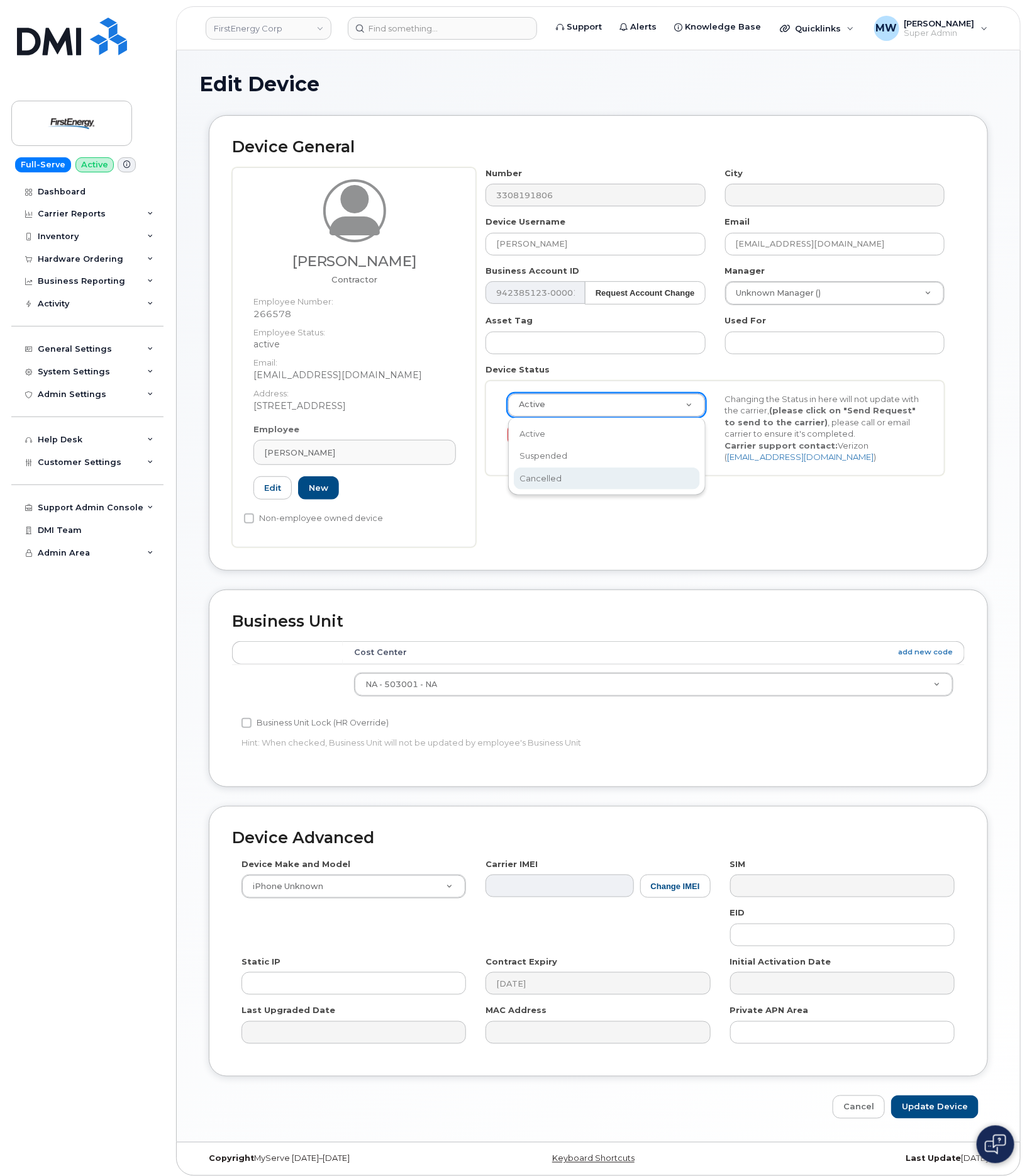
scroll to position [0, 5]
select select "cancelled"
click at [959, 1112] on input "Update Device" at bounding box center [935, 1107] width 87 height 23
type input "Saving..."
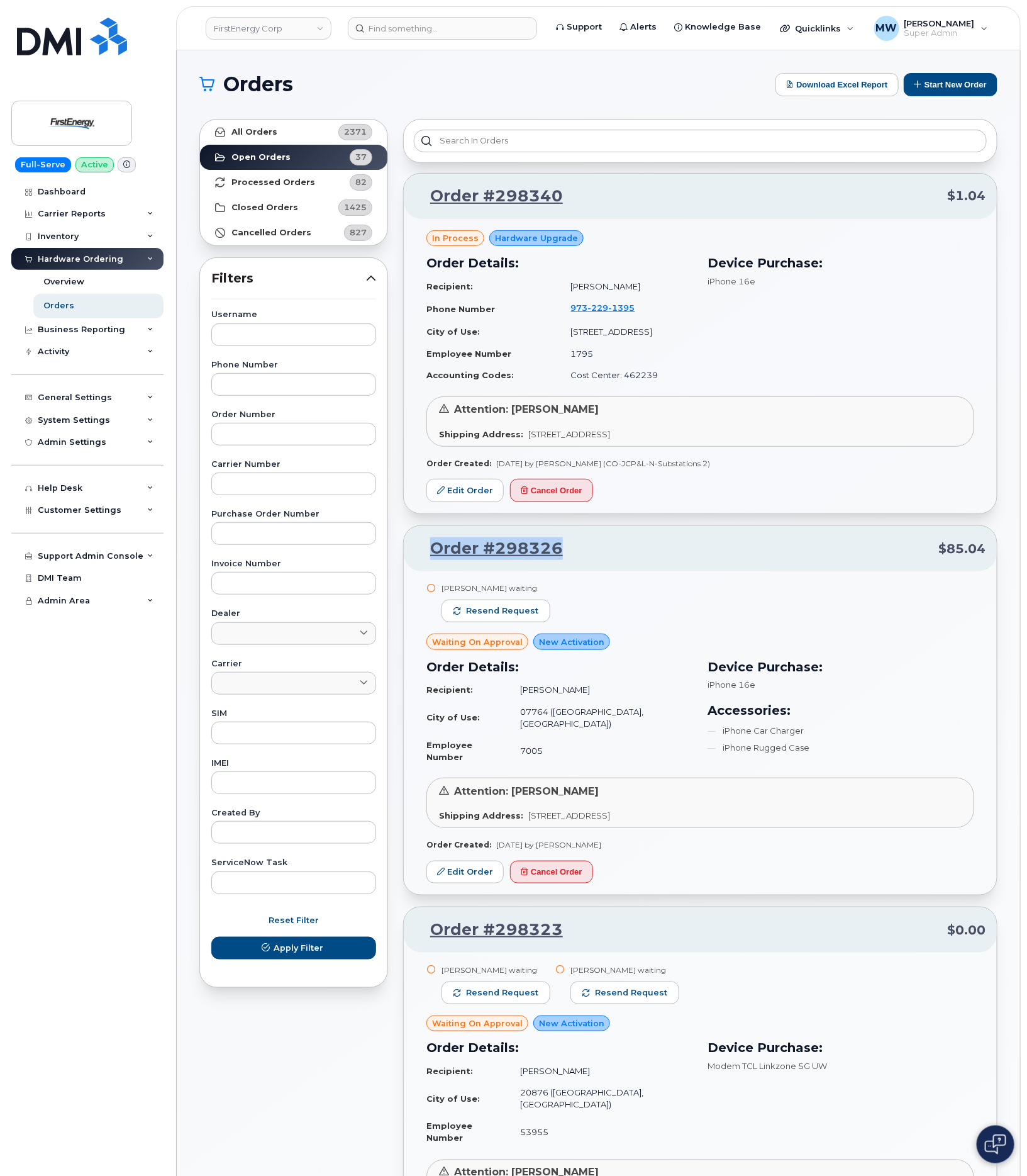
drag, startPoint x: 577, startPoint y: 548, endPoint x: 403, endPoint y: 561, distance: 174.5
click at [403, 907] on div "Order #298326 $85.04 John G Contos waiting Resend request Waiting On Approval N…" at bounding box center [701, 1091] width 594 height 370
copy link "Order #298326"
click at [270, 182] on strong "Processed Orders" at bounding box center [273, 182] width 83 height 10
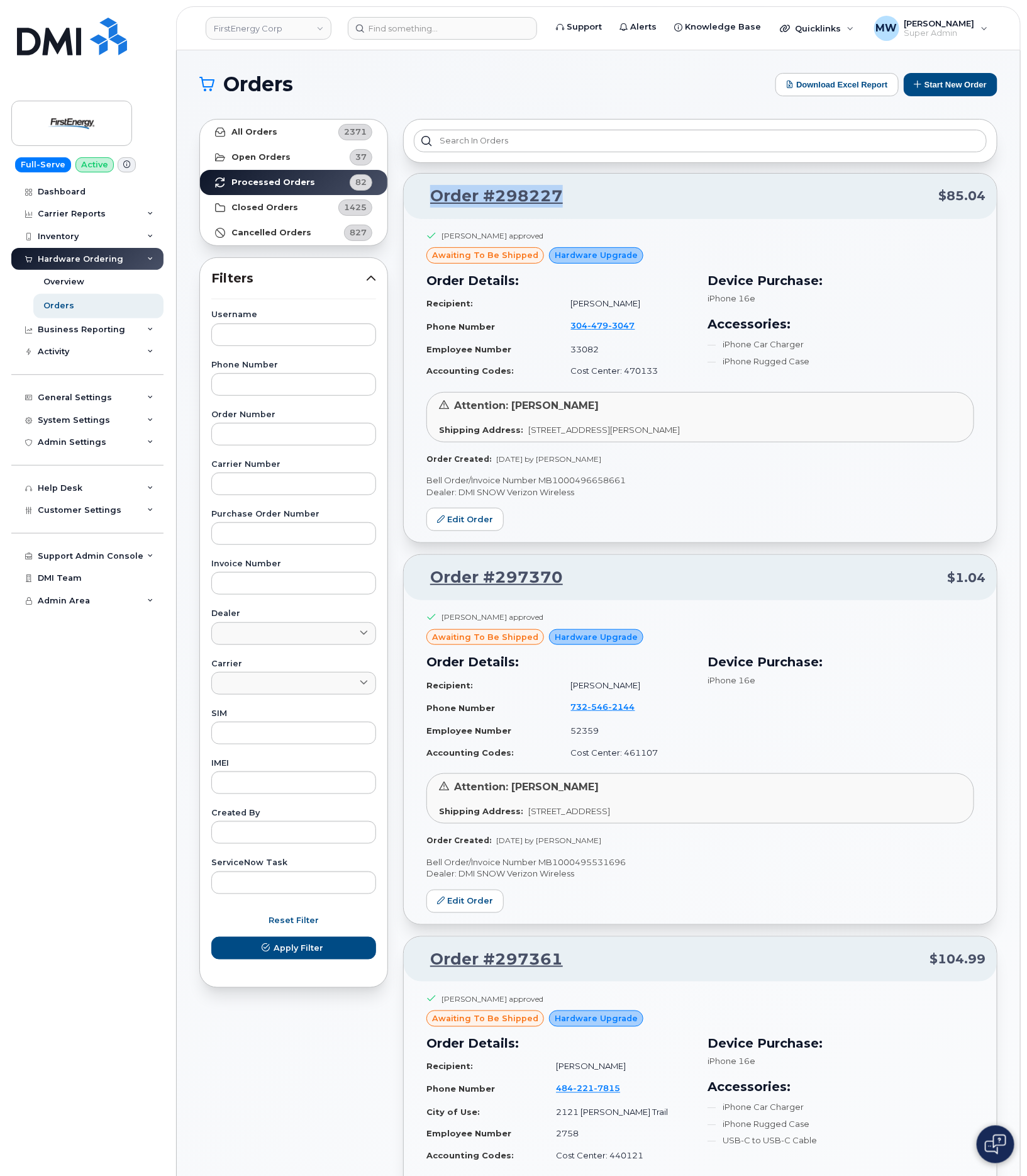
drag, startPoint x: 603, startPoint y: 218, endPoint x: 433, endPoint y: 207, distance: 170.4
click at [433, 207] on div "Order #298227 $85.04" at bounding box center [701, 196] width 593 height 45
copy link "Order #298227"
drag, startPoint x: 640, startPoint y: 490, endPoint x: 656, endPoint y: 491, distance: 16.0
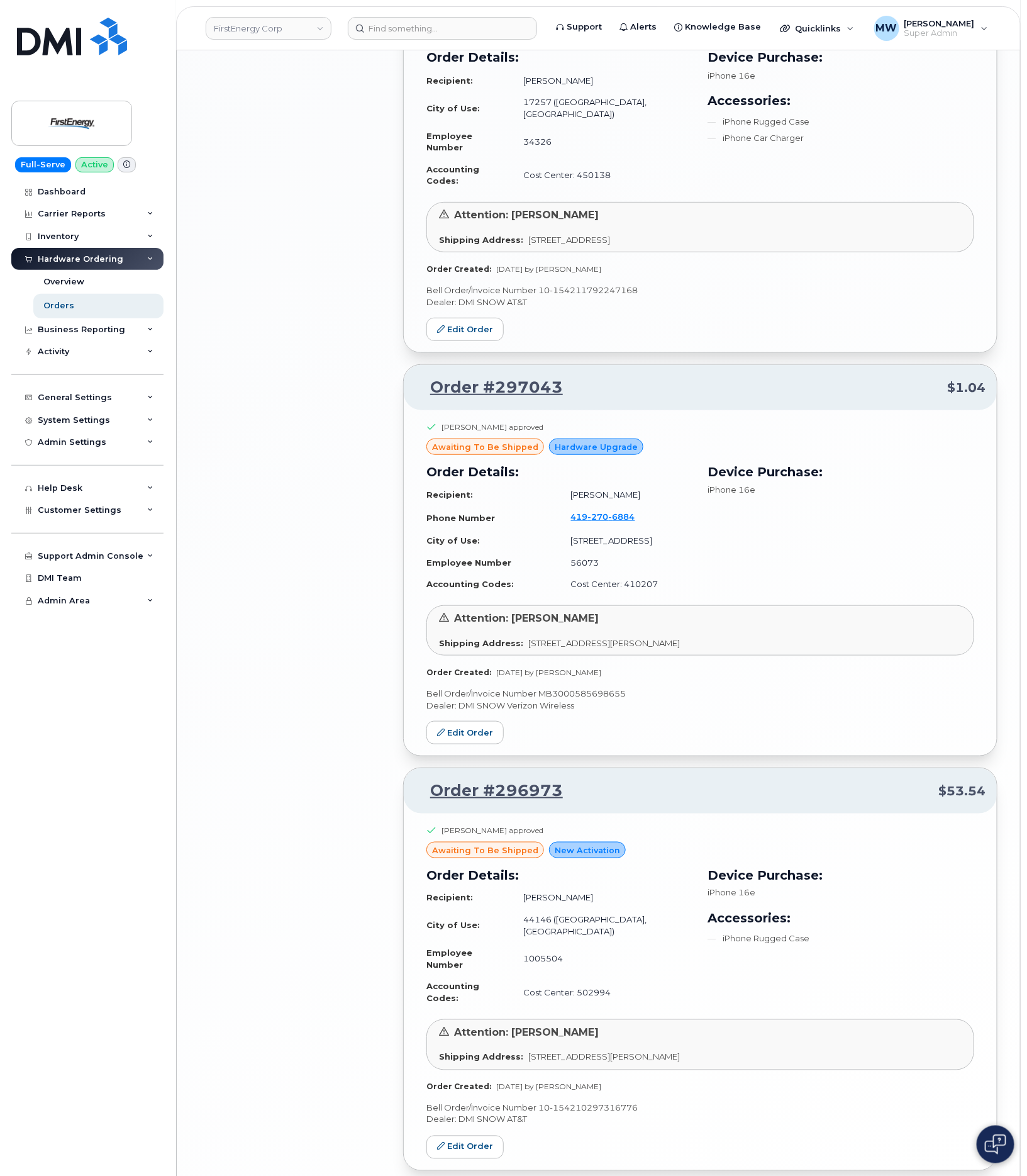
scroll to position [2243, 0]
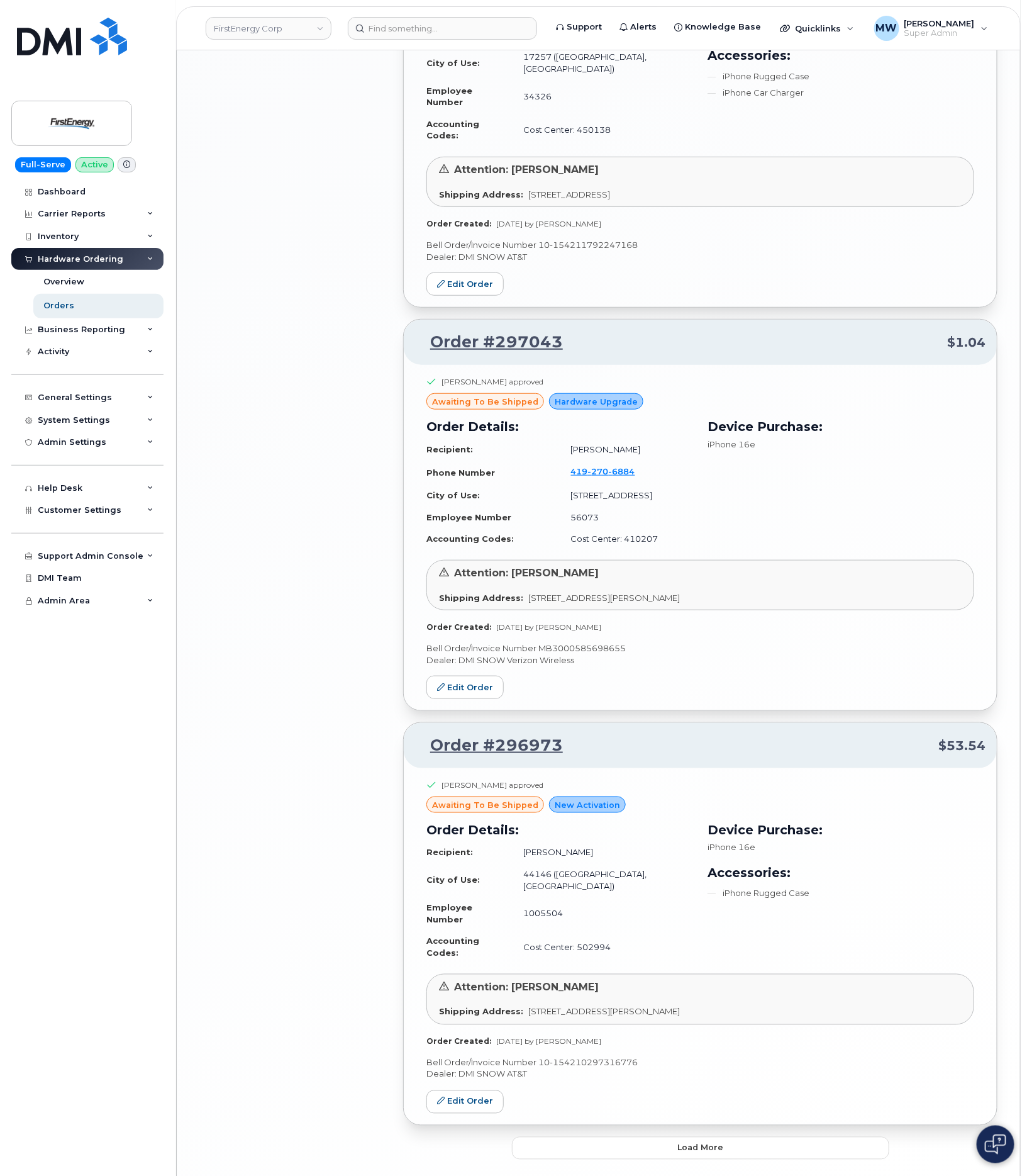
drag, startPoint x: 710, startPoint y: 1096, endPoint x: 679, endPoint y: 1093, distance: 31.1
click at [704, 1142] on span "Load more" at bounding box center [700, 1148] width 46 height 12
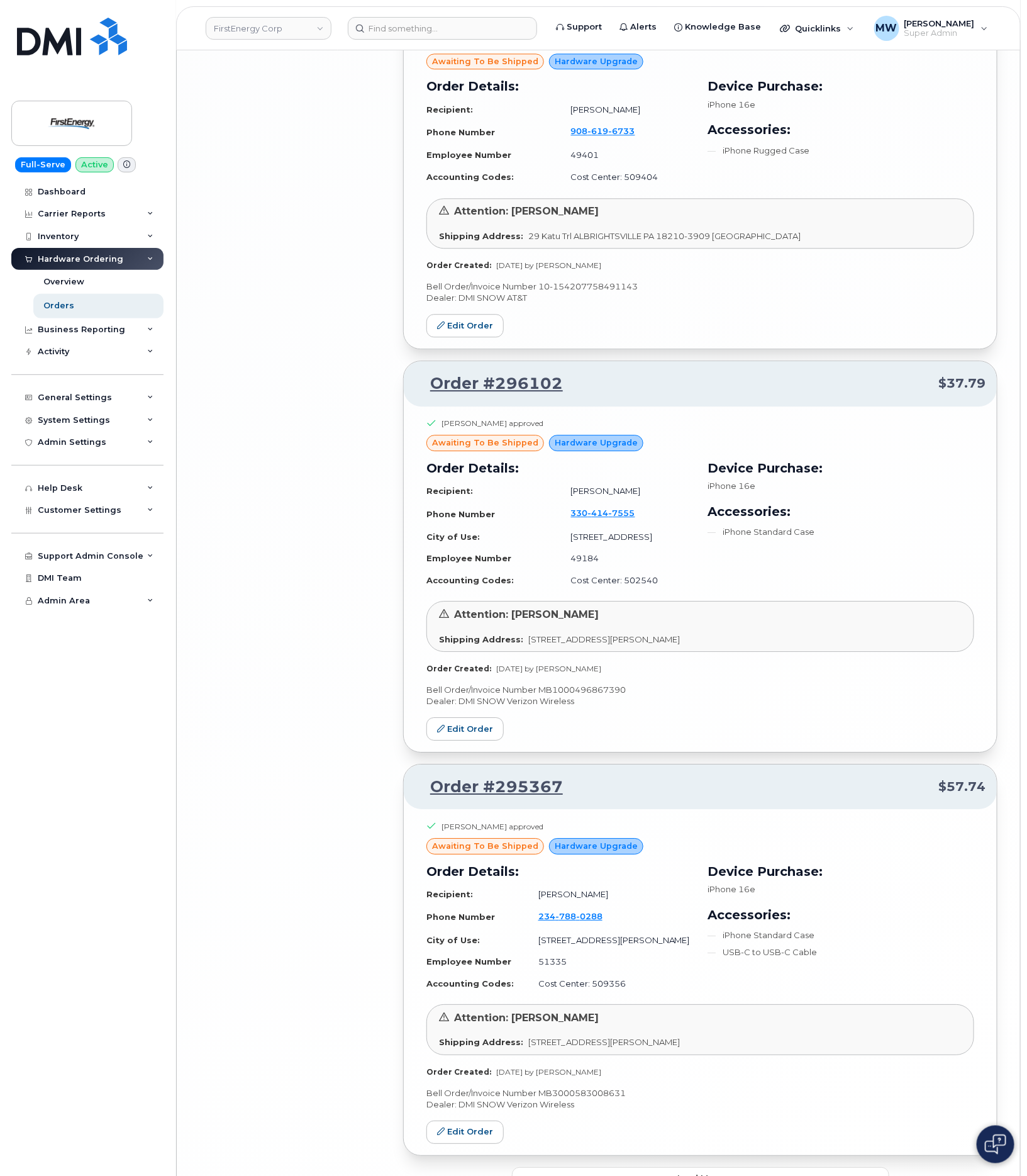
scroll to position [5418, 0]
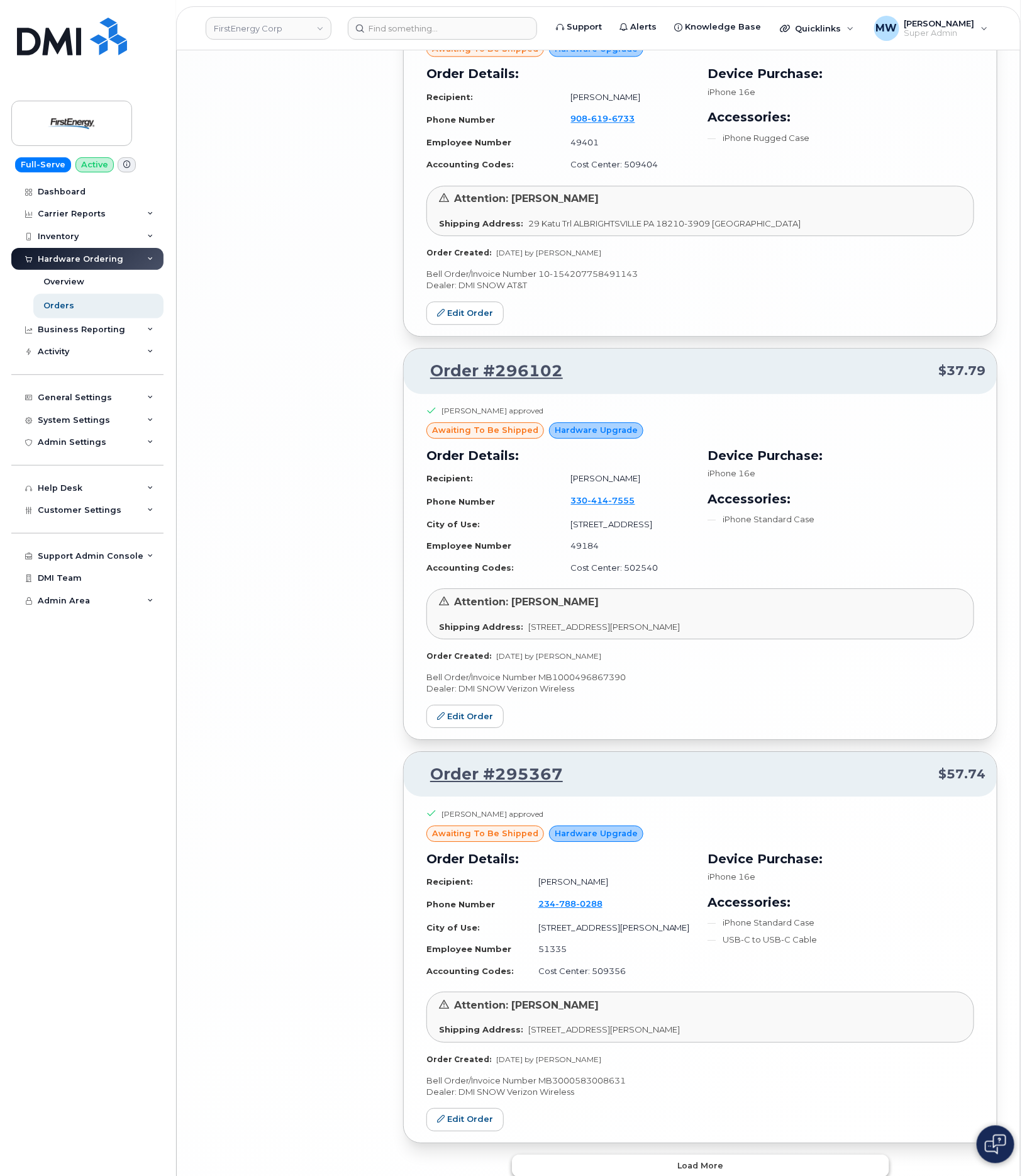
click at [744, 1154] on button "Load more" at bounding box center [701, 1166] width 377 height 23
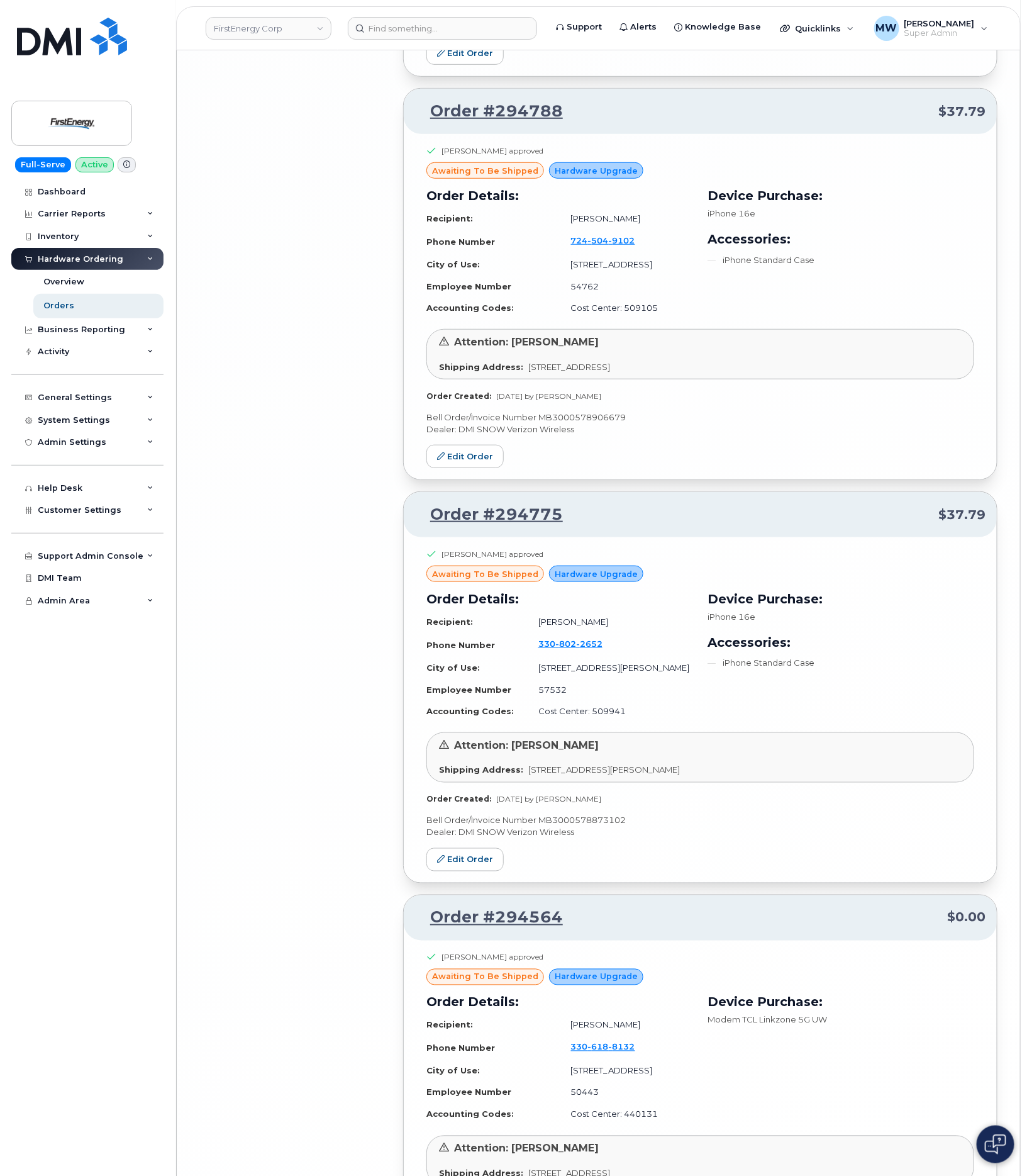
scroll to position [8614, 0]
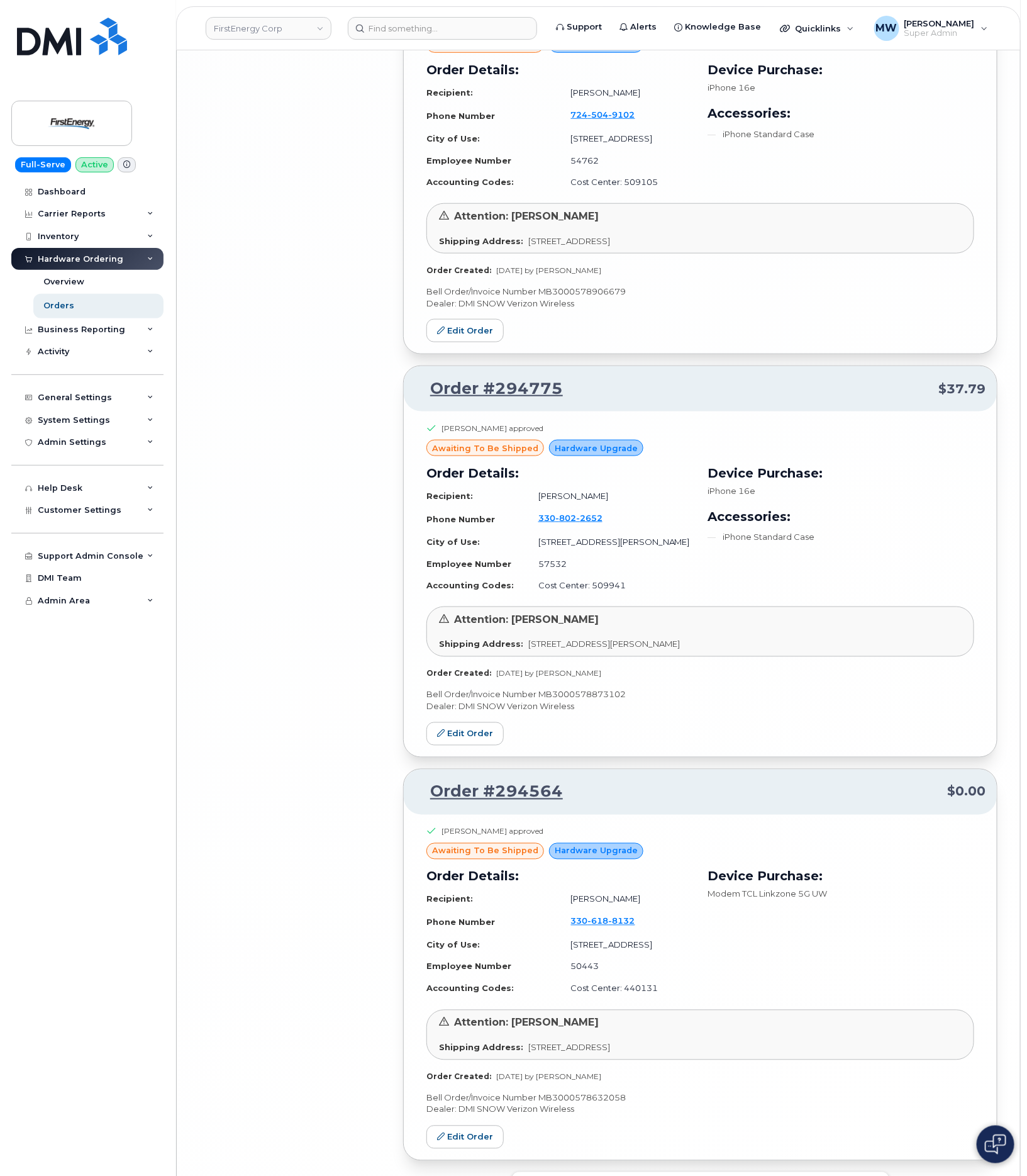
click at [721, 1172] on button "Load more" at bounding box center [701, 1183] width 377 height 23
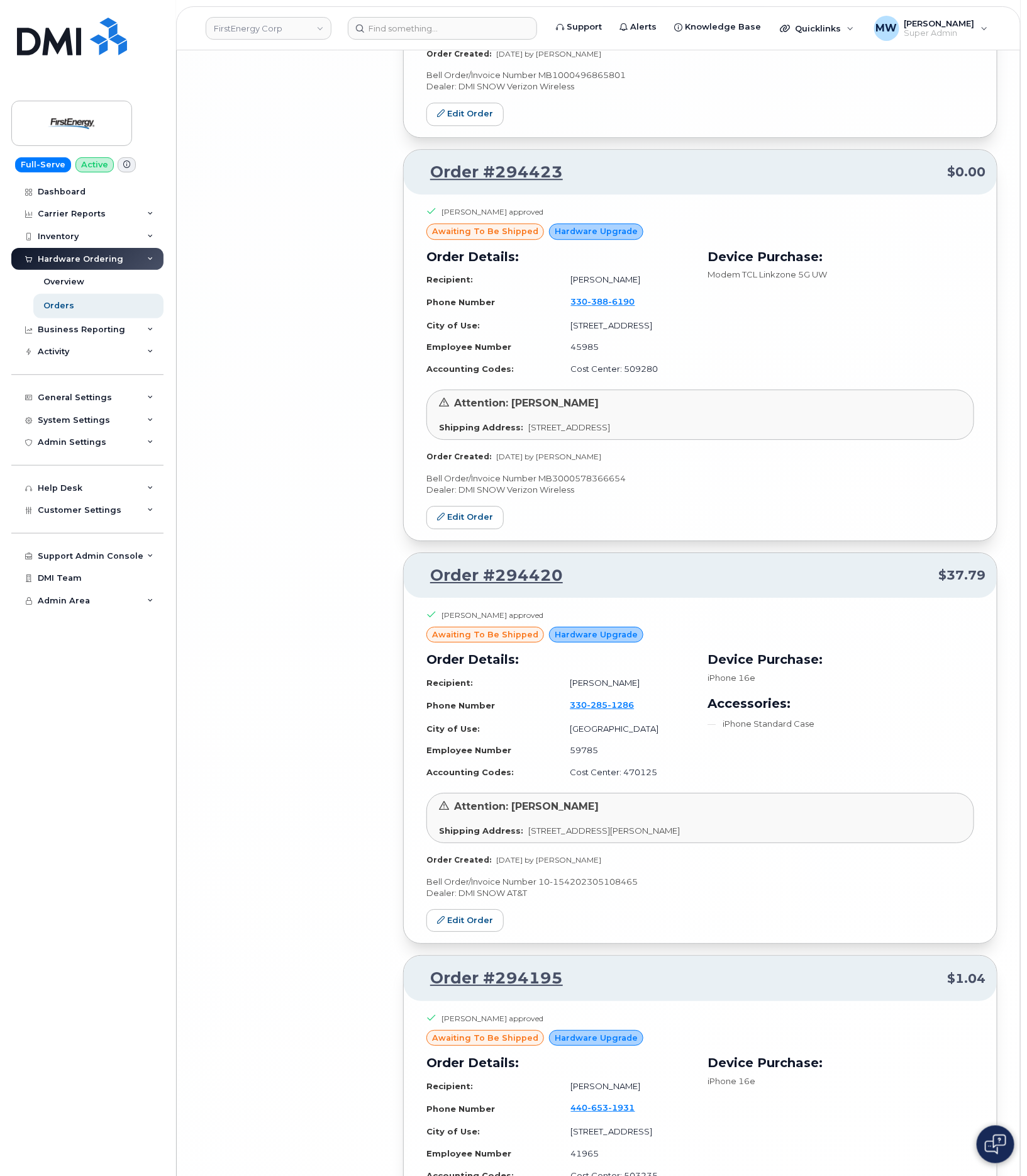
scroll to position [11794, 0]
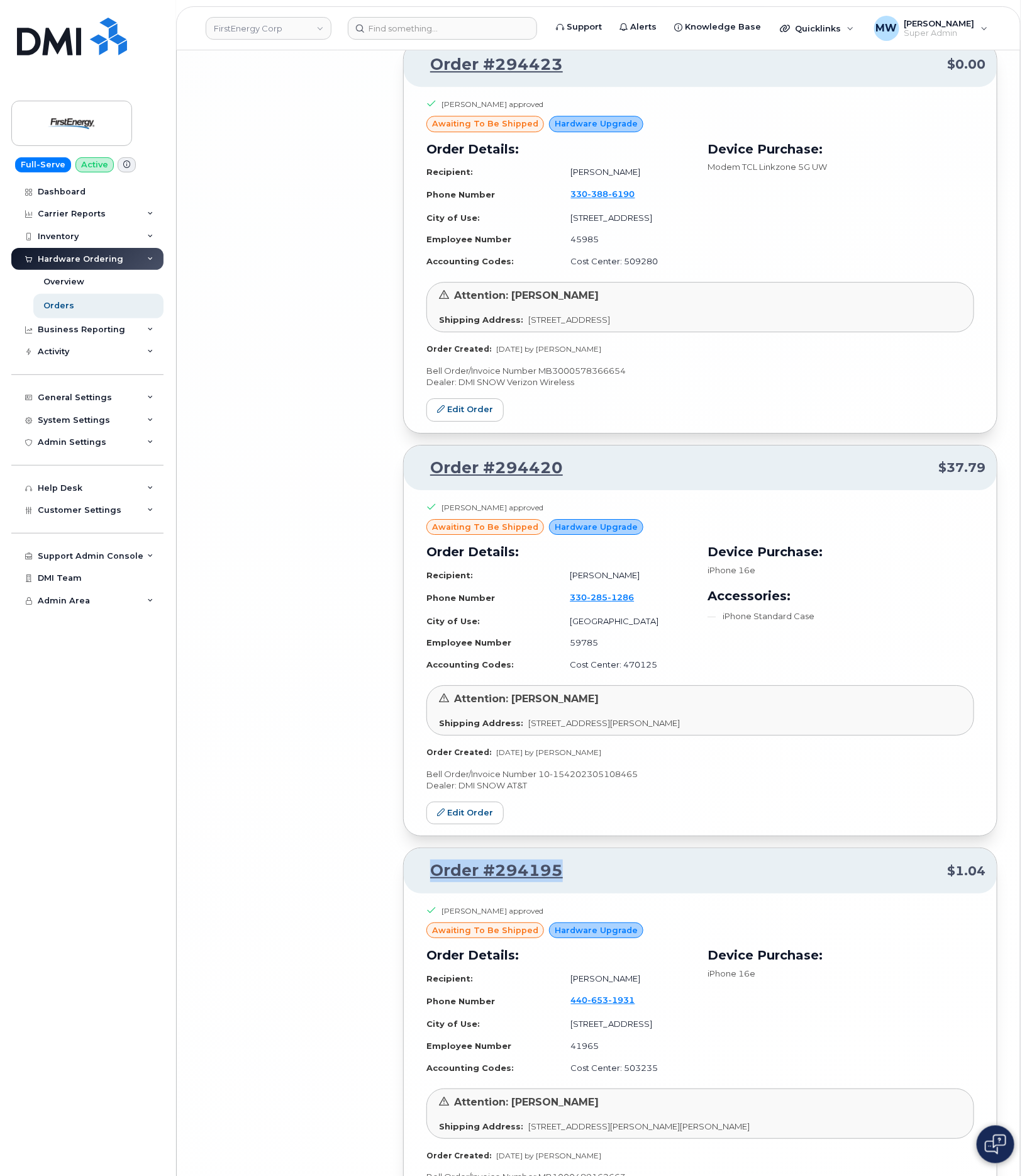
drag, startPoint x: 597, startPoint y: 694, endPoint x: 408, endPoint y: 698, distance: 189.0
click at [409, 848] on div "Order #294195 $1.04" at bounding box center [701, 870] width 593 height 45
copy link "Order #294195"
drag, startPoint x: 577, startPoint y: 297, endPoint x: 427, endPoint y: 300, distance: 150.0
click at [427, 457] on p "Order #294420 $37.79" at bounding box center [700, 468] width 570 height 23
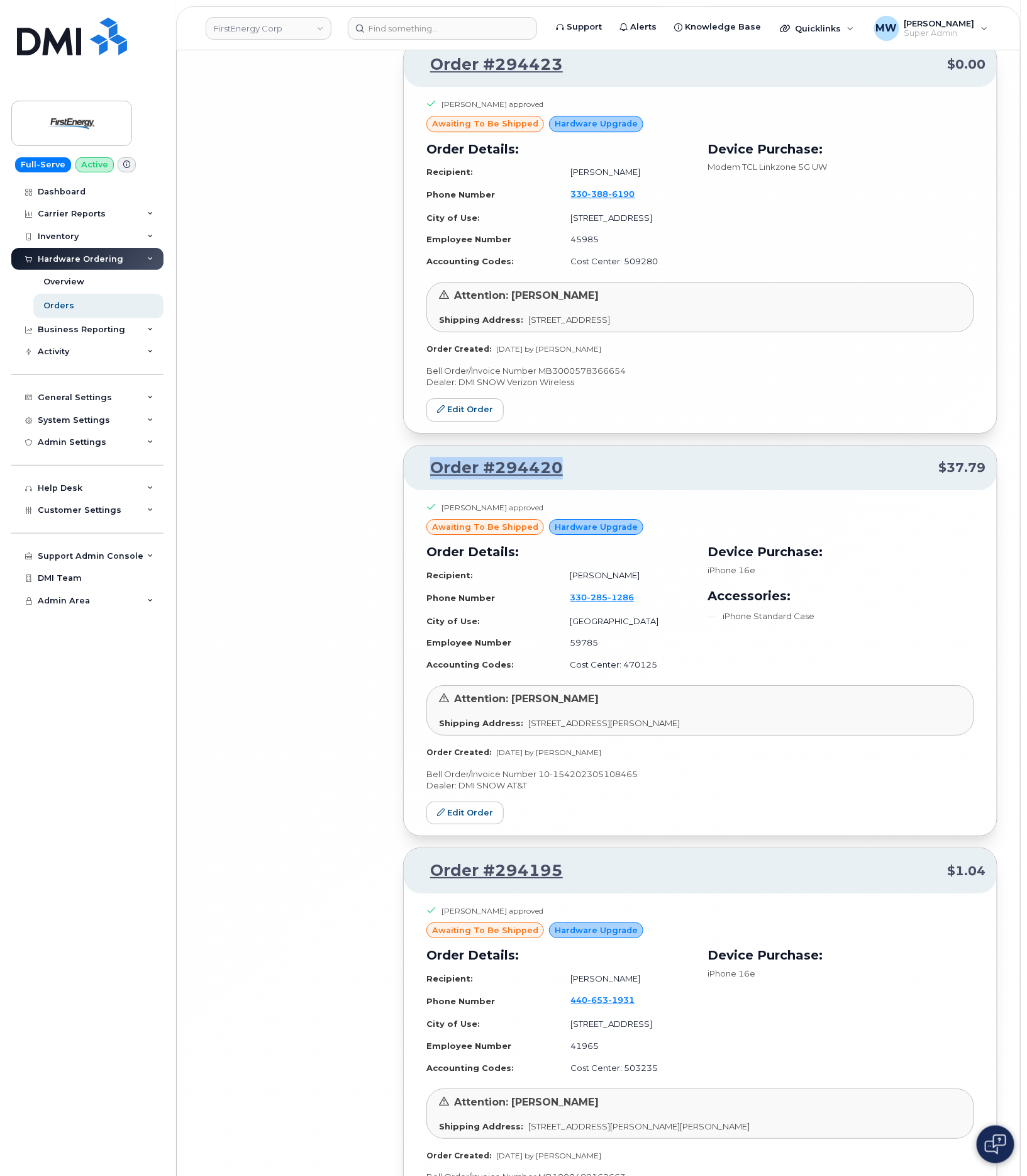
copy link "Order #294420"
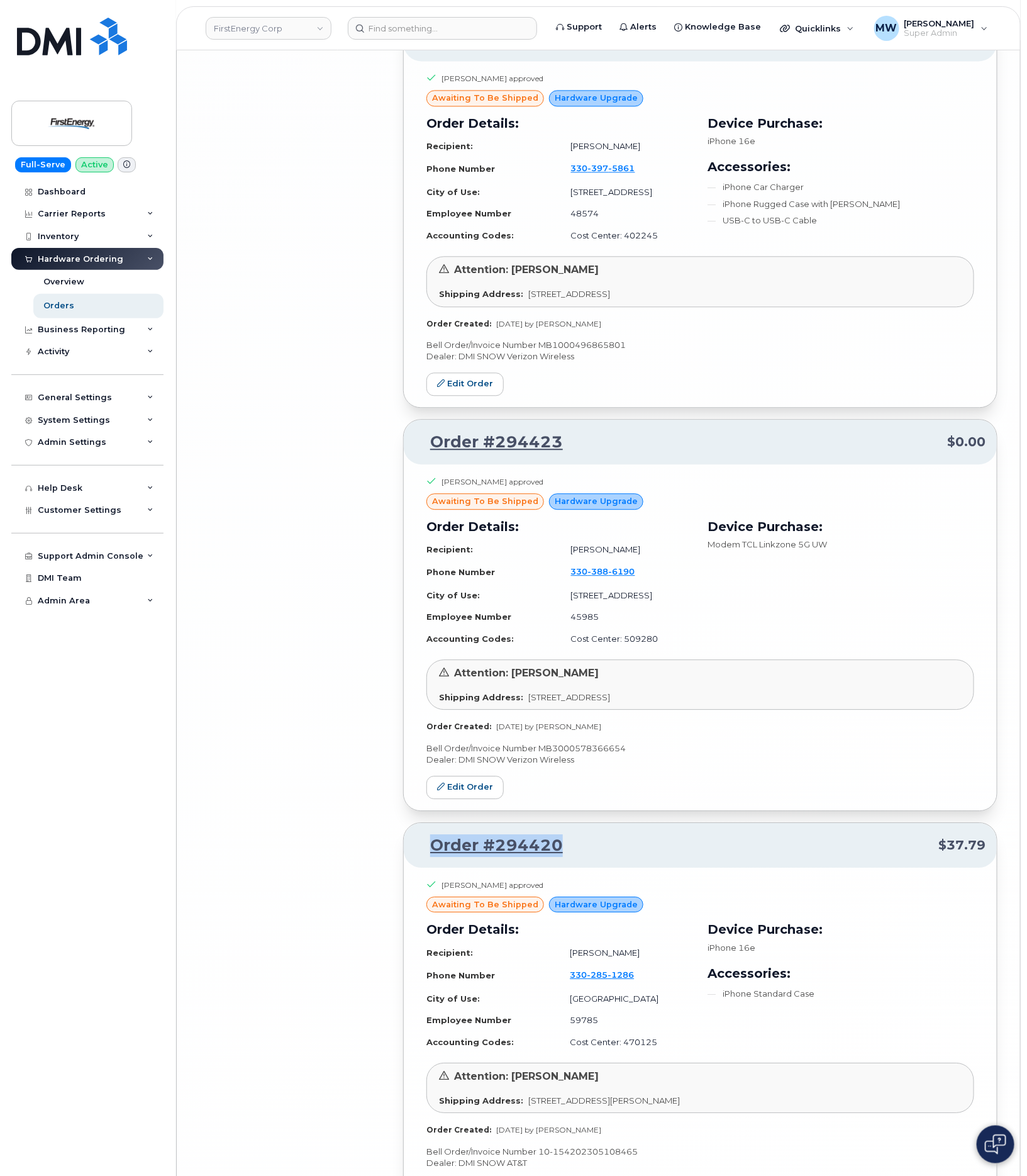
scroll to position [11323, 0]
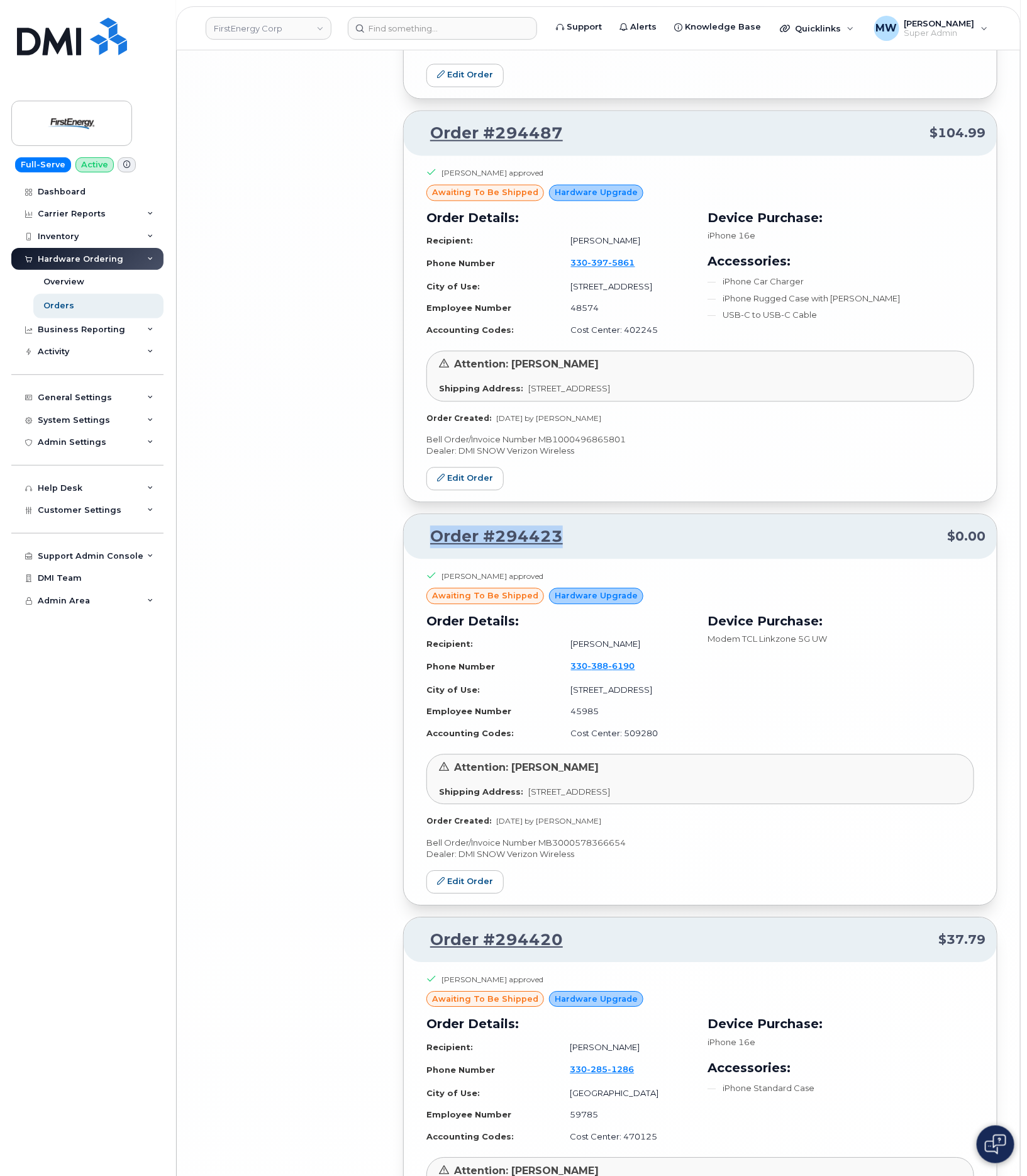
drag, startPoint x: 542, startPoint y: 361, endPoint x: 420, endPoint y: 366, distance: 122.1
click at [420, 525] on p "Order #294423 $0.00" at bounding box center [700, 537] width 570 height 23
copy link "Order #294423"
drag, startPoint x: 476, startPoint y: 715, endPoint x: 470, endPoint y: 720, distance: 7.8
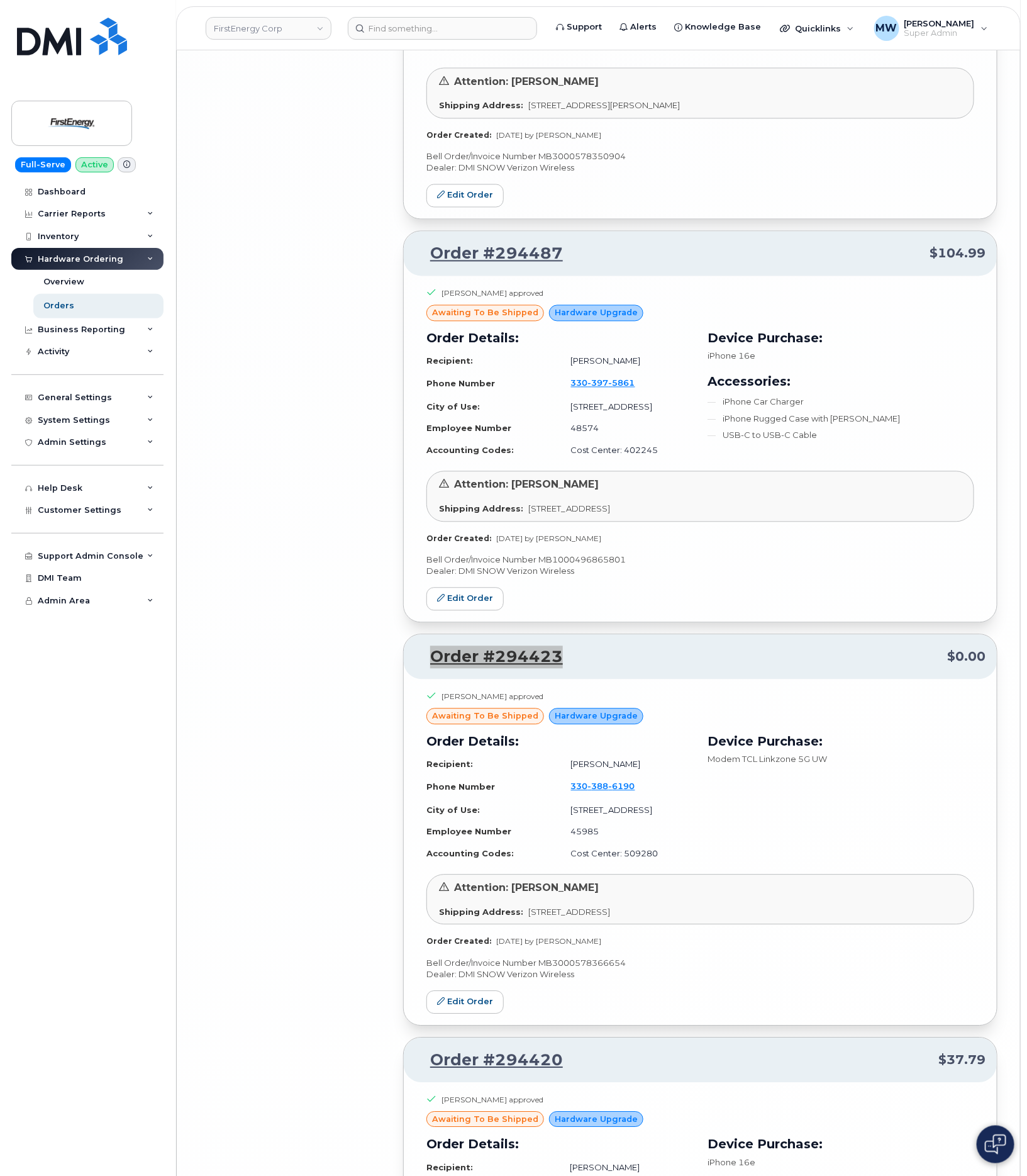
scroll to position [11039, 0]
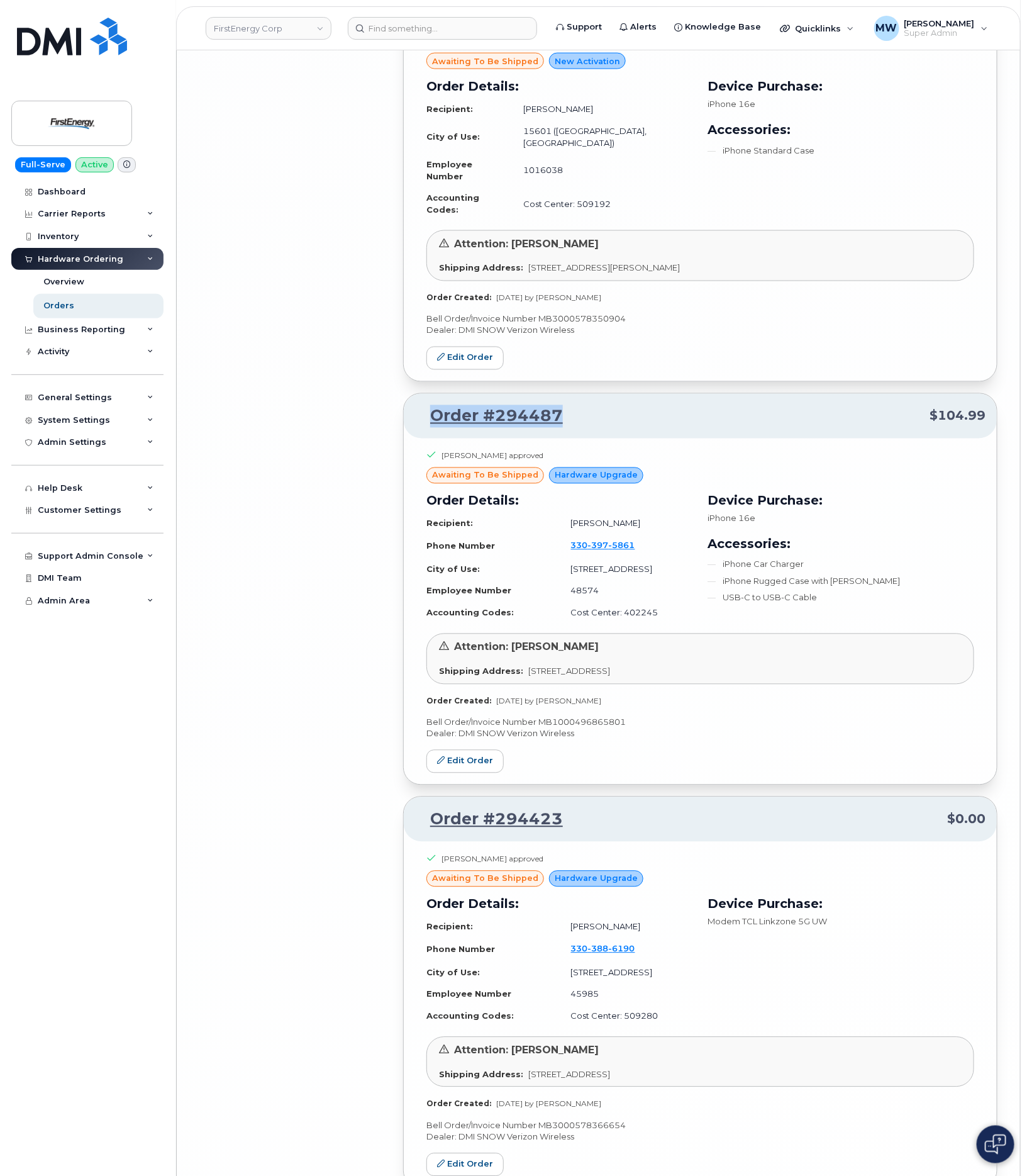
drag, startPoint x: 585, startPoint y: 244, endPoint x: 420, endPoint y: 252, distance: 165.2
click at [420, 405] on p "Order #294487 $104.99" at bounding box center [700, 417] width 570 height 23
copy link "Order #294487"
drag, startPoint x: 601, startPoint y: 655, endPoint x: 406, endPoint y: 644, distance: 195.3
click at [406, 797] on div "Order #294423 $0.00" at bounding box center [701, 819] width 593 height 45
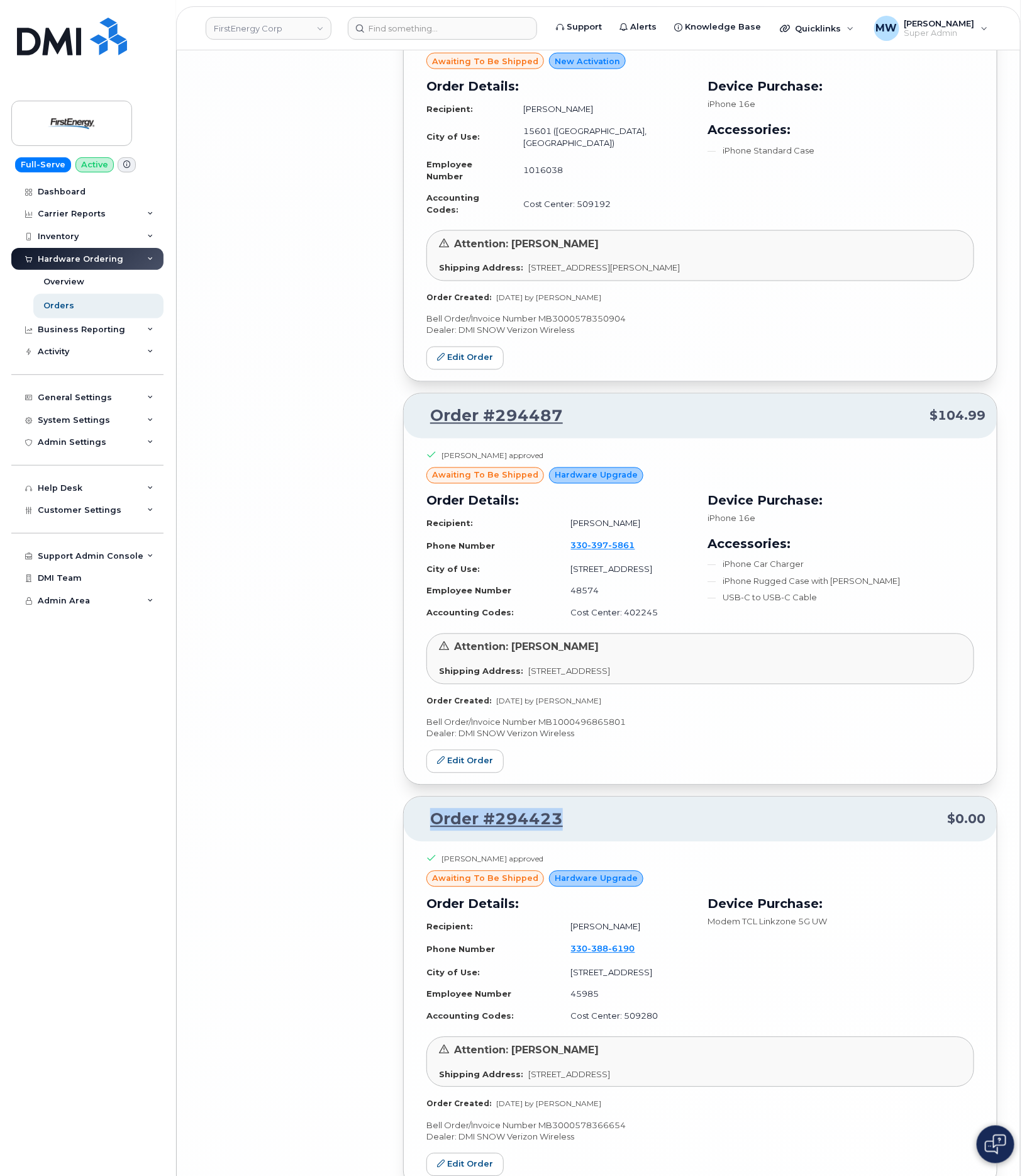
copy link "Order #294423"
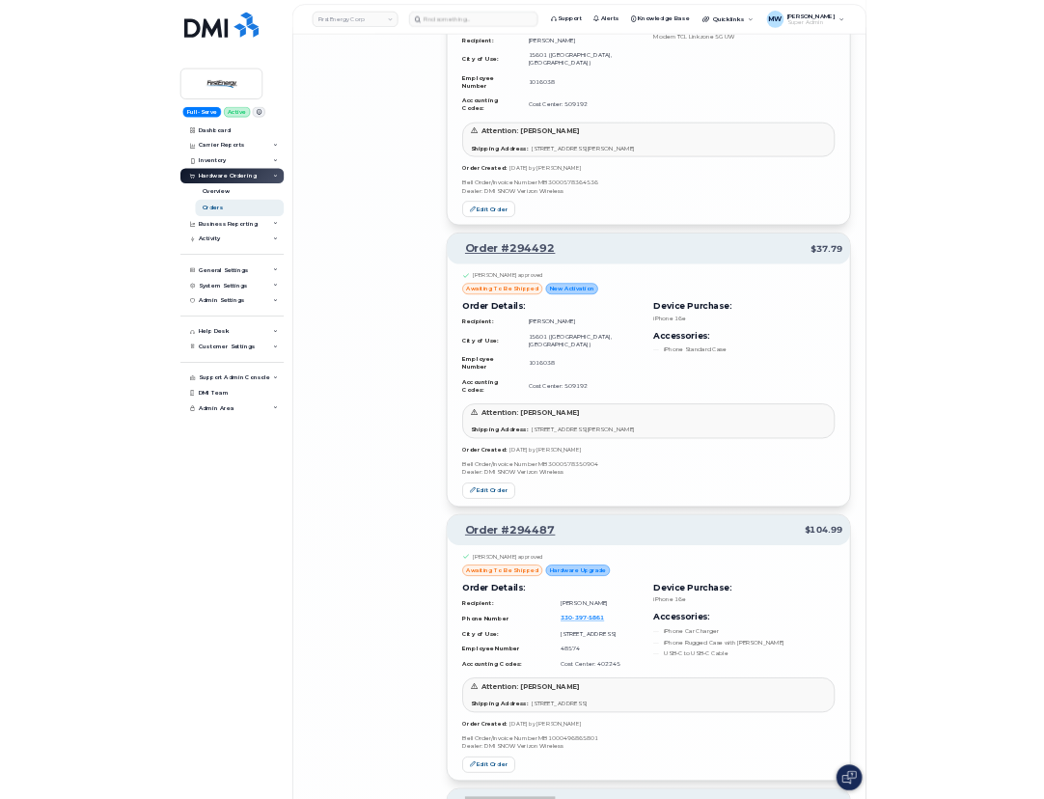
scroll to position [16355, 0]
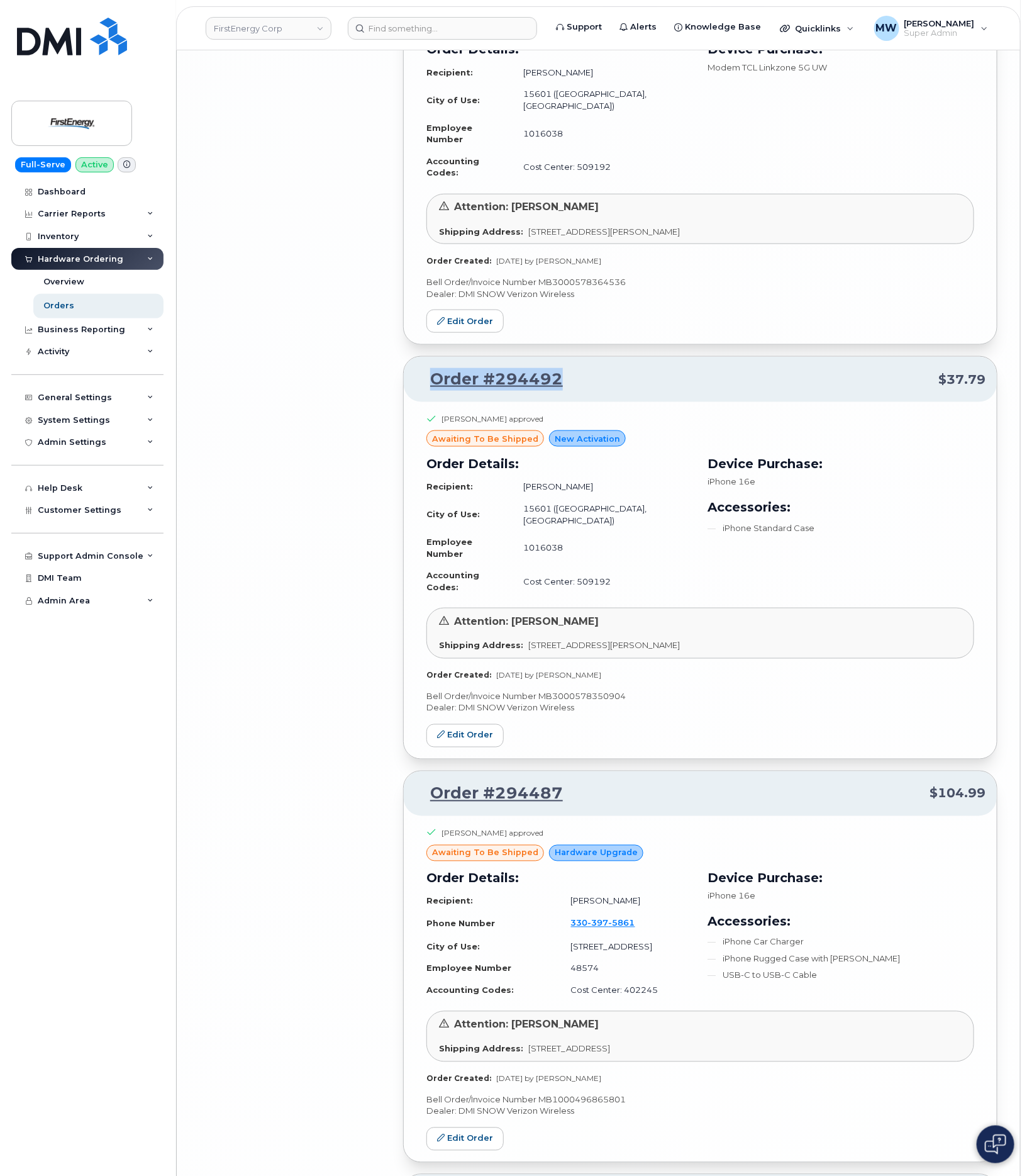
drag, startPoint x: 589, startPoint y: 235, endPoint x: 409, endPoint y: 232, distance: 180.0
click at [409, 357] on div "Order #294492 $37.79" at bounding box center [701, 379] width 593 height 45
copy link "Order #294492"
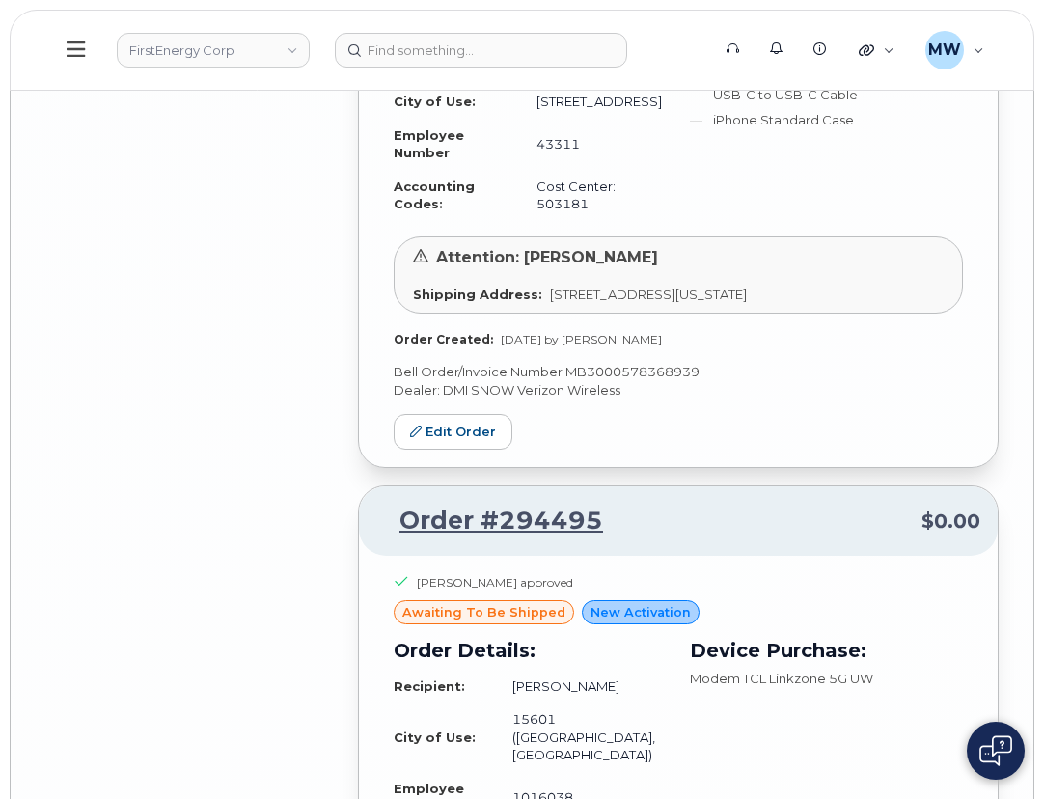
scroll to position [16790, 0]
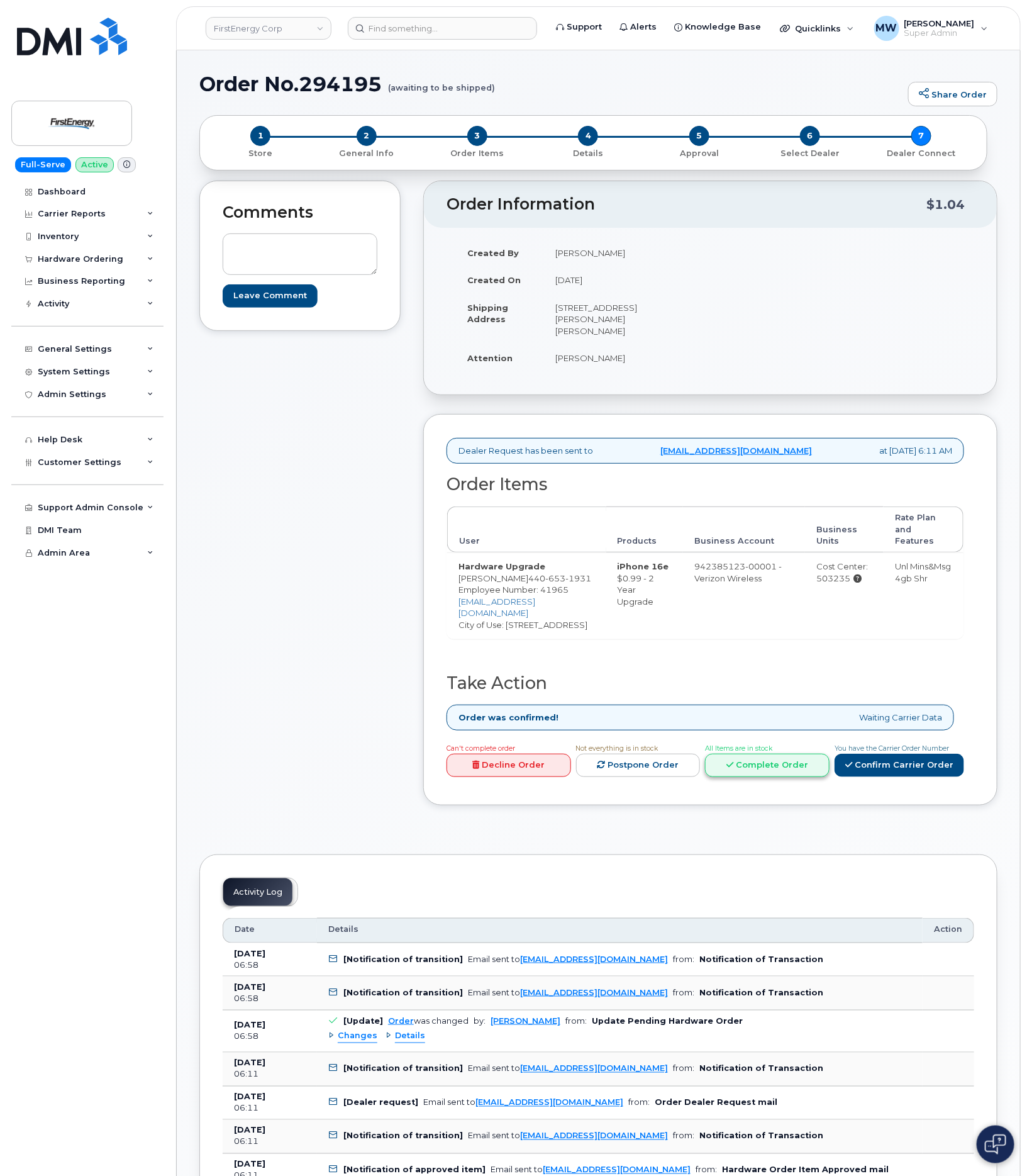
click at [817, 759] on link "Complete Order" at bounding box center [767, 765] width 124 height 23
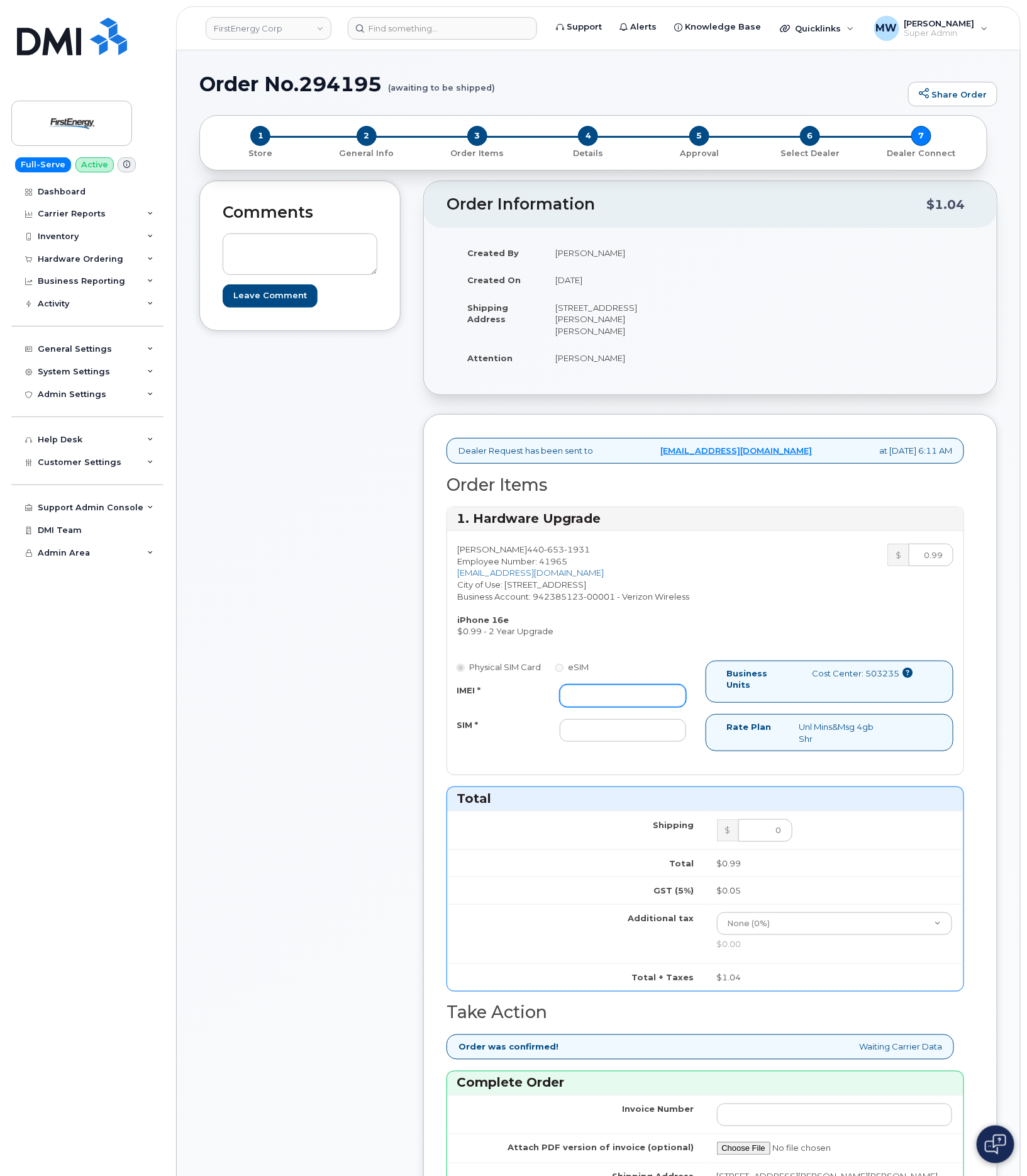
paste input "351379437093753"
type input "351379437093753"
click at [604, 746] on div "Physical SIM Card eSIM IMEI * 351379437093753 SIM *" at bounding box center [576, 707] width 259 height 93
click at [611, 751] on div "Physical SIM Card eSIM IMEI * 351379437093753 SIM *" at bounding box center [576, 707] width 259 height 93
click at [617, 742] on input "SIM *" at bounding box center [622, 730] width 126 height 23
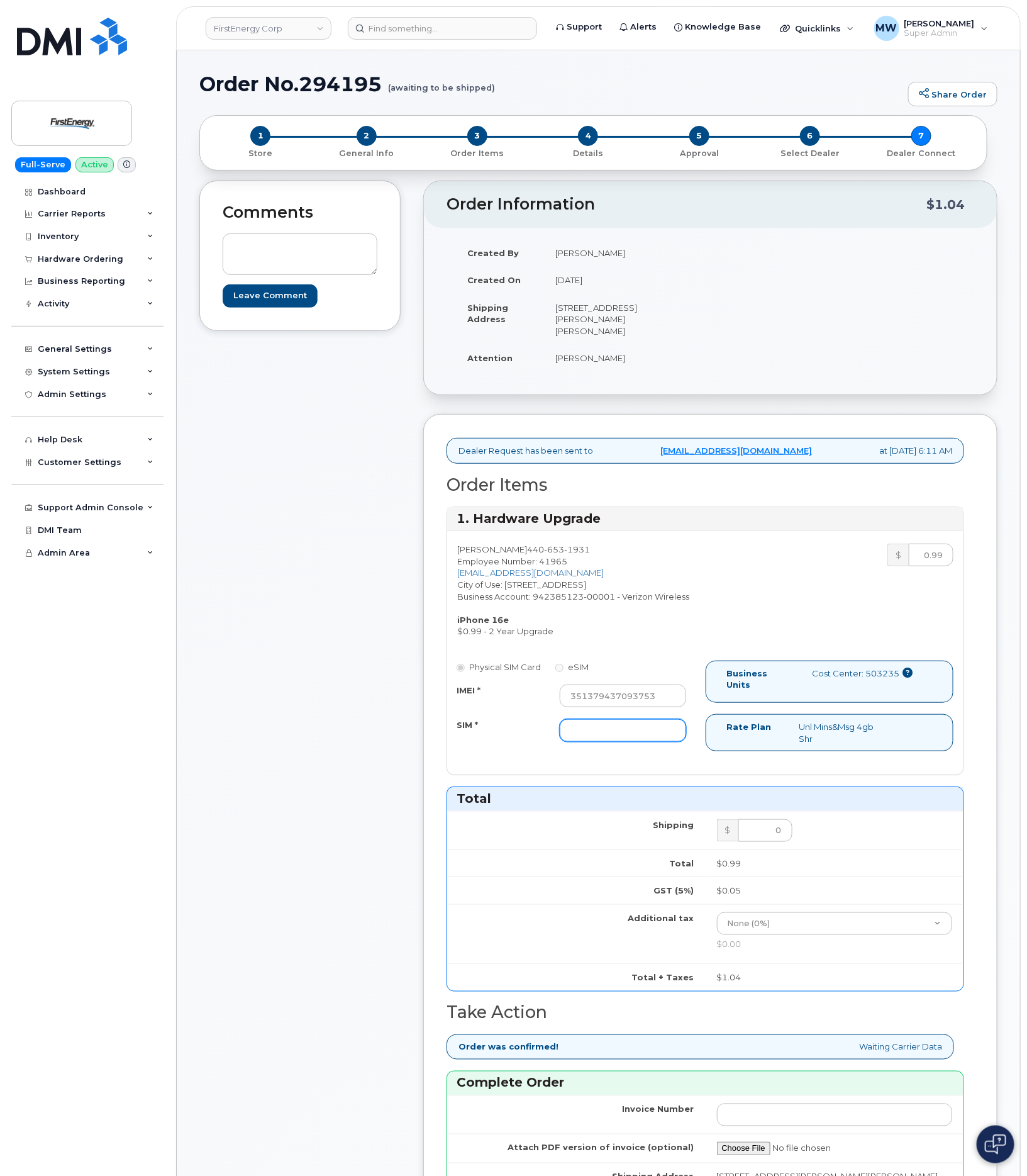
type input "NA"
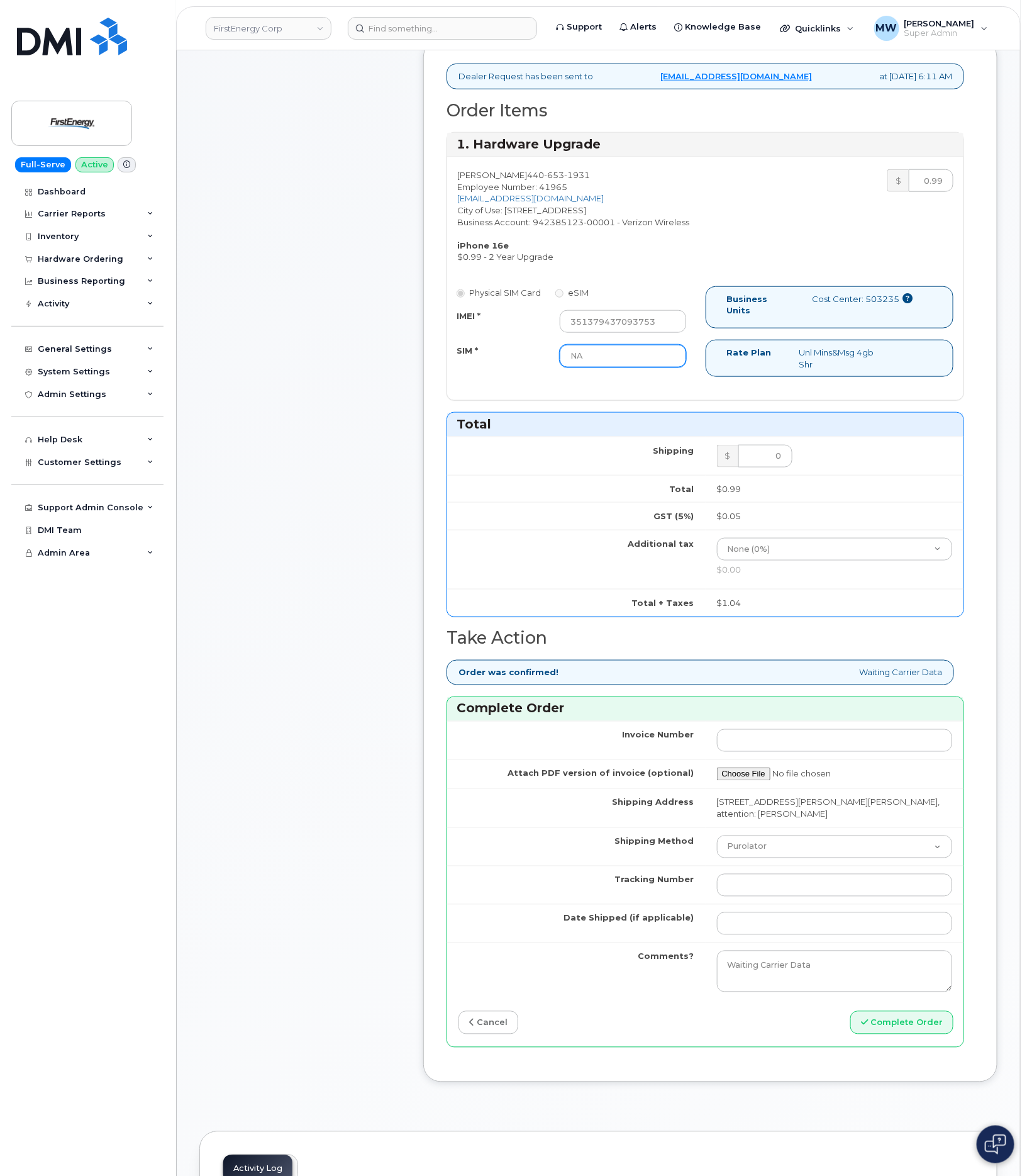
scroll to position [472, 0]
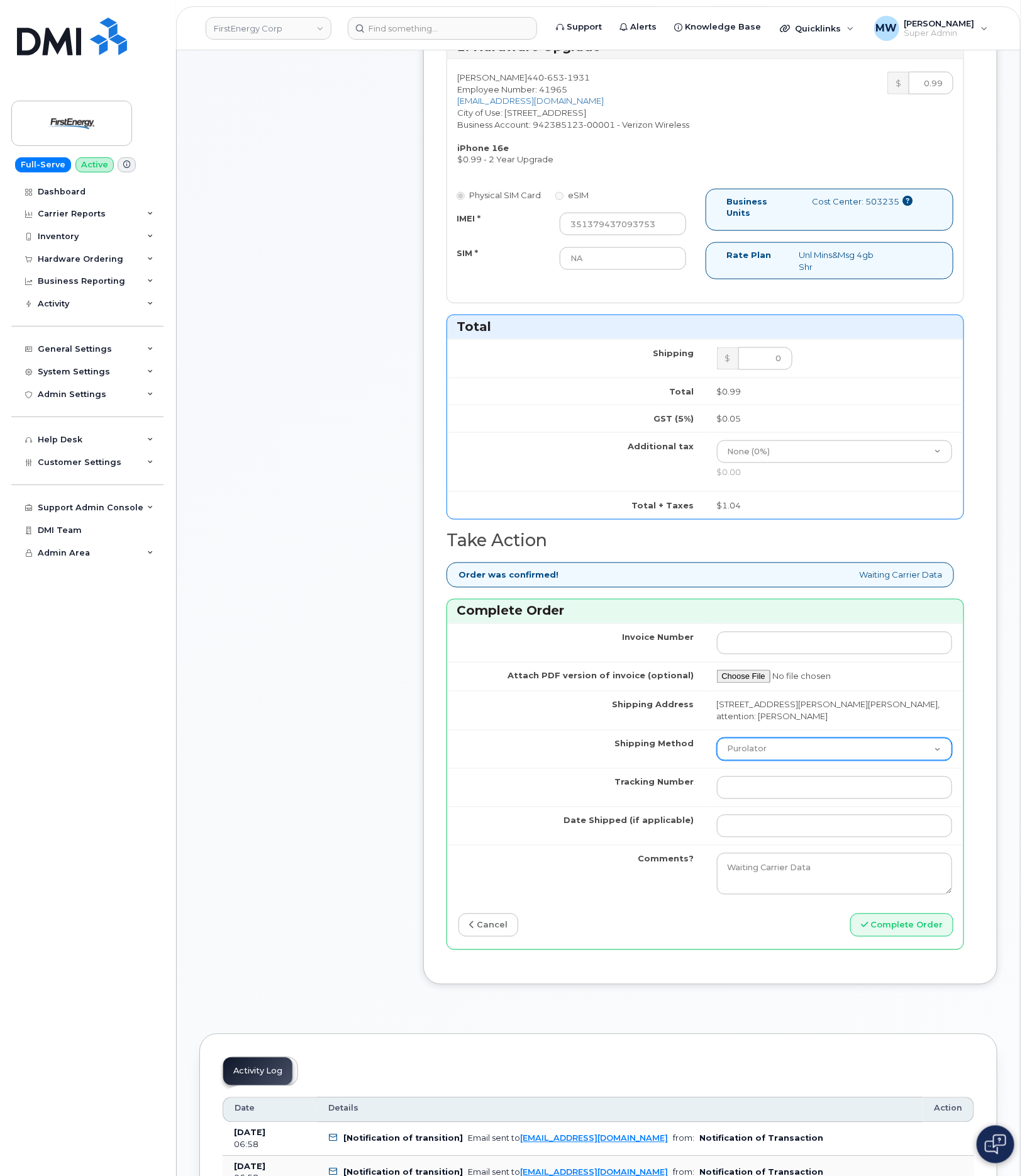
click at [760, 755] on select "Purolator UPS FedEx Canada Post Courier Other Drop Off Pick Up" at bounding box center [835, 749] width 236 height 23
select select "UPS"
click at [717, 742] on select "Purolator UPS FedEx Canada Post Courier Other Drop Off Pick Up" at bounding box center [835, 749] width 236 height 23
paste input "1Z3W39X62952246480"
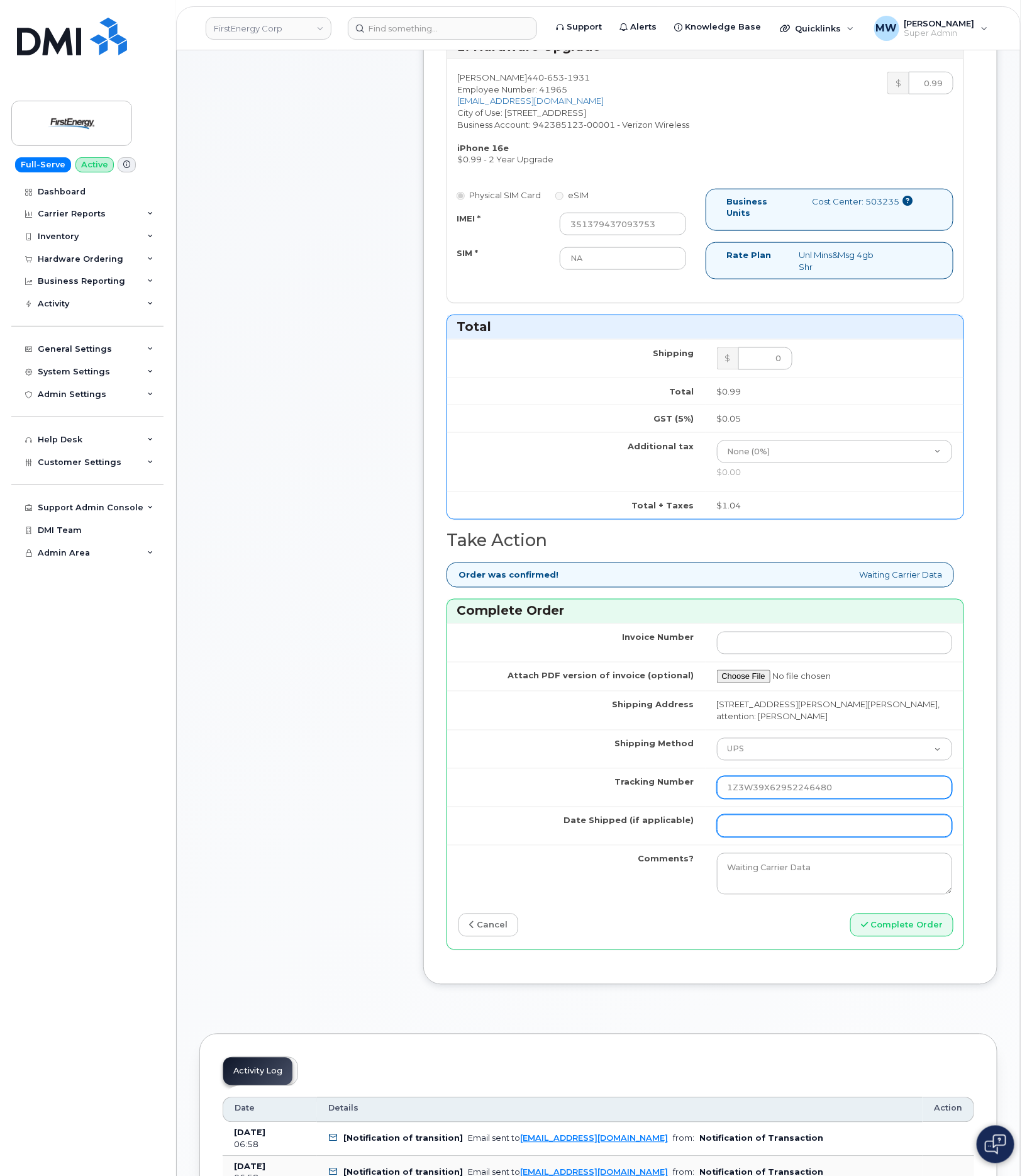
type input "1Z3W39X62952246480"
click at [877, 825] on input "Date Shipped (if applicable)" at bounding box center [835, 826] width 236 height 23
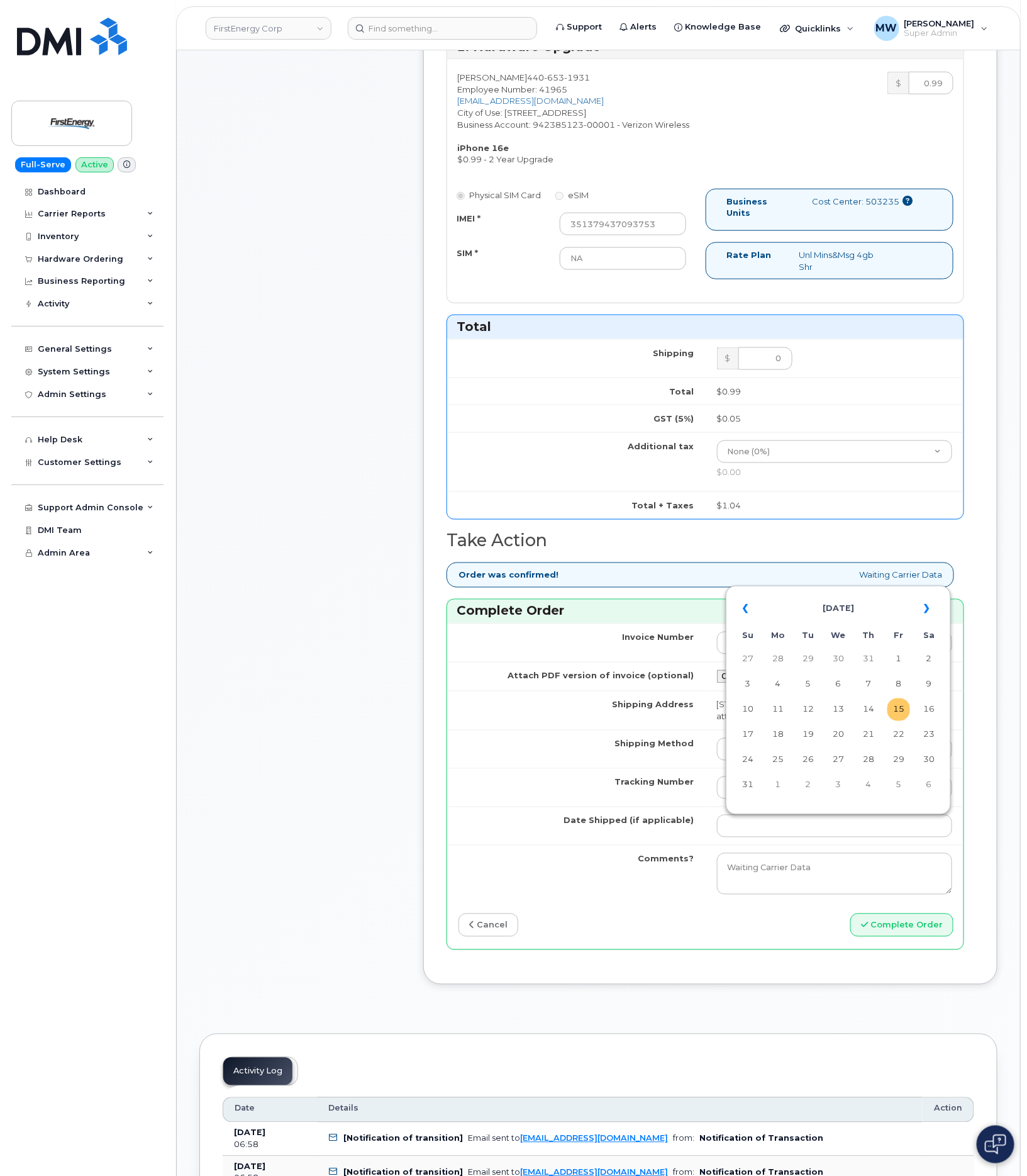
click at [904, 712] on td "15" at bounding box center [899, 709] width 23 height 23
click at [904, 835] on input "2025-08-15" at bounding box center [835, 826] width 236 height 23
click at [749, 614] on th "«" at bounding box center [747, 609] width 23 height 30
click at [897, 660] on td "30" at bounding box center [899, 659] width 23 height 23
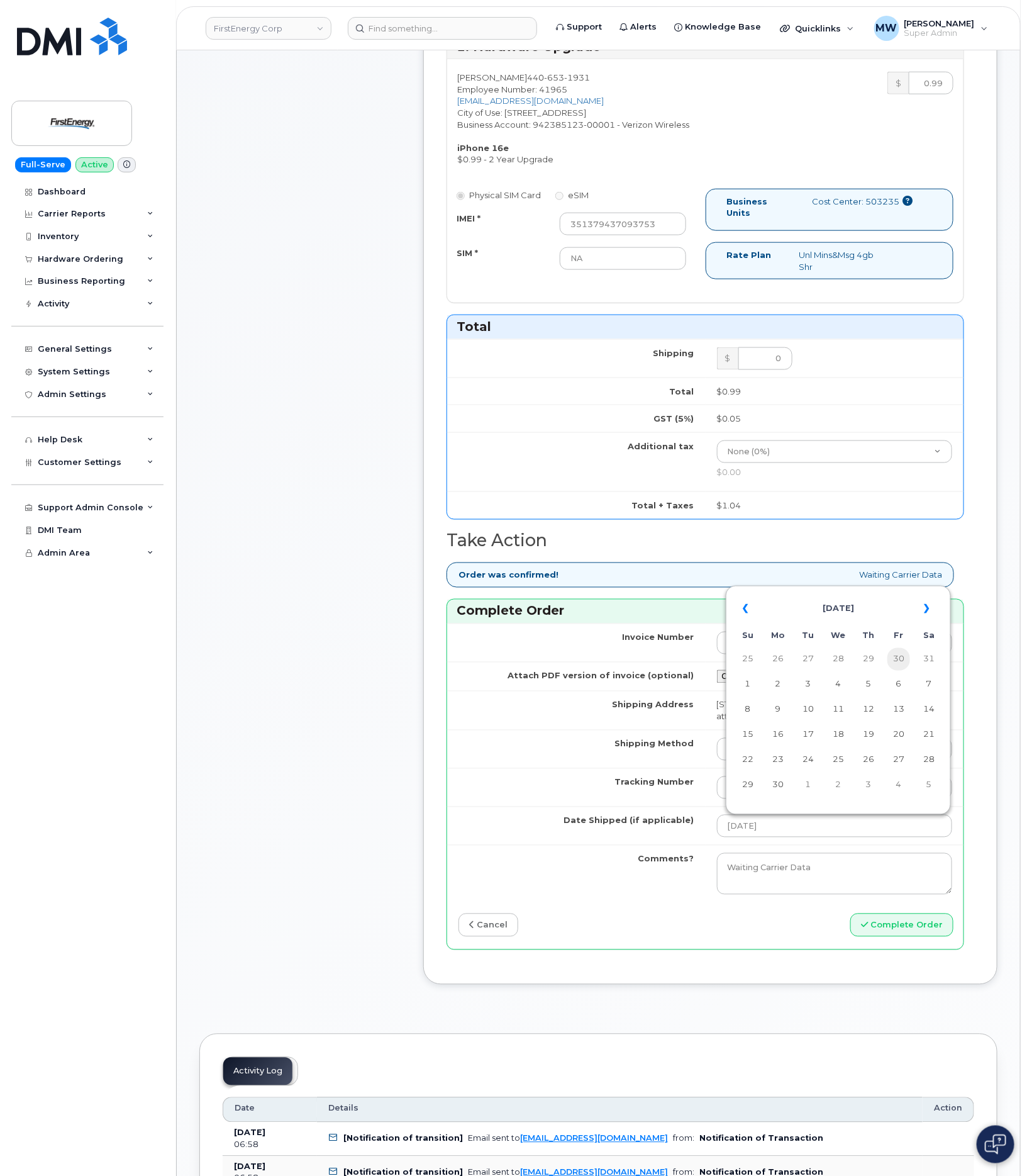
type input "2025-05-30"
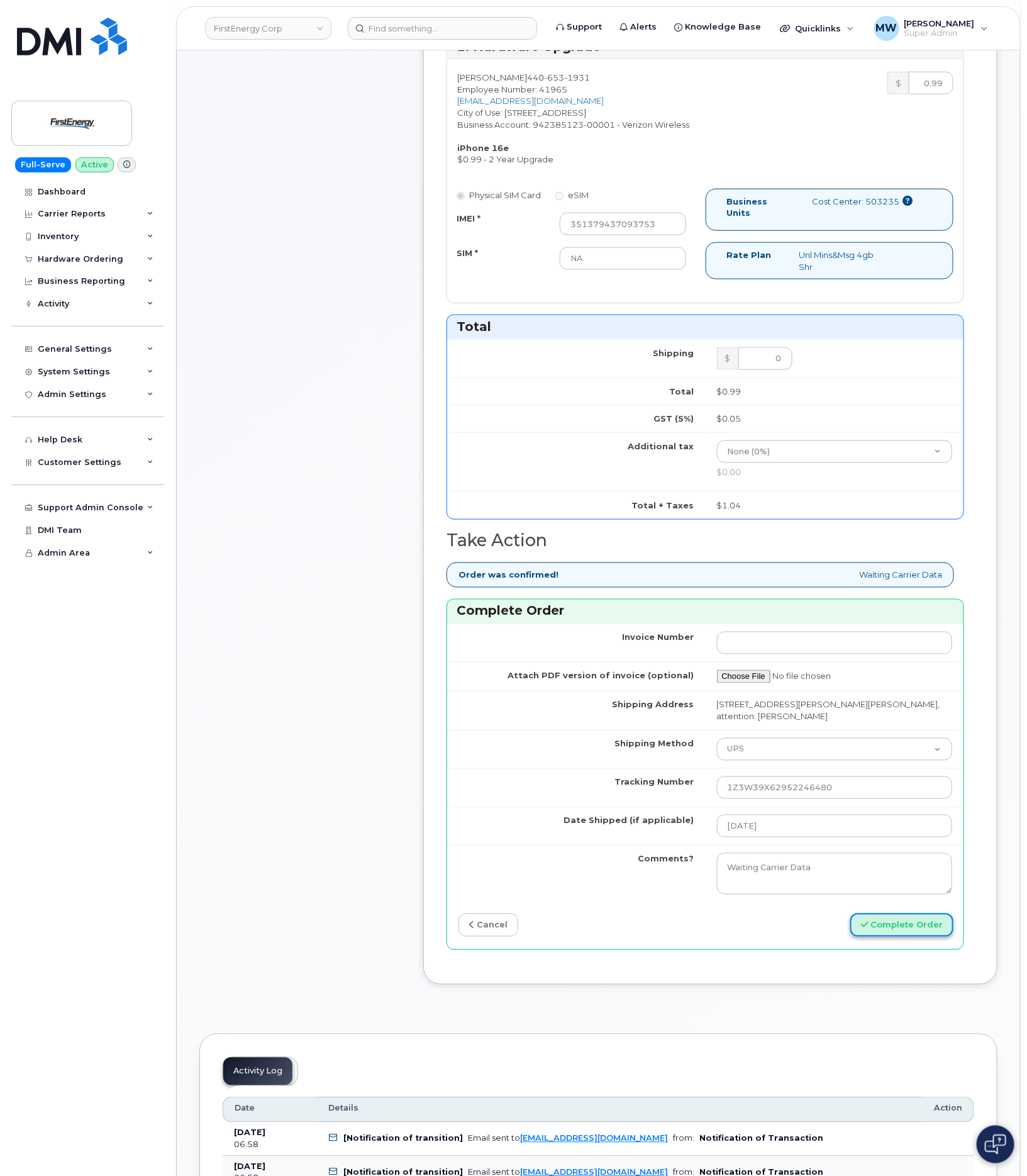
click at [863, 937] on button "Complete Order" at bounding box center [902, 925] width 103 height 23
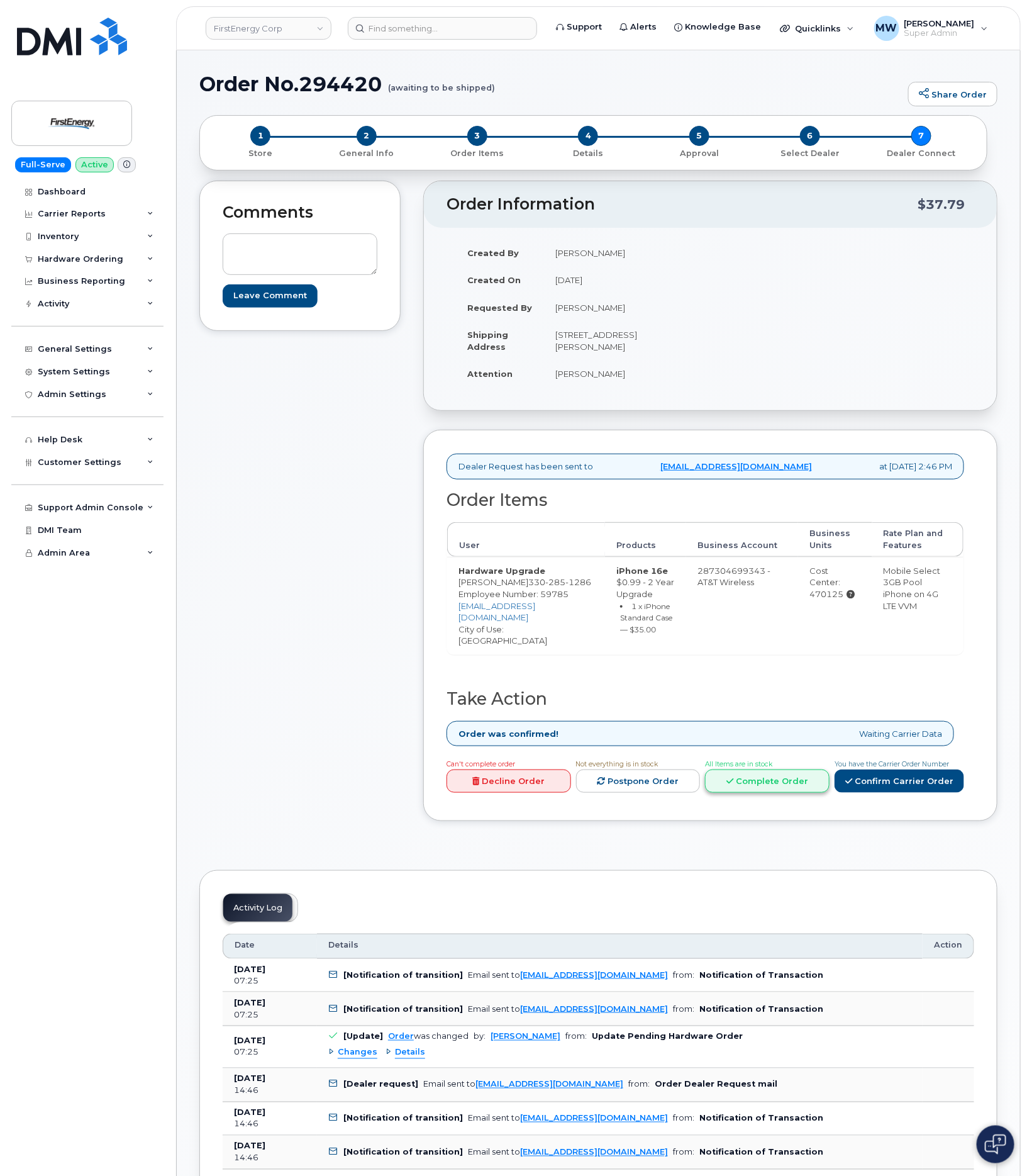
click at [787, 791] on link "Complete Order" at bounding box center [767, 781] width 124 height 23
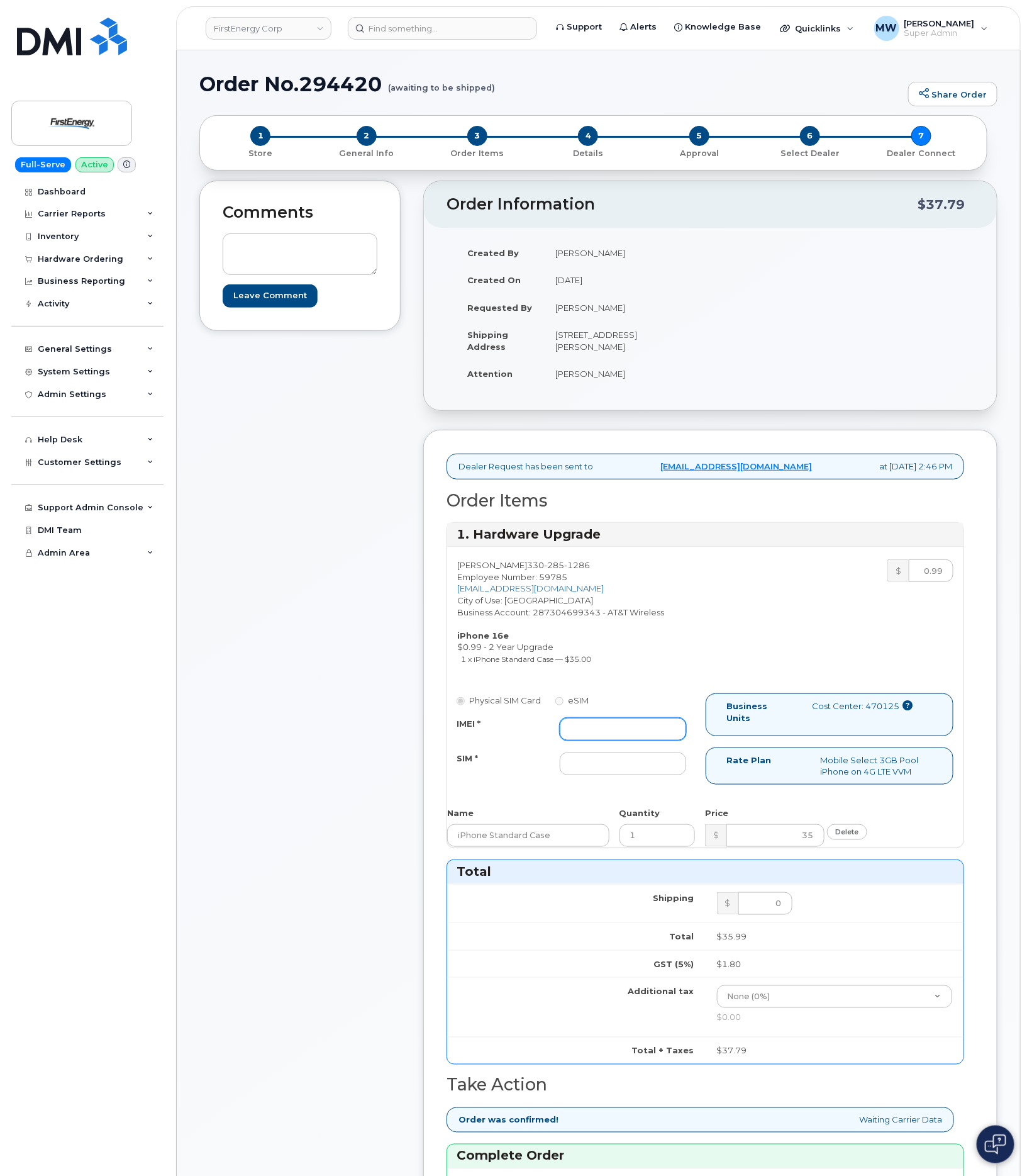
drag, startPoint x: 597, startPoint y: 733, endPoint x: 279, endPoint y: 703, distance: 319.4
click at [596, 733] on input "IMEI *" at bounding box center [622, 729] width 126 height 23
paste input "350304979219948"
type input "350304979219948"
click at [632, 769] on input "SIM *" at bounding box center [622, 763] width 126 height 23
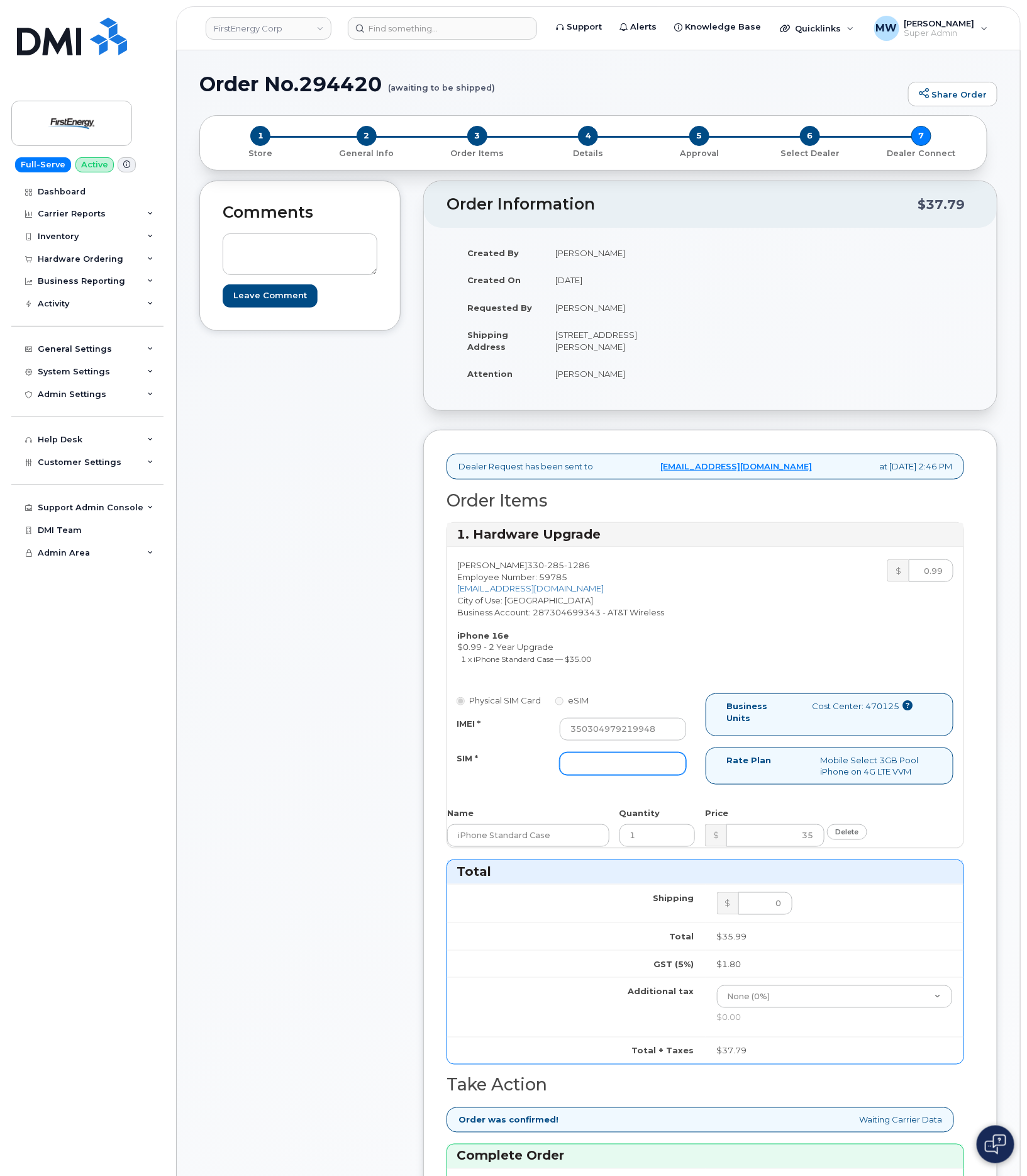
type input "NA"
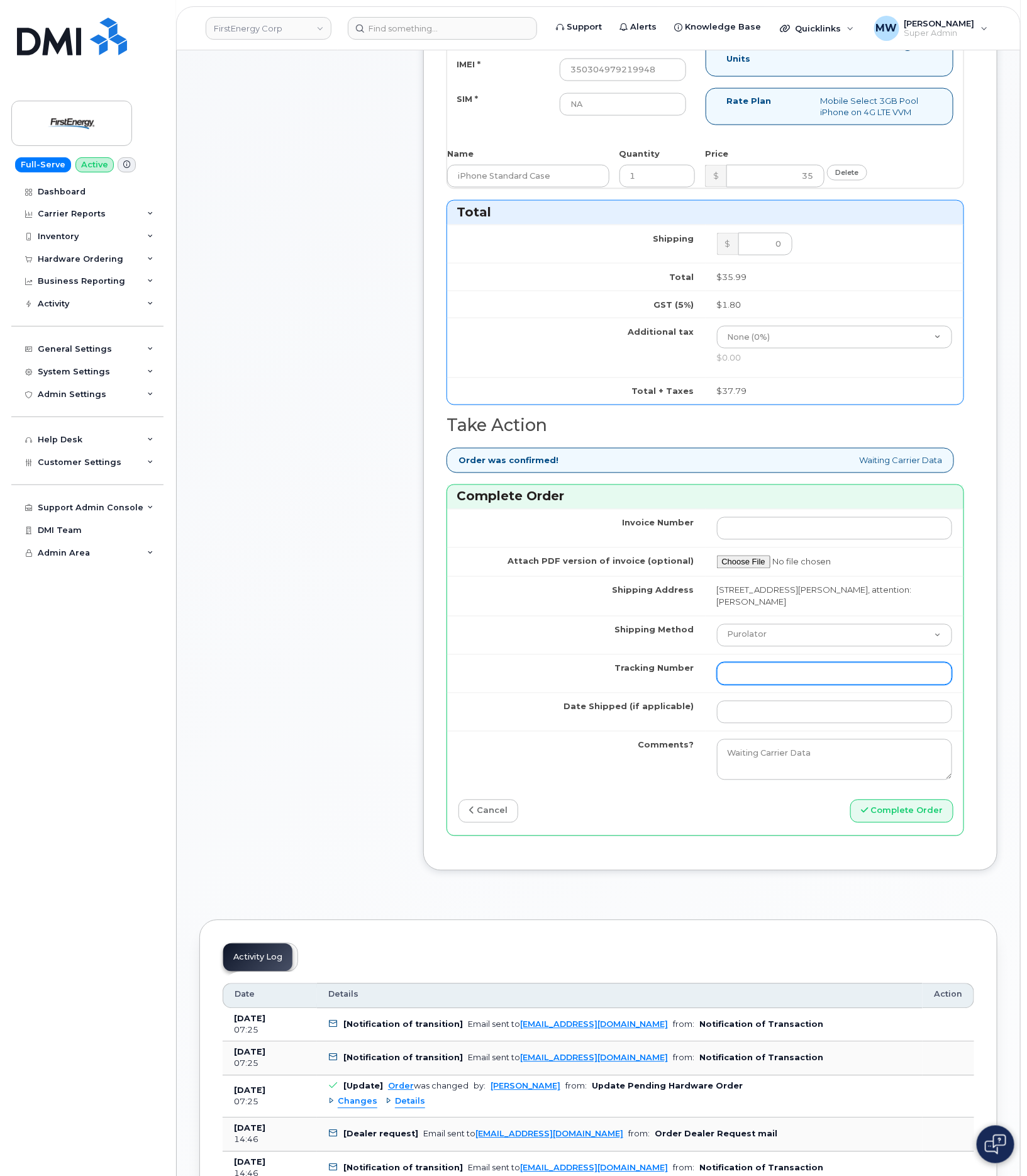
scroll to position [660, 0]
drag, startPoint x: 766, startPoint y: 631, endPoint x: 765, endPoint y: 649, distance: 18.0
click at [766, 632] on select "Purolator UPS FedEx Canada Post Courier Other Drop Off Pick Up" at bounding box center [835, 634] width 236 height 23
select select "UPS"
click at [717, 627] on select "Purolator UPS FedEx Canada Post Courier Other Drop Off Pick Up" at bounding box center [835, 634] width 236 height 23
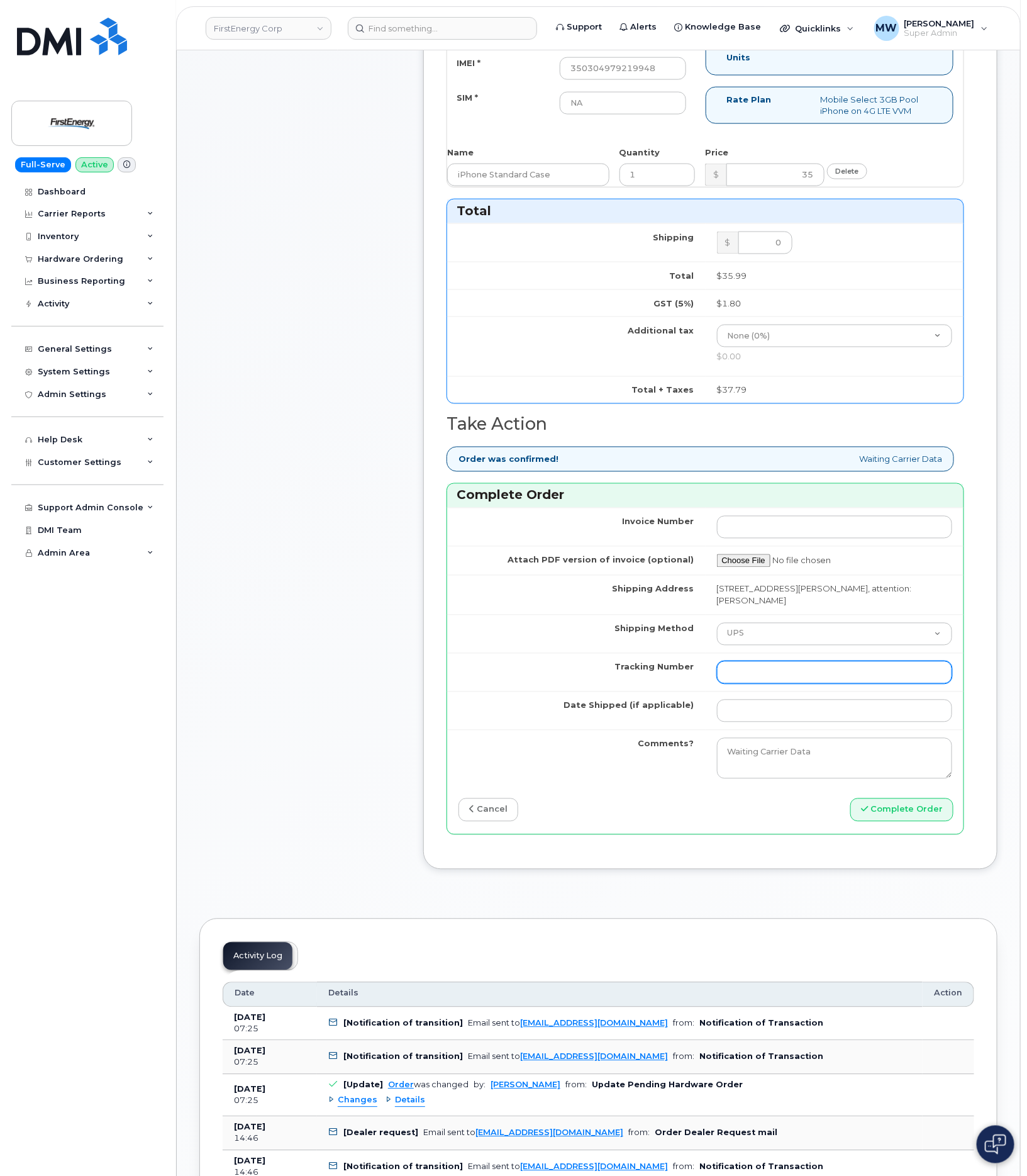
click at [764, 677] on input "Tracking Number" at bounding box center [835, 672] width 236 height 23
paste input "1ZH4K6590110615037"
type input "1ZH4K6590110615037"
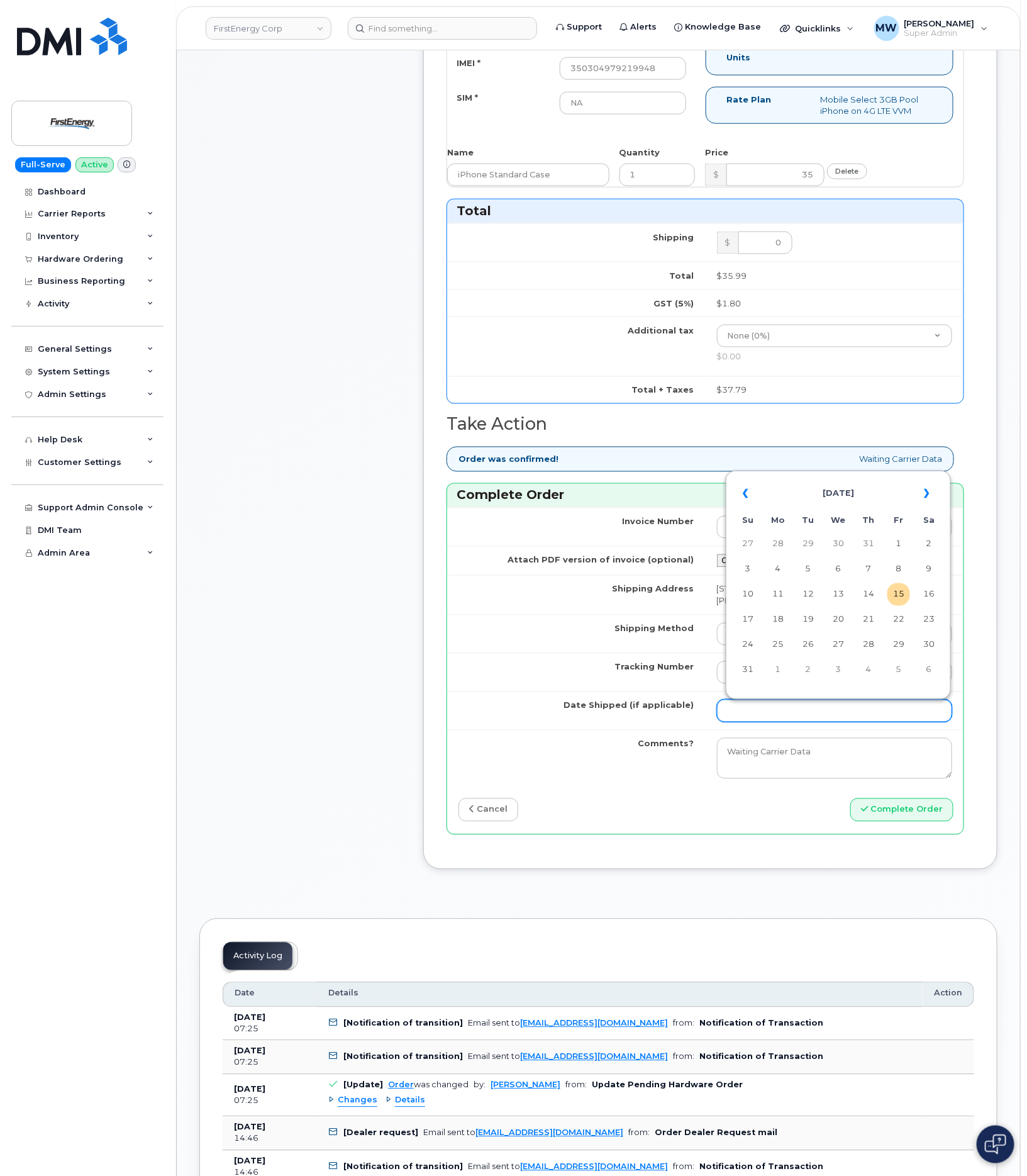
click at [777, 722] on input "Date Shipped (if applicable)" at bounding box center [835, 711] width 236 height 23
click at [751, 488] on th "«" at bounding box center [747, 493] width 23 height 30
click at [805, 544] on td "1" at bounding box center [808, 544] width 23 height 23
type input "2025-07-01"
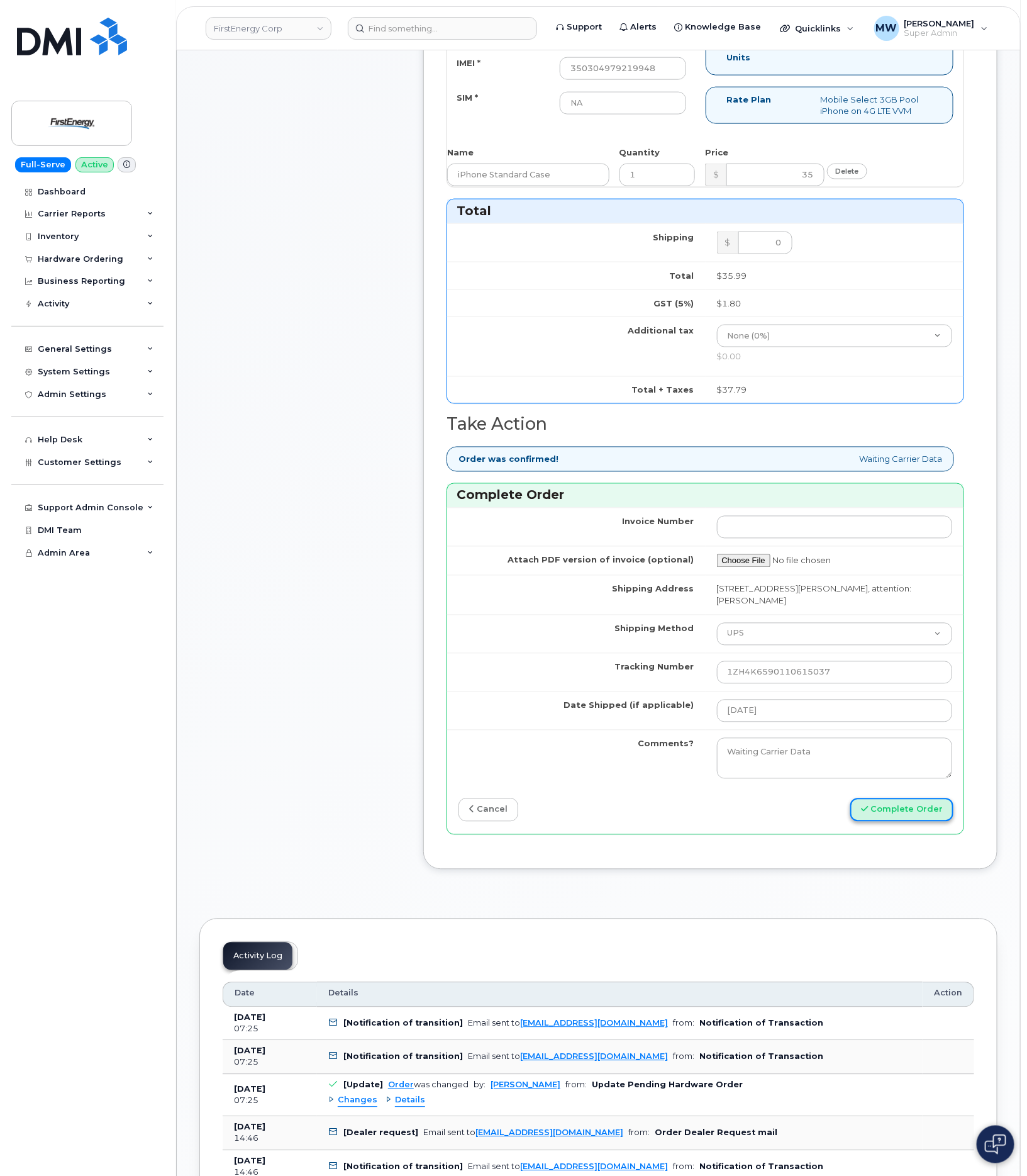
click at [890, 820] on button "Complete Order" at bounding box center [902, 810] width 103 height 23
drag, startPoint x: 890, startPoint y: 820, endPoint x: 304, endPoint y: 654, distance: 609.1
click at [283, 635] on div "Comments Leave Comment" at bounding box center [300, 204] width 201 height 1368
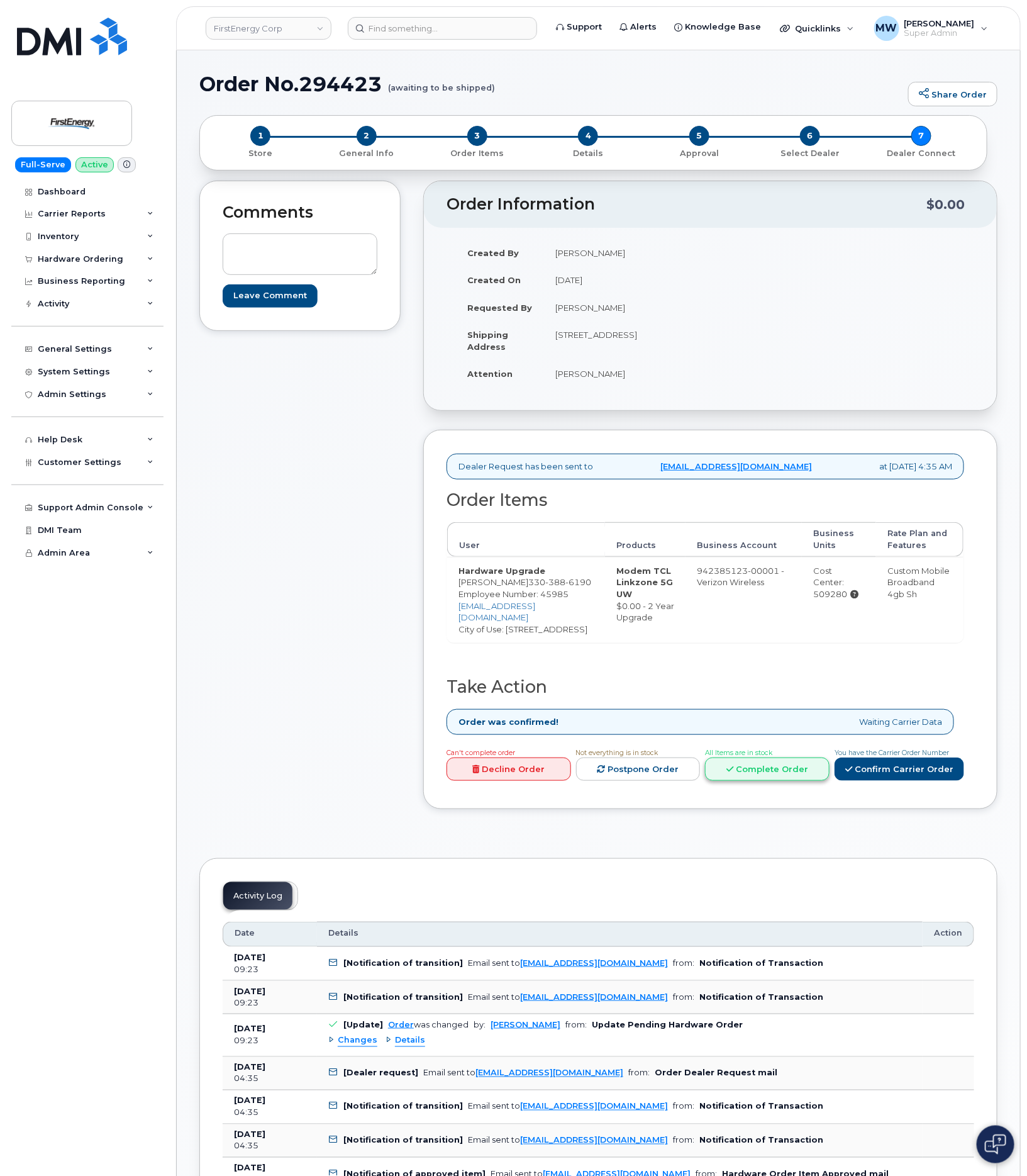
click at [777, 771] on link "Complete Order" at bounding box center [767, 769] width 124 height 23
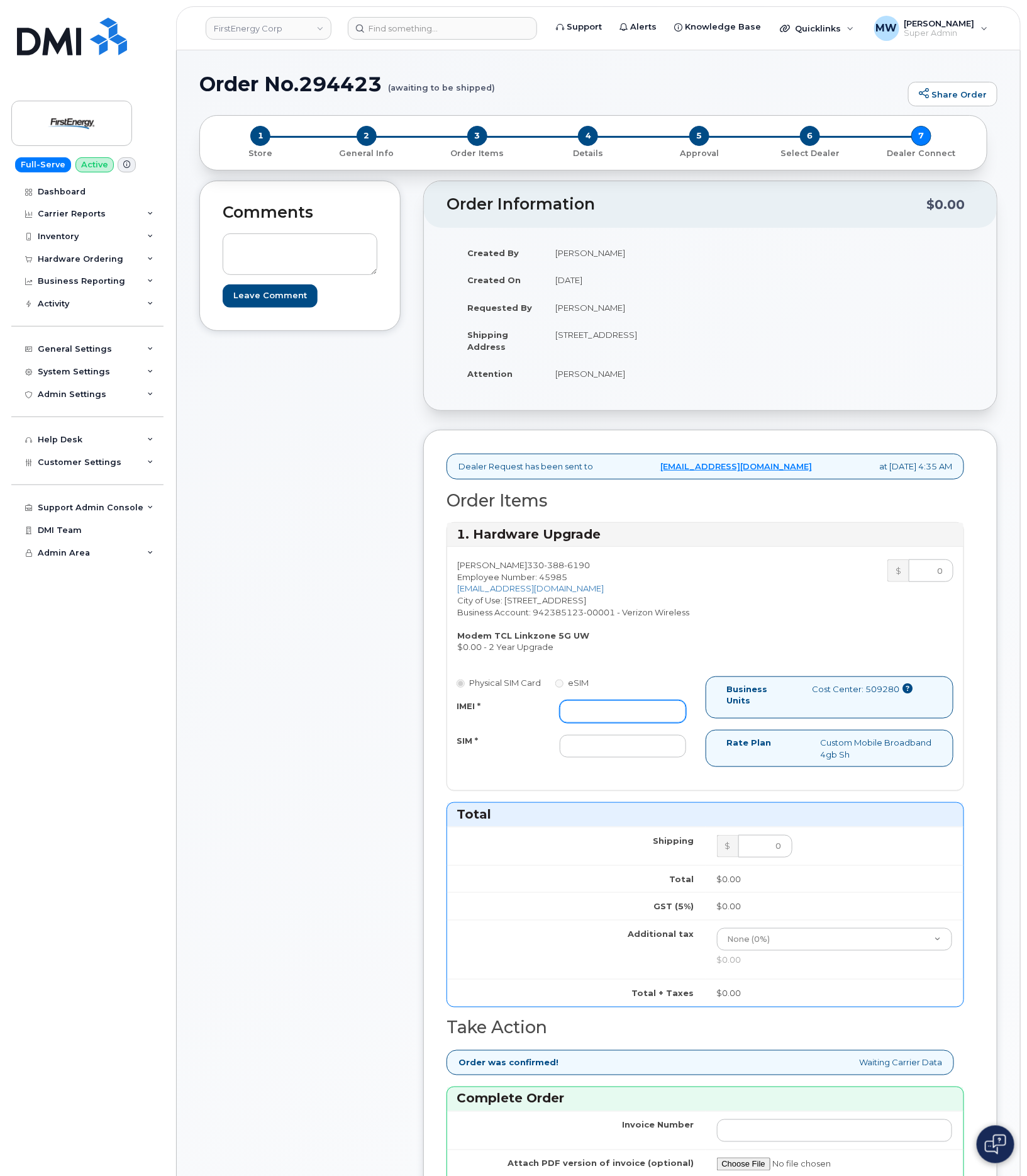
click at [602, 723] on input "IMEI *" at bounding box center [622, 711] width 126 height 23
paste input "352950942286238"
type input "352950942286238"
drag, startPoint x: 636, startPoint y: 757, endPoint x: 620, endPoint y: 759, distance: 16.1
click at [633, 757] on input "SIM *" at bounding box center [622, 746] width 126 height 23
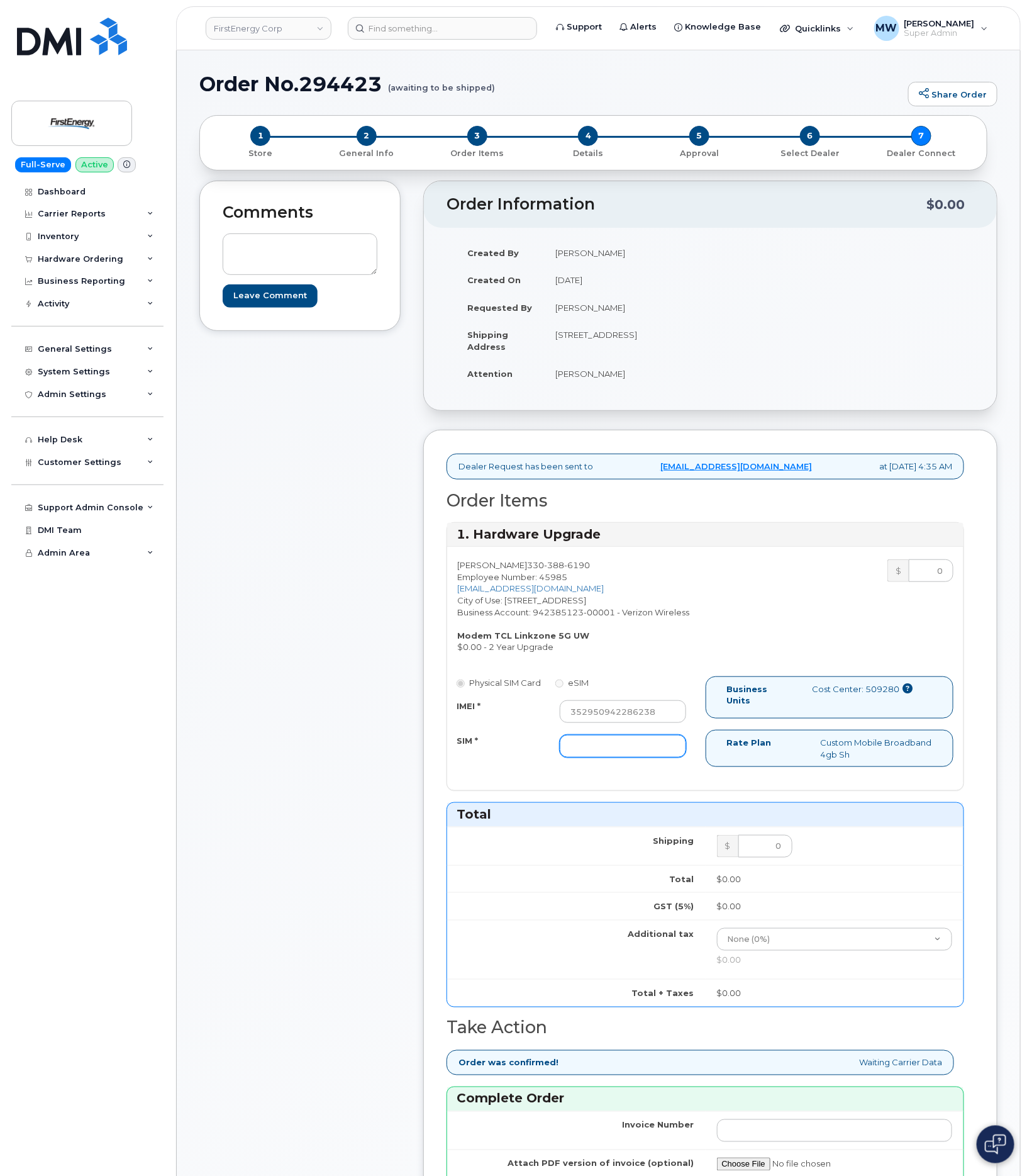
paste input "89148000010628994055"
type input "89148000010628994055"
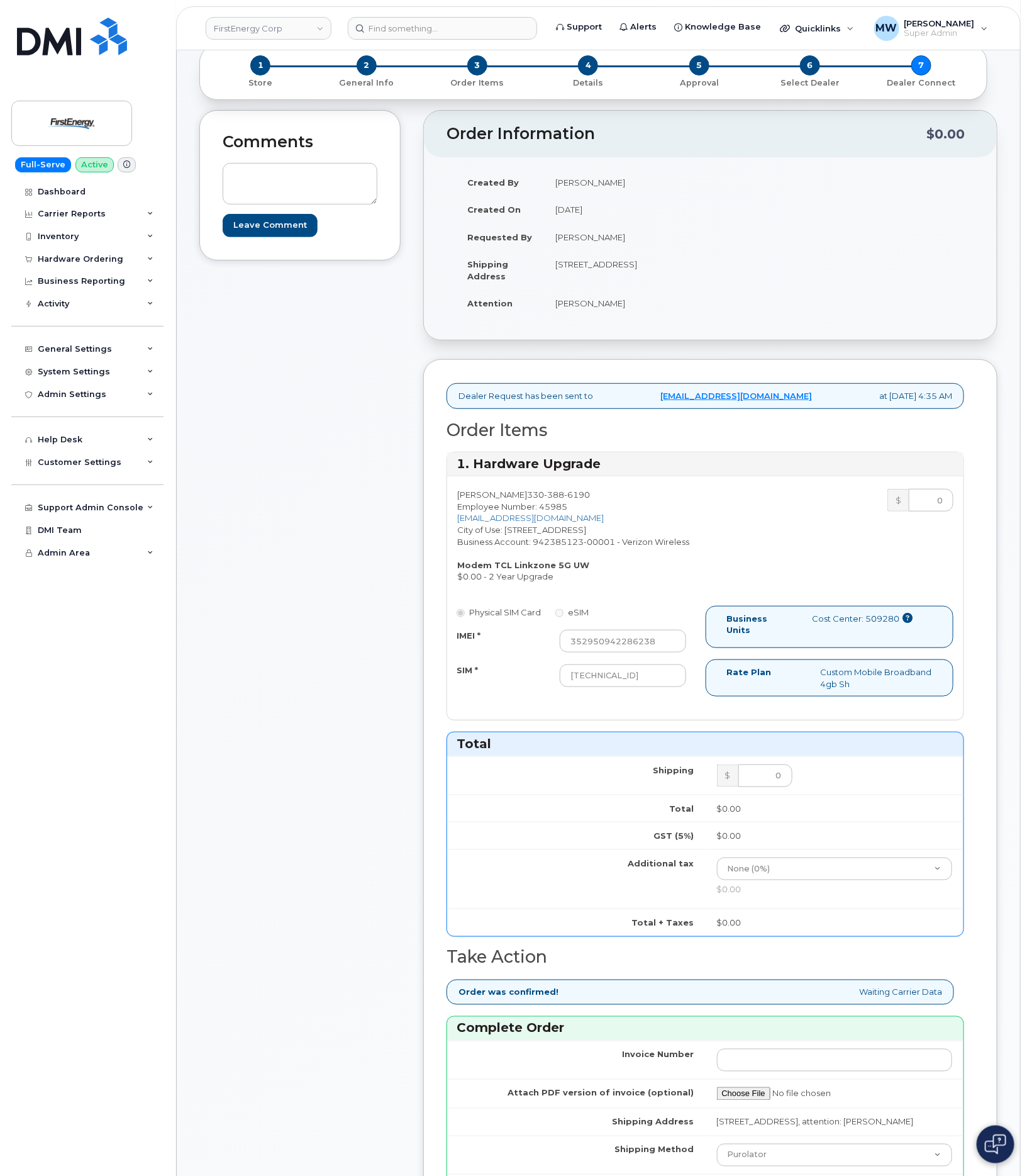
scroll to position [566, 0]
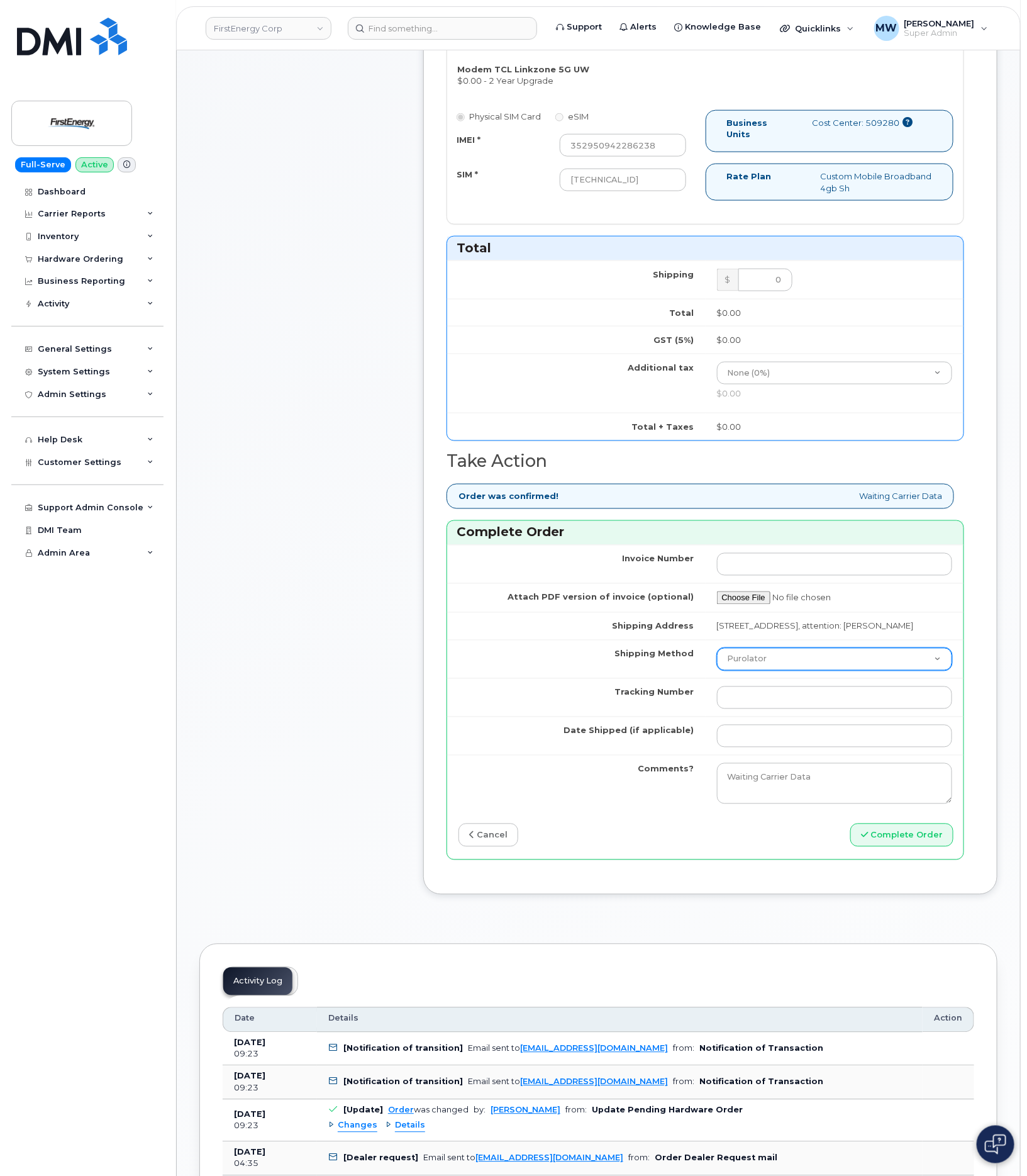
drag, startPoint x: 793, startPoint y: 691, endPoint x: 792, endPoint y: 698, distance: 7.1
click at [793, 671] on select "Purolator UPS FedEx Canada Post Courier Other Drop Off Pick Up" at bounding box center [835, 659] width 236 height 23
select select "UPS"
click at [717, 671] on select "Purolator UPS FedEx Canada Post Courier Other Drop Off Pick Up" at bounding box center [835, 659] width 236 height 23
click at [785, 709] on input "Tracking Number" at bounding box center [835, 698] width 236 height 23
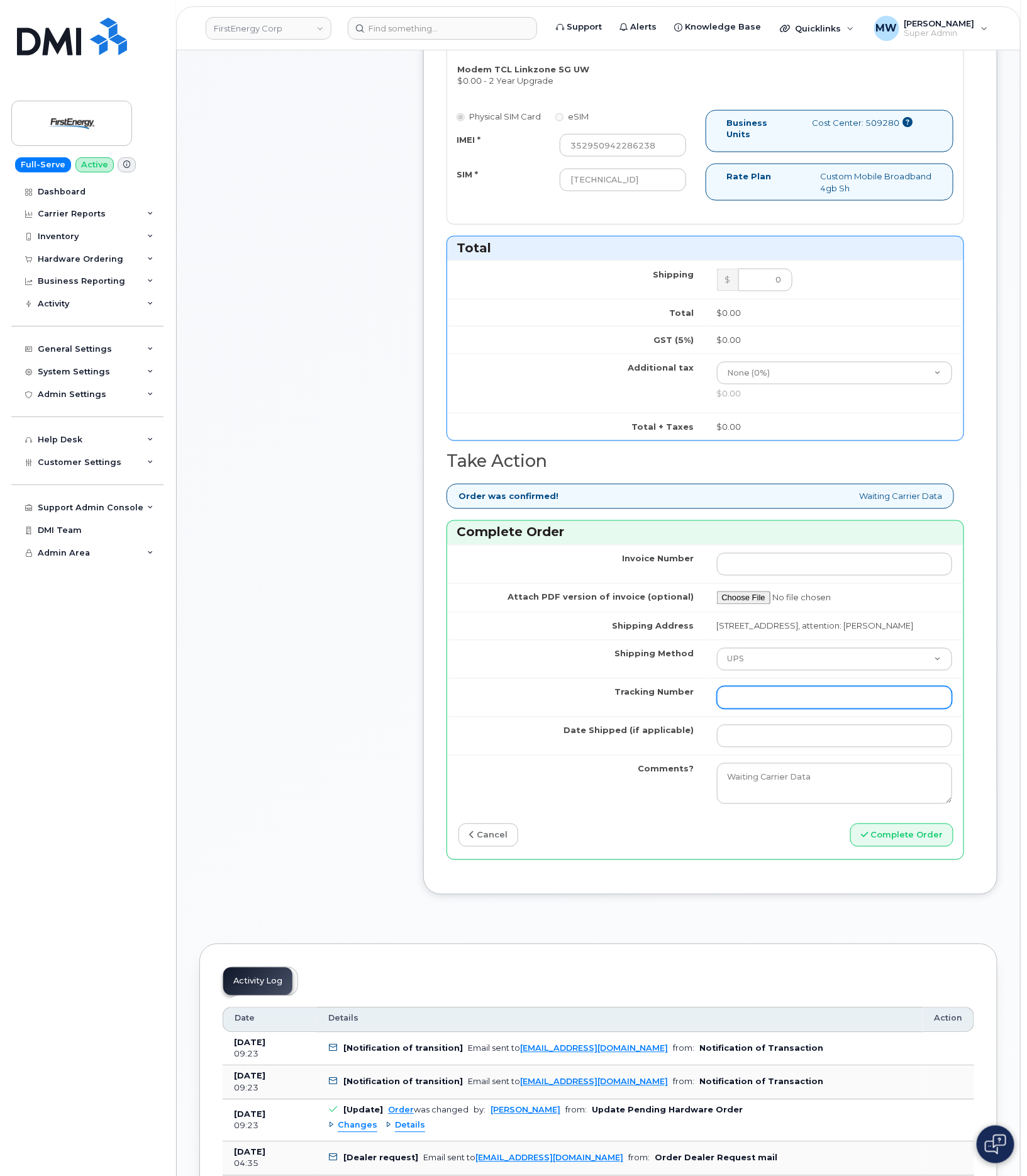
paste input "1Z3W39X62952325822"
type input "1Z3W39X62952325822"
click at [779, 755] on td at bounding box center [835, 735] width 259 height 38
click at [780, 748] on input "Date Shipped (if applicable)" at bounding box center [835, 736] width 236 height 23
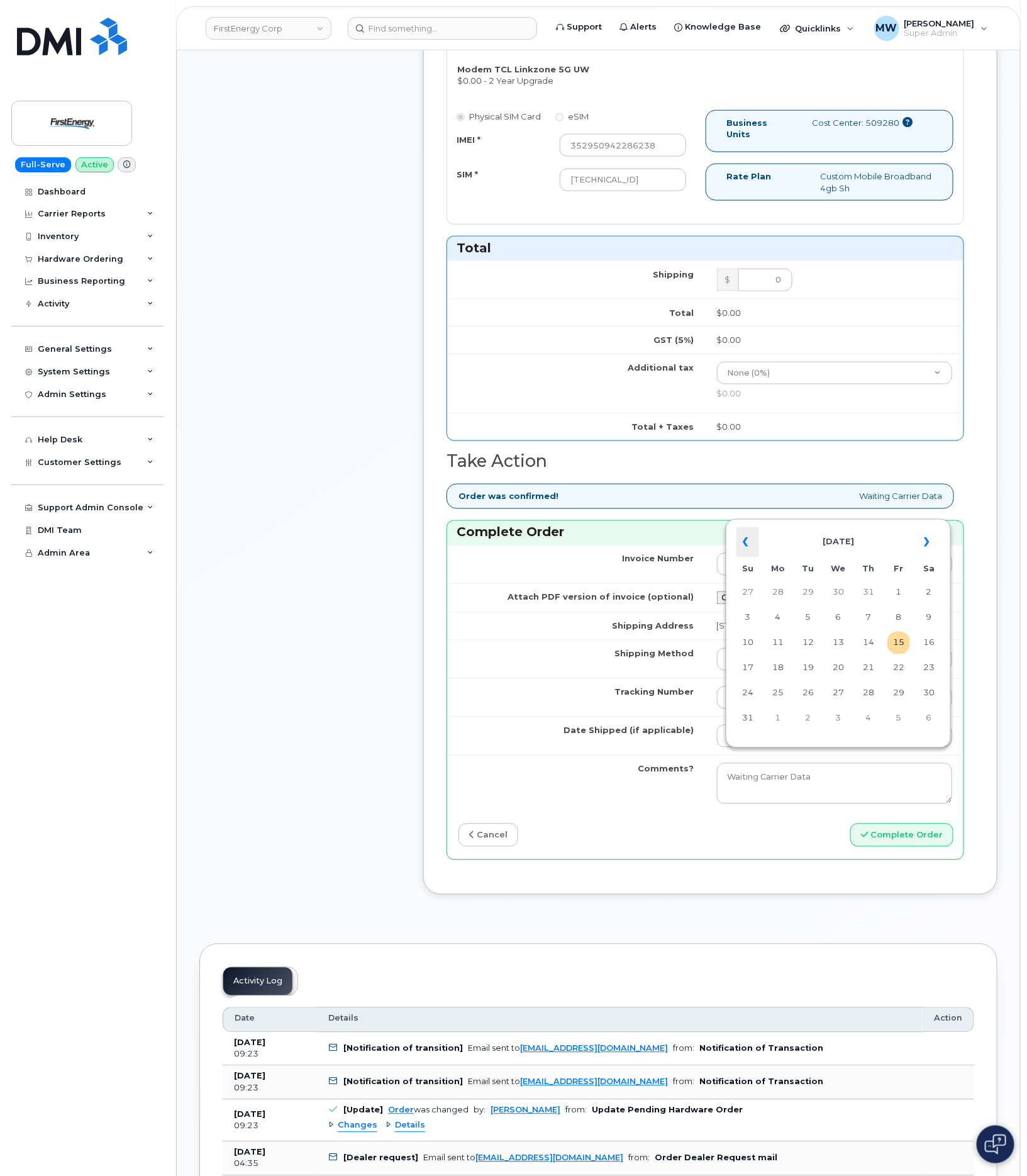
click at [747, 553] on th "«" at bounding box center [747, 542] width 23 height 30
click at [835, 595] on td "2" at bounding box center [838, 593] width 23 height 23
type input "2025-07-02"
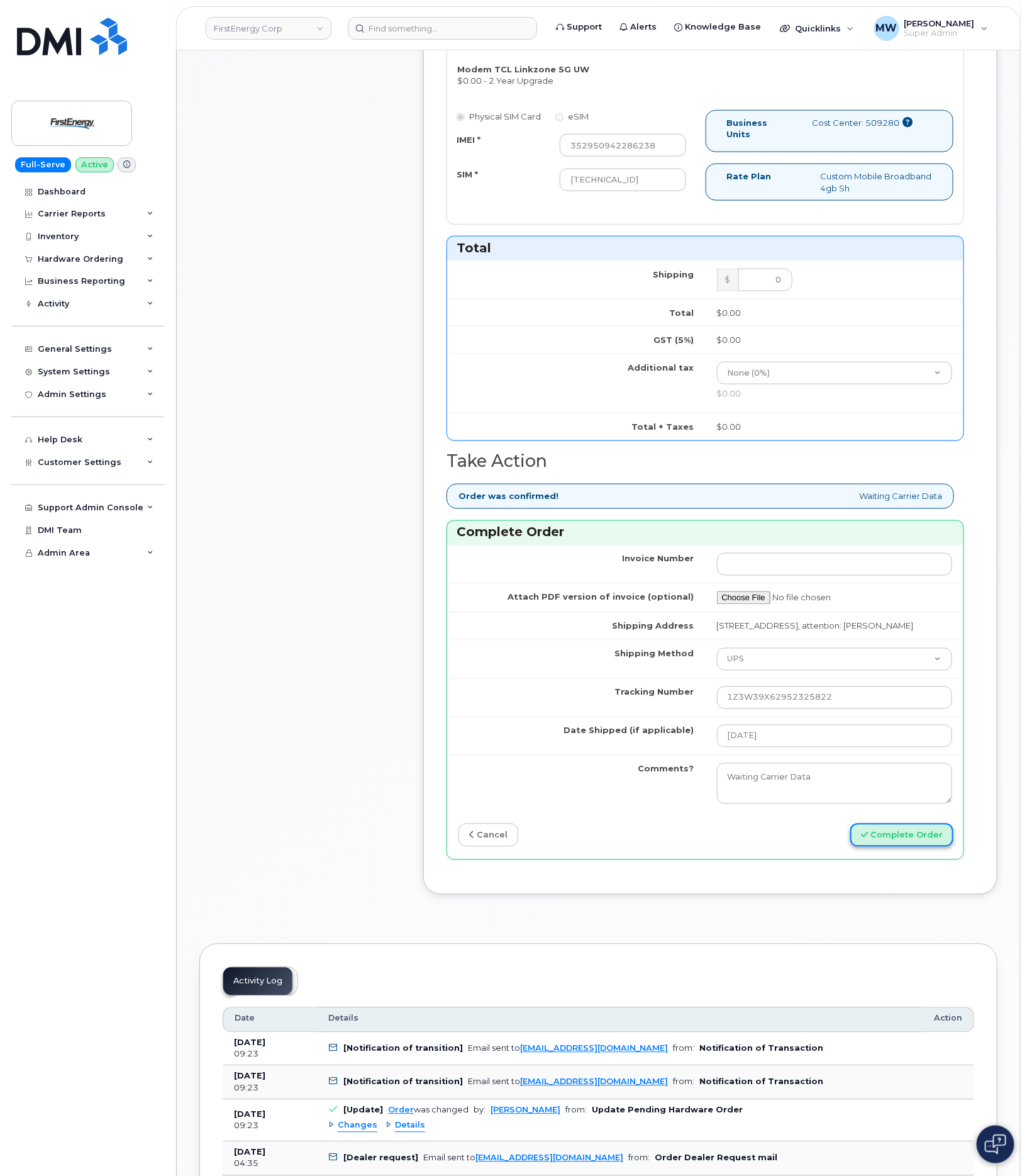
click at [925, 847] on button "Complete Order" at bounding box center [902, 835] width 103 height 23
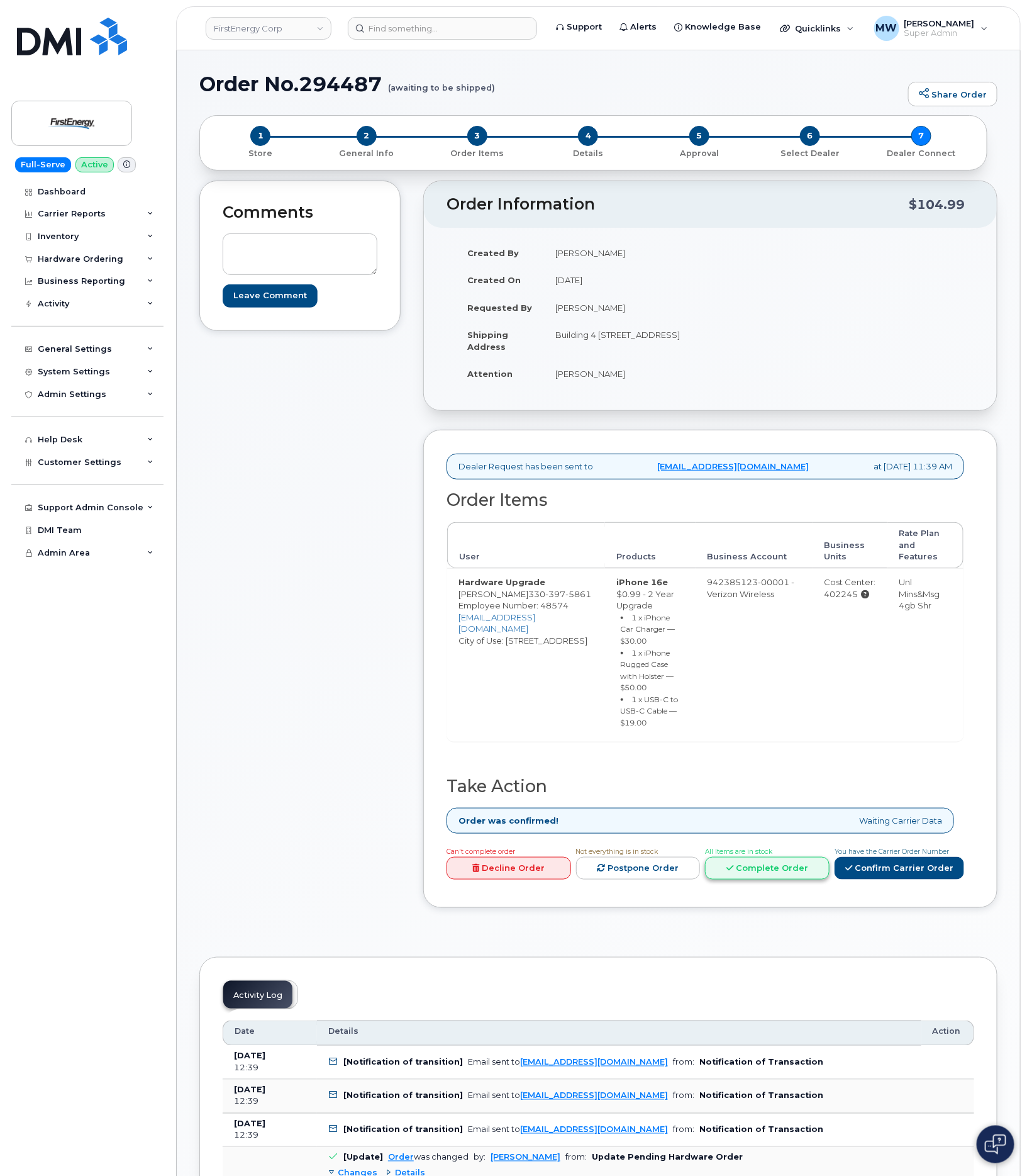
click at [788, 857] on link "Complete Order" at bounding box center [767, 868] width 124 height 23
